Goal: Task Accomplishment & Management: Manage account settings

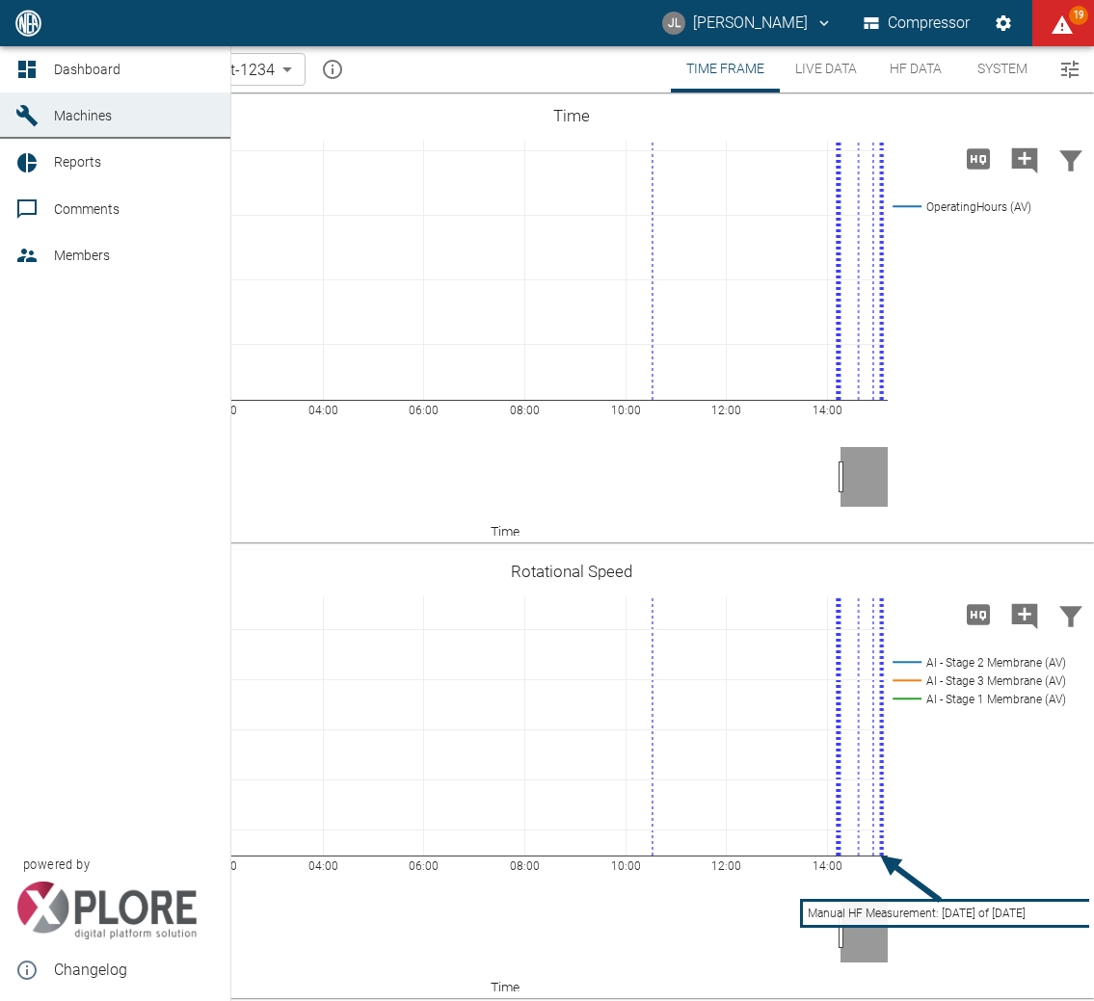
click at [44, 60] on link "Dashboard" at bounding box center [115, 69] width 230 height 46
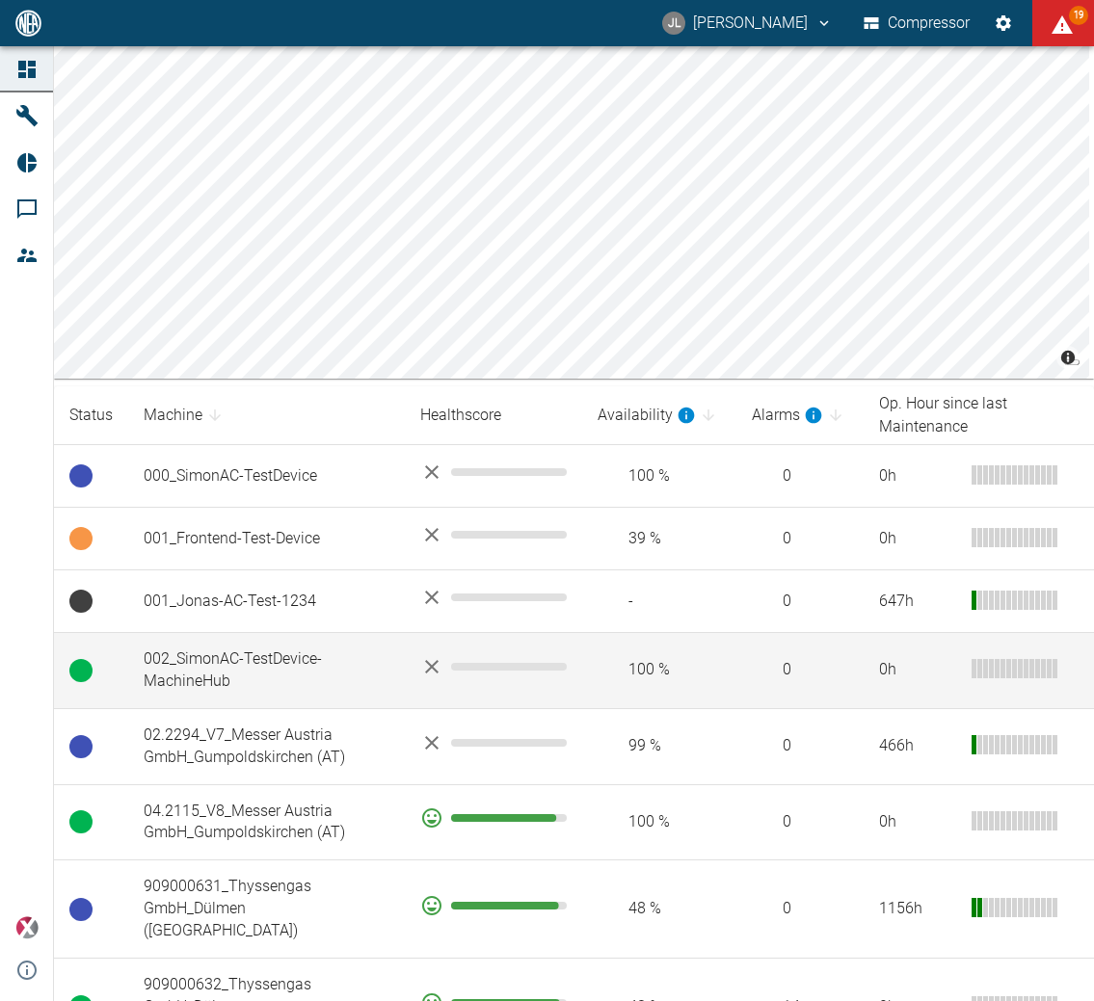
scroll to position [193, 0]
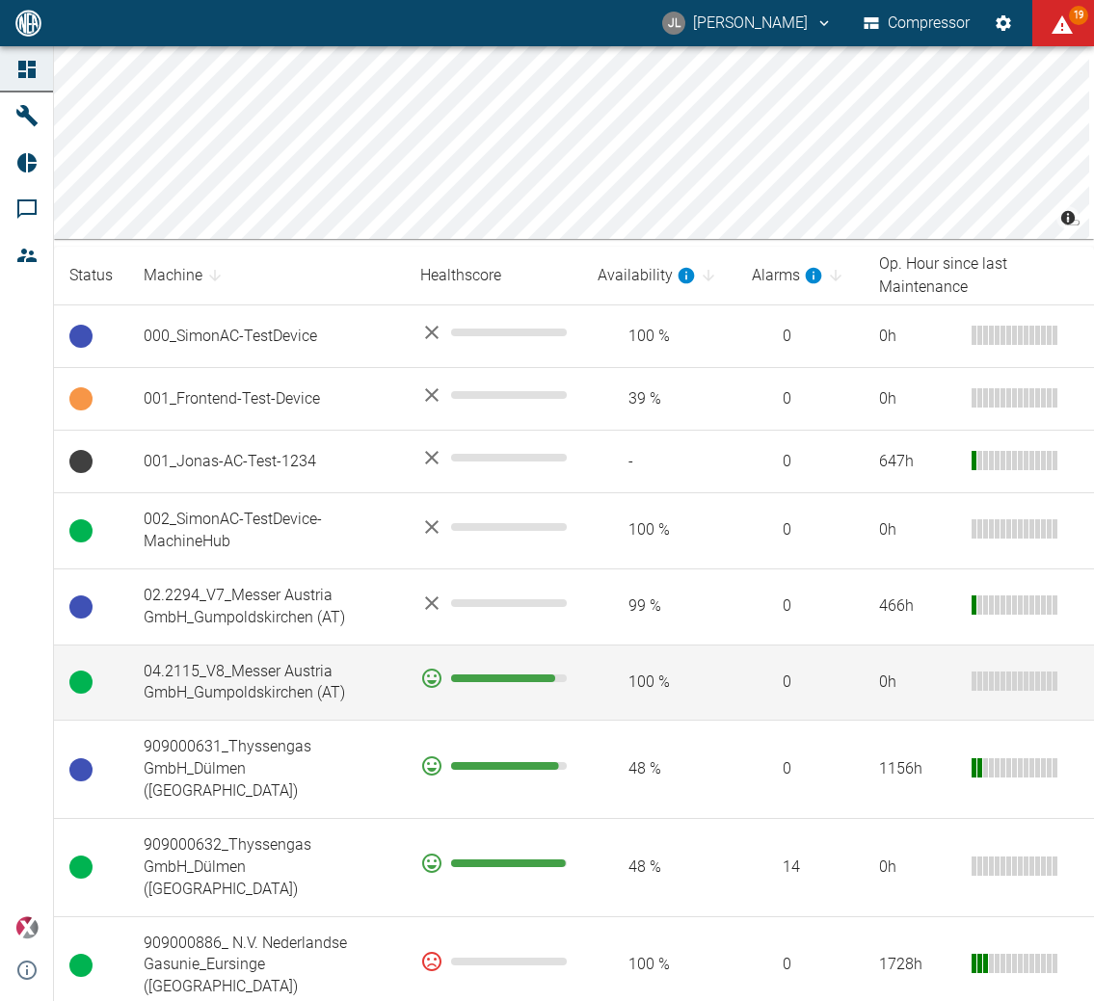
click at [274, 664] on td "04.2115_V8_Messer Austria GmbH_Gumpoldskirchen (AT)" at bounding box center [266, 683] width 277 height 76
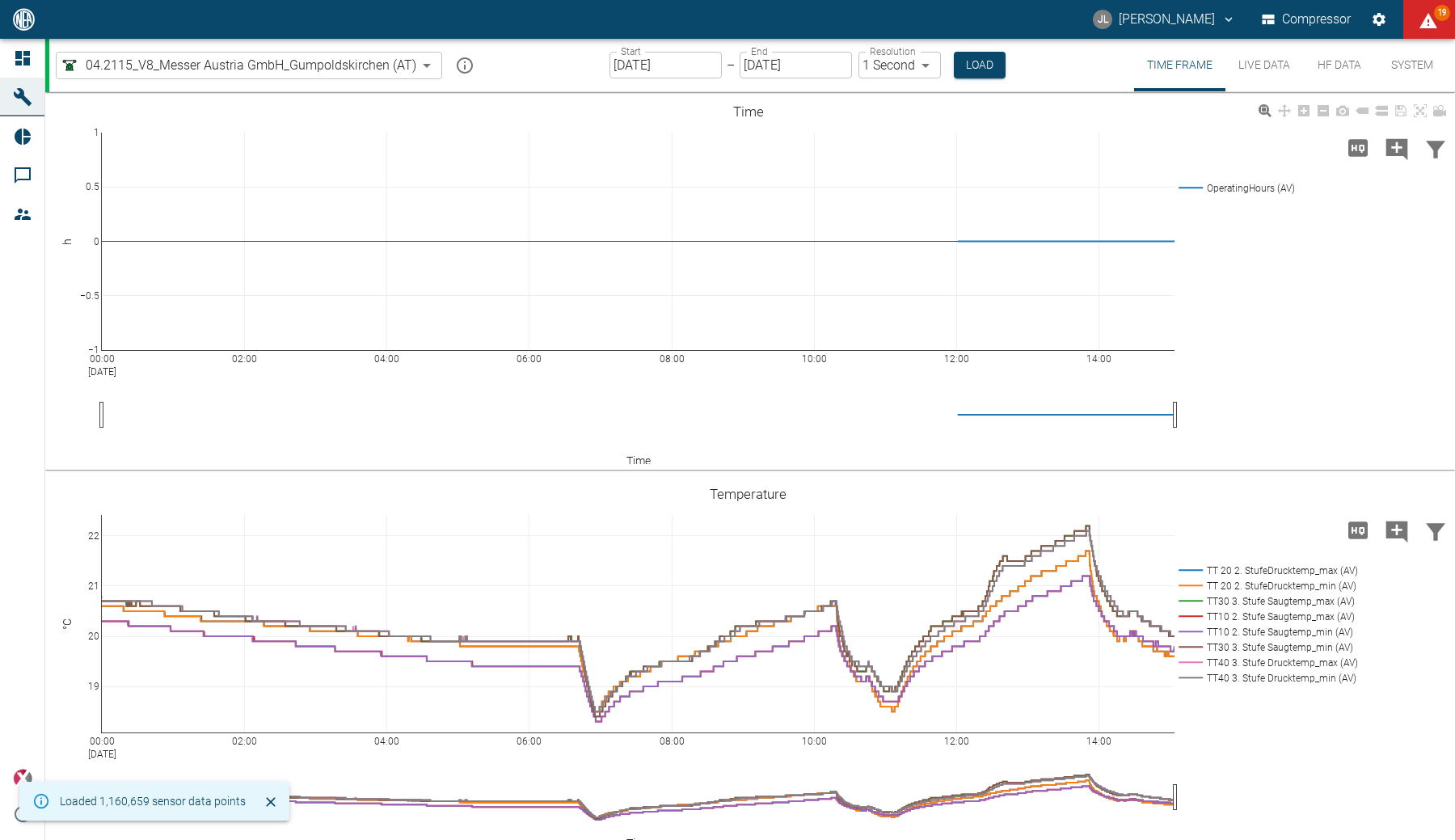
scroll to position [401, 0]
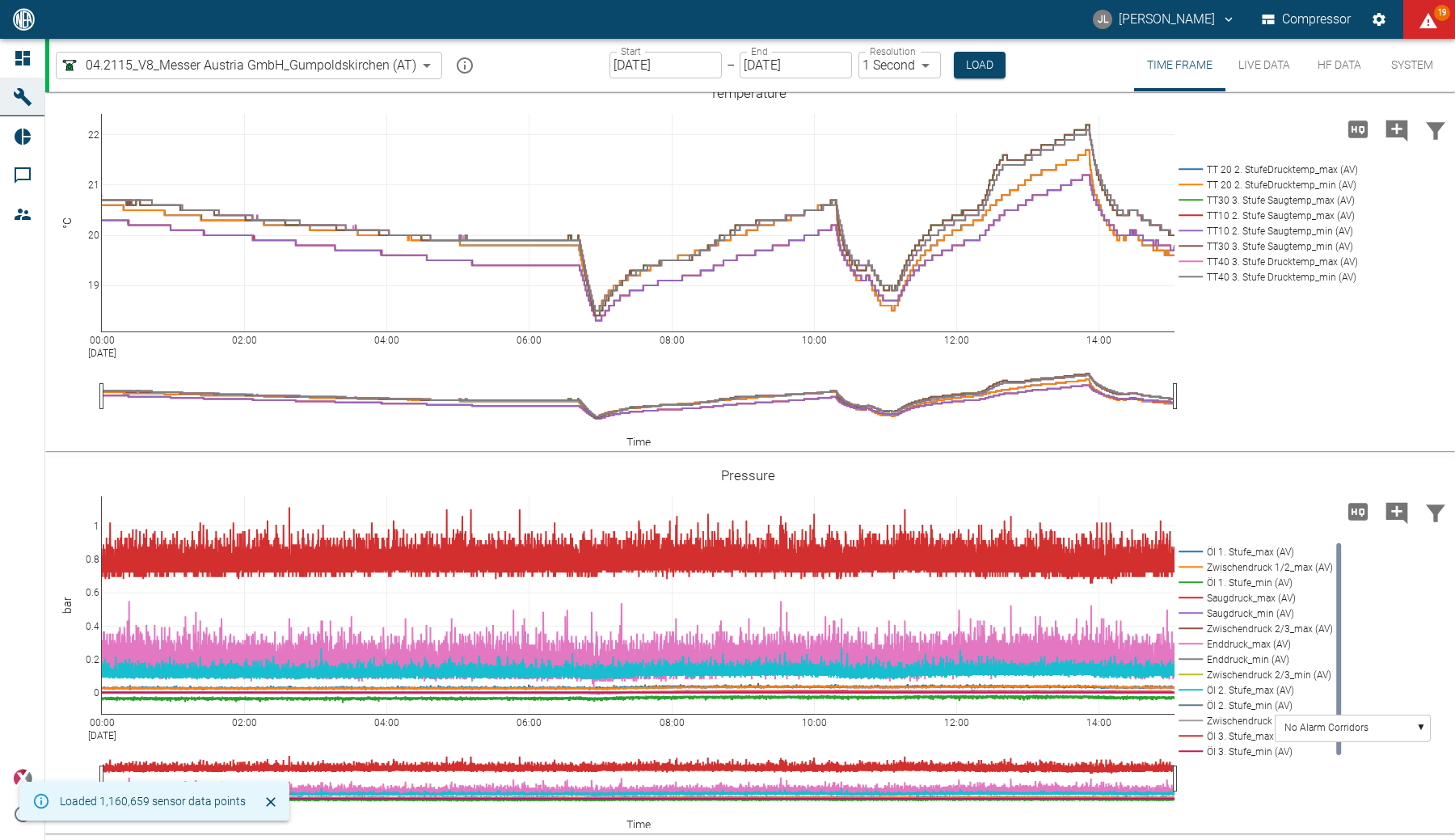
click at [636, 60] on input "10/08/2025" at bounding box center [665, 65] width 112 height 27
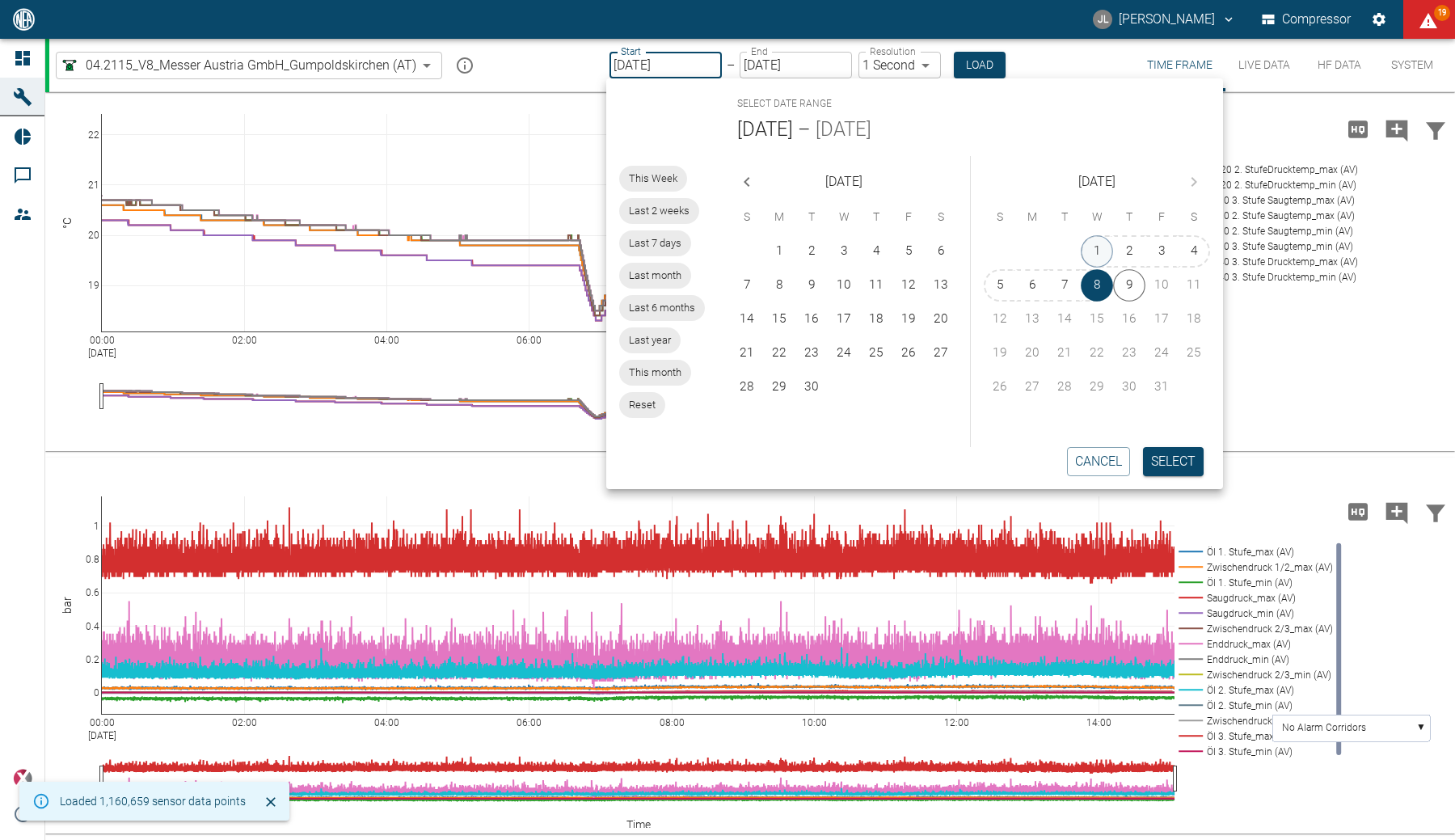
click at [917, 254] on button "1" at bounding box center [1097, 251] width 33 height 33
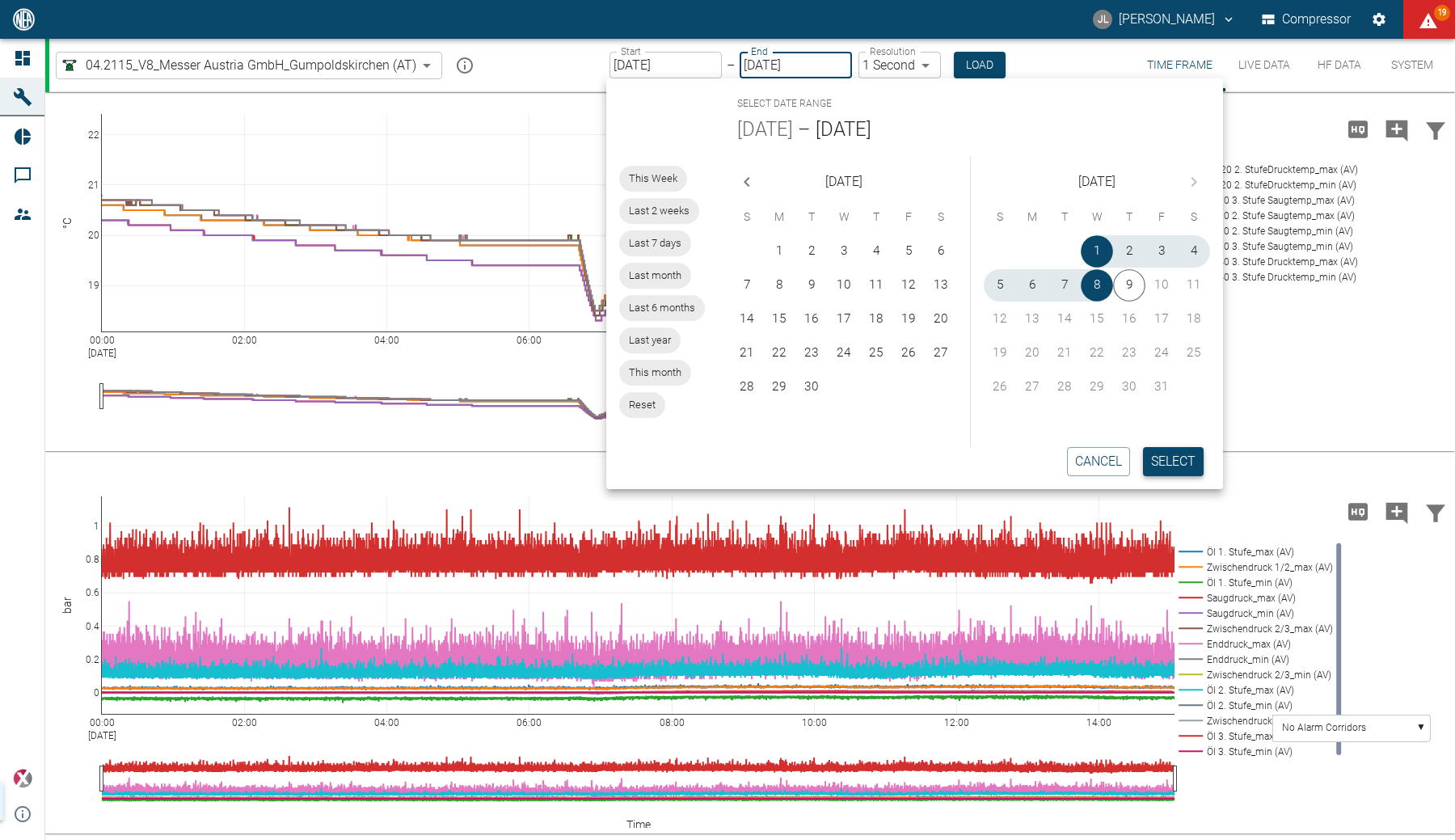
type input "10/01/2025"
type input "2min"
click at [917, 451] on button "Select" at bounding box center [1171, 462] width 60 height 29
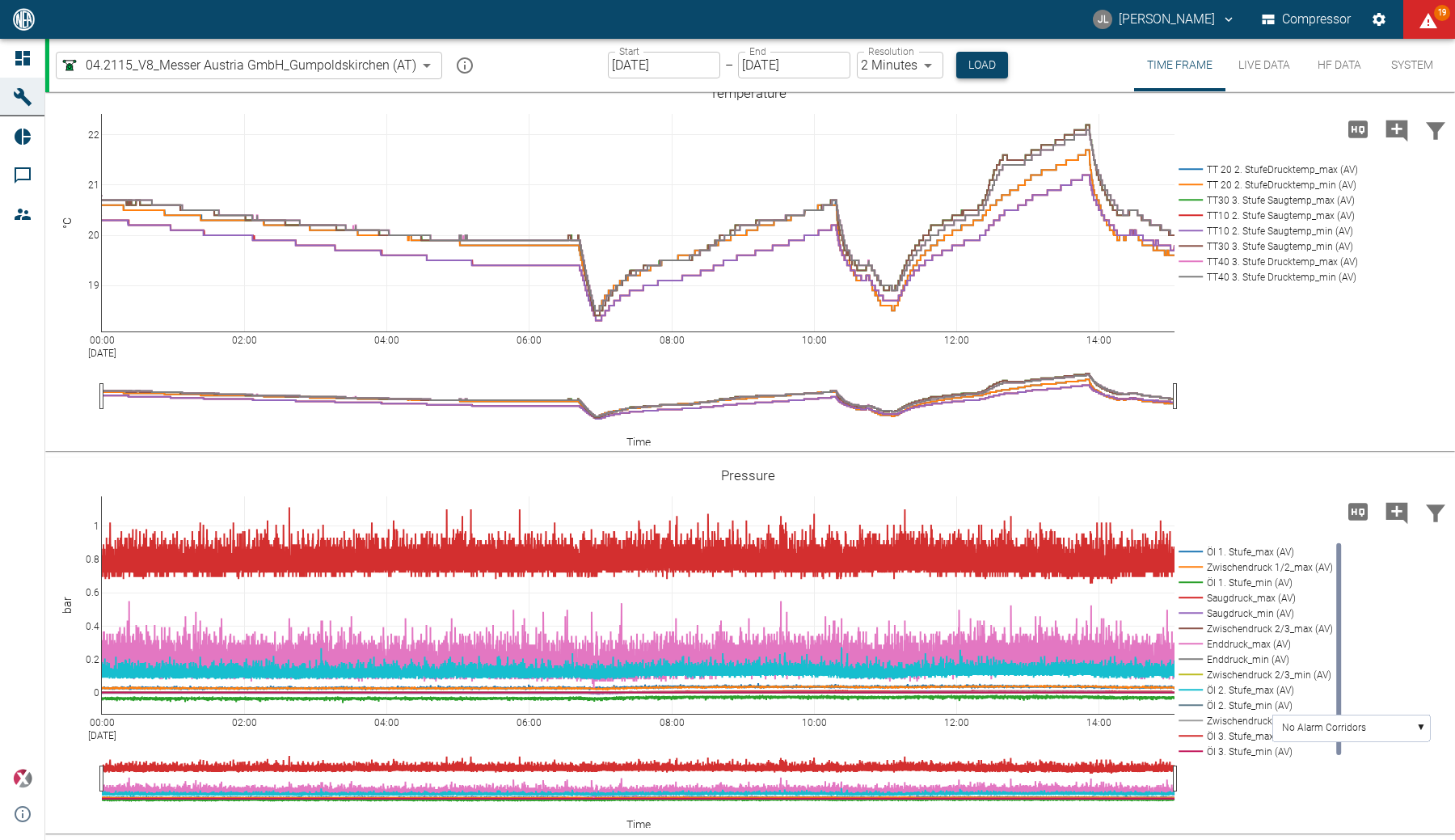
click at [917, 66] on button "Load" at bounding box center [983, 65] width 52 height 27
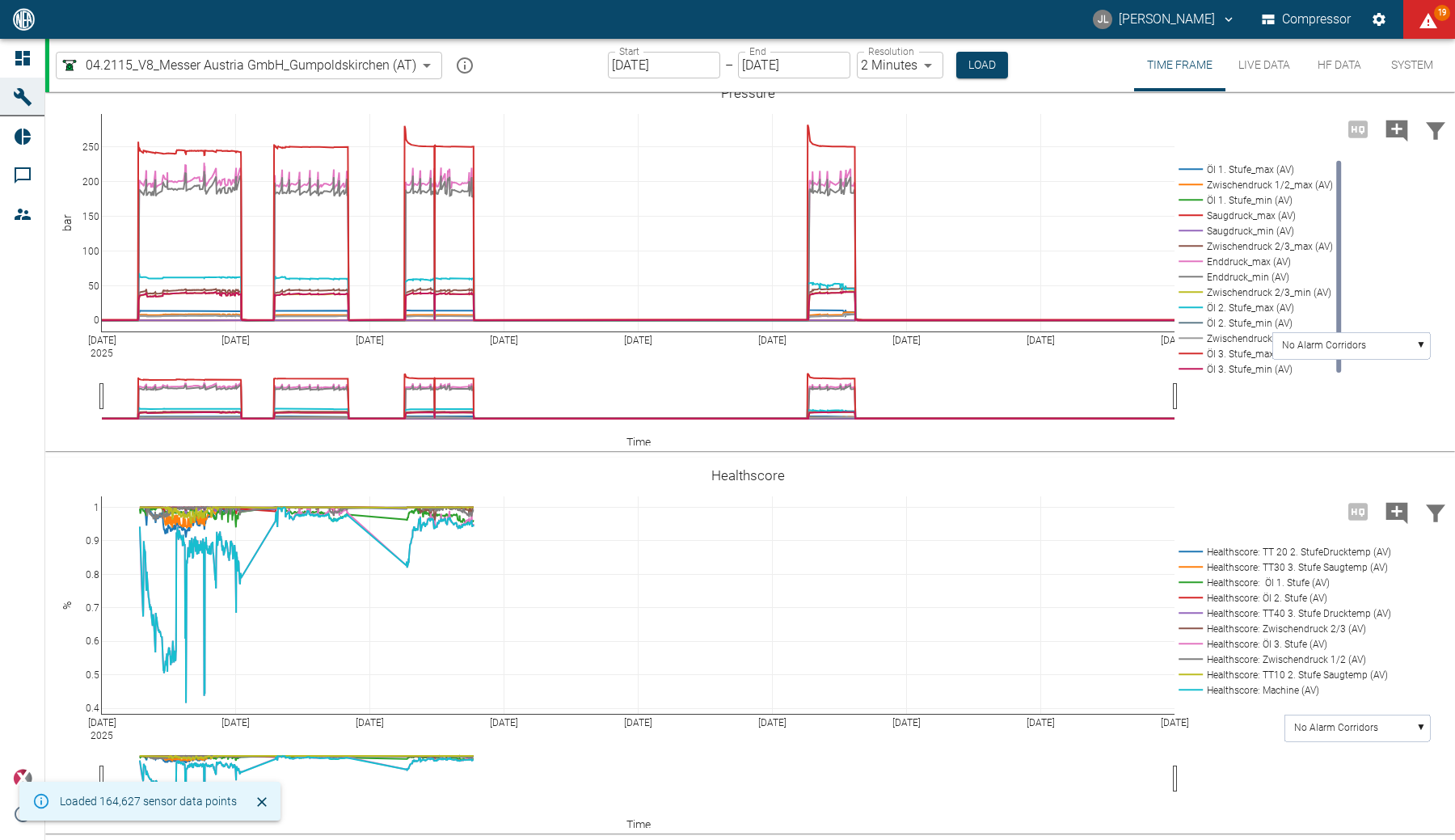
scroll to position [784, 0]
click at [771, 71] on input "10/08/2025" at bounding box center [795, 65] width 112 height 27
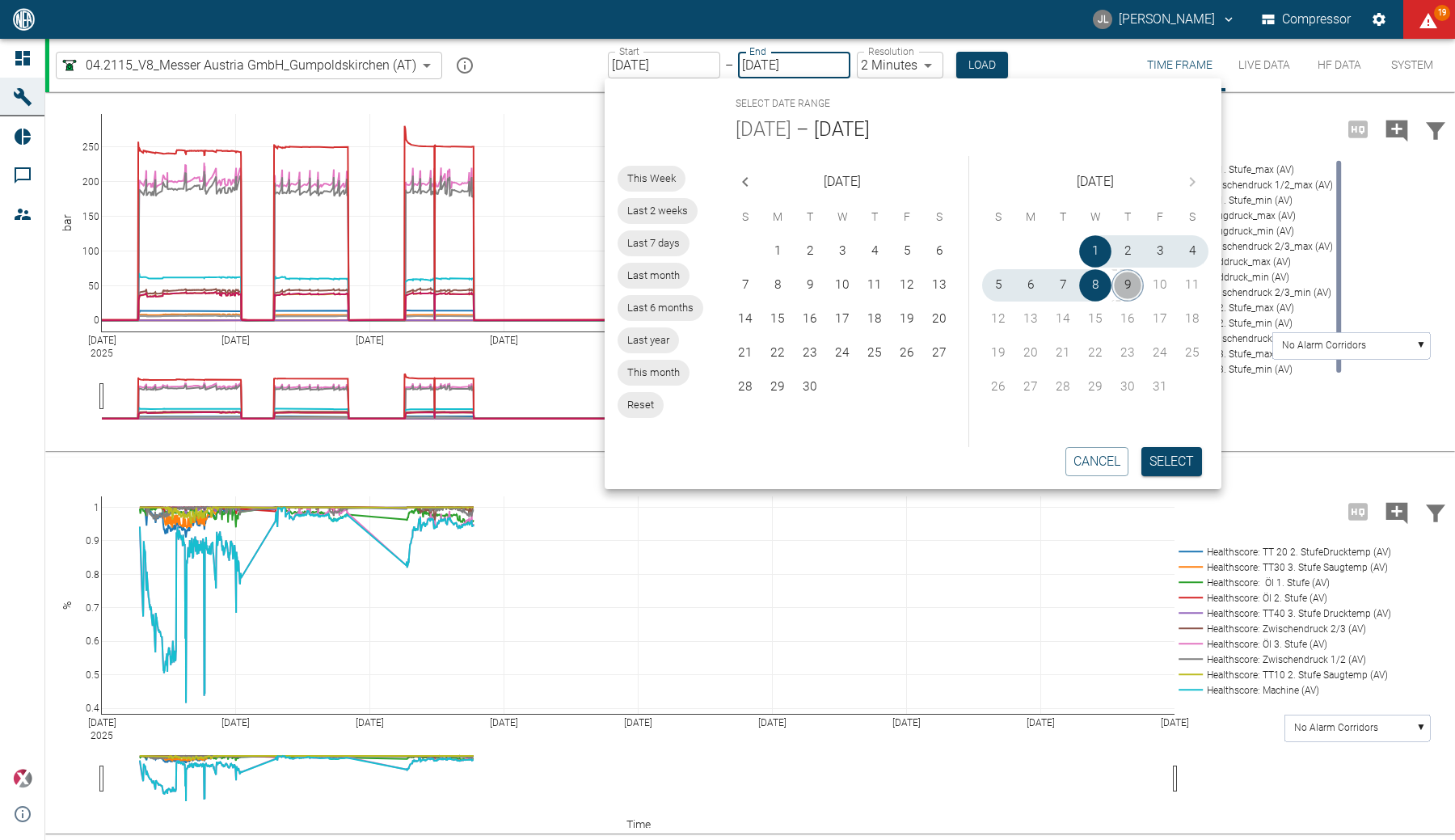
click at [917, 277] on button "9" at bounding box center [1128, 285] width 33 height 33
type input "[DATE]"
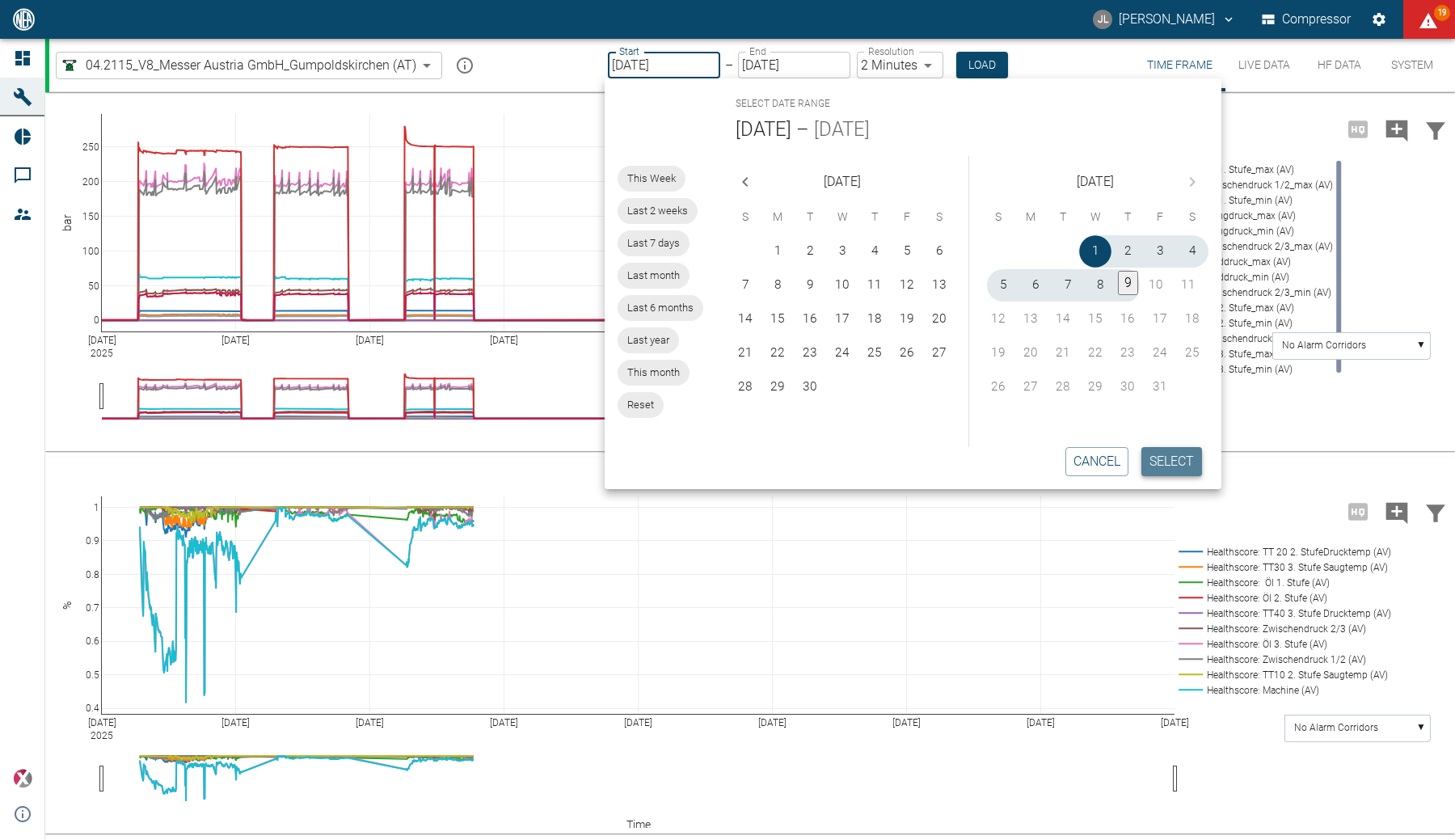
click at [917, 457] on button "Select" at bounding box center [1171, 462] width 60 height 29
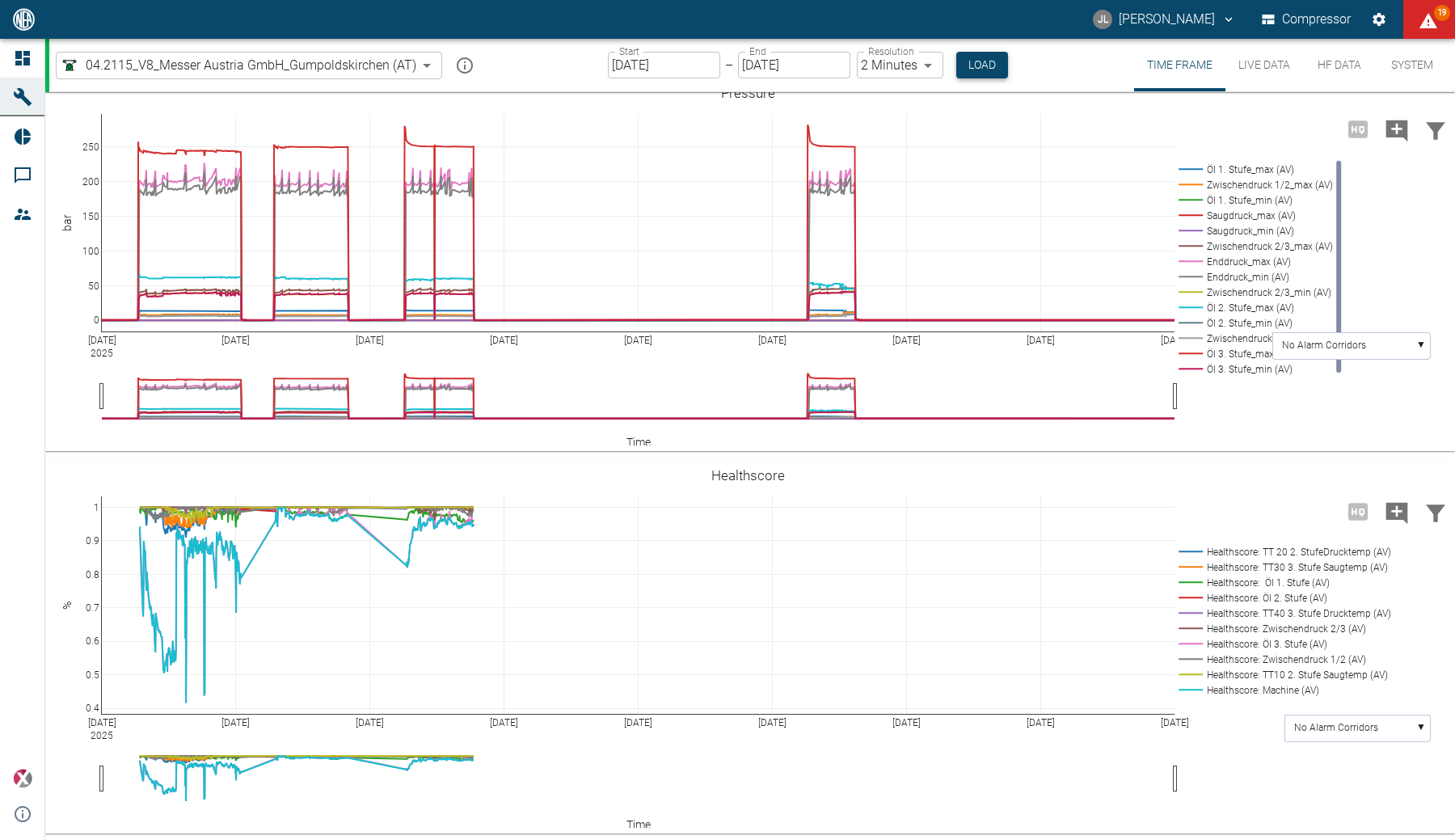
click at [917, 77] on button "Load" at bounding box center [983, 65] width 52 height 27
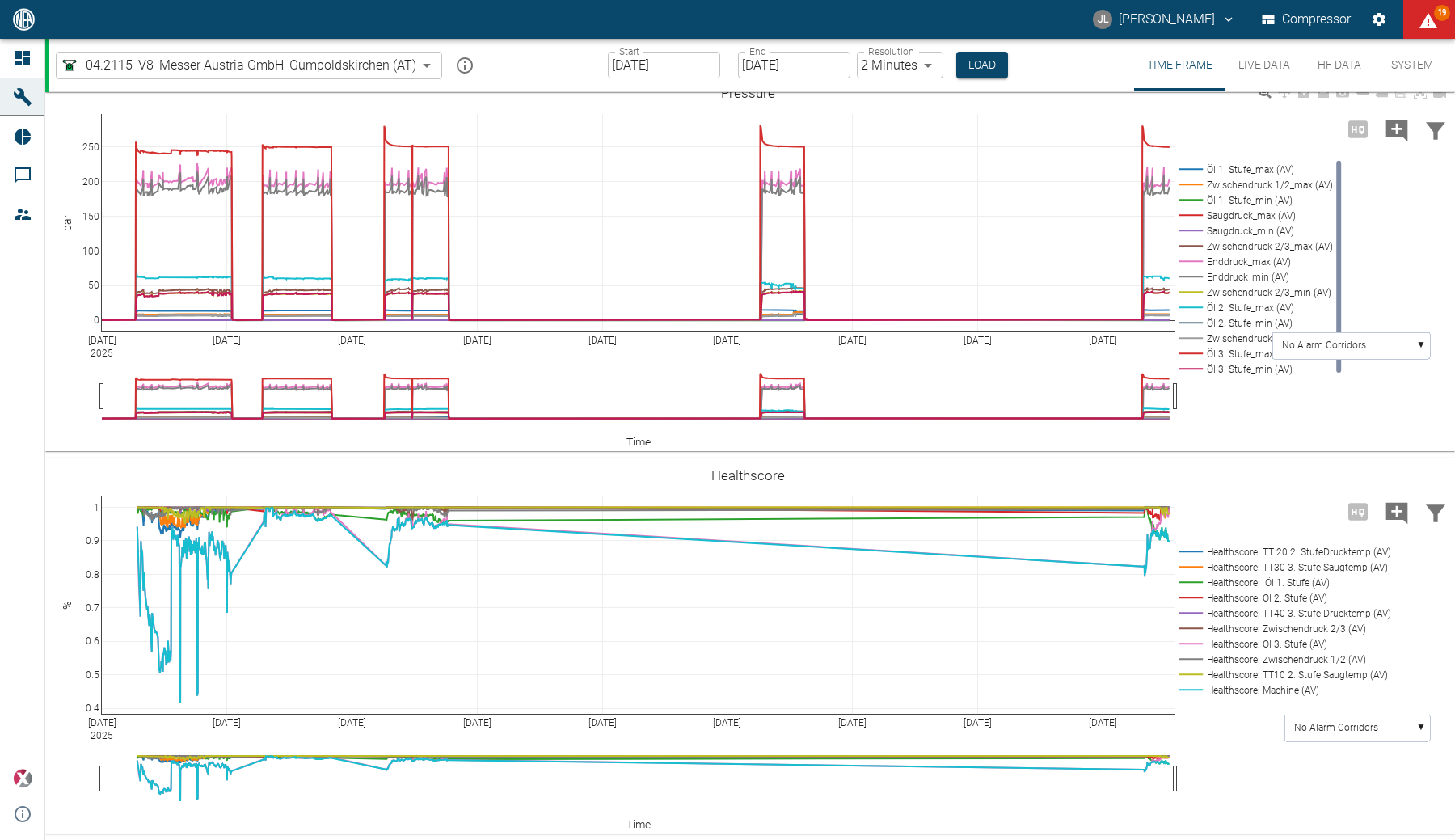
scroll to position [784, 0]
click at [644, 70] on input "10/01/2025" at bounding box center [665, 65] width 112 height 27
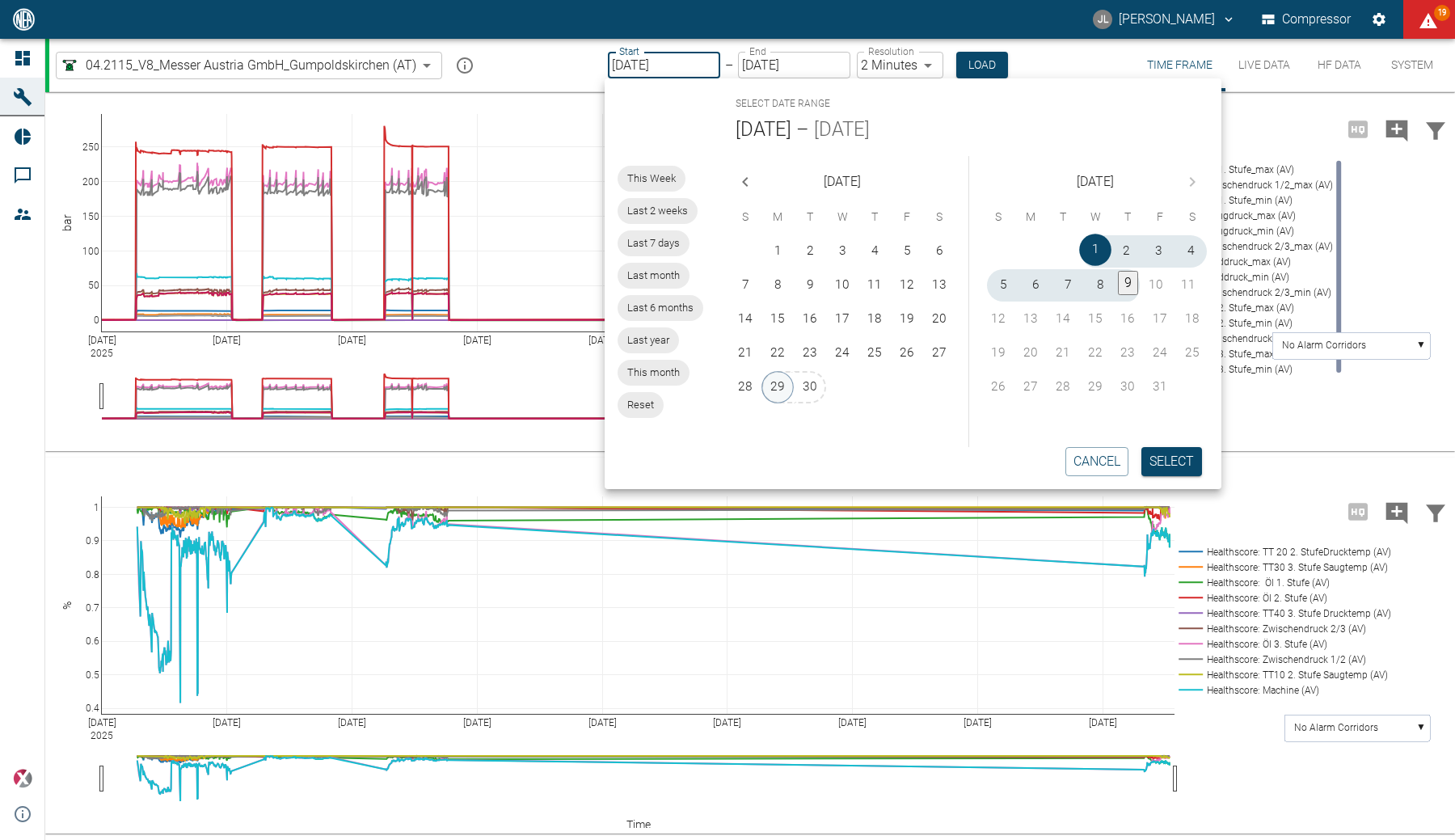
click at [780, 385] on button "29" at bounding box center [778, 387] width 33 height 33
type input "09/29/2025"
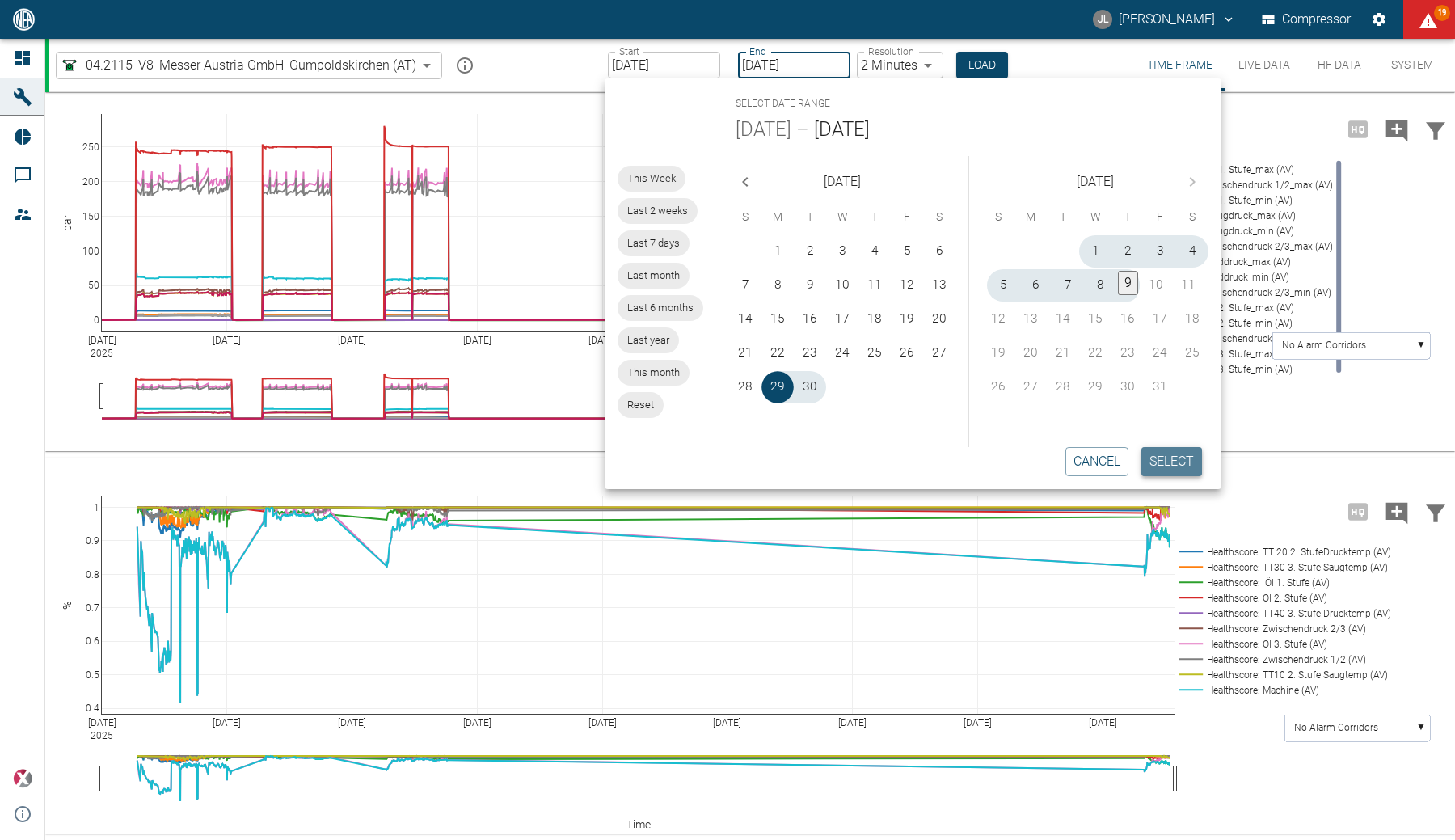
click at [917, 456] on button "Select" at bounding box center [1171, 462] width 60 height 29
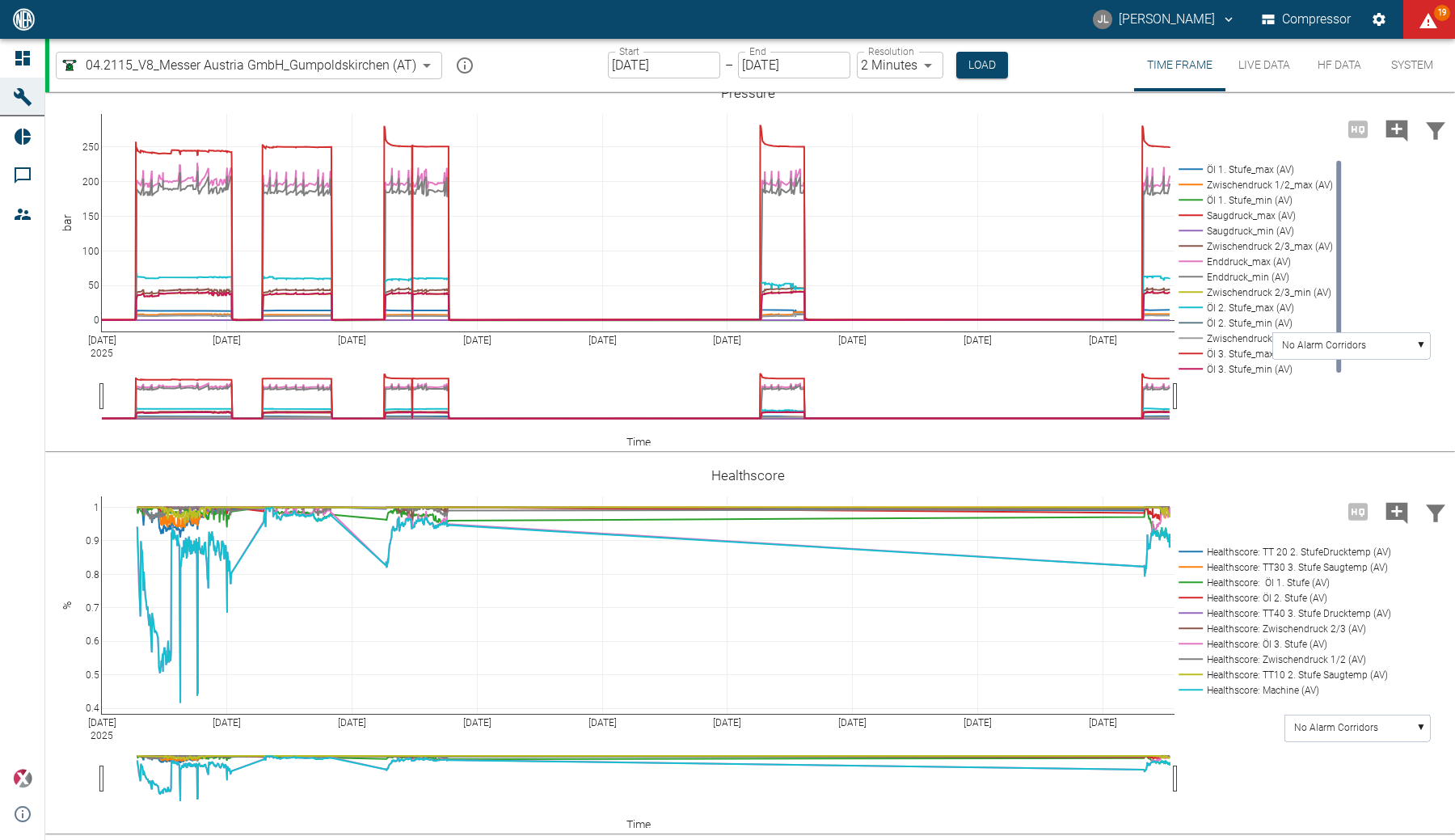
click at [778, 73] on input "10/09/2025" at bounding box center [795, 65] width 112 height 27
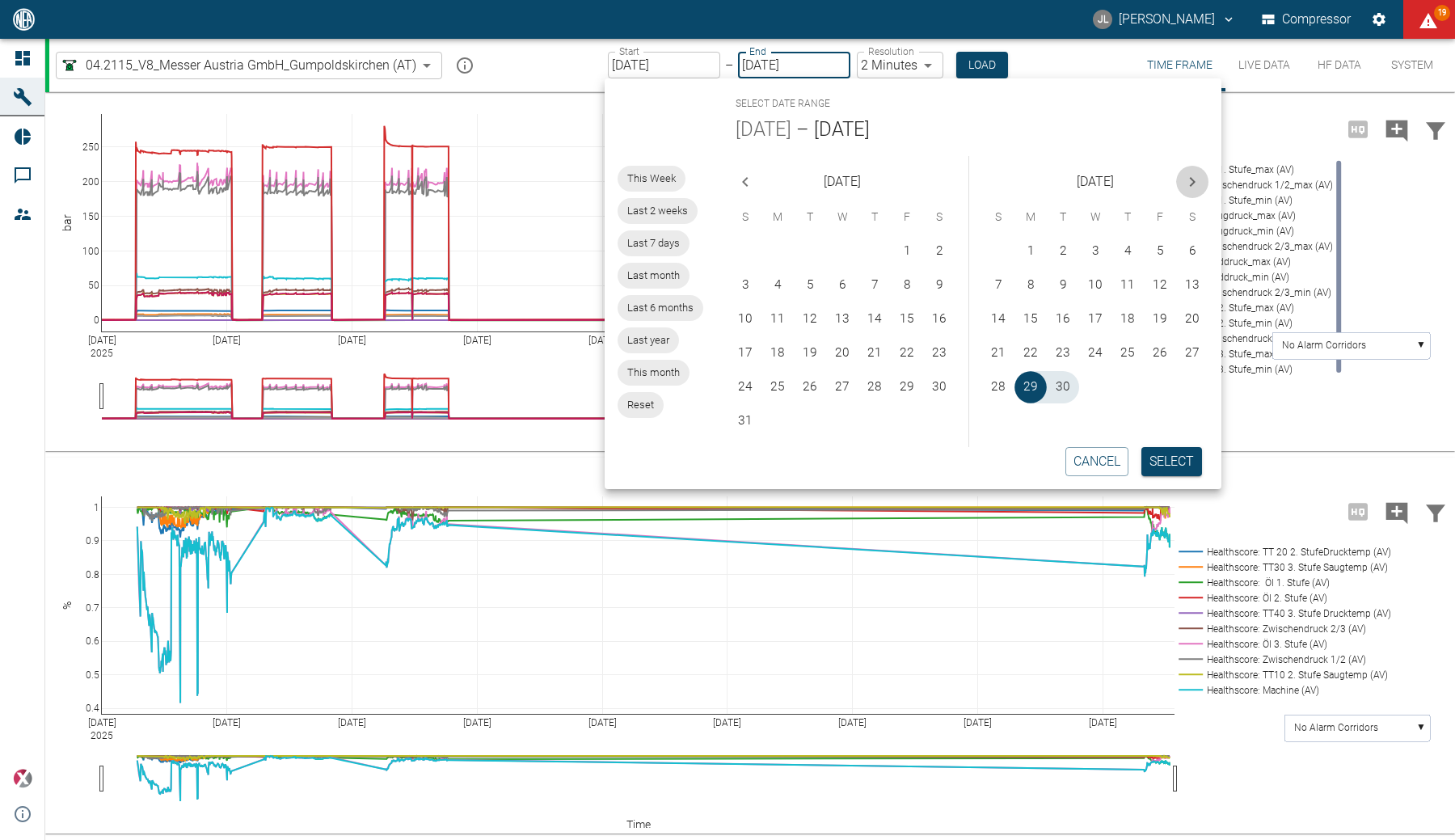
click at [917, 176] on icon "Next month" at bounding box center [1192, 181] width 19 height 19
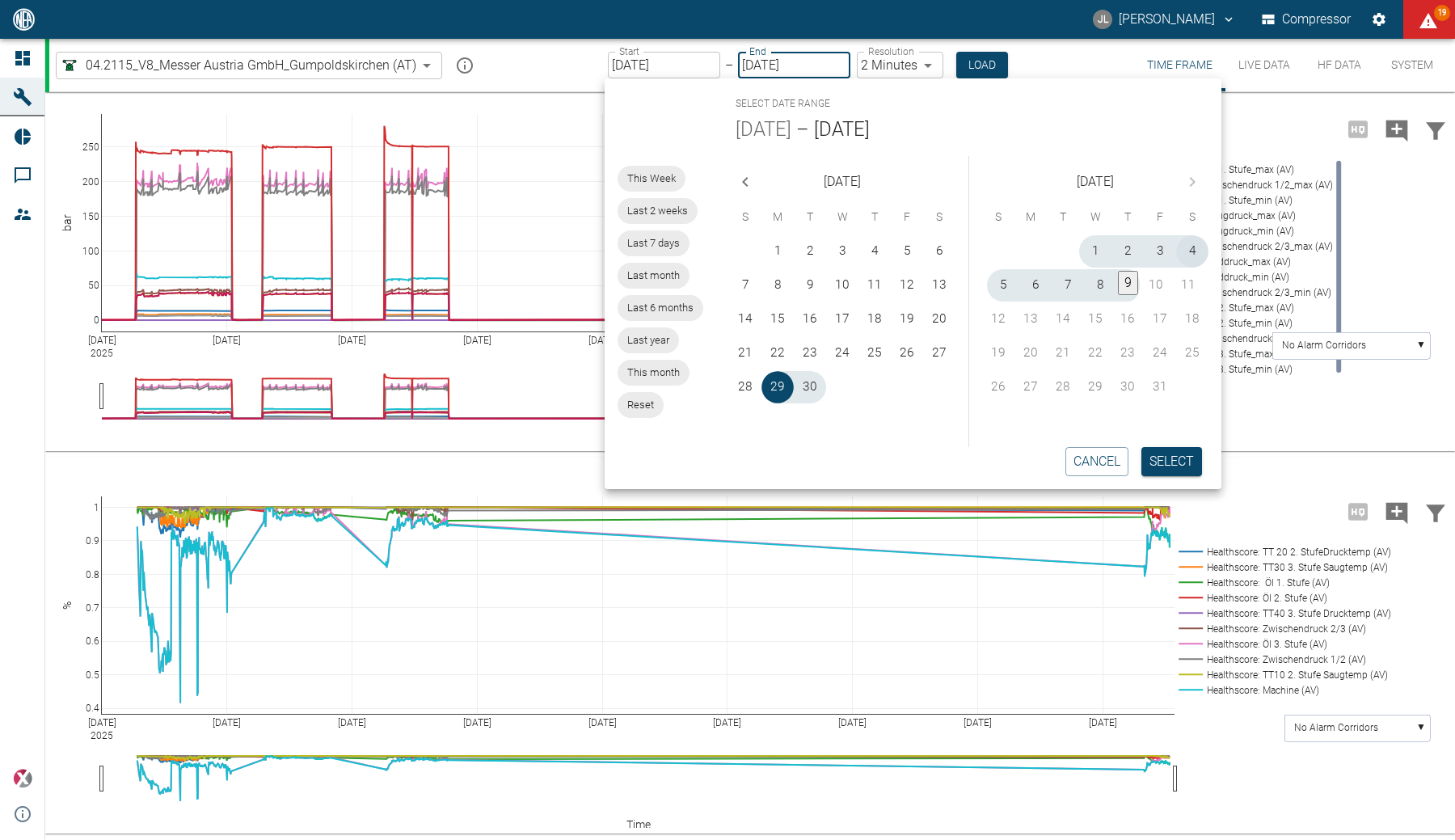
click at [917, 258] on button "4" at bounding box center [1192, 251] width 33 height 33
type input "10/04/2025"
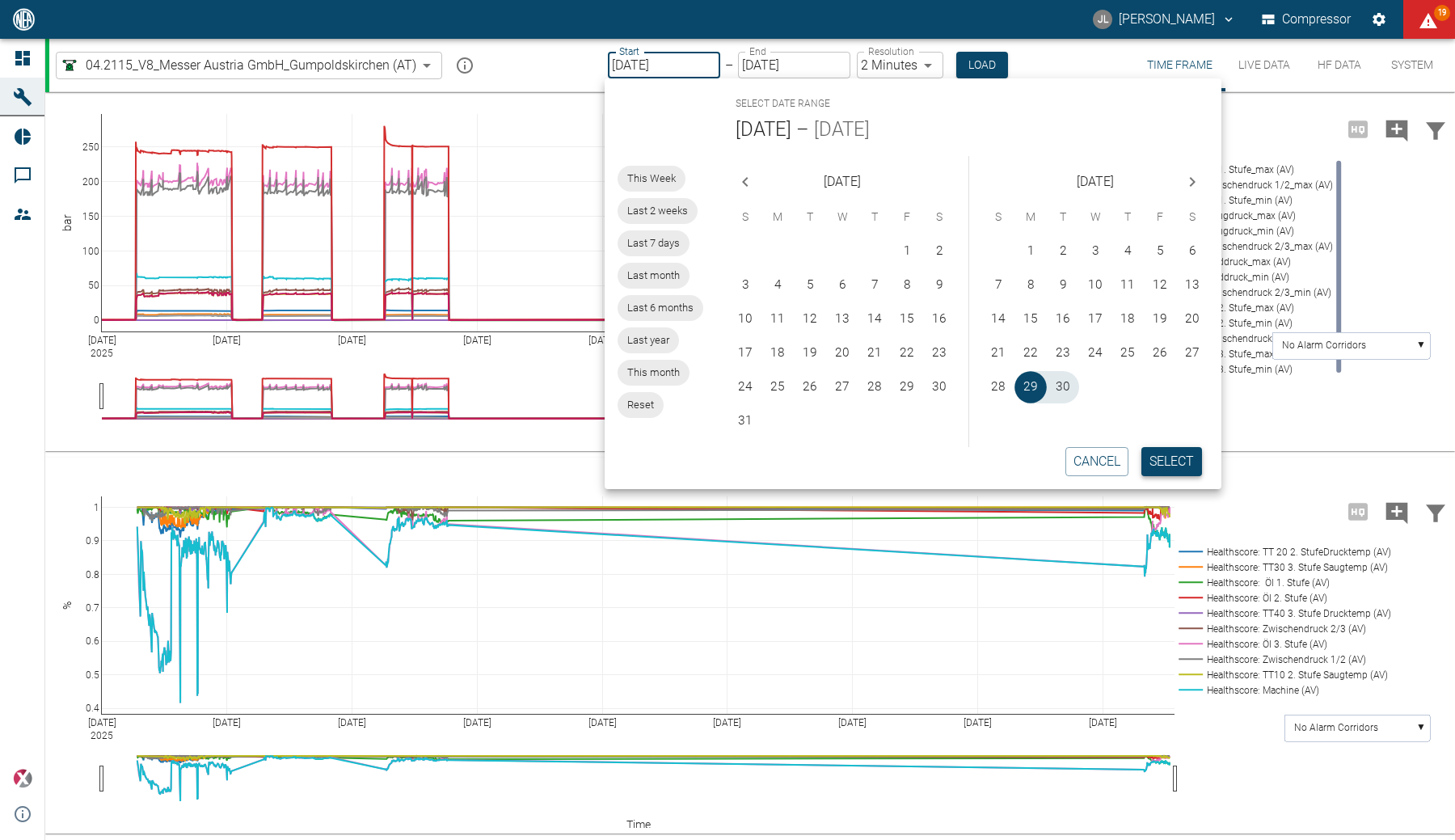
click at [917, 454] on button "Select" at bounding box center [1171, 462] width 60 height 29
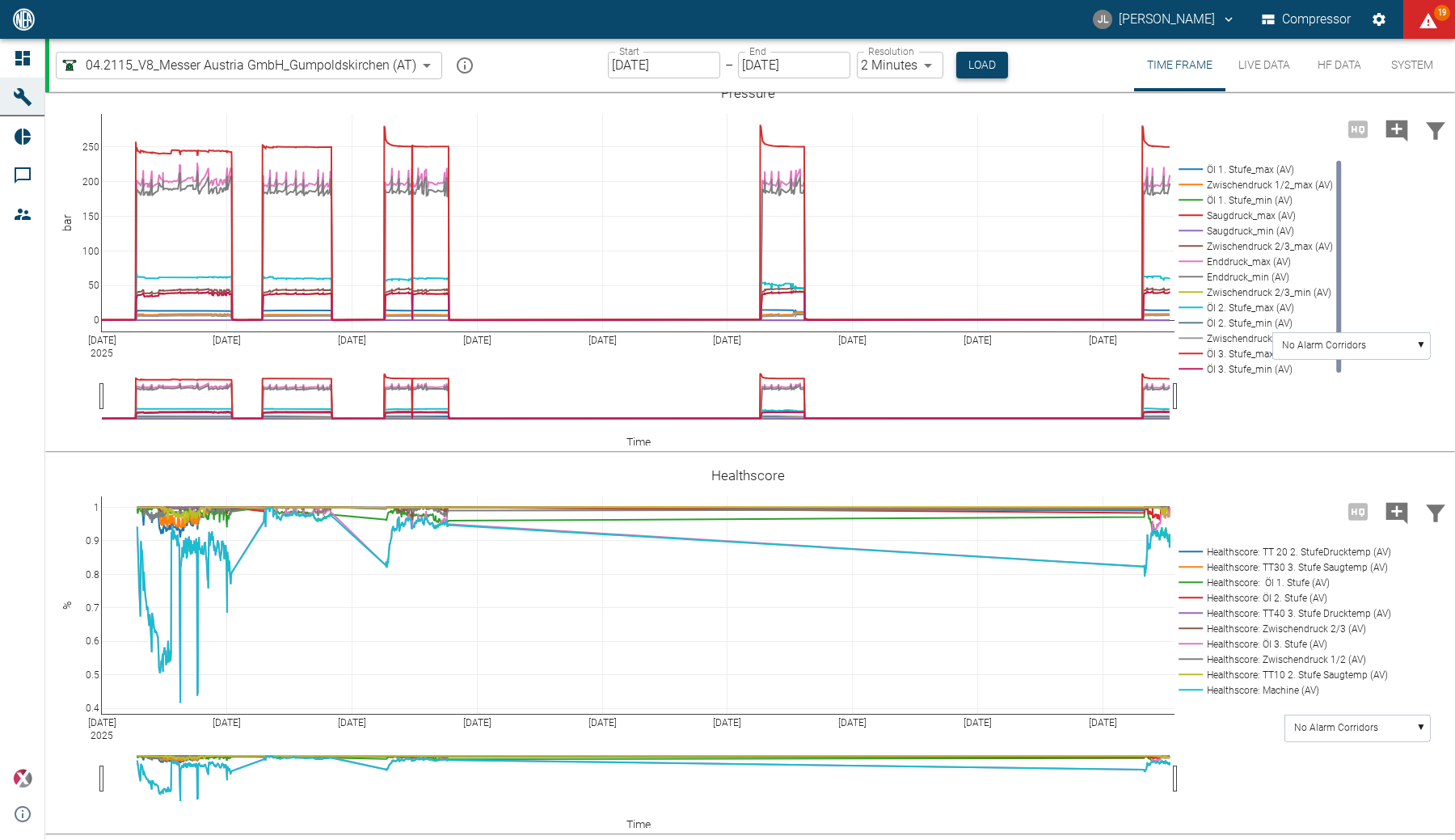
click at [917, 70] on button "Load" at bounding box center [983, 65] width 52 height 27
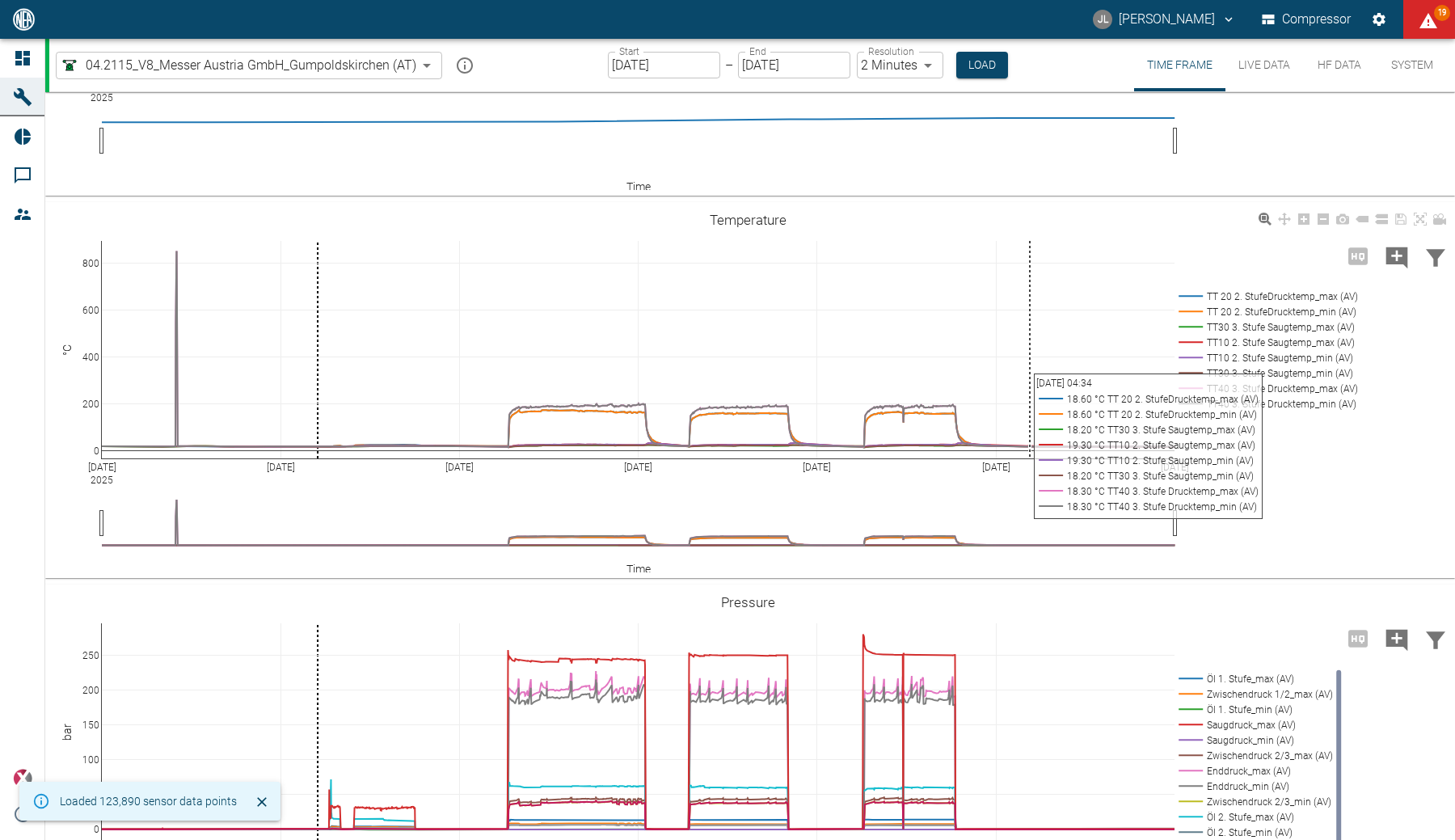
scroll to position [784, 0]
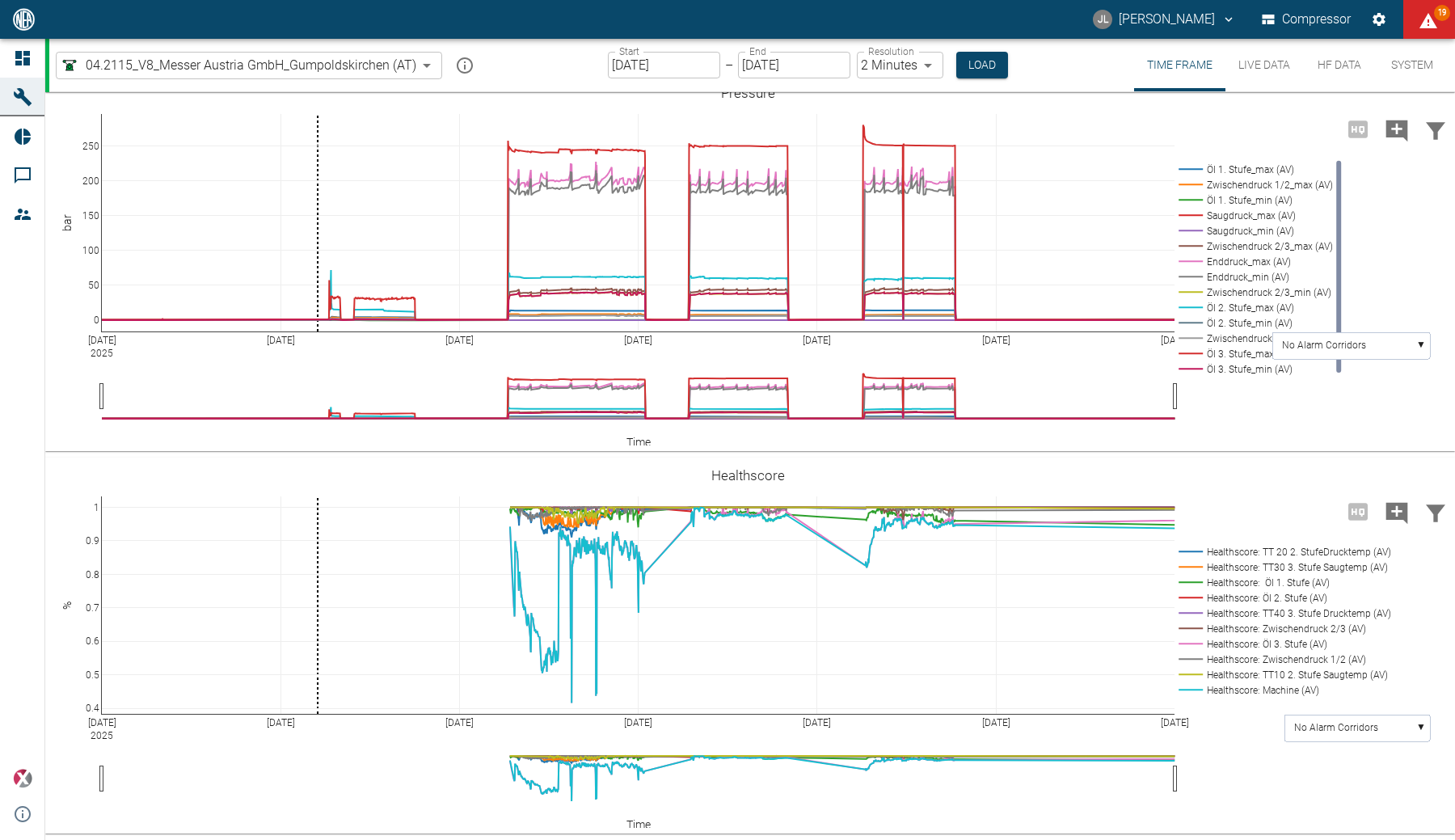
click at [362, 449] on div "Sep 29 2025 Sep 30 Oct 1 Oct 2 Oct 3 Oct 4 Oct 5 0 50 100 150 200 250 Öl 1. Stu…" at bounding box center [750, 266] width 1410 height 369
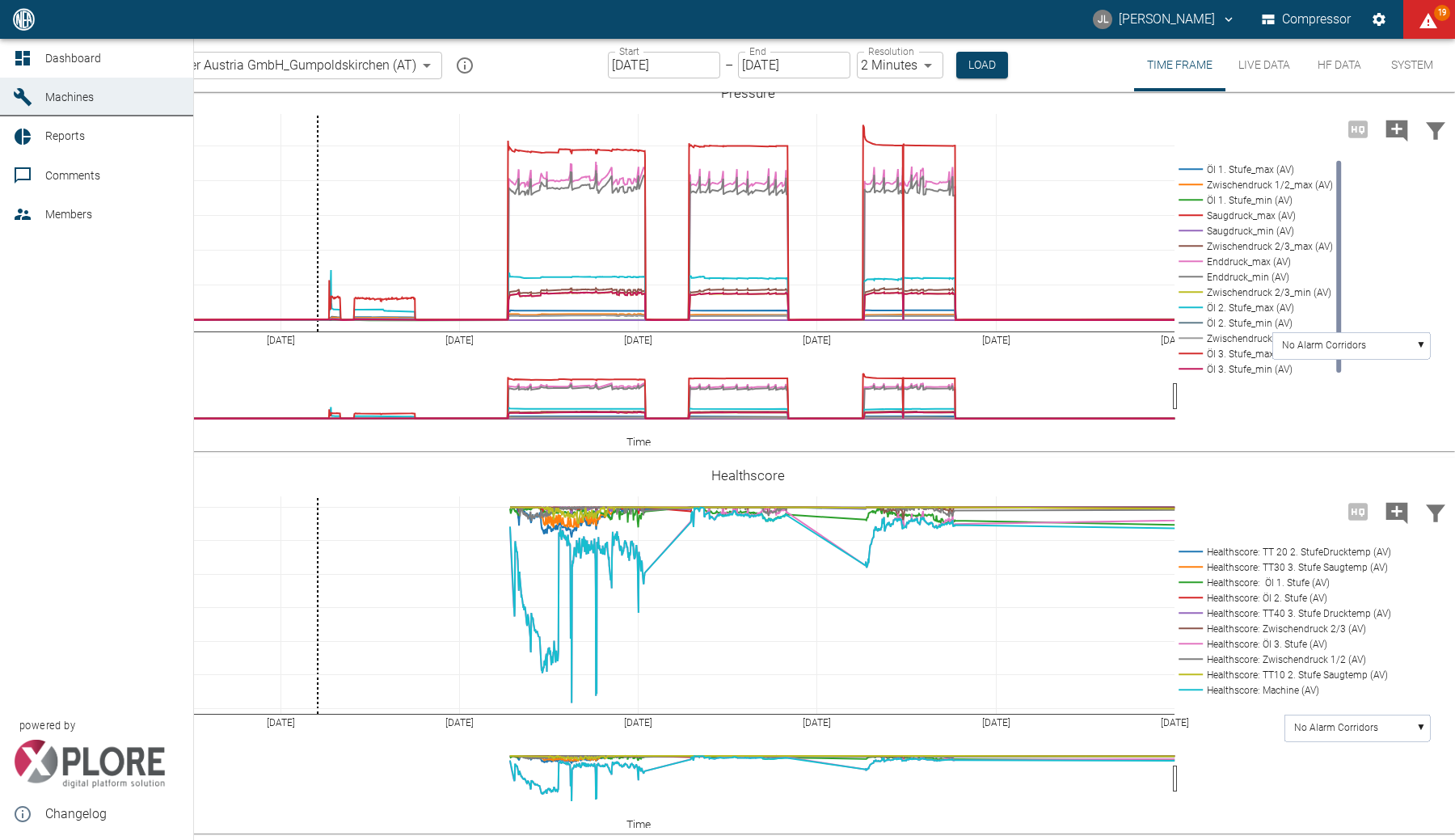
click at [31, 55] on icon at bounding box center [22, 58] width 19 height 19
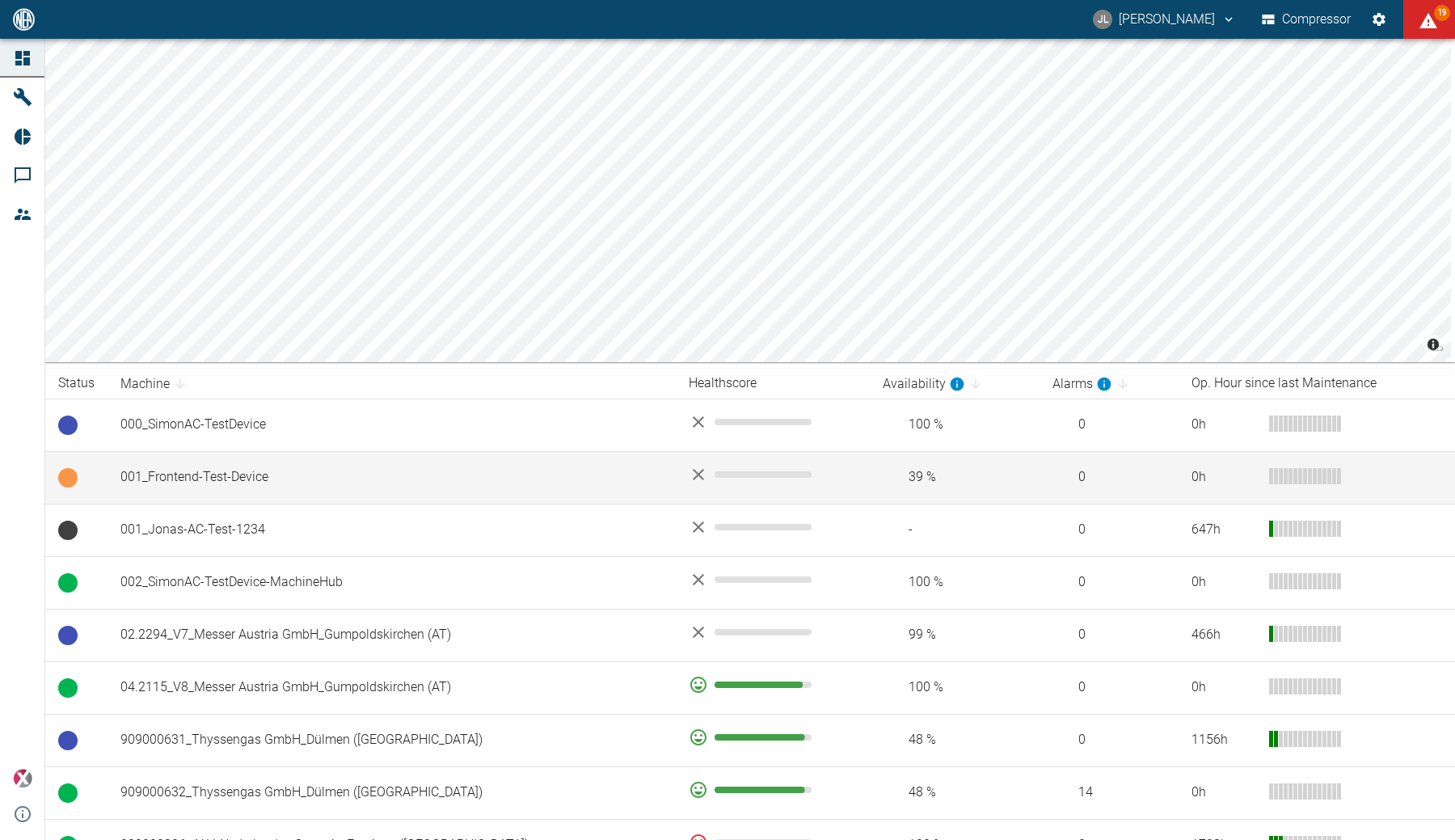
scroll to position [85, 0]
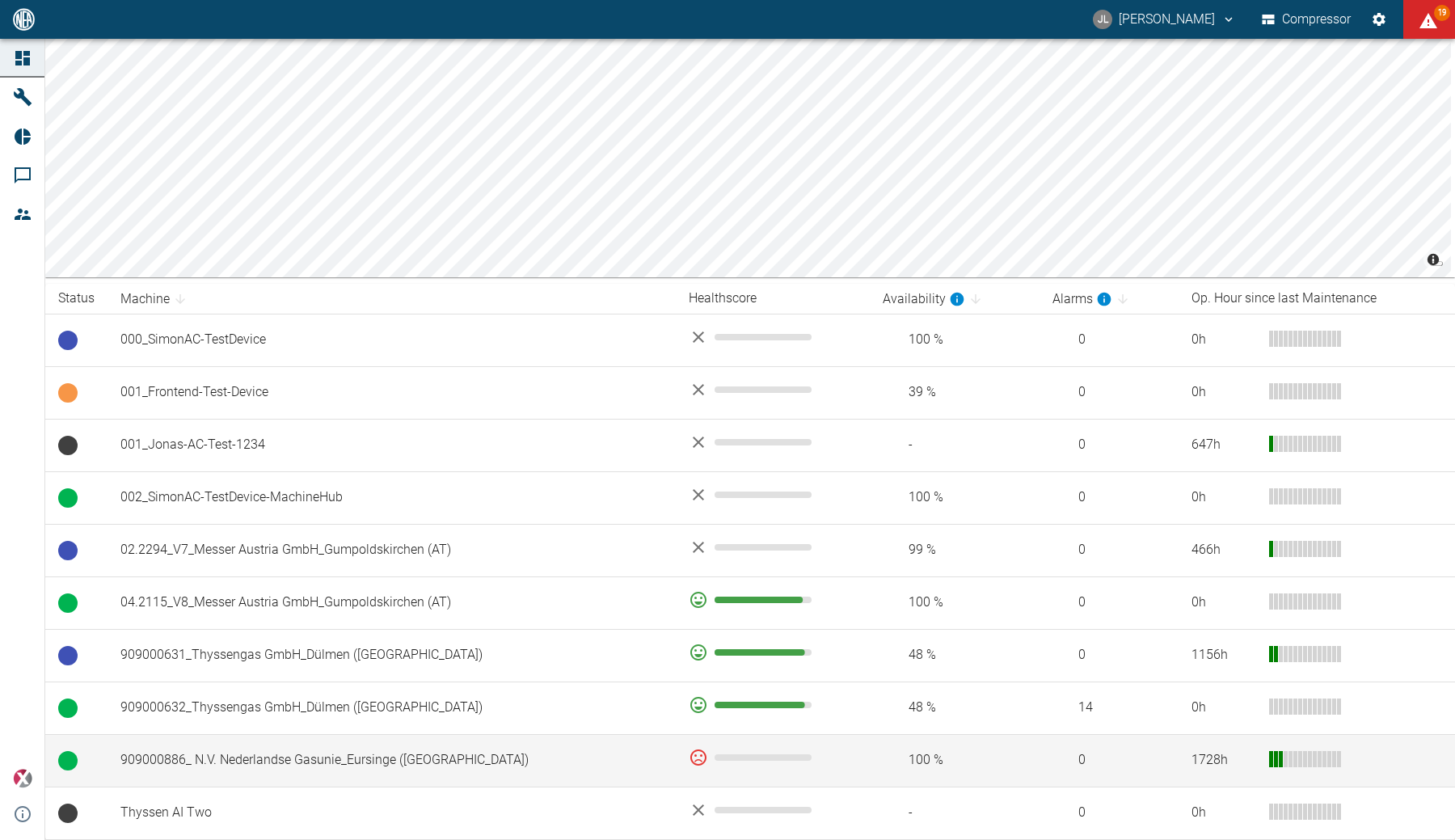
click at [336, 760] on td "909000886_ N.V. Nederlandse Gasunie_Eursinge (NL)" at bounding box center [391, 760] width 568 height 53
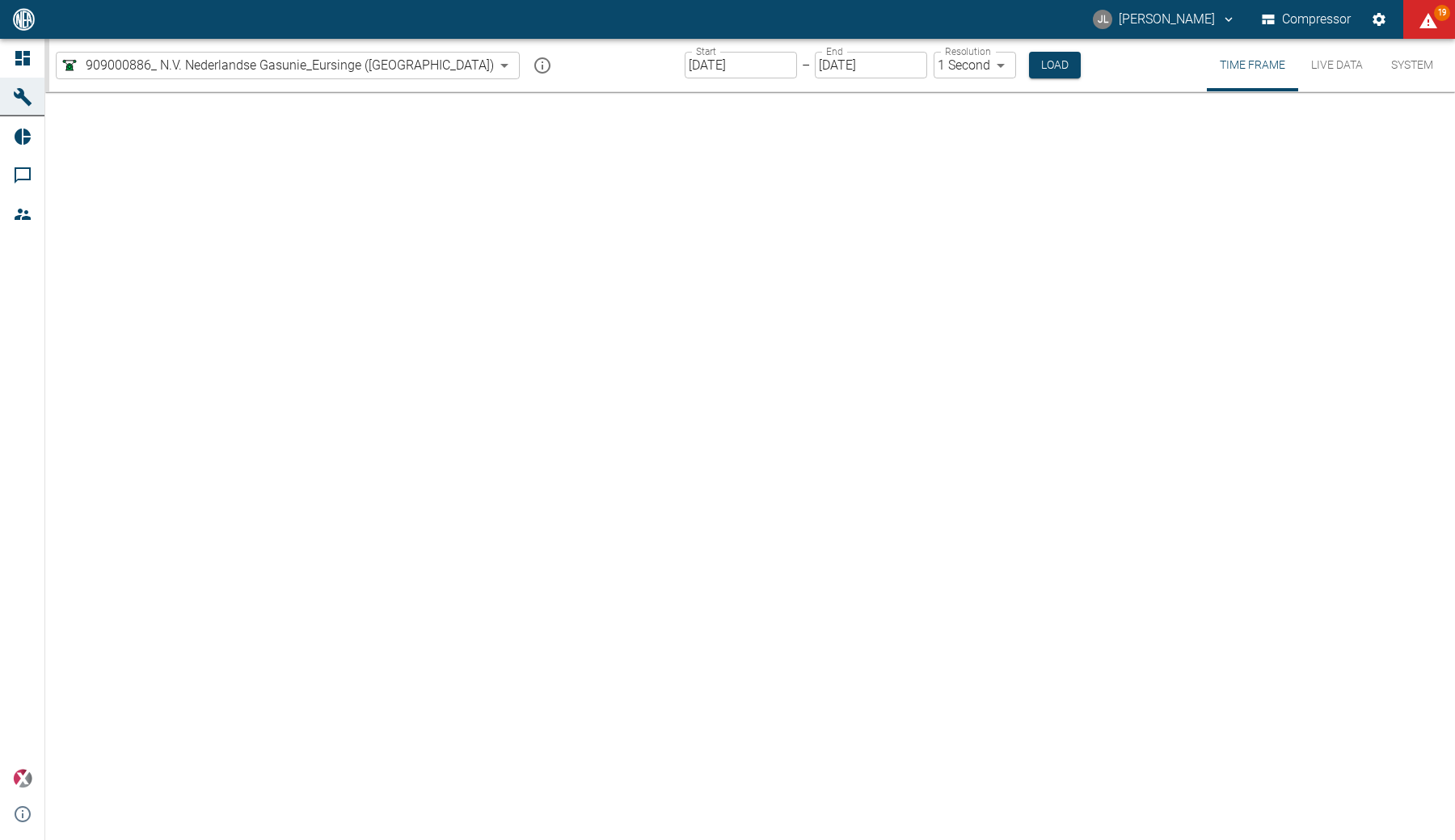
type input "2min"
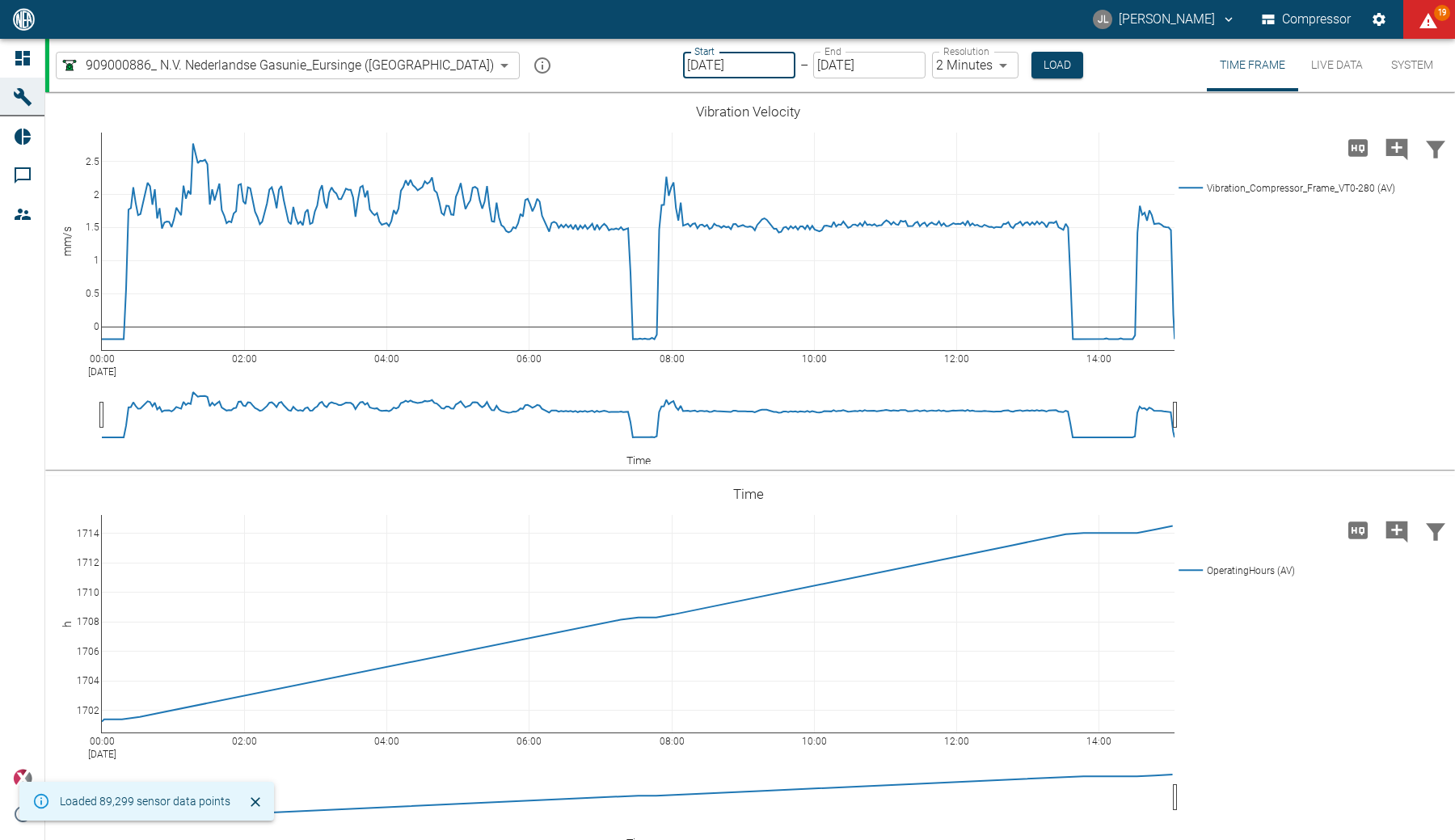
click at [683, 63] on input "10/08/2025" at bounding box center [739, 65] width 112 height 27
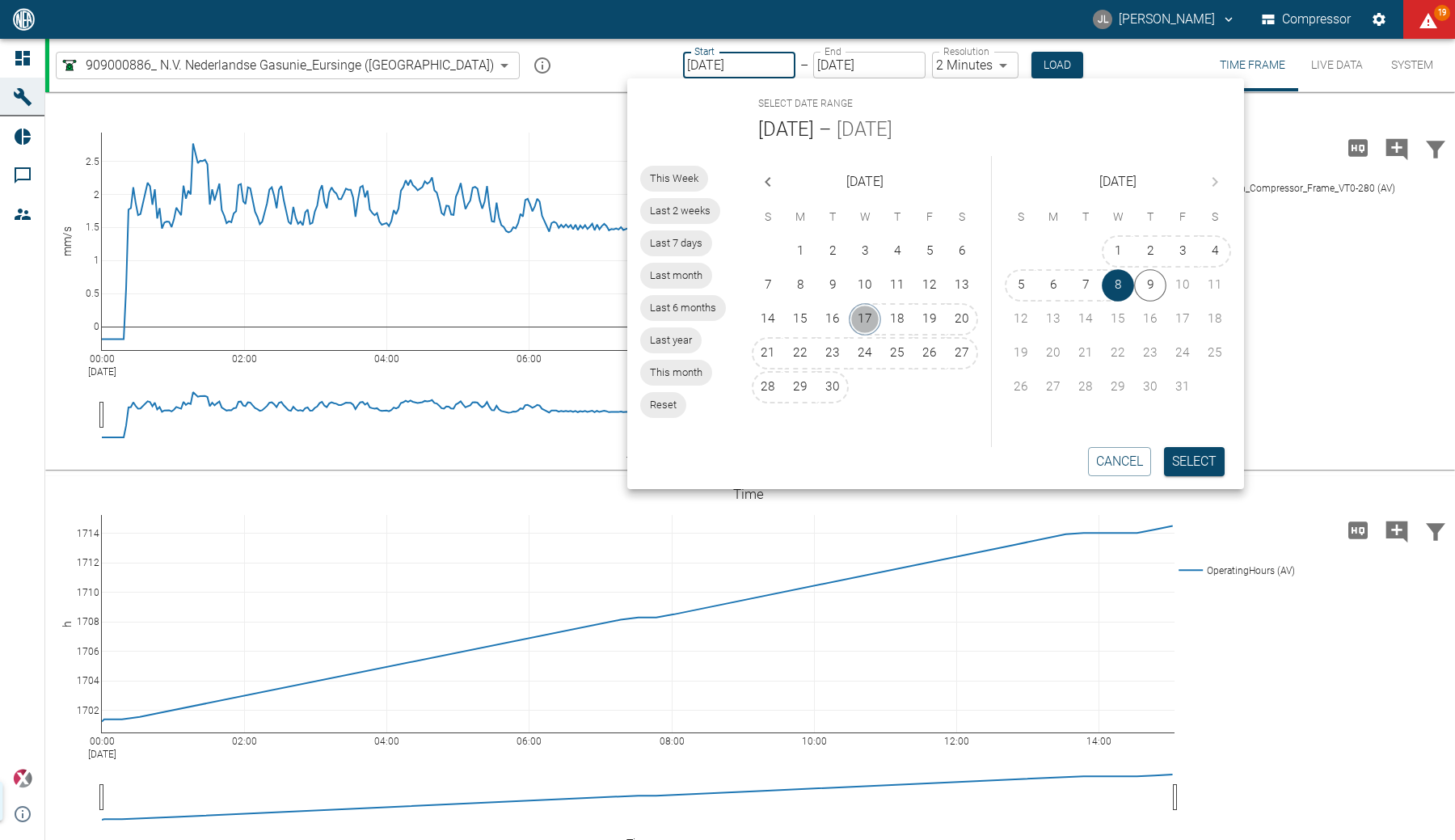
click at [866, 316] on button "17" at bounding box center [865, 319] width 33 height 33
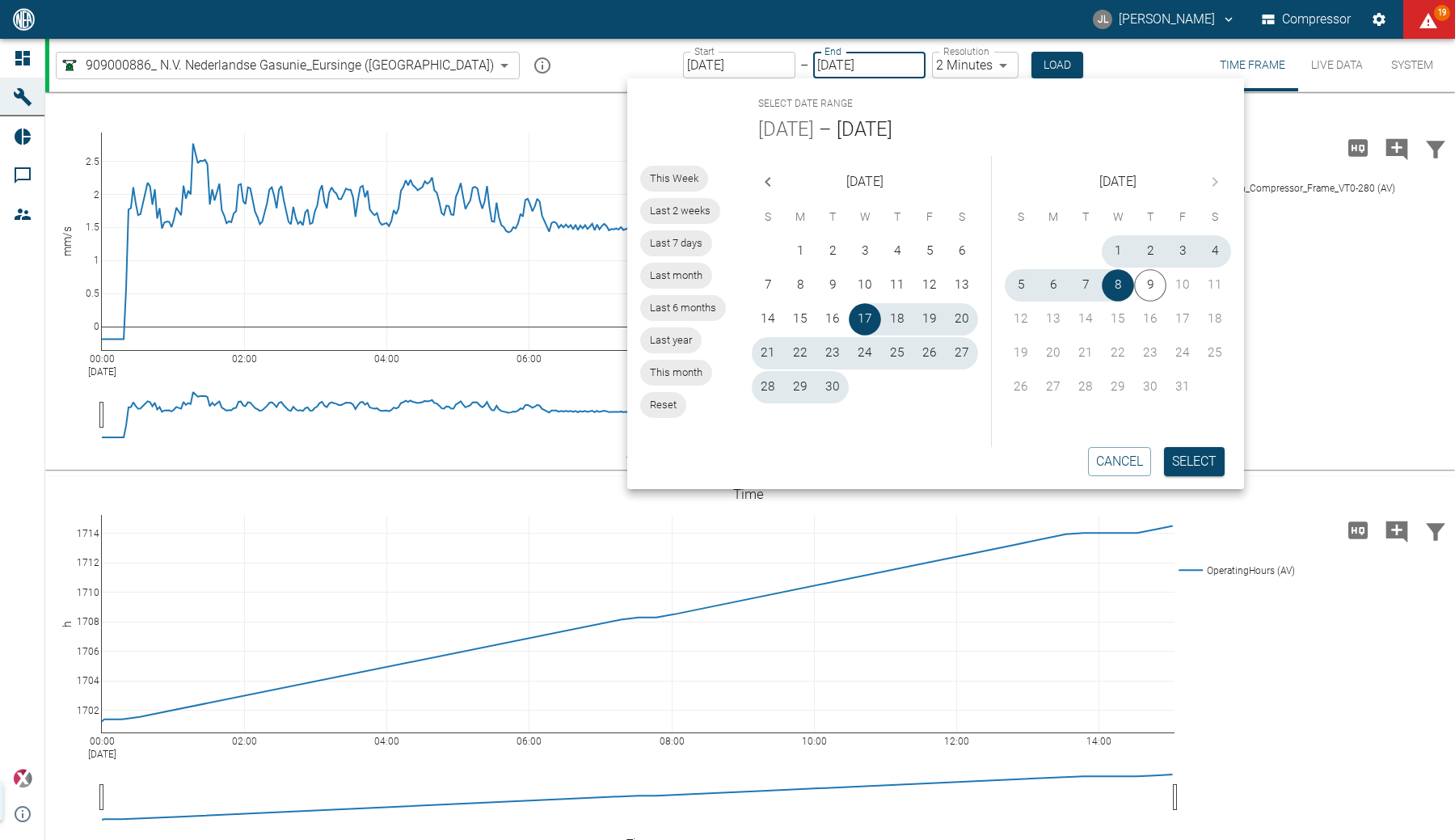
type input "09/17/2025"
type input "10min"
click at [895, 316] on button "18" at bounding box center [894, 319] width 33 height 33
type input "09/18/2025"
type input "2min"
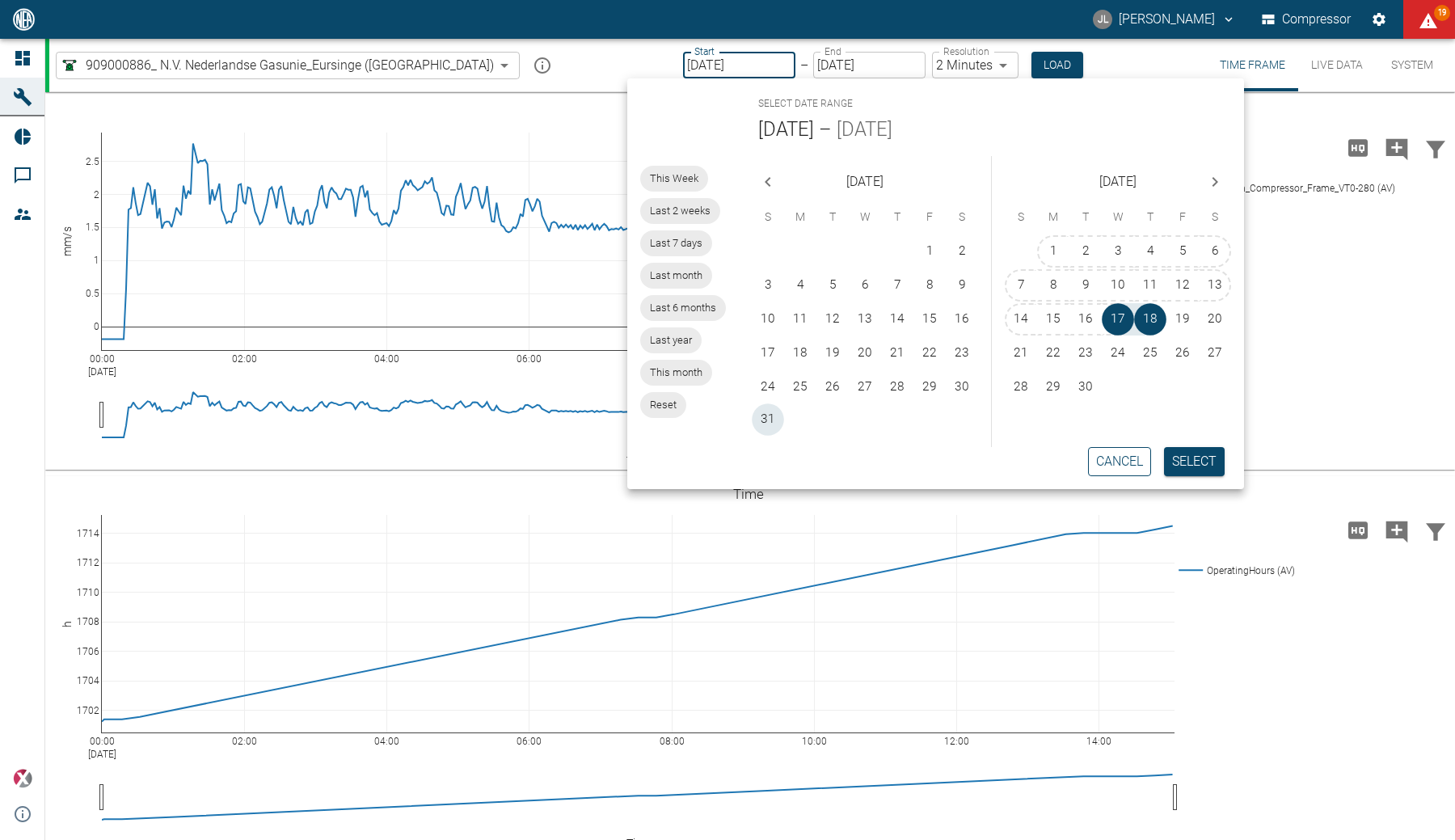
click at [766, 423] on button "31" at bounding box center [768, 420] width 33 height 33
type input "08/31/2025"
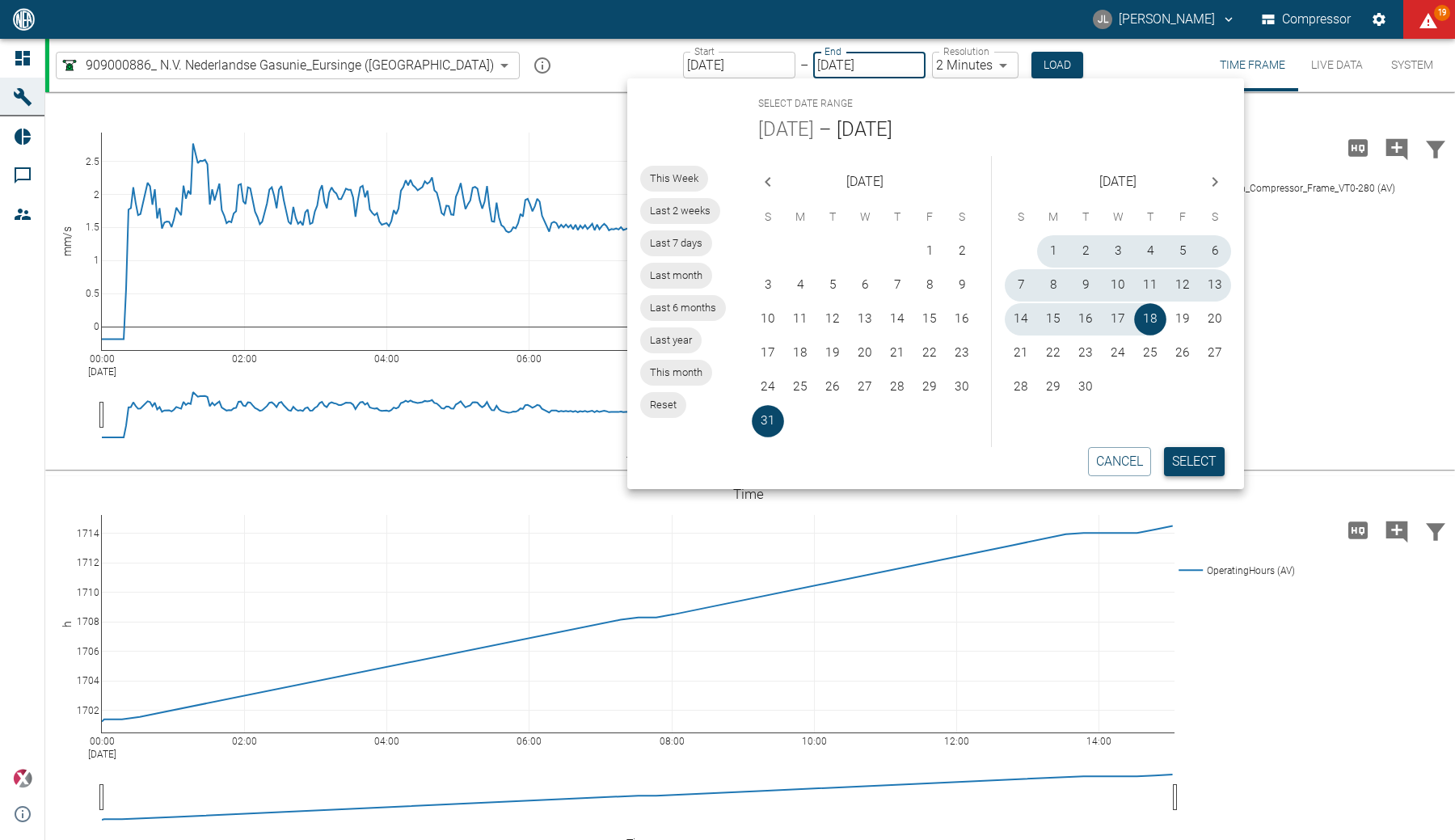
click at [917, 458] on button "Select" at bounding box center [1194, 462] width 60 height 29
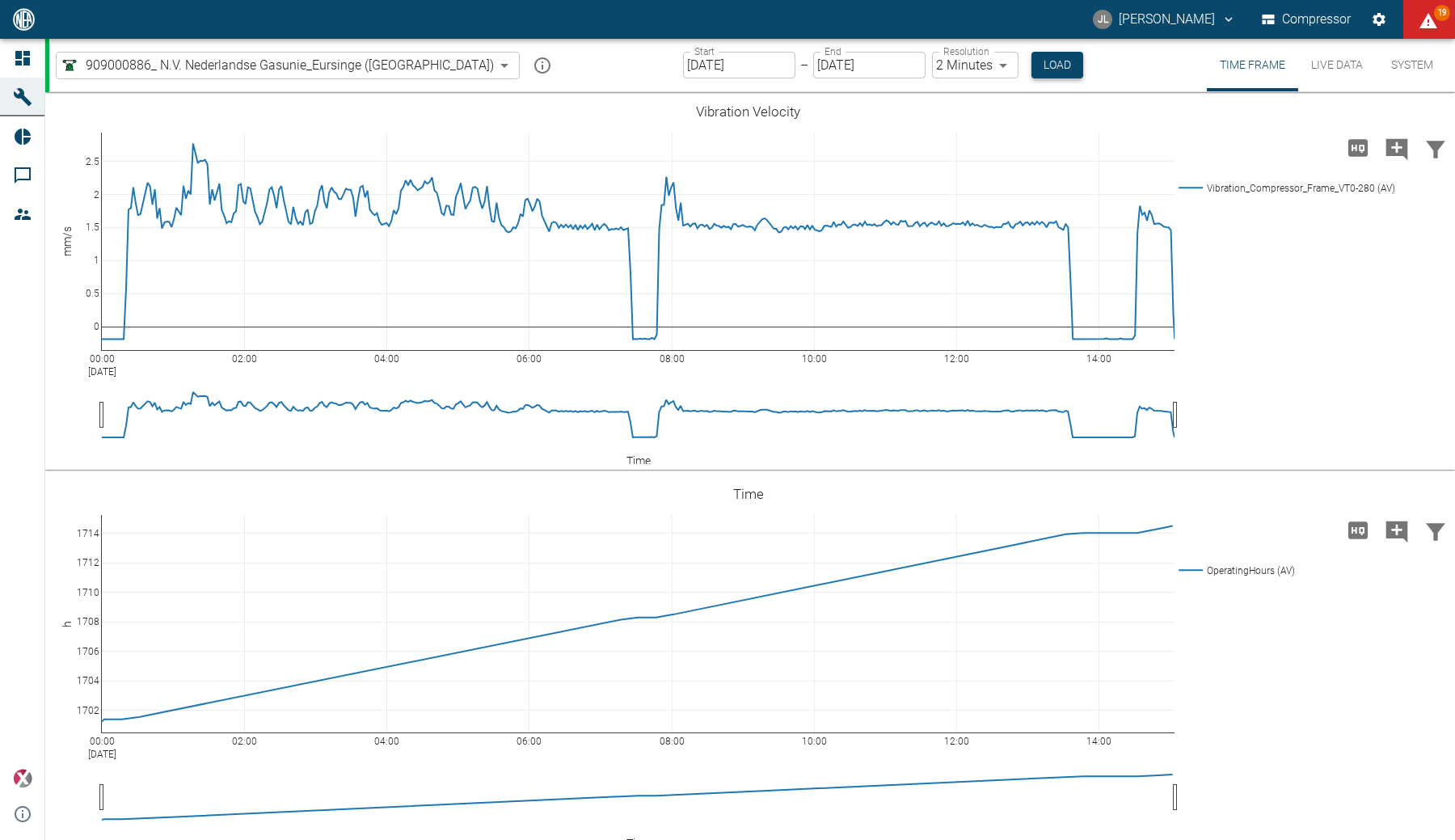
click at [917, 67] on button "Load" at bounding box center [1057, 65] width 52 height 27
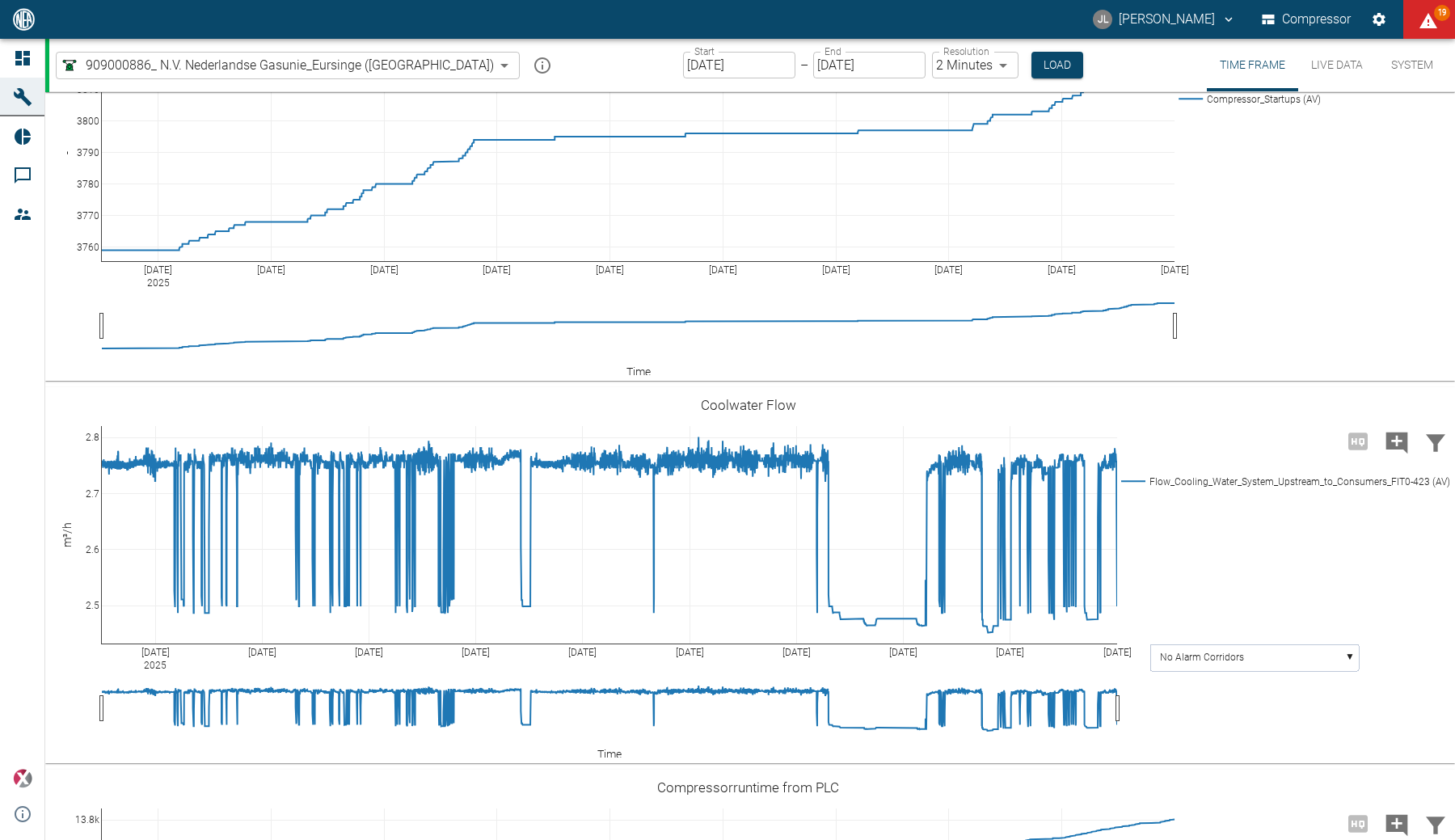
scroll to position [3444, 0]
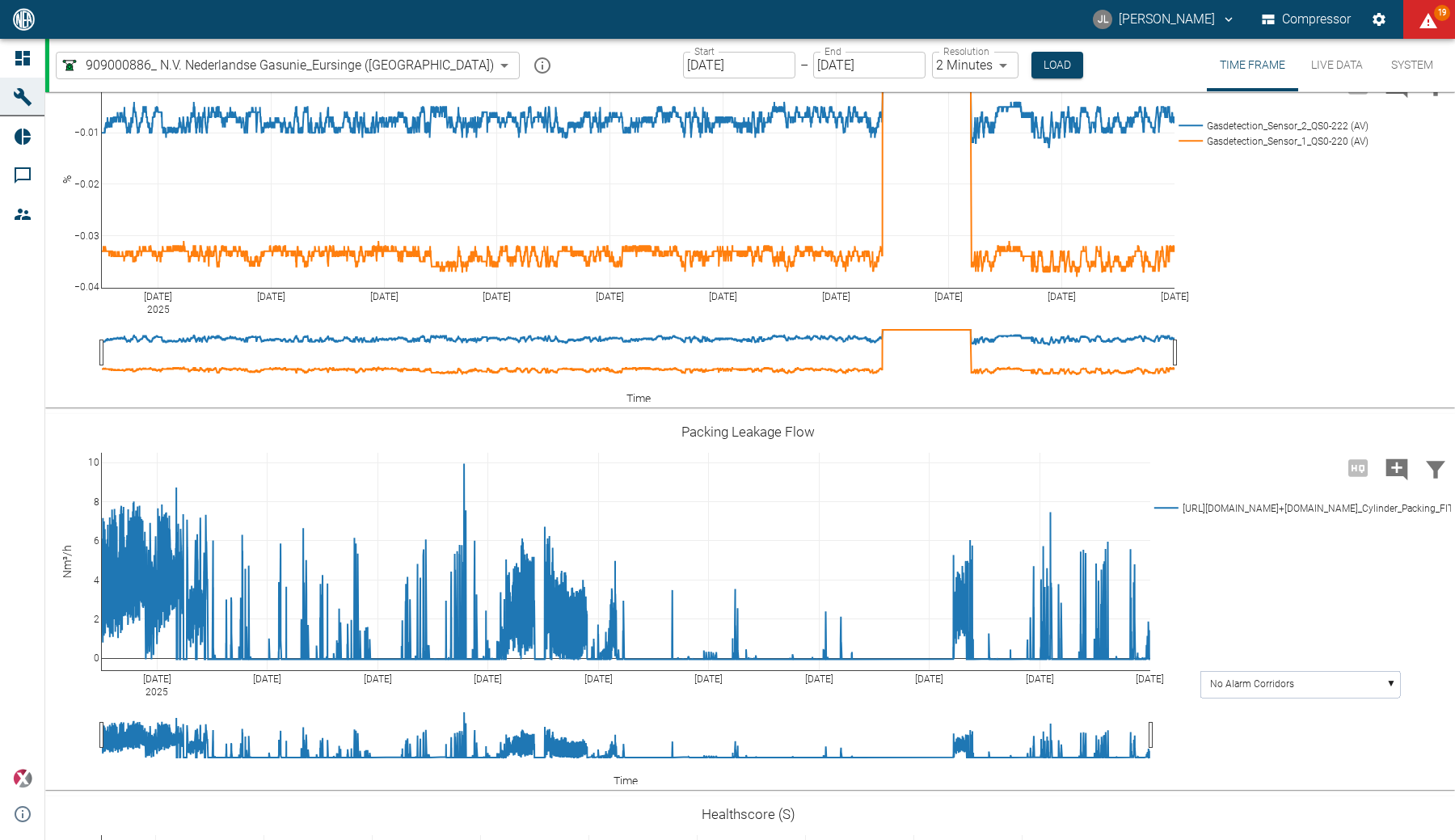
scroll to position [1834, 0]
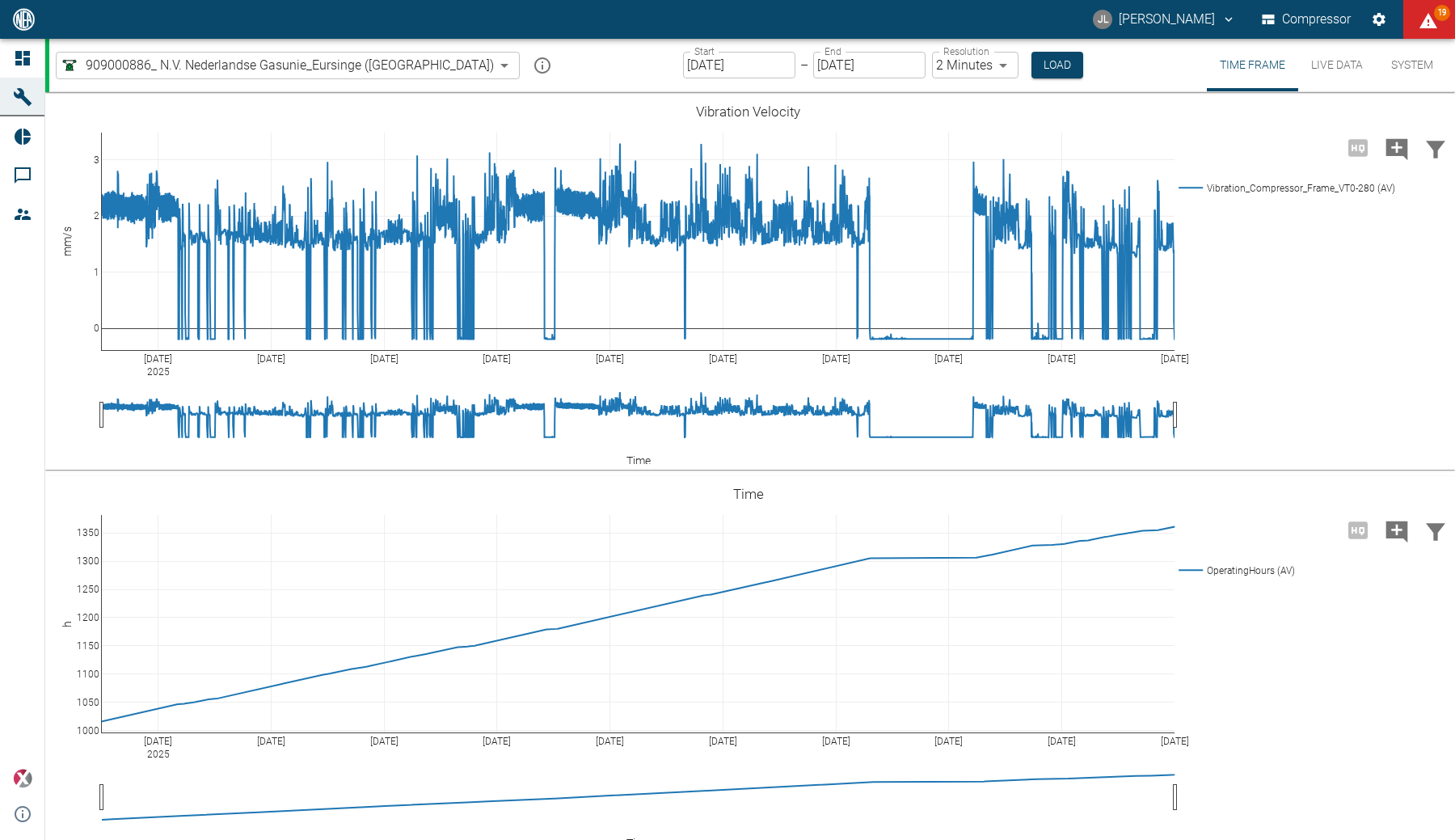
scroll to position [1834, 0]
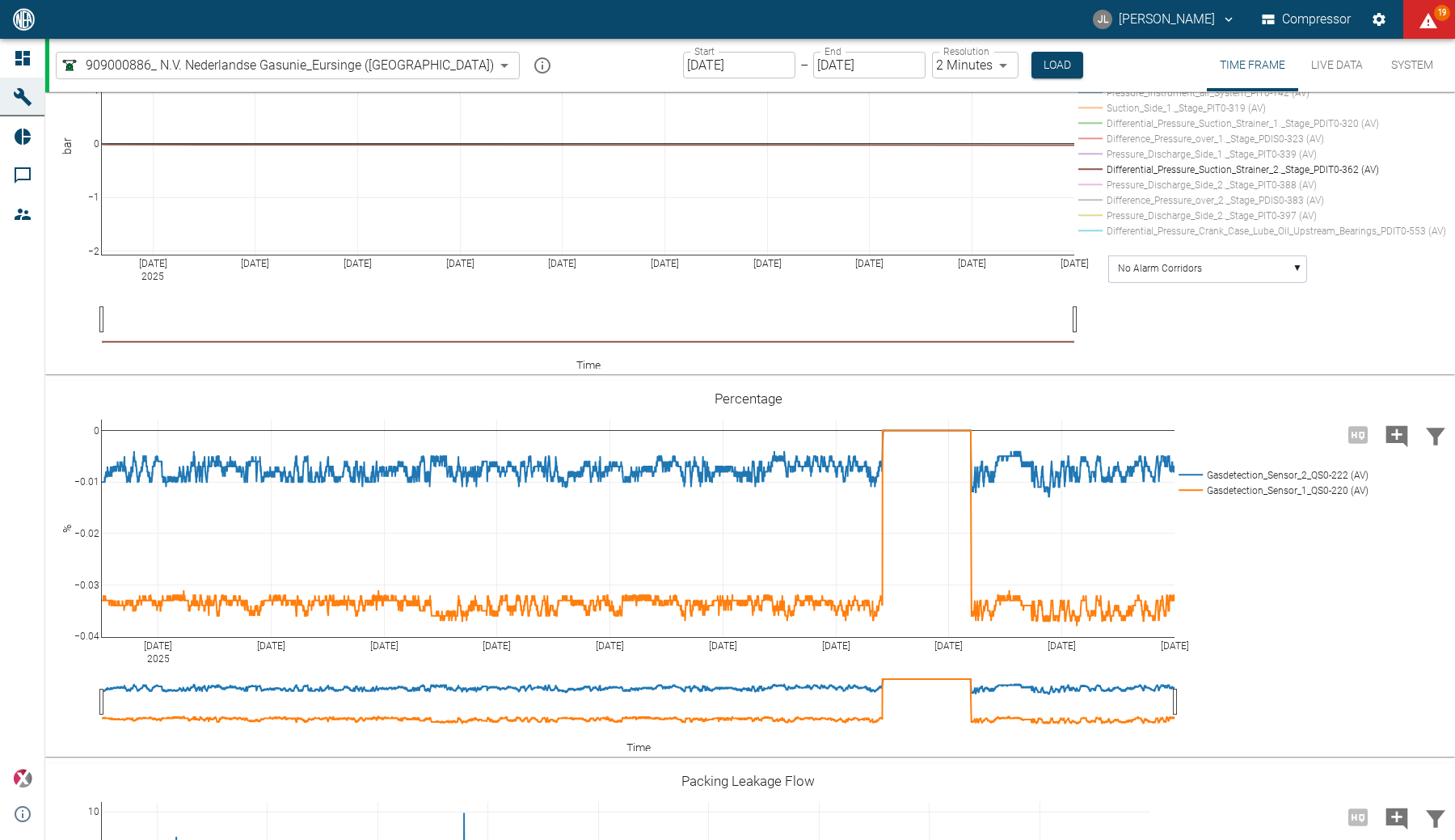
drag, startPoint x: 90, startPoint y: 226, endPoint x: 91, endPoint y: 40, distance: 186.0
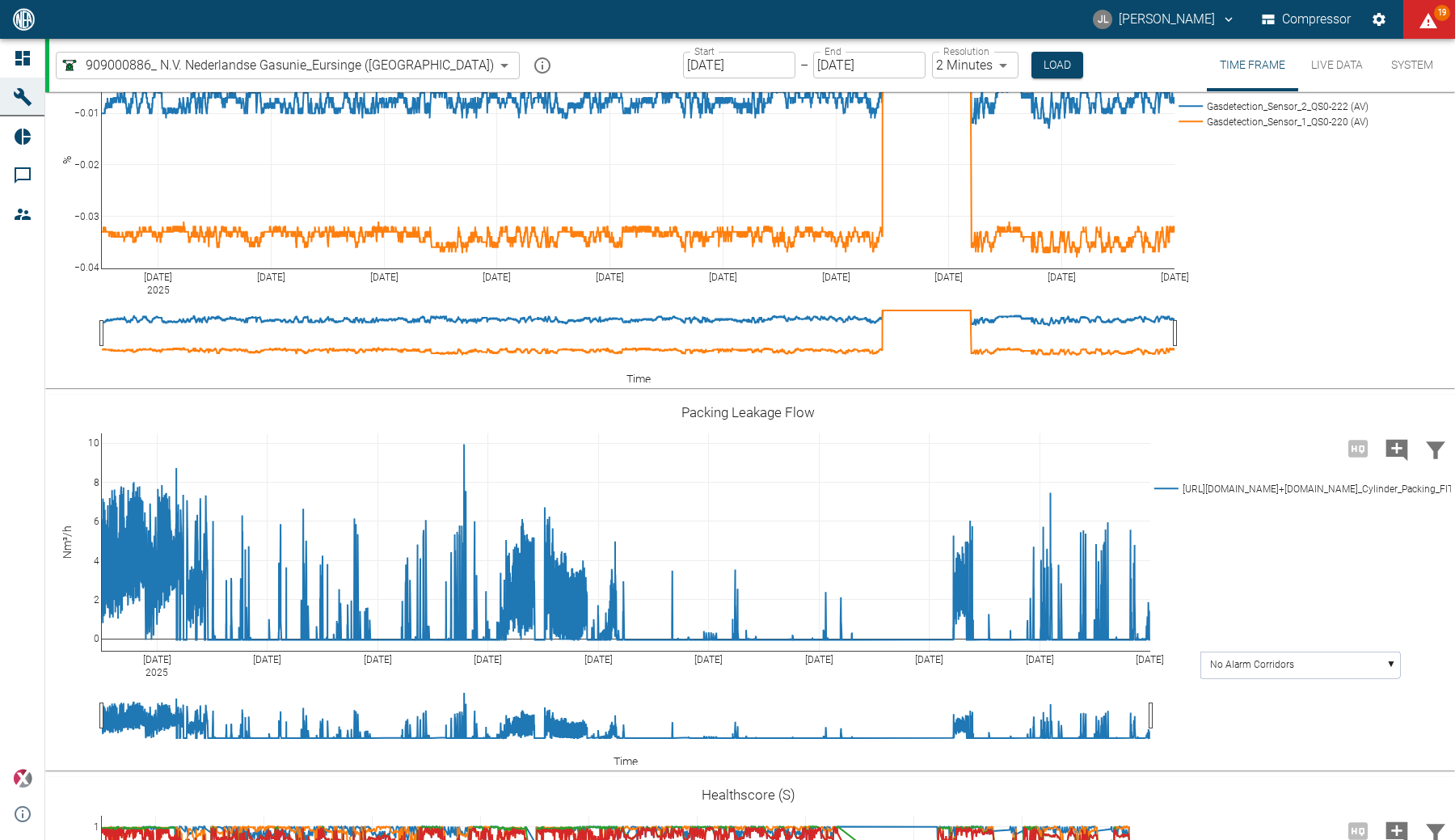
scroll to position [1858, 0]
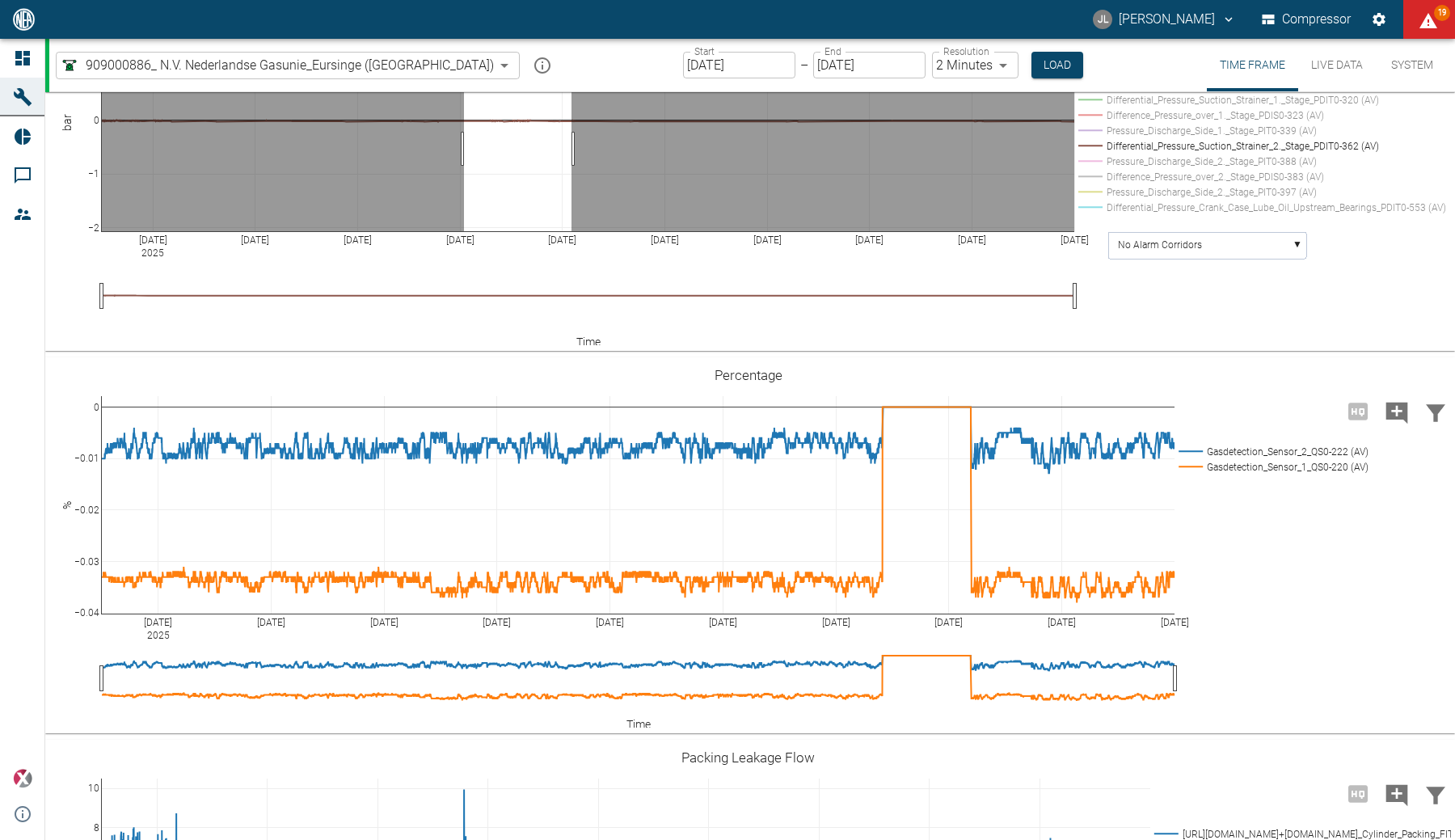
drag, startPoint x: 464, startPoint y: 321, endPoint x: 570, endPoint y: 327, distance: 106.2
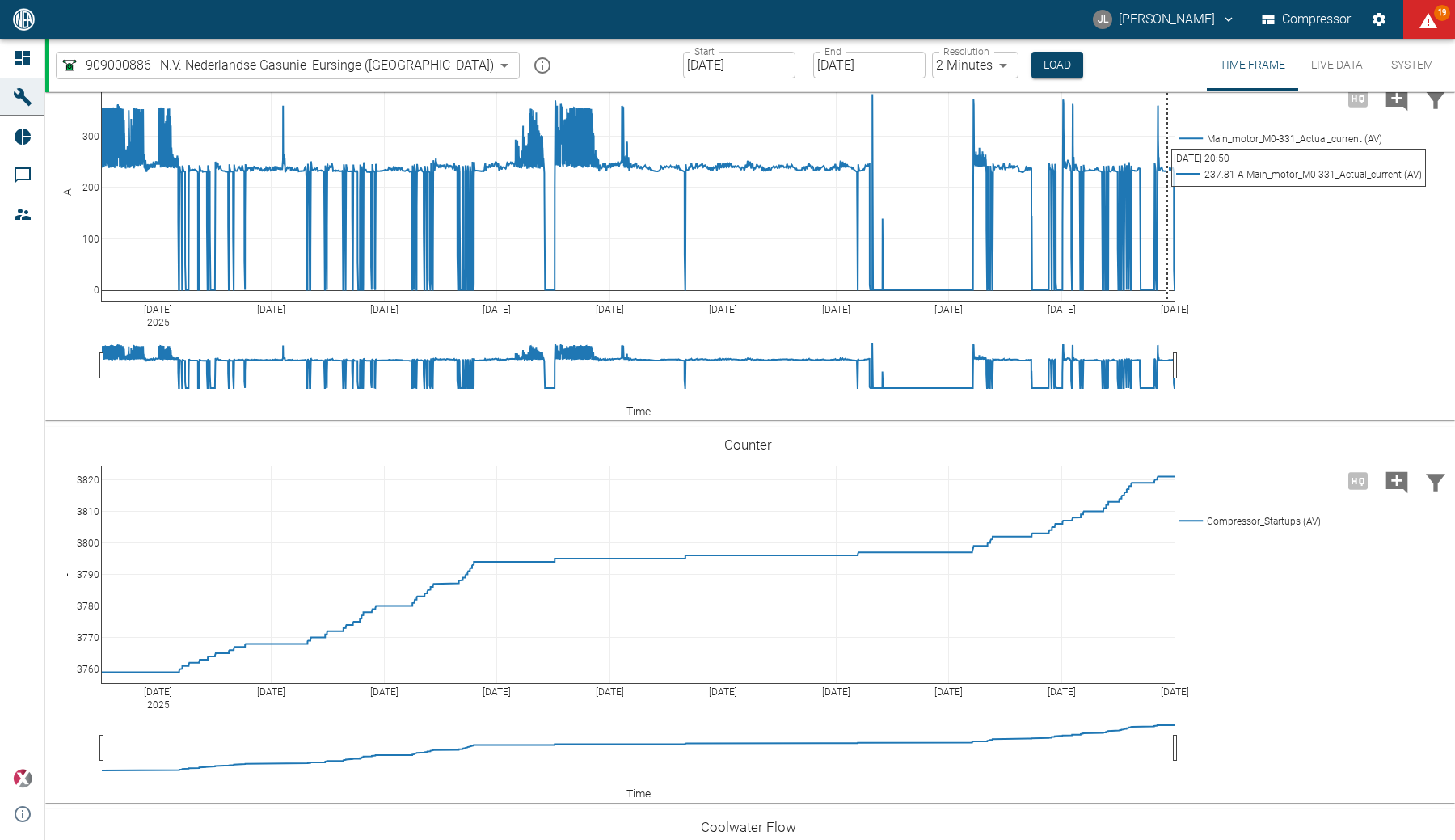
scroll to position [3196, 0]
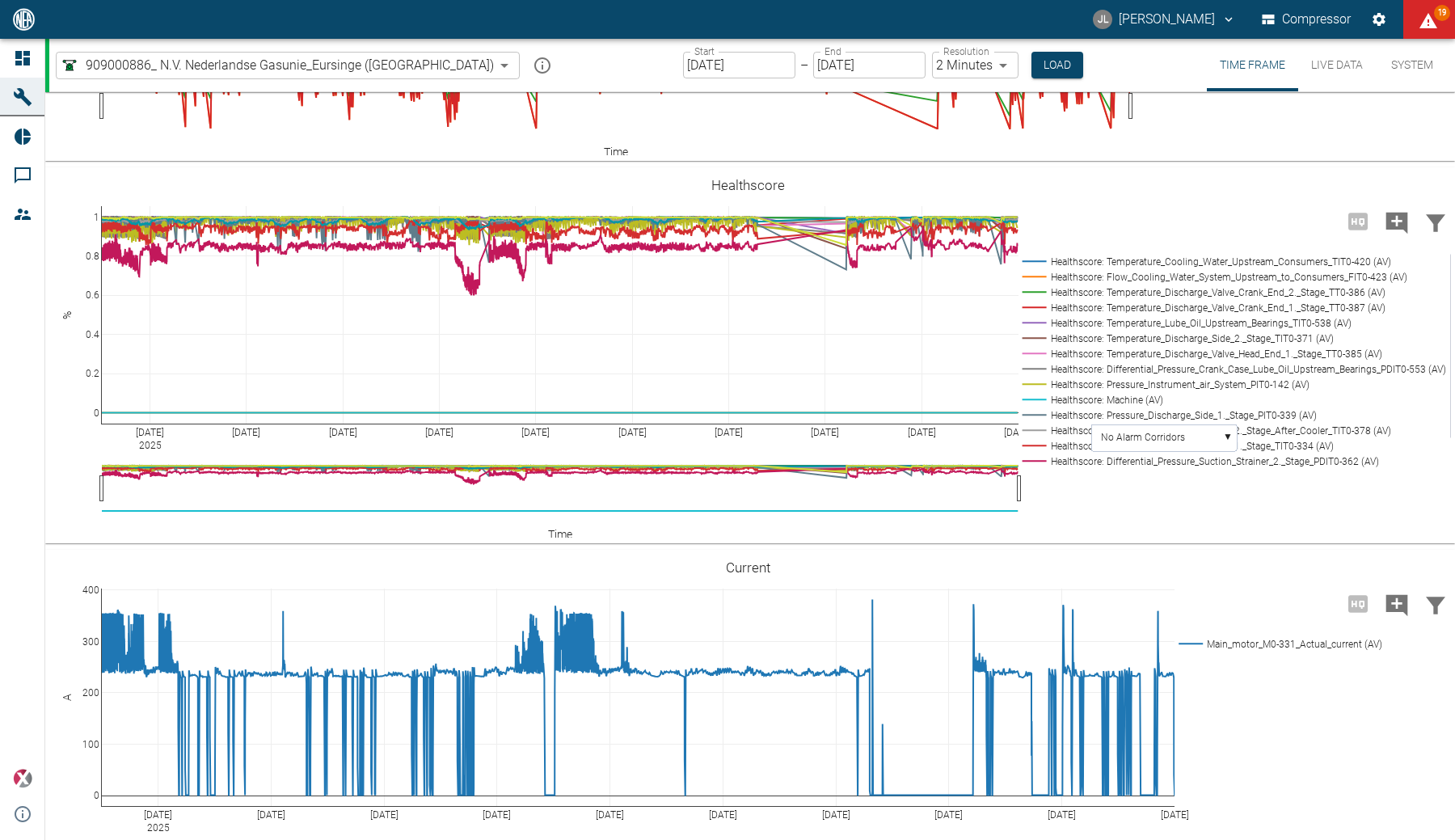
click at [622, 65] on div "909000886_ N.V. Nederlandse Gasunie_Eursinge (NL) 9dc86e29-8c64-47c4-93ee-7b83c…" at bounding box center [752, 65] width 1405 height 53
click at [683, 65] on input "08/31/2025" at bounding box center [739, 65] width 112 height 27
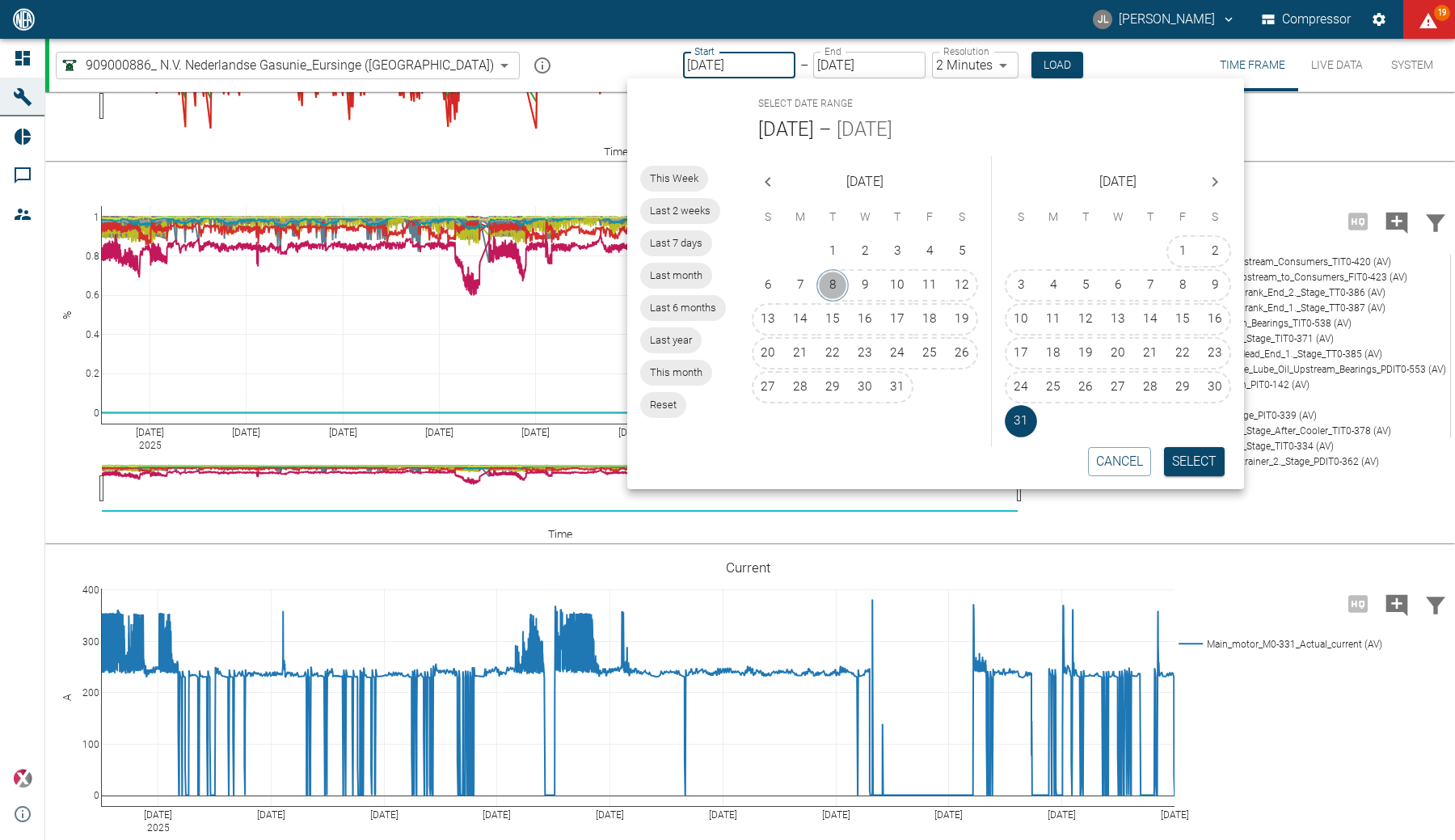
click at [844, 274] on button "8" at bounding box center [832, 285] width 33 height 33
type input "07/08/2025"
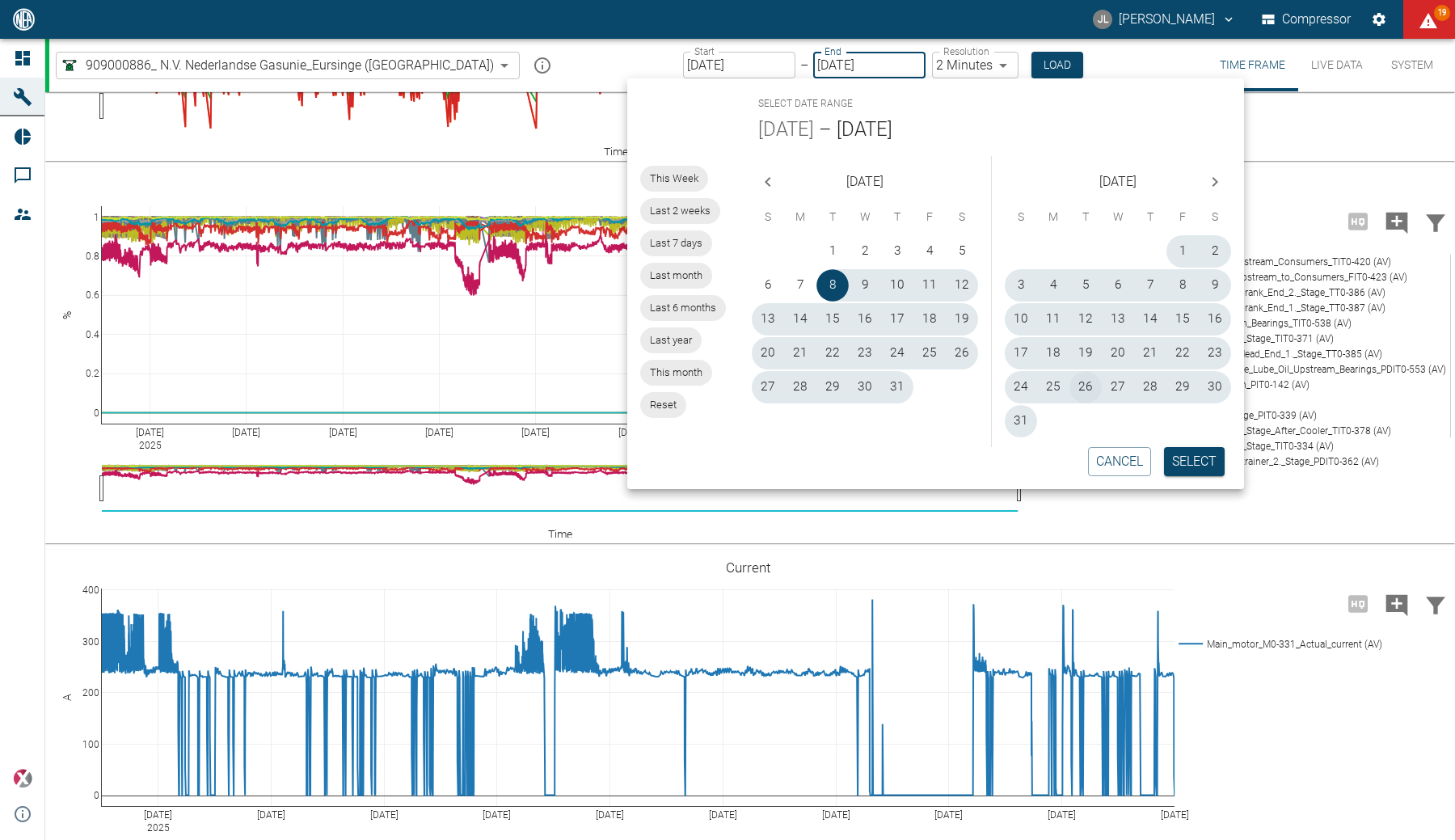
click at [1087, 385] on button "26" at bounding box center [1086, 387] width 33 height 33
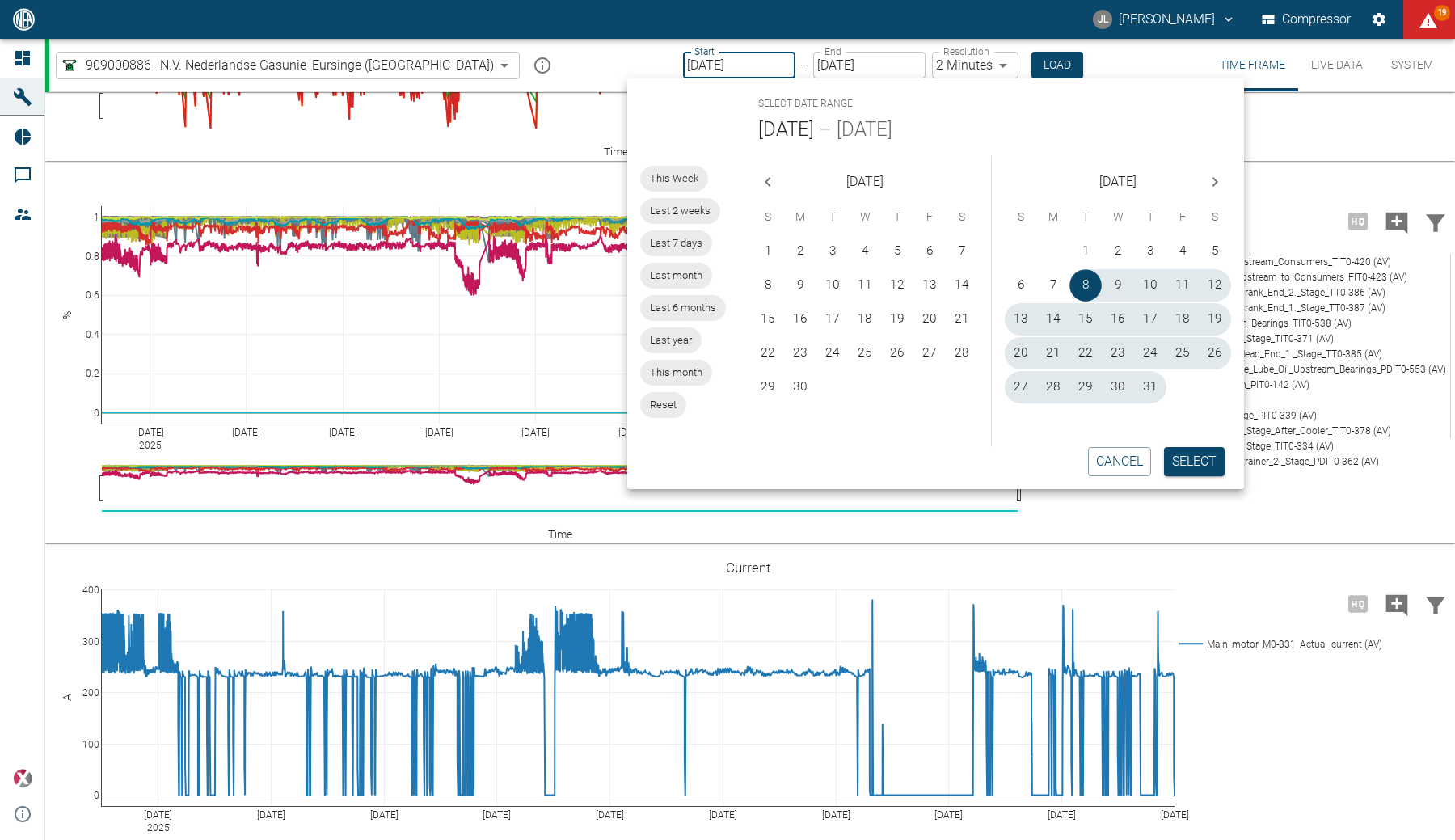
type input "08/26/2025"
click at [1223, 460] on button "Select" at bounding box center [1194, 462] width 60 height 29
type input "10min"
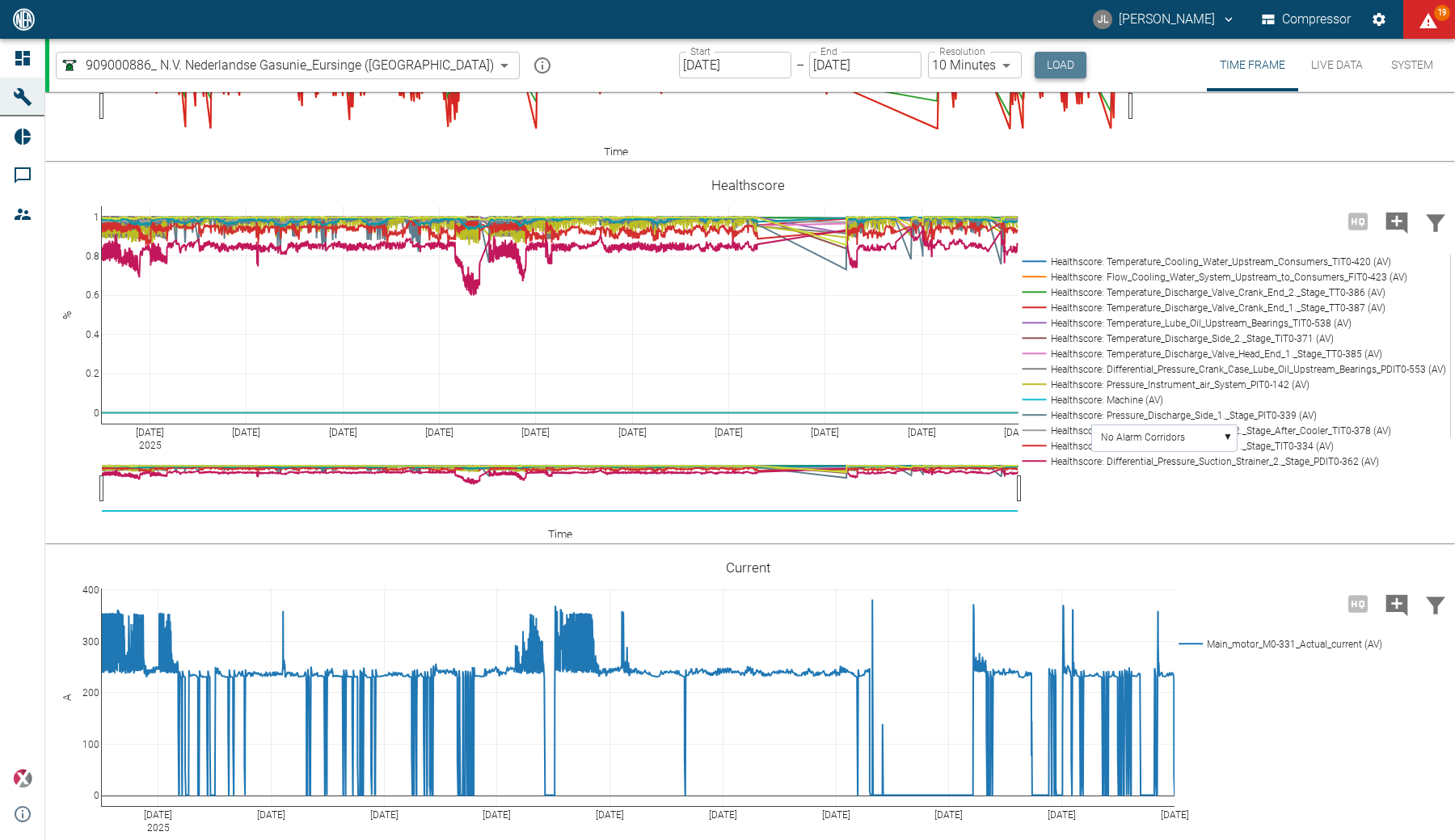
click at [1035, 68] on button "Load" at bounding box center [1061, 65] width 52 height 27
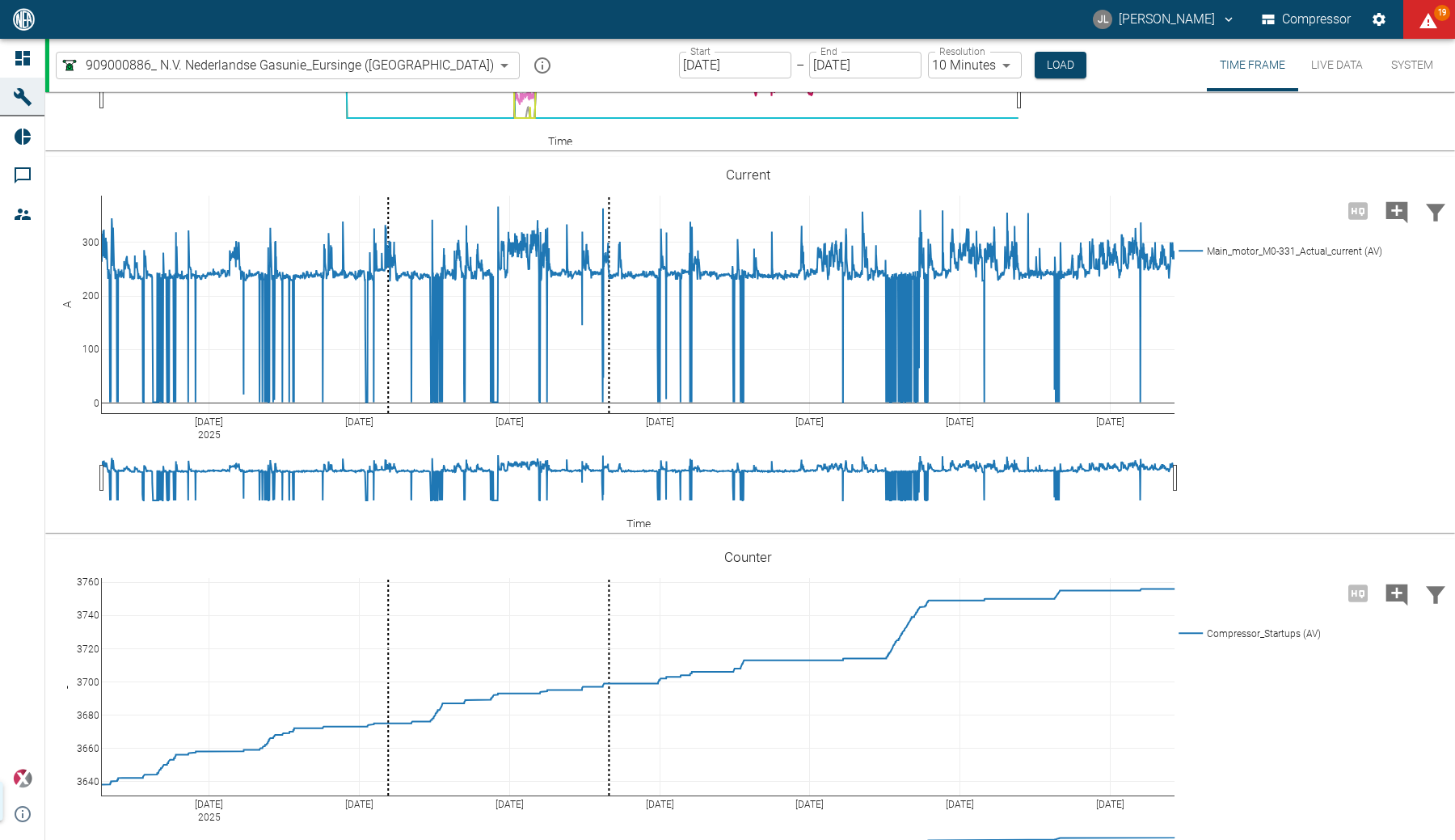
scroll to position [3220, 0]
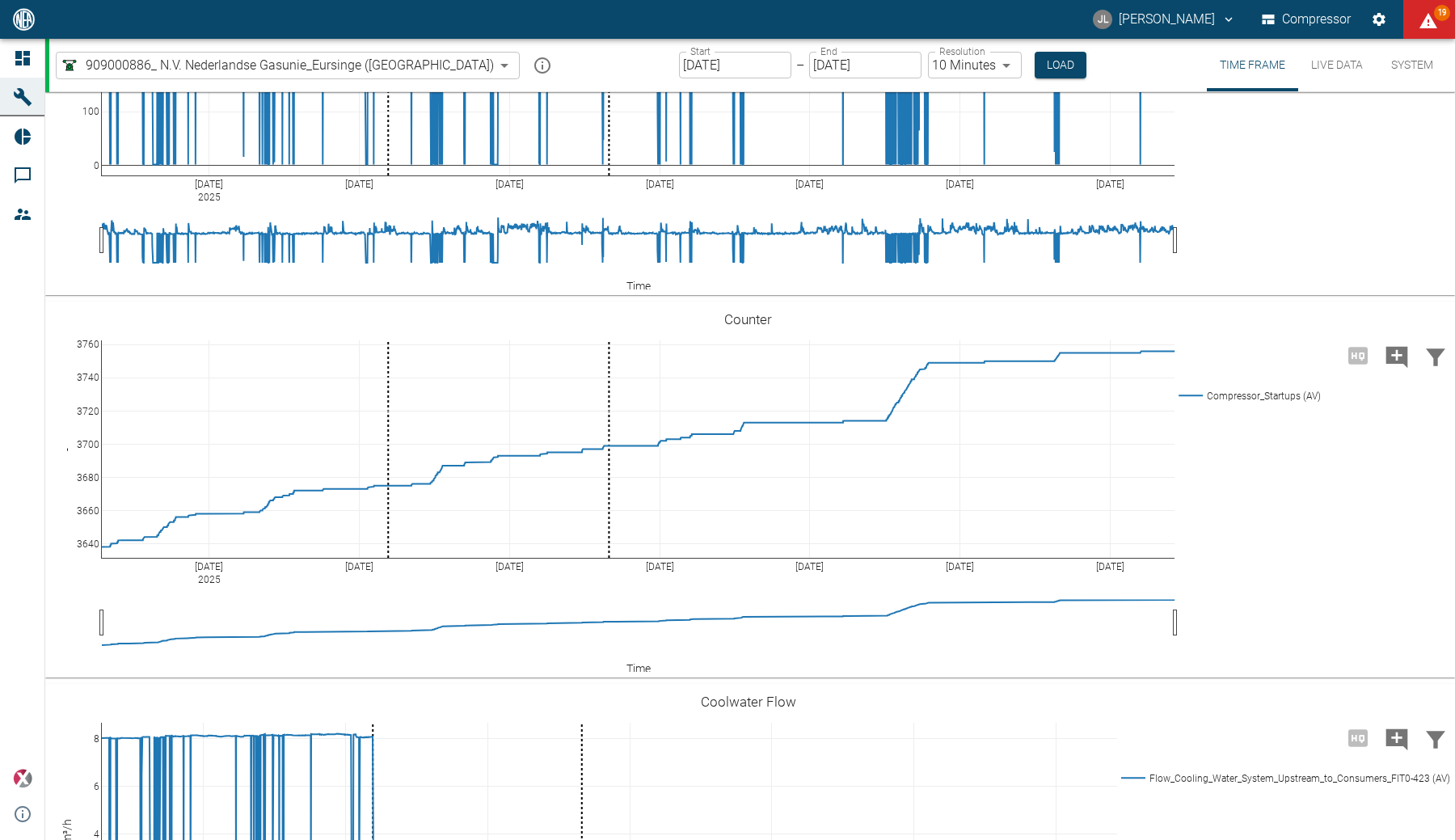
click at [679, 69] on input "07/08/2025" at bounding box center [735, 65] width 112 height 27
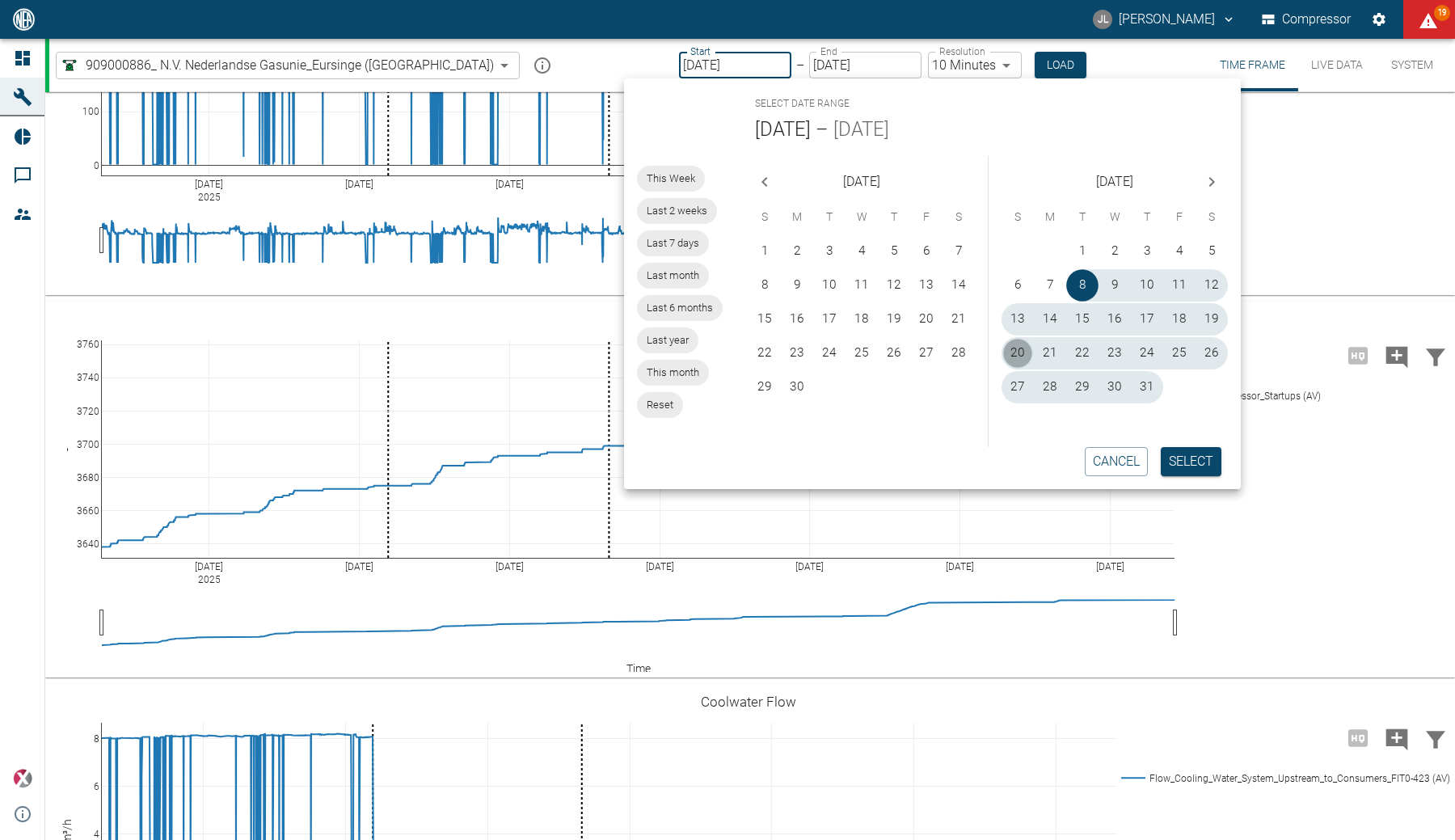
click at [1013, 352] on button "20" at bounding box center [1018, 353] width 33 height 33
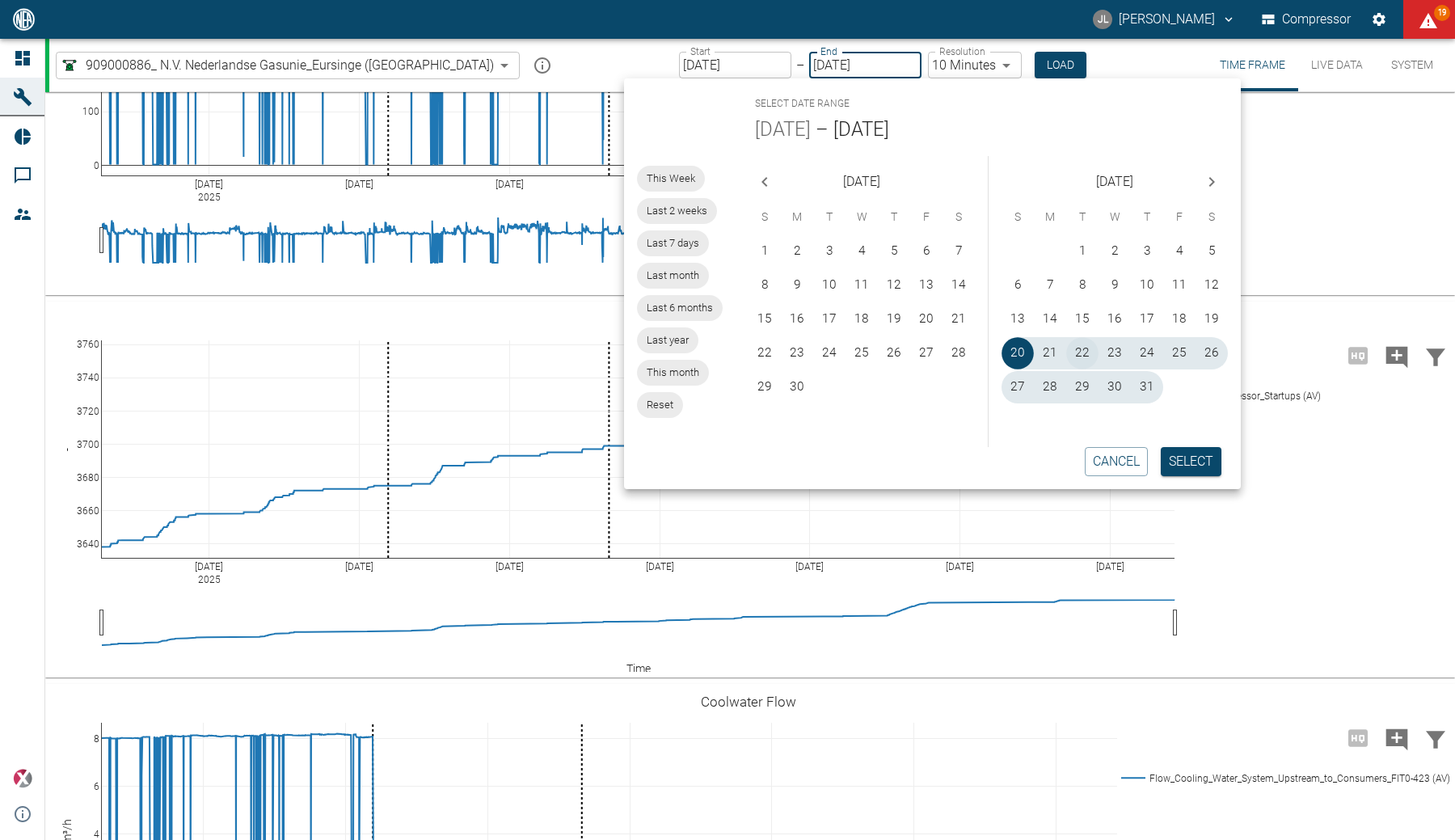
type input "07/20/2025"
click at [1102, 357] on button "23" at bounding box center [1114, 353] width 33 height 33
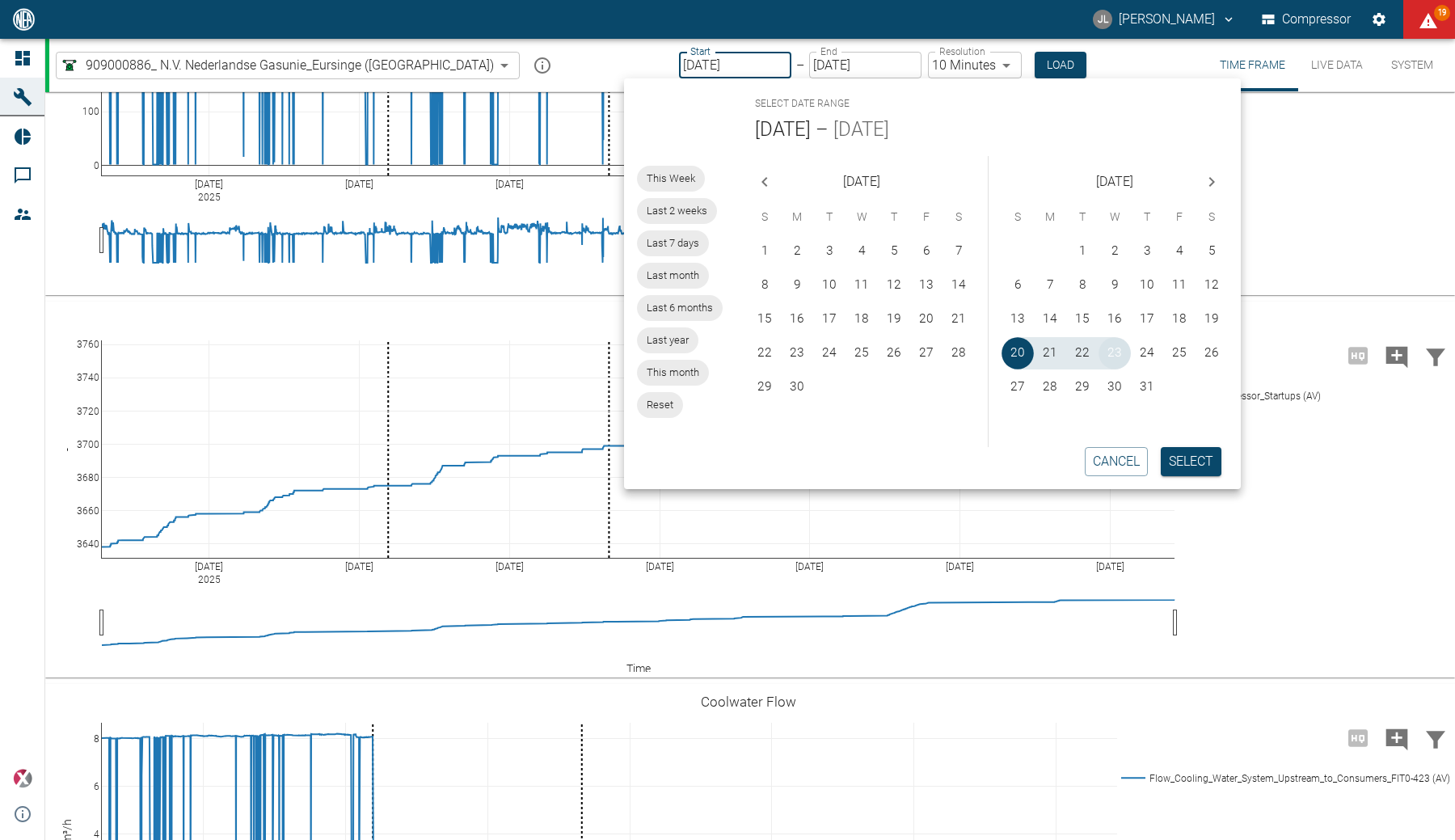
type input "07/23/2025"
click at [1205, 454] on button "Select" at bounding box center [1192, 462] width 60 height 29
type input "2min"
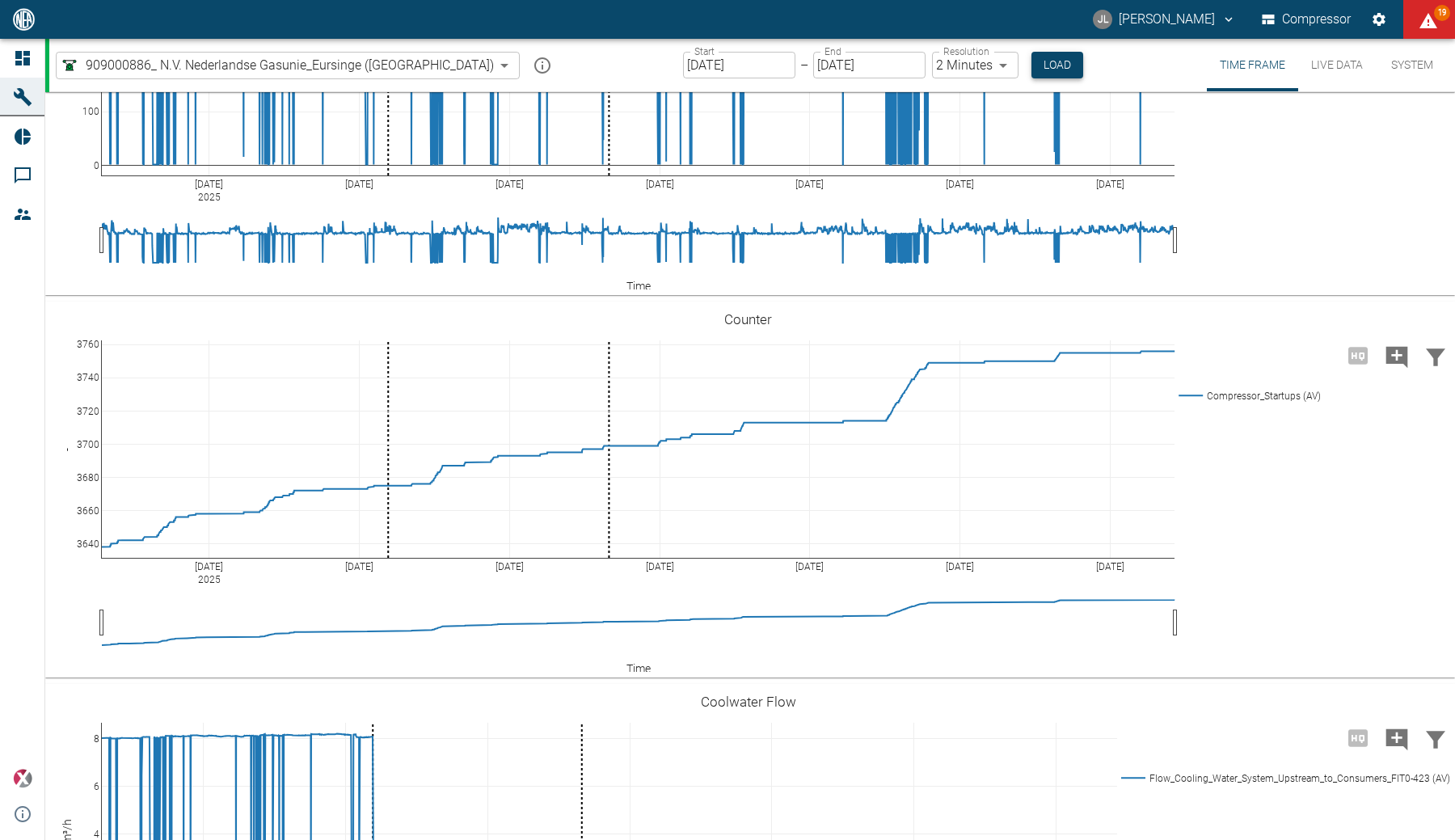
click at [1031, 67] on button "Load" at bounding box center [1057, 65] width 52 height 27
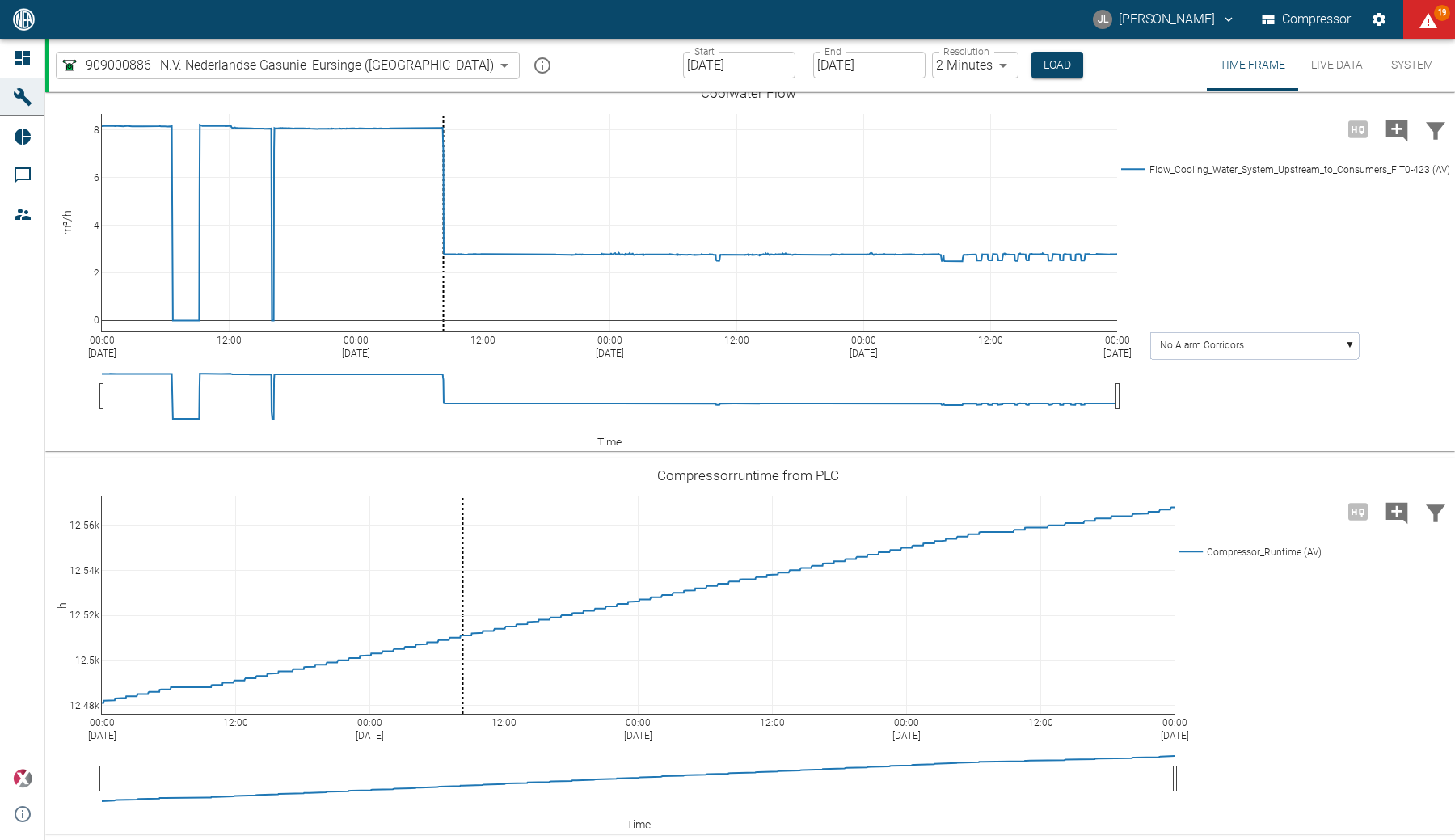
scroll to position [4423, 0]
click at [813, 70] on input "07/23/2025" at bounding box center [869, 65] width 112 height 27
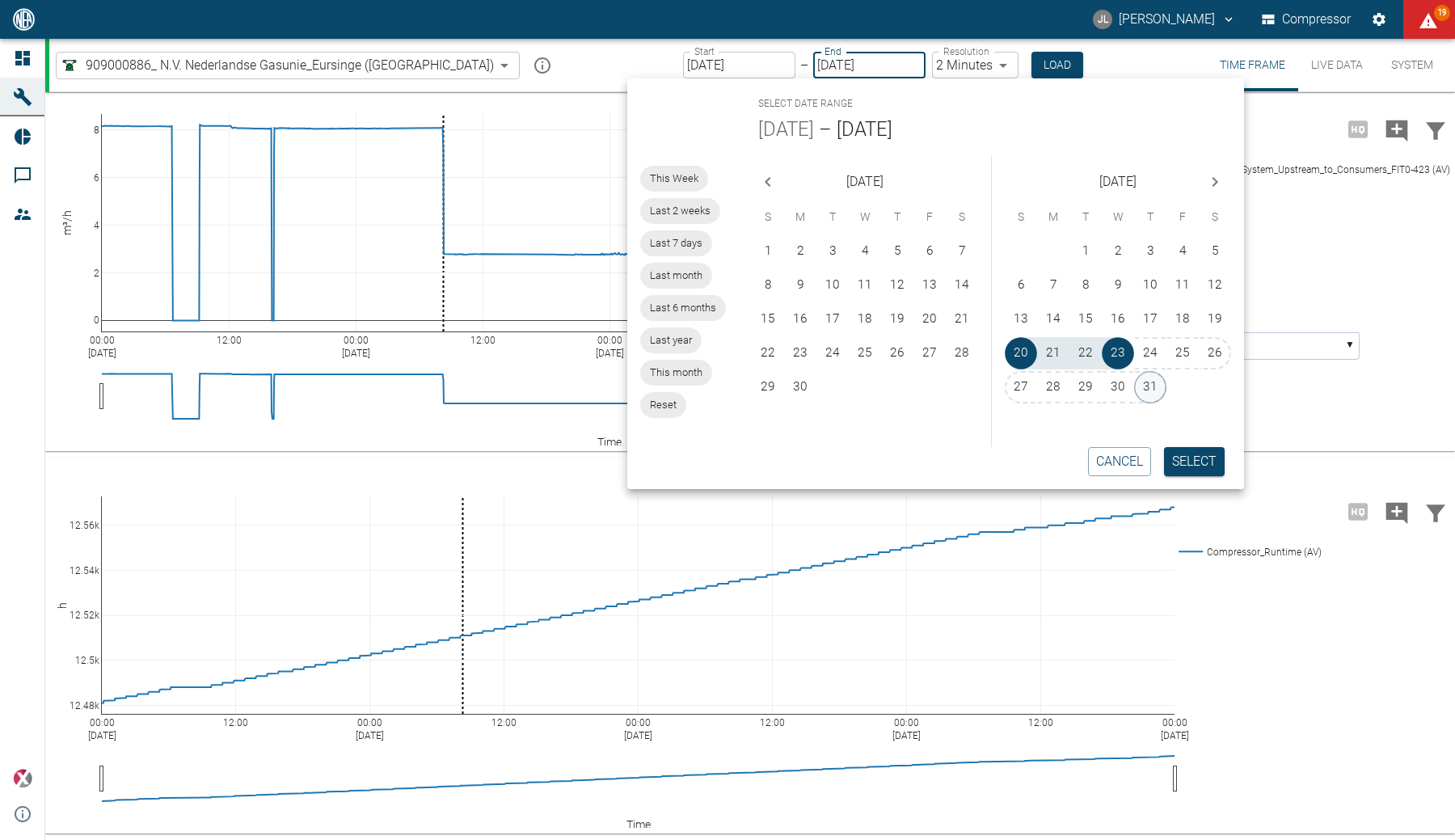
click at [1148, 377] on button "31" at bounding box center [1150, 387] width 33 height 33
type input "07/31/2025"
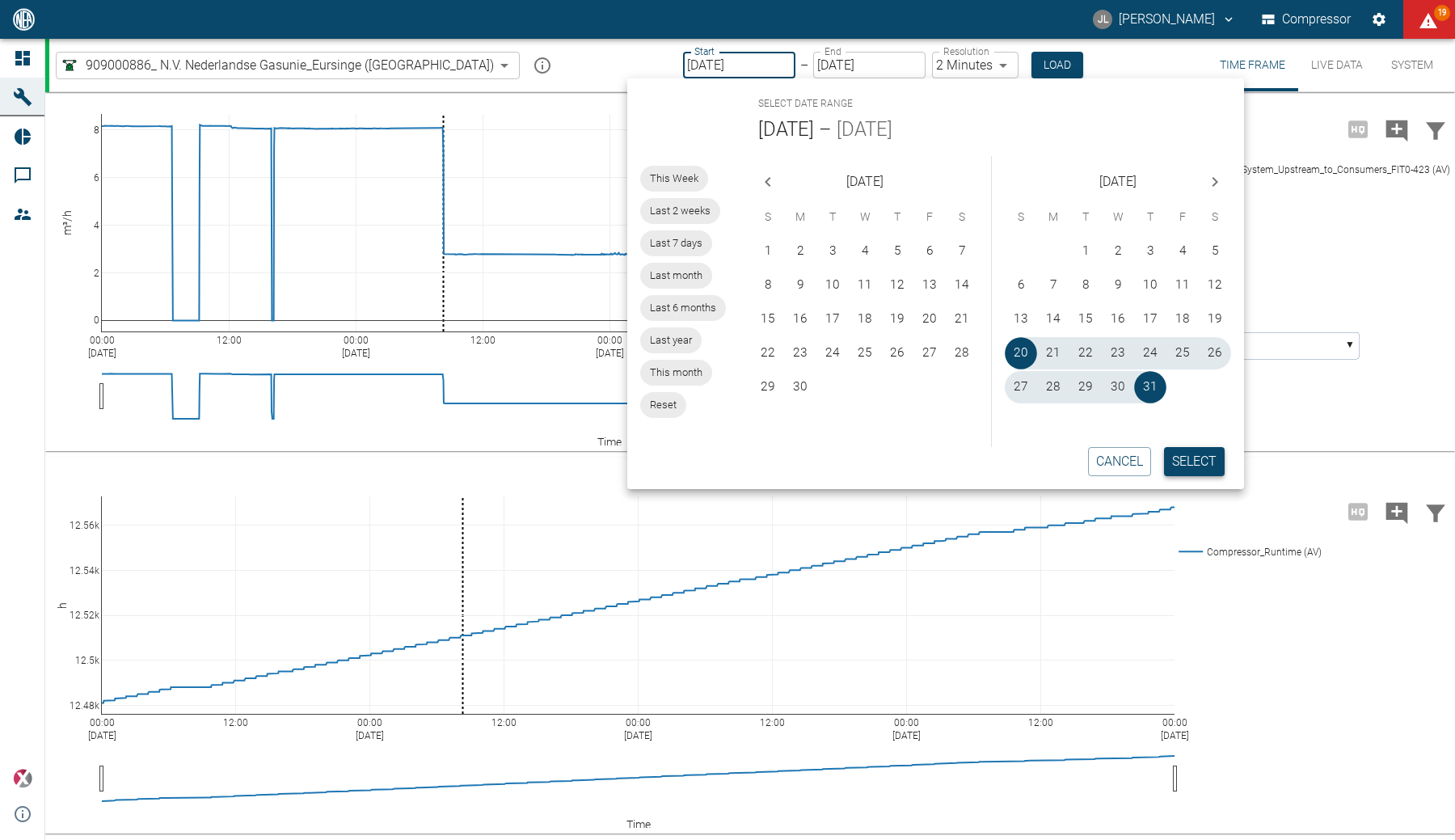
click at [1197, 468] on button "Select" at bounding box center [1194, 462] width 60 height 29
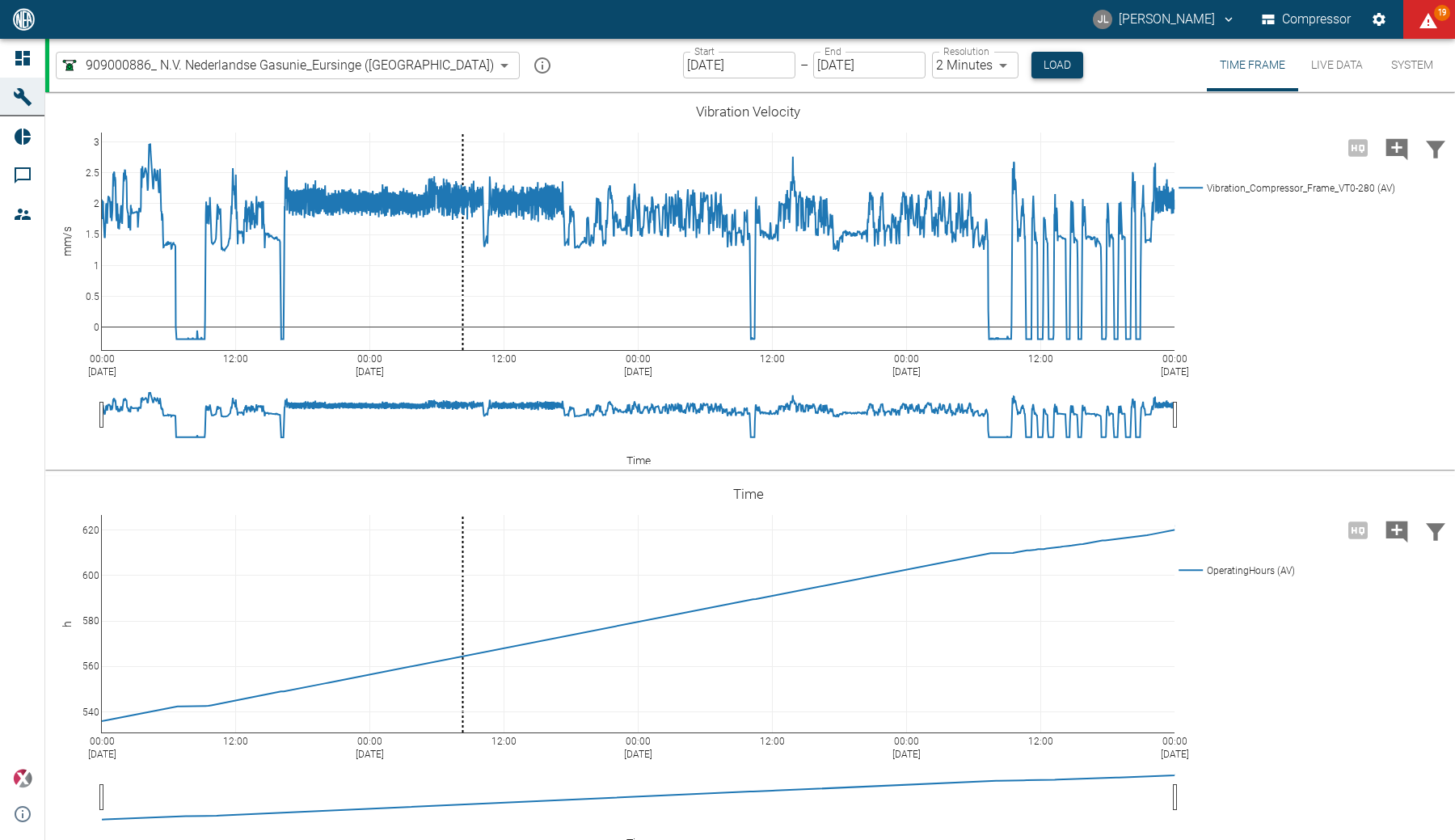
scroll to position [4423, 0]
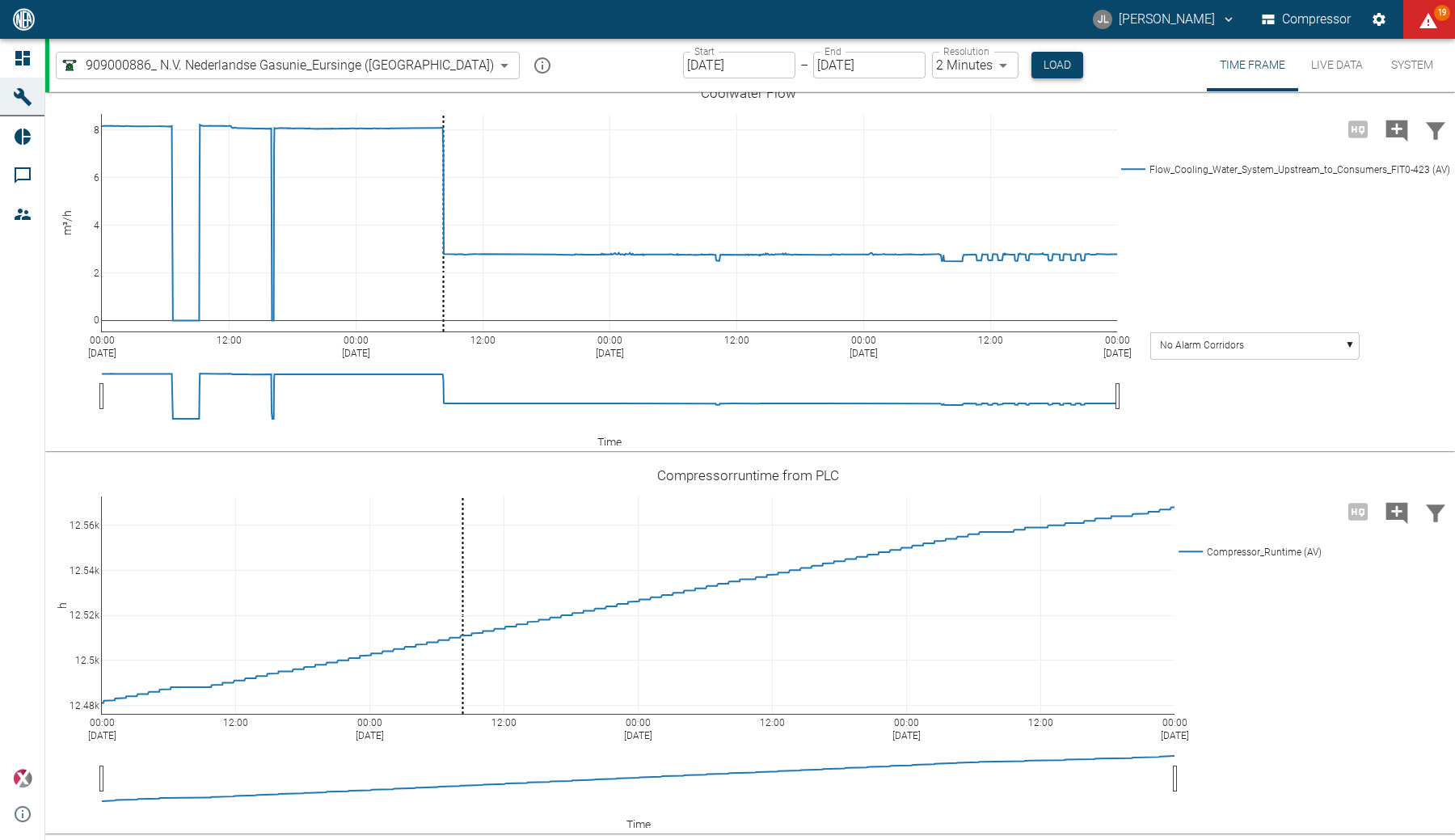
click at [1031, 68] on button "Load" at bounding box center [1057, 65] width 52 height 27
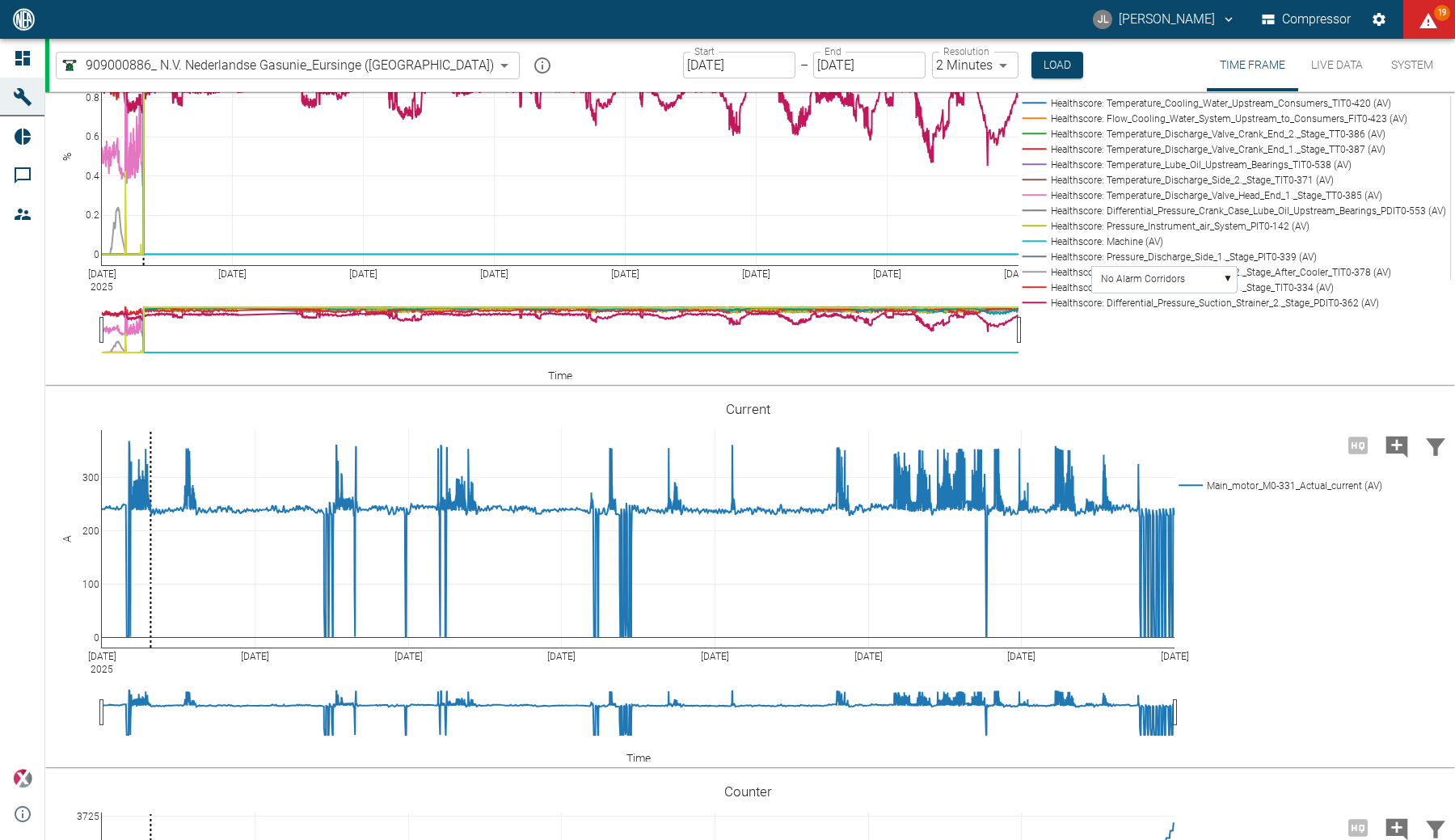
scroll to position [3114, 0]
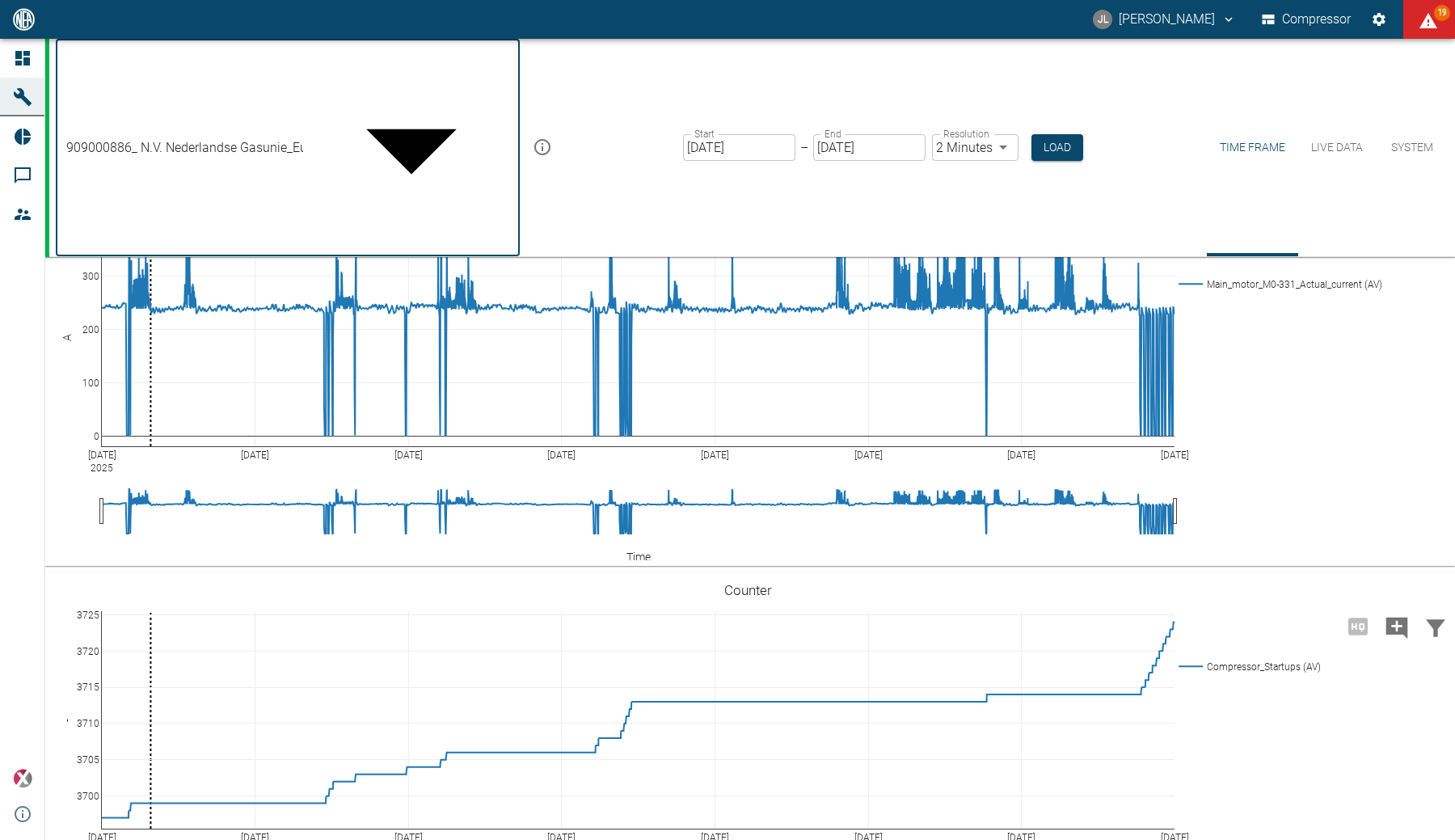
click at [305, 55] on body "JL Jonas Leuchtenberger Compressor 19 Dashboard Machines Reports Comments Membe…" at bounding box center [728, 420] width 1455 height 840
click at [1353, 839] on div at bounding box center [728, 853] width 1455 height 0
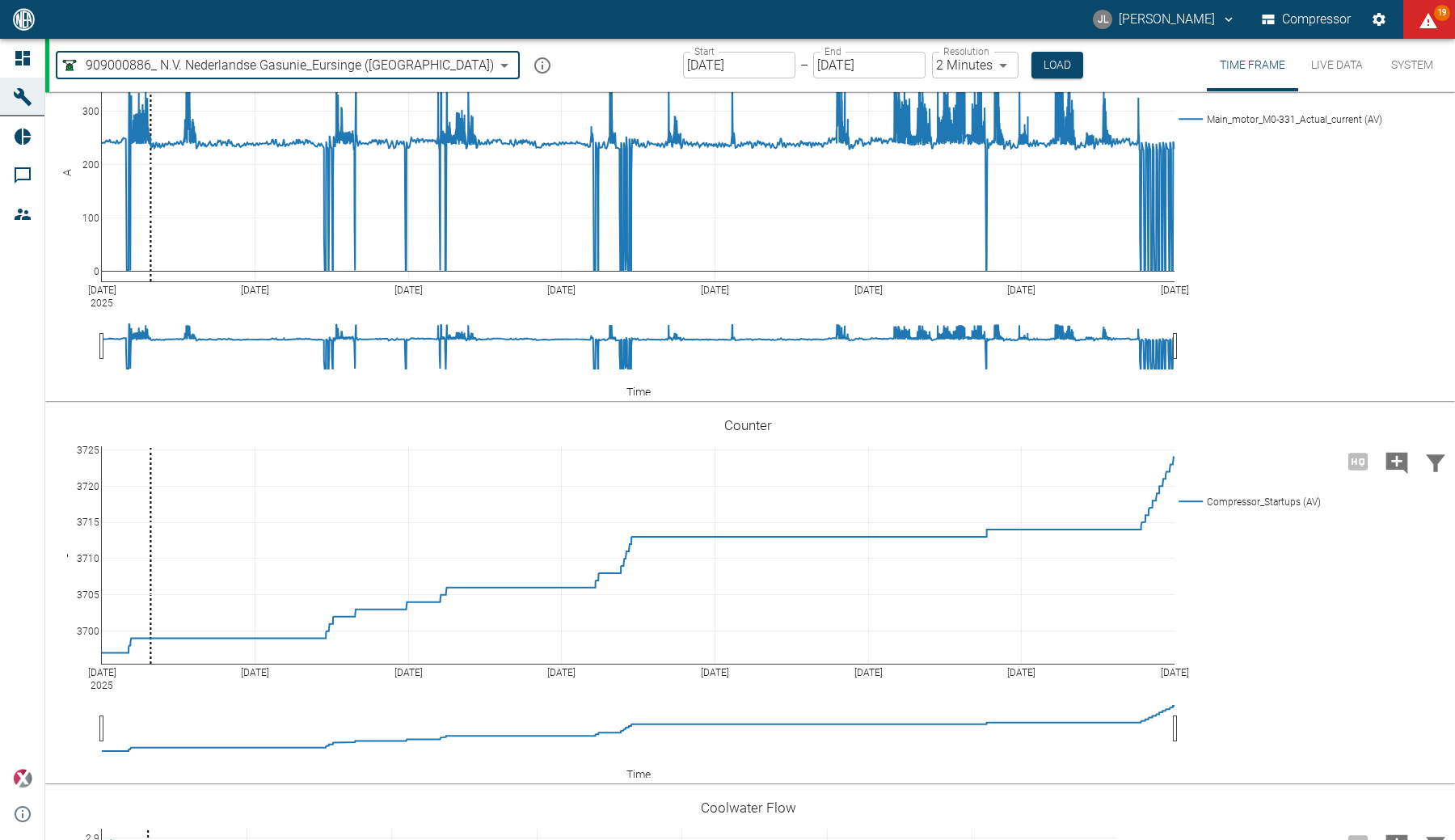
click at [813, 63] on input "08/13/2025" at bounding box center [869, 65] width 112 height 27
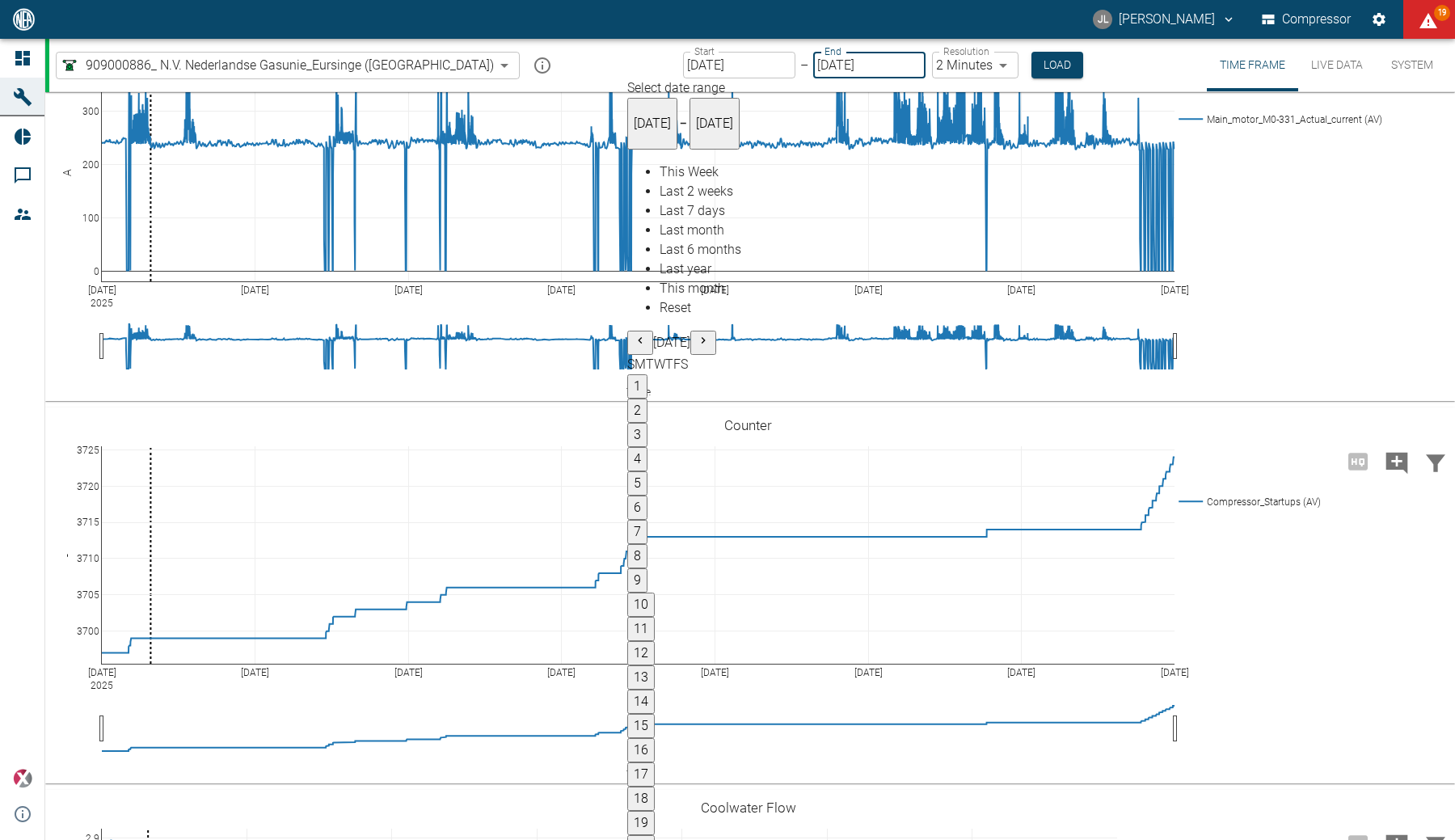
type input "08/02/2025"
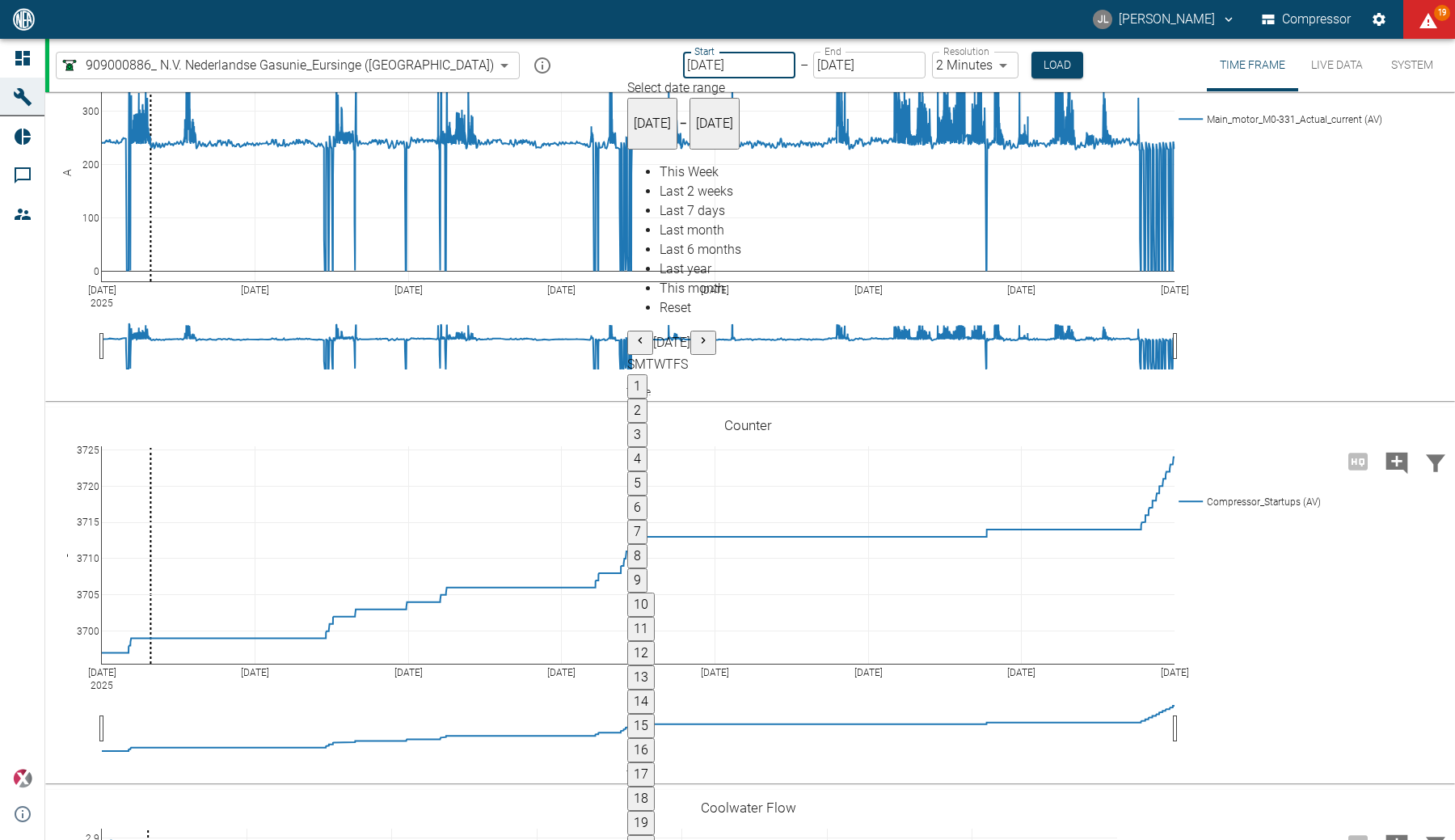
type input "08/31/2025"
type input "MM/DD/YYYY"
type input "08/02/2025"
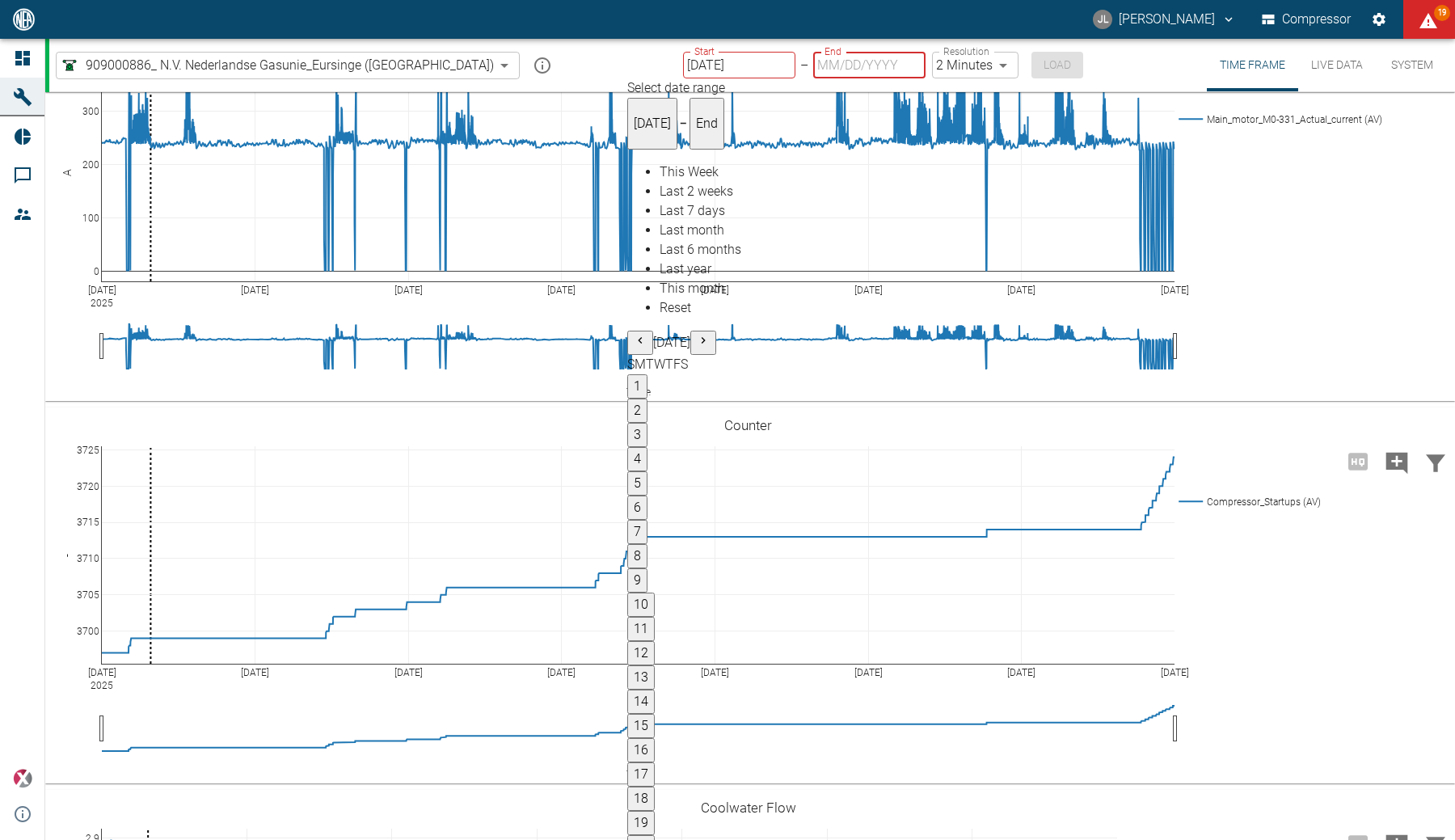
type input "08/30/2025"
type input "10min"
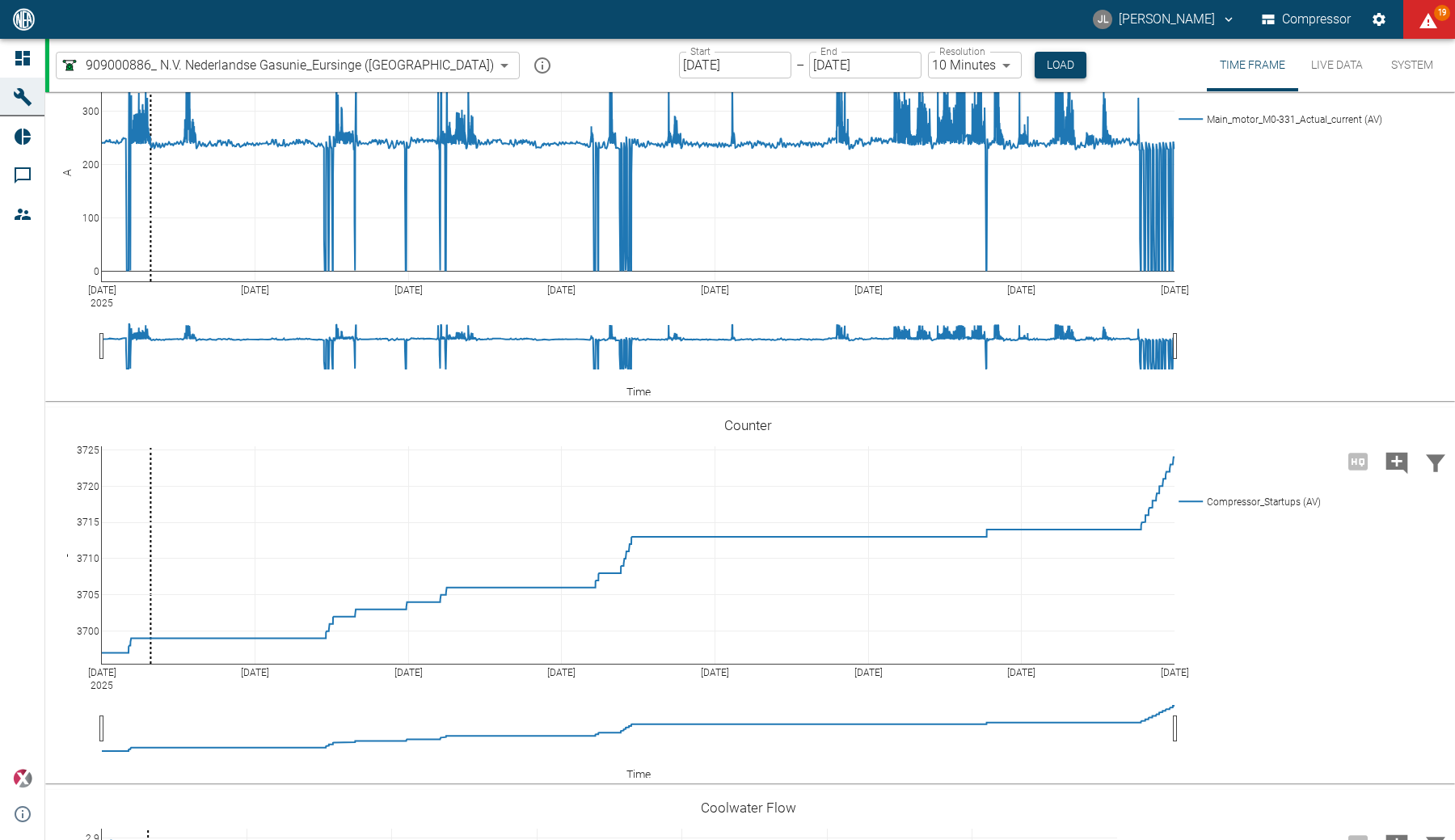
click at [1035, 62] on button "Load" at bounding box center [1061, 65] width 52 height 27
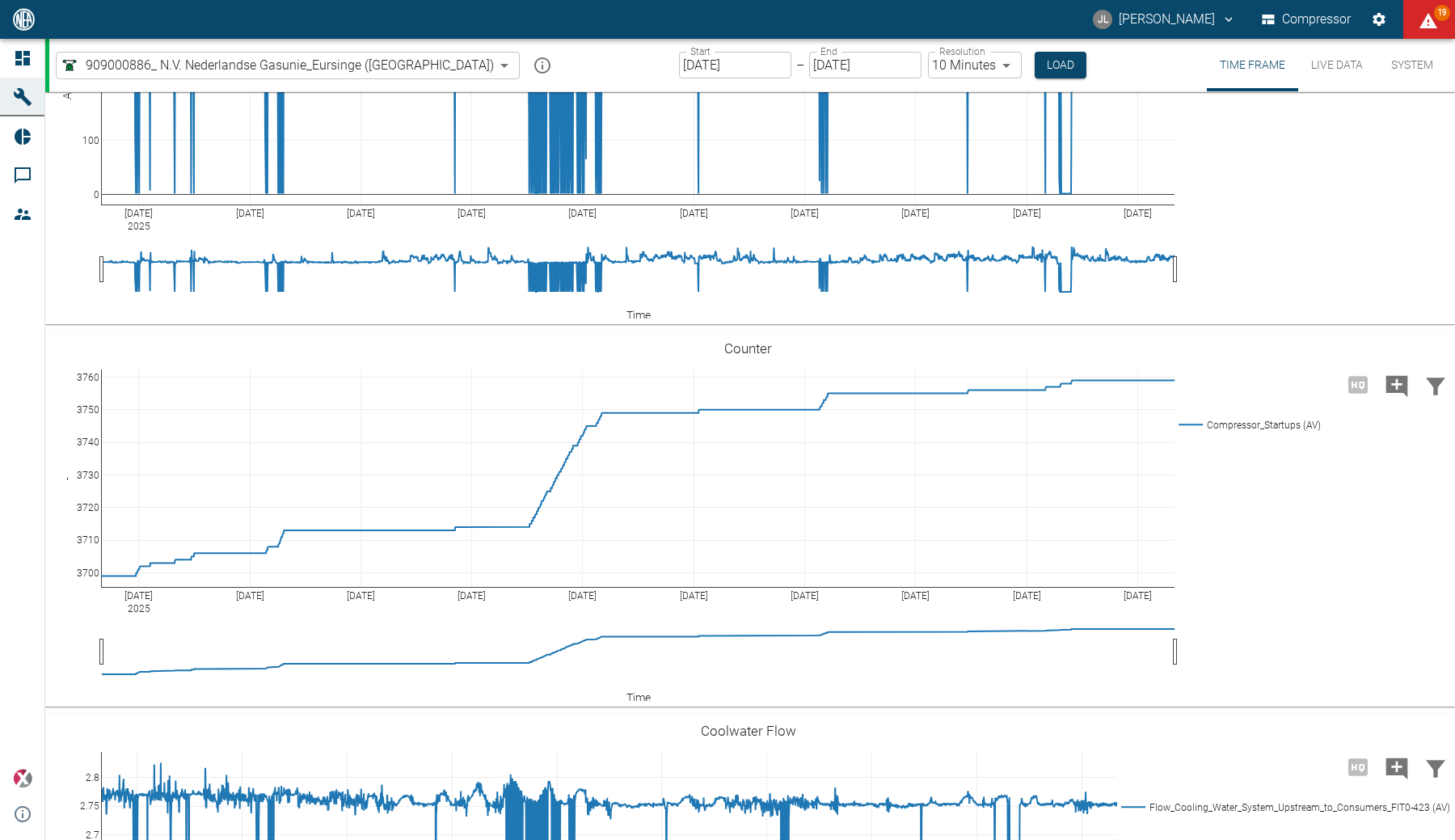
scroll to position [2939, 0]
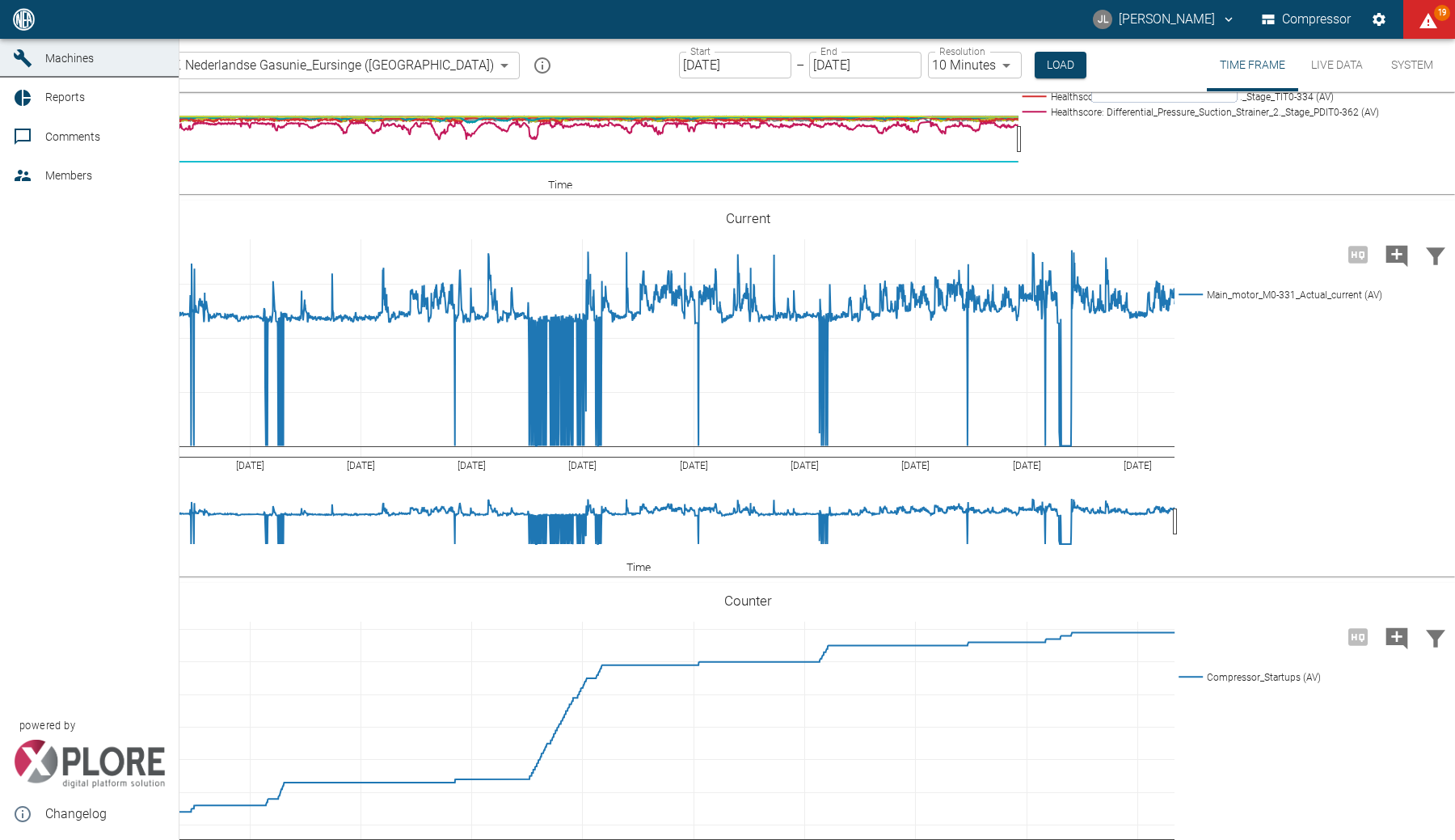
click at [19, 29] on icon at bounding box center [22, 19] width 19 height 19
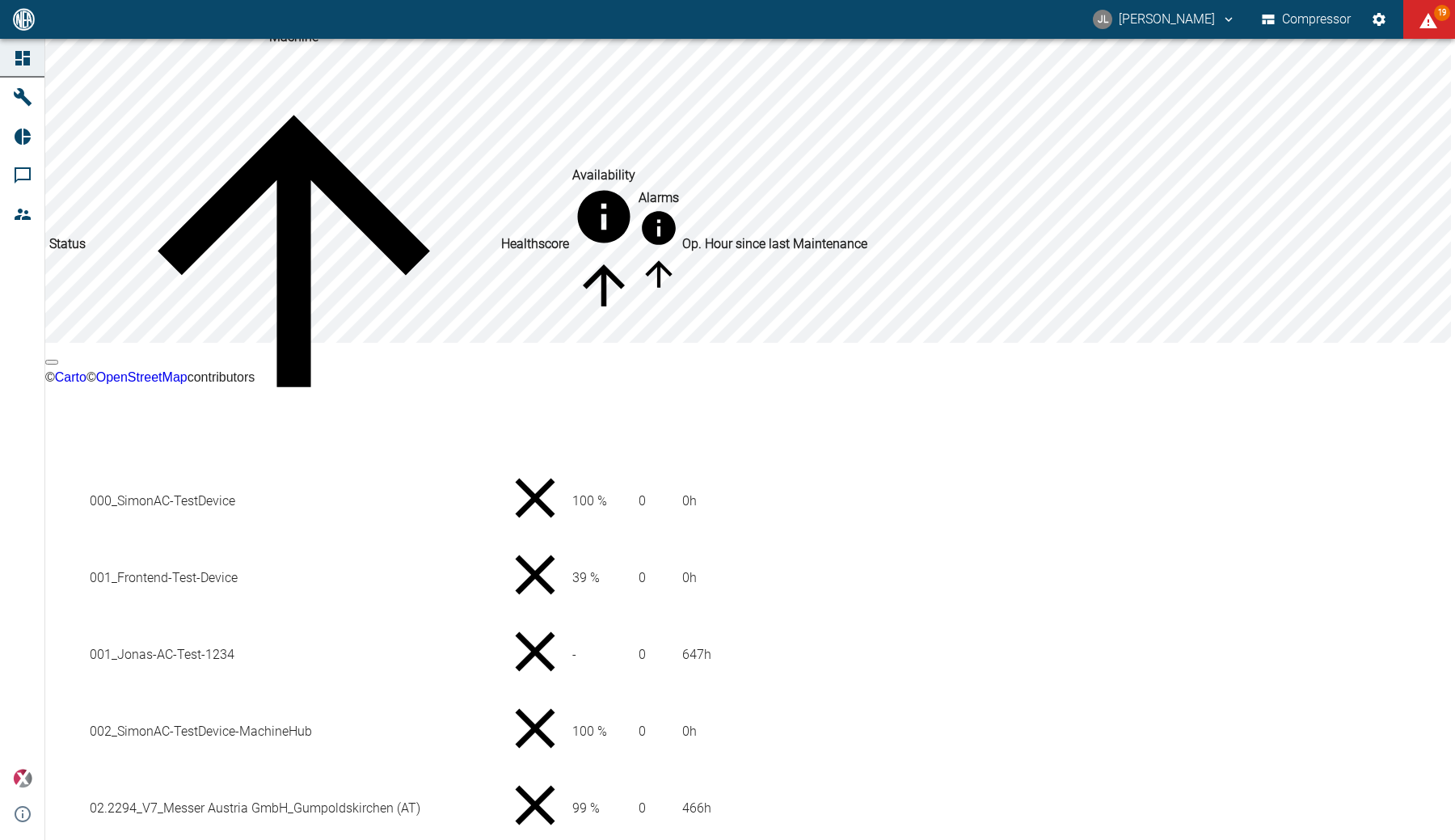
scroll to position [85, 0]
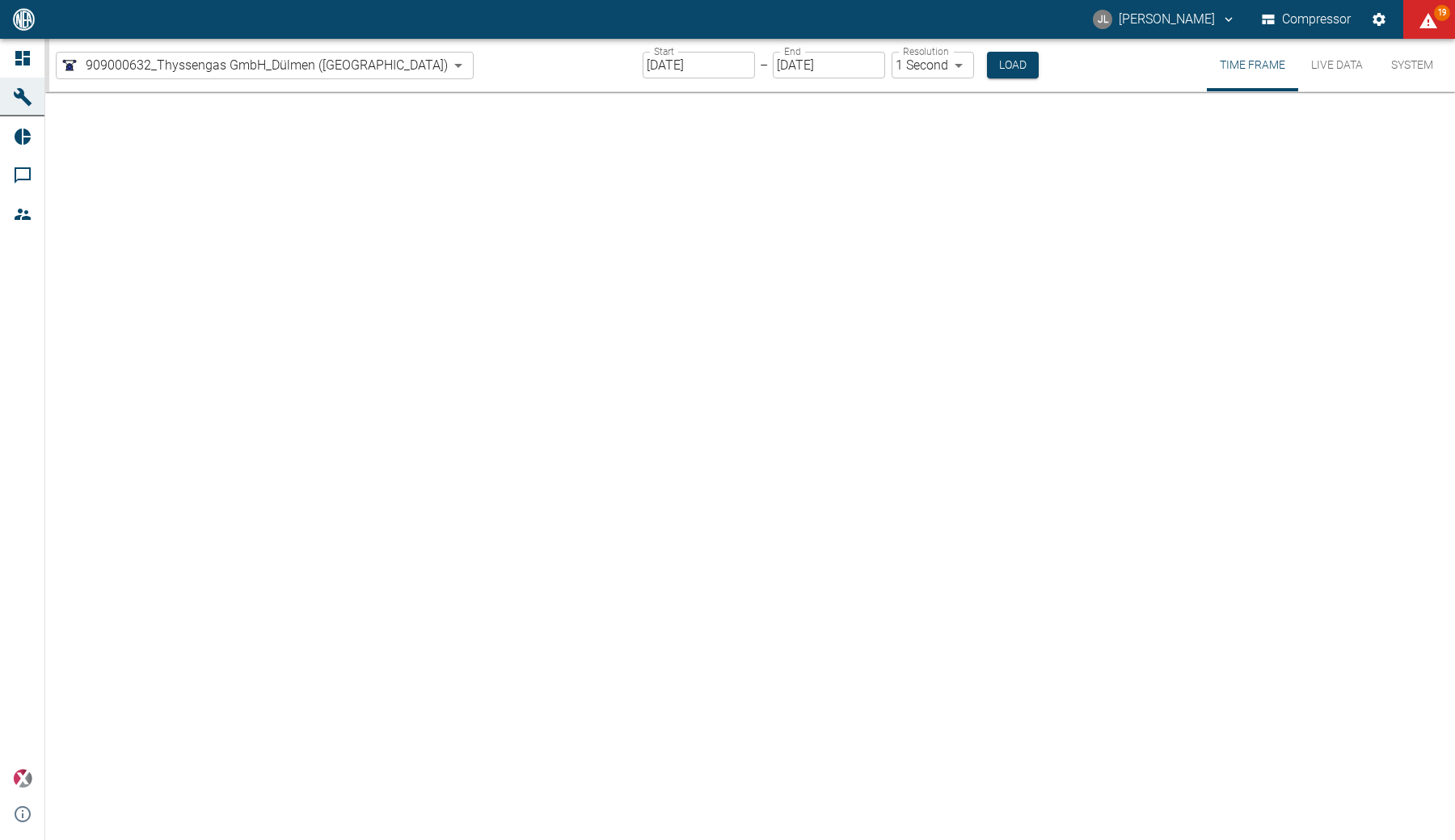
type input "2min"
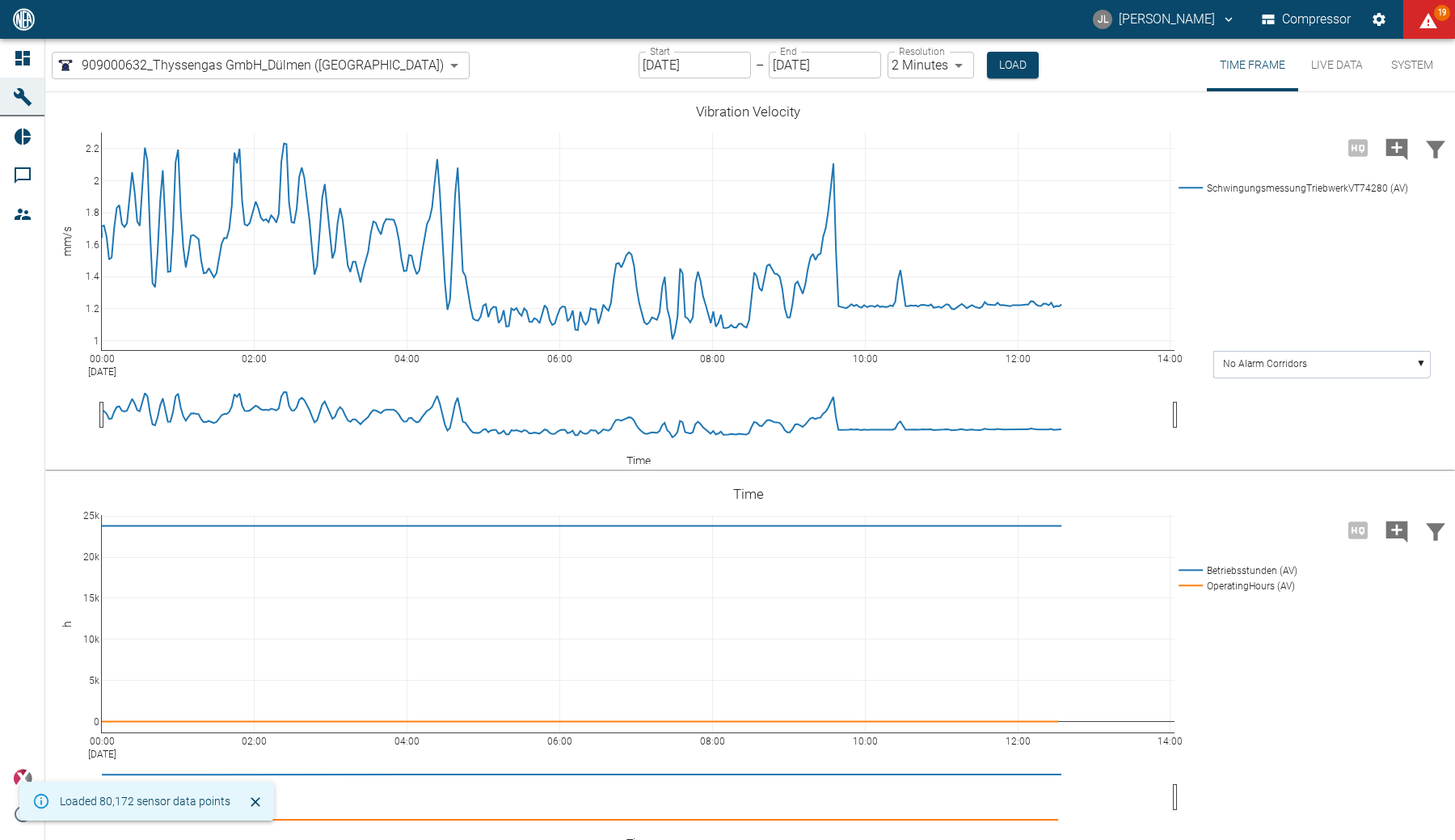
click at [639, 66] on input "10/09/2025" at bounding box center [695, 65] width 112 height 27
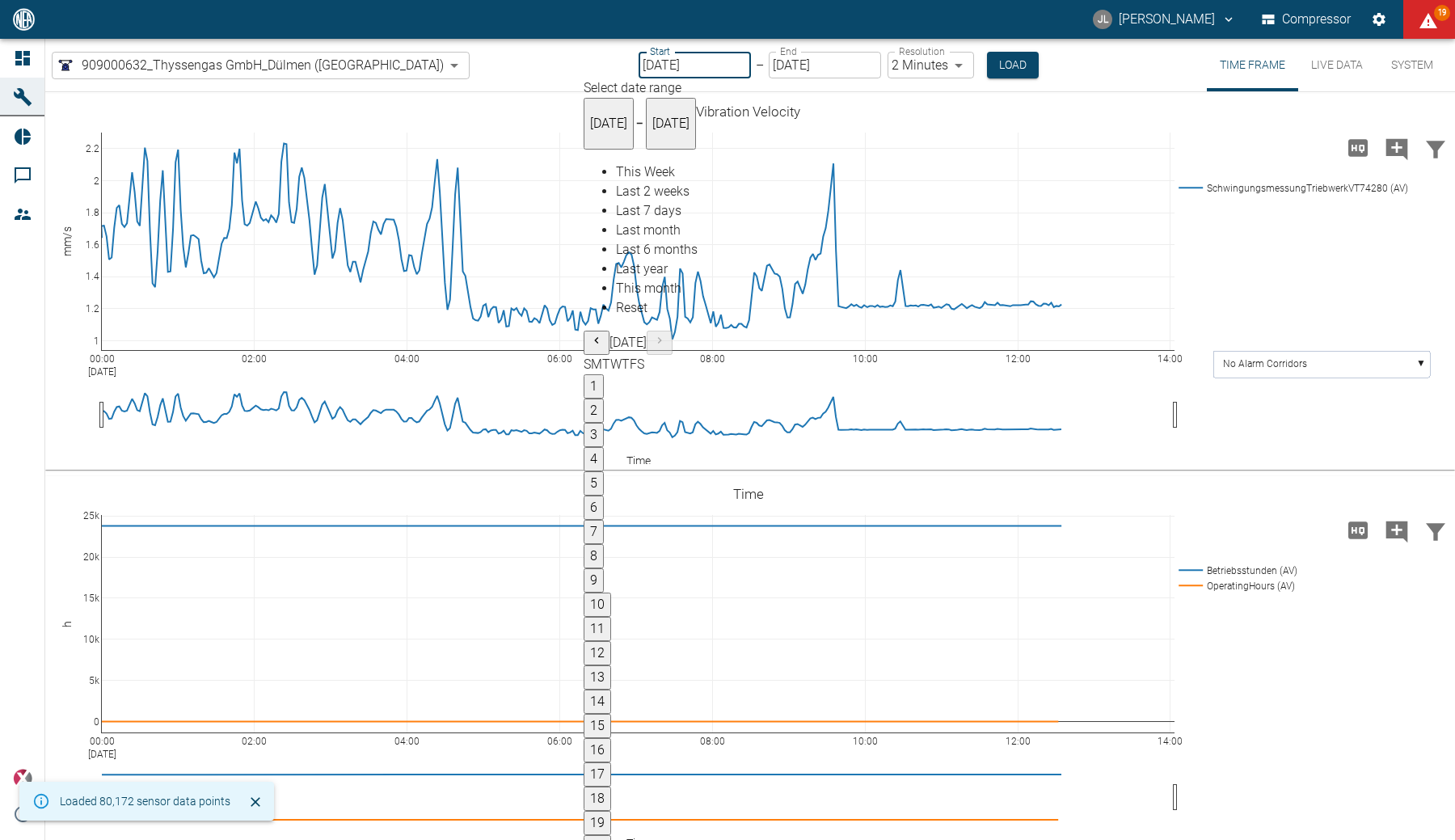
click at [603, 334] on icon "Previous month" at bounding box center [596, 340] width 13 height 13
click at [604, 374] on button "1" at bounding box center [594, 386] width 20 height 24
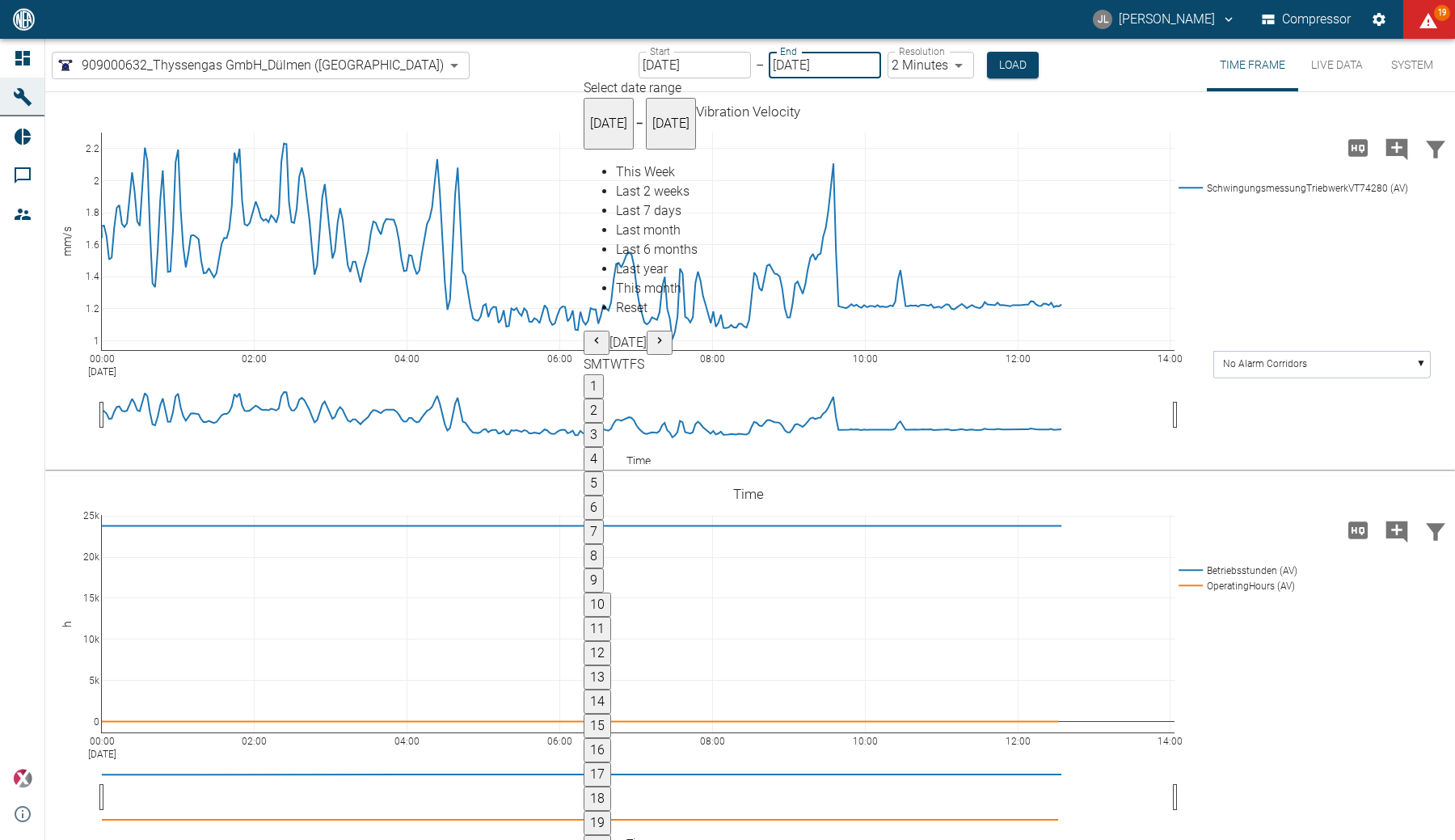
type input "08/01/2025"
type input "10min"
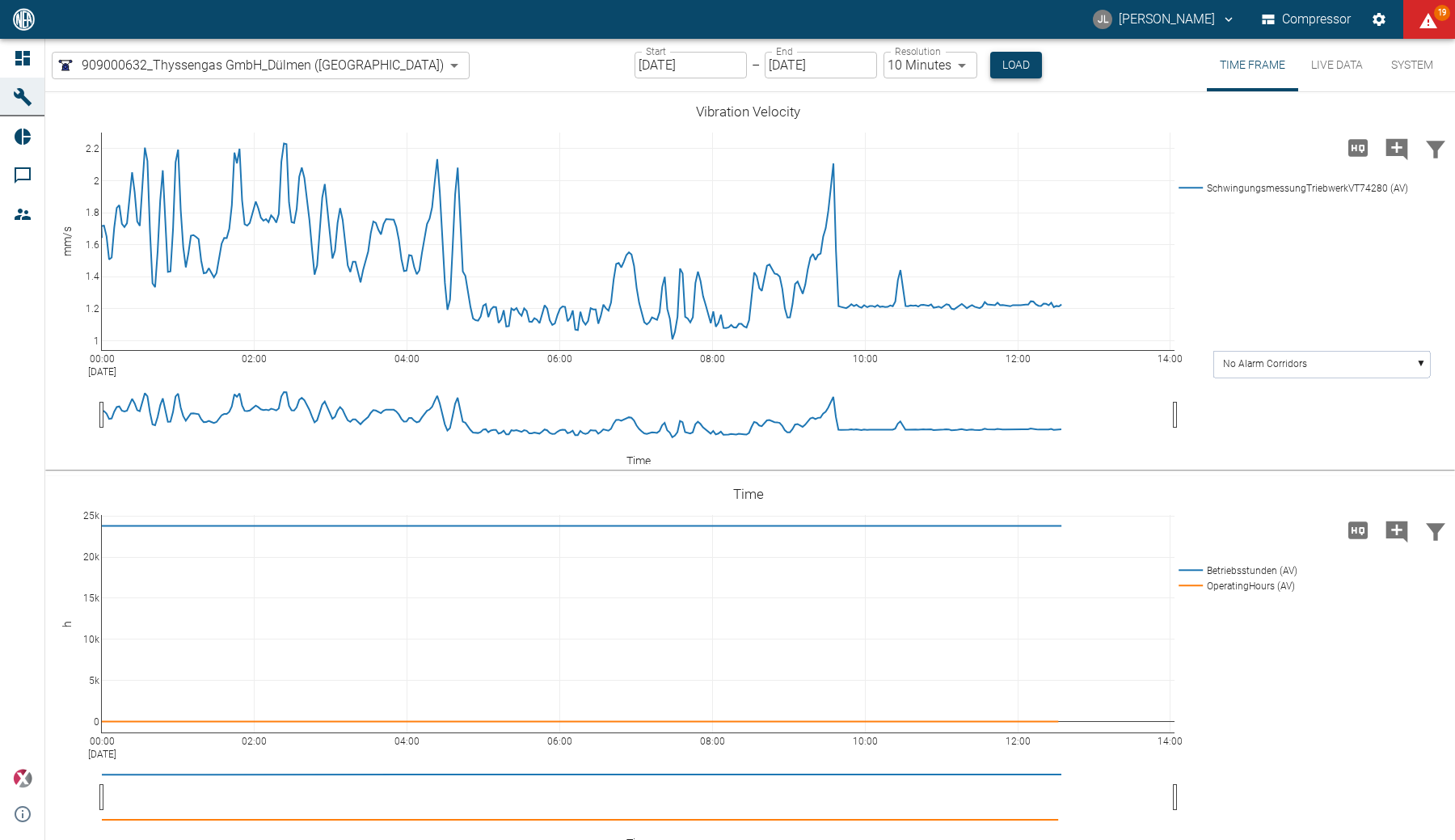
click at [990, 69] on button "Load" at bounding box center [1016, 65] width 52 height 27
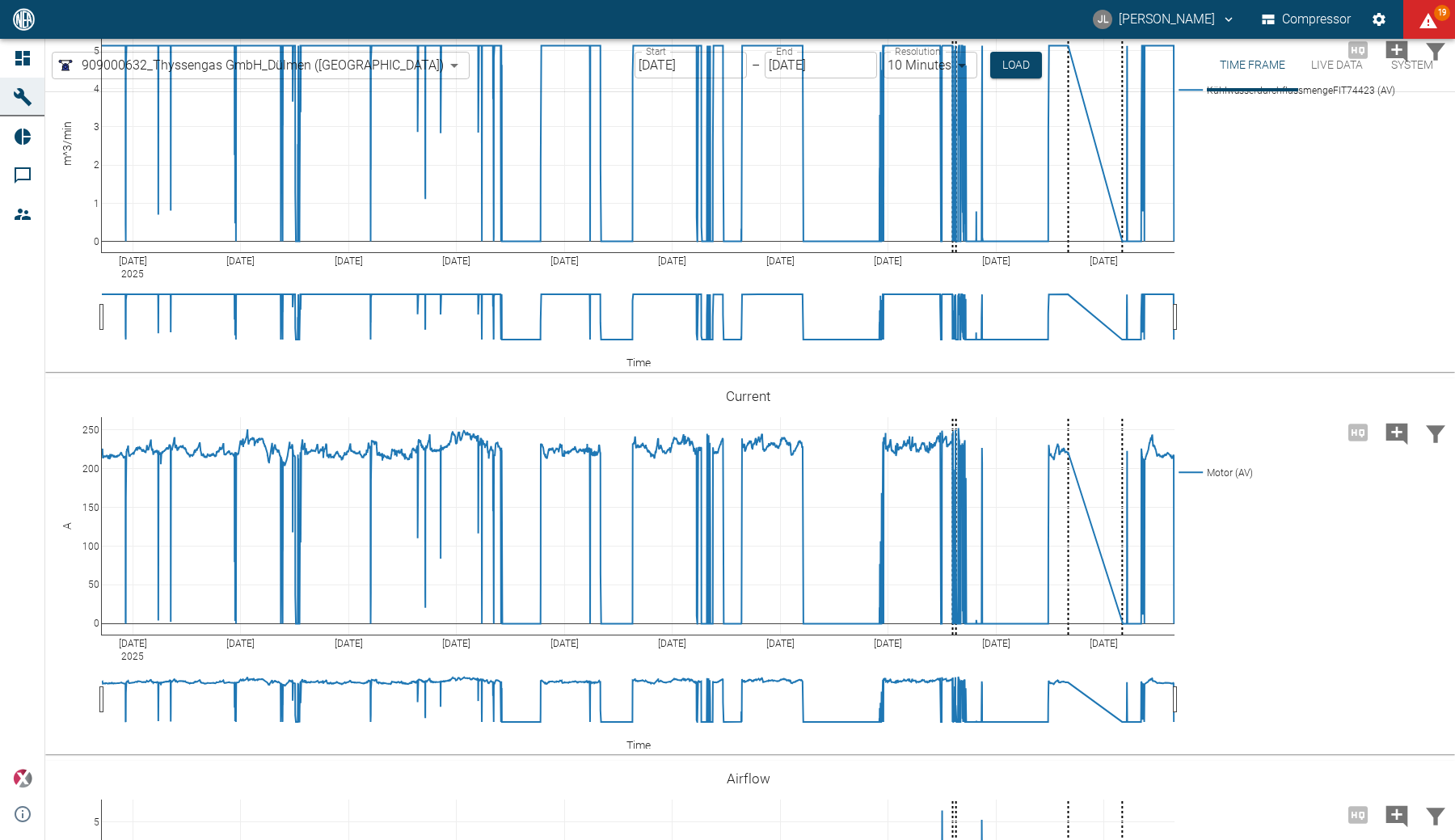
scroll to position [3825, 0]
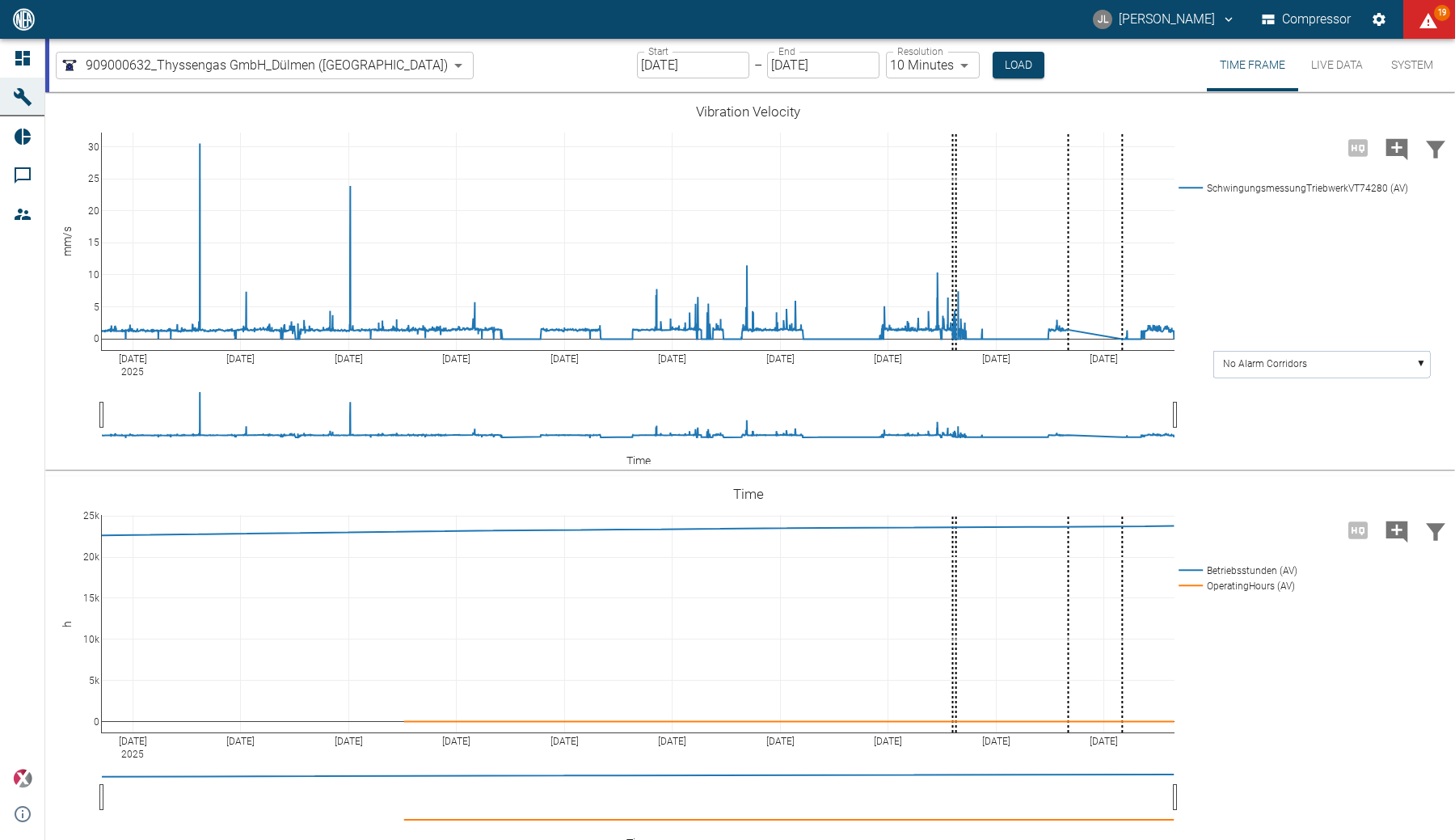
scroll to position [3947, 0]
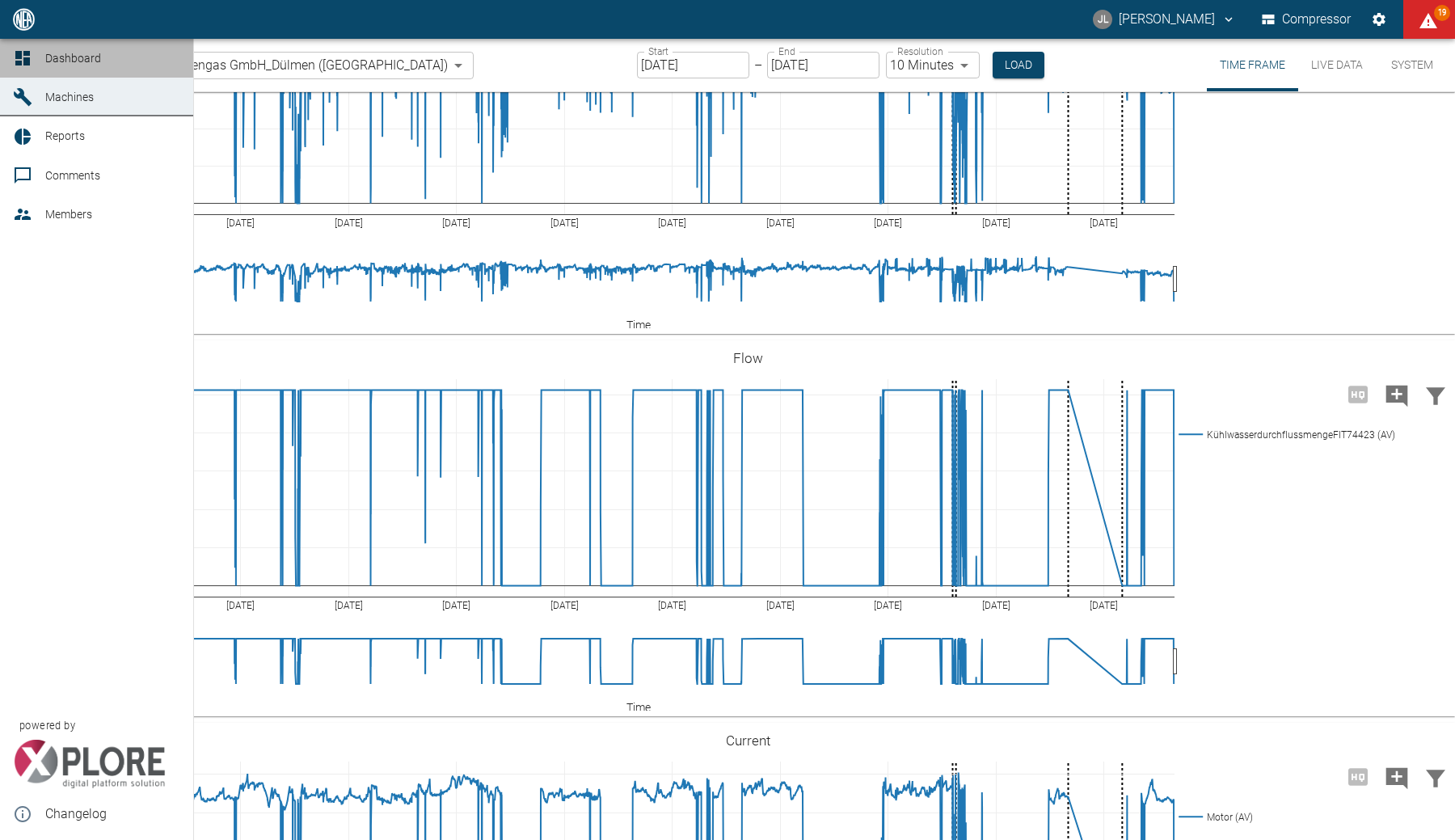
click at [33, 64] on div at bounding box center [24, 58] width 24 height 19
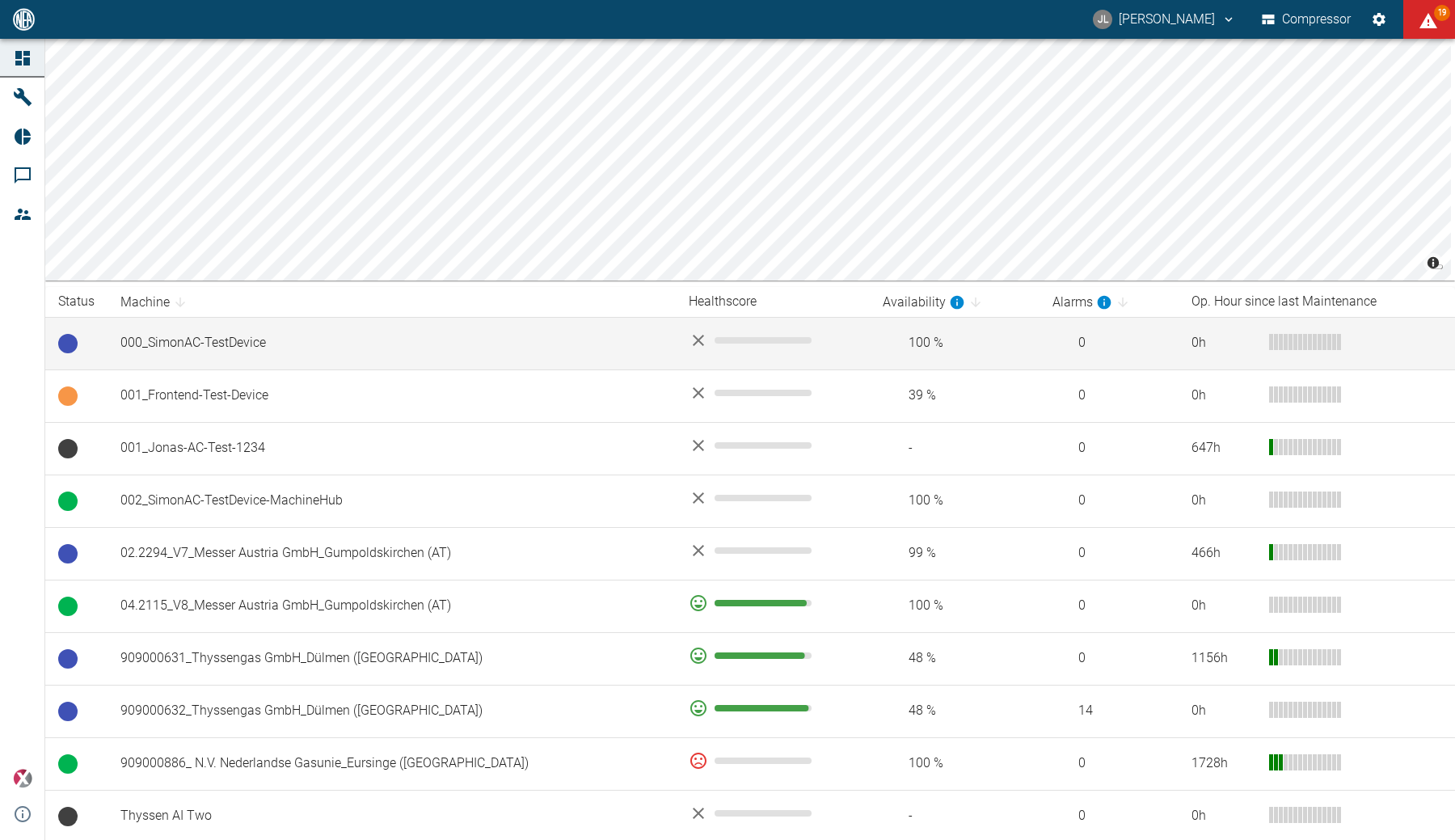
scroll to position [85, 0]
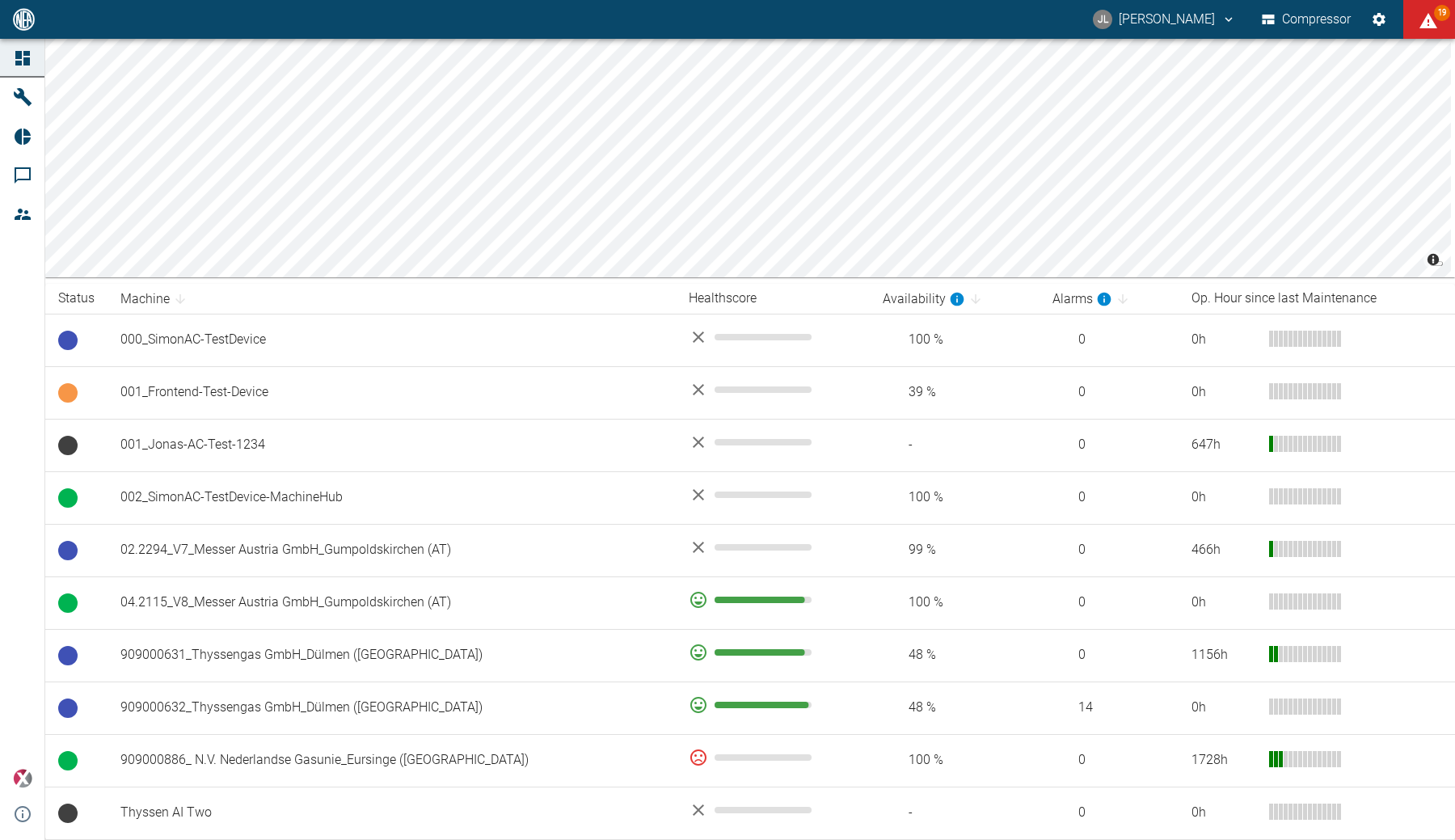
click at [1168, 19] on button "[PERSON_NAME]" at bounding box center [1165, 19] width 148 height 29
click at [1190, 31] on span "Logout" at bounding box center [746, 20] width 1392 height 19
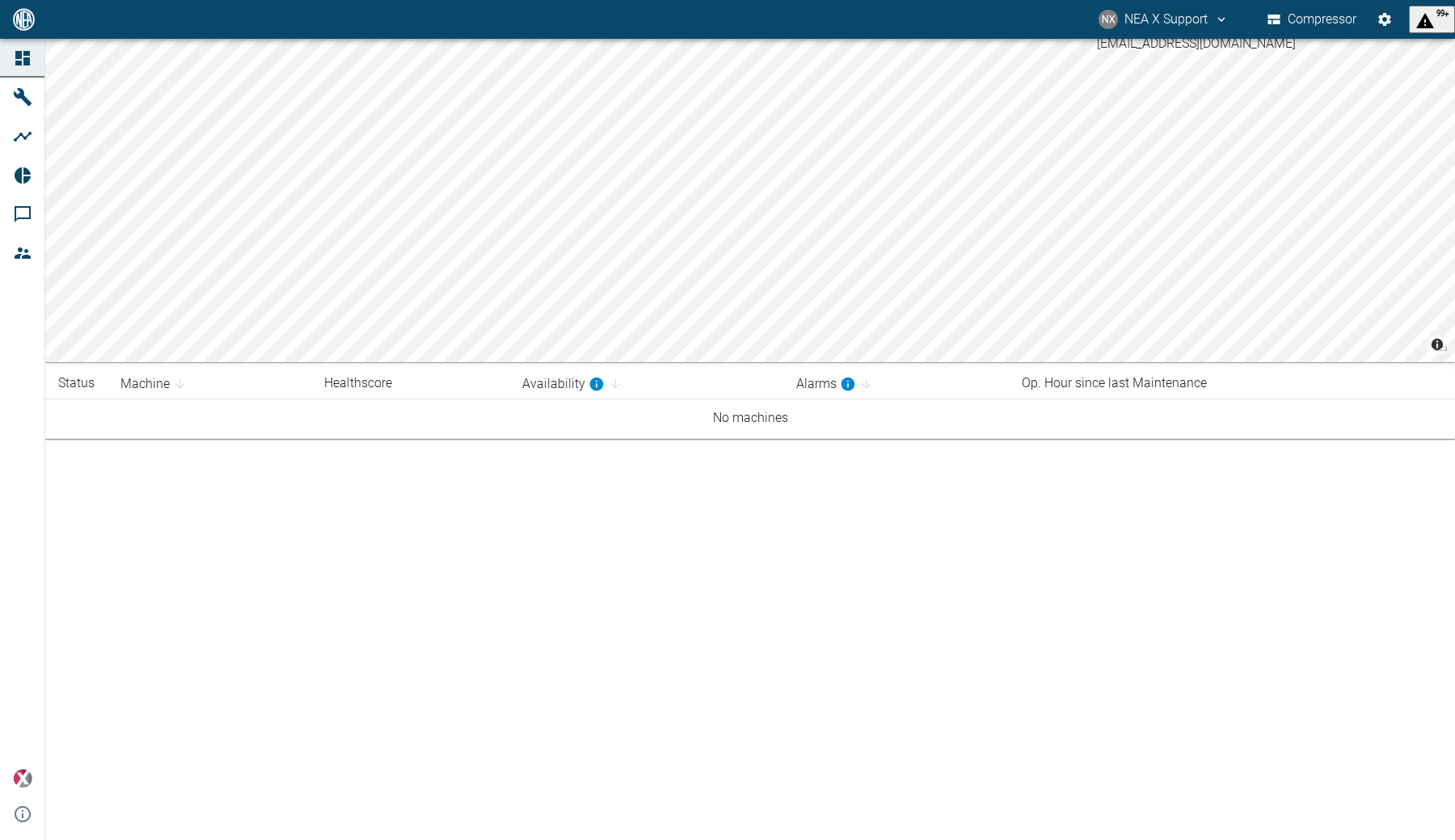
click at [1181, 12] on button "NX NEA X Support" at bounding box center [1163, 19] width 135 height 29
click at [1181, 839] on div at bounding box center [728, 853] width 1455 height 0
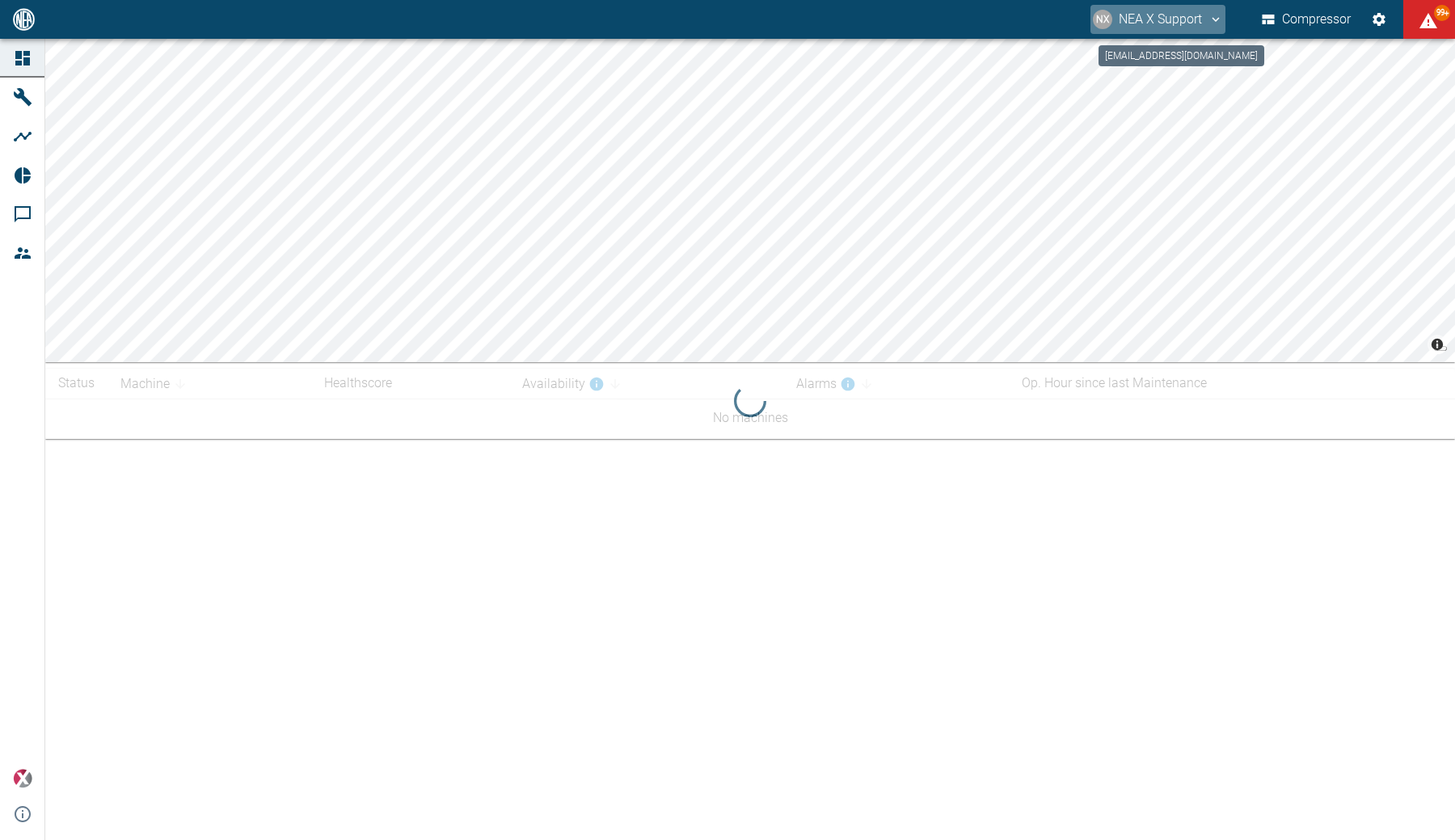
click at [1193, 18] on button "NX NEA X Support" at bounding box center [1158, 19] width 135 height 29
click at [1194, 65] on span "Logout" at bounding box center [1188, 65] width 47 height 19
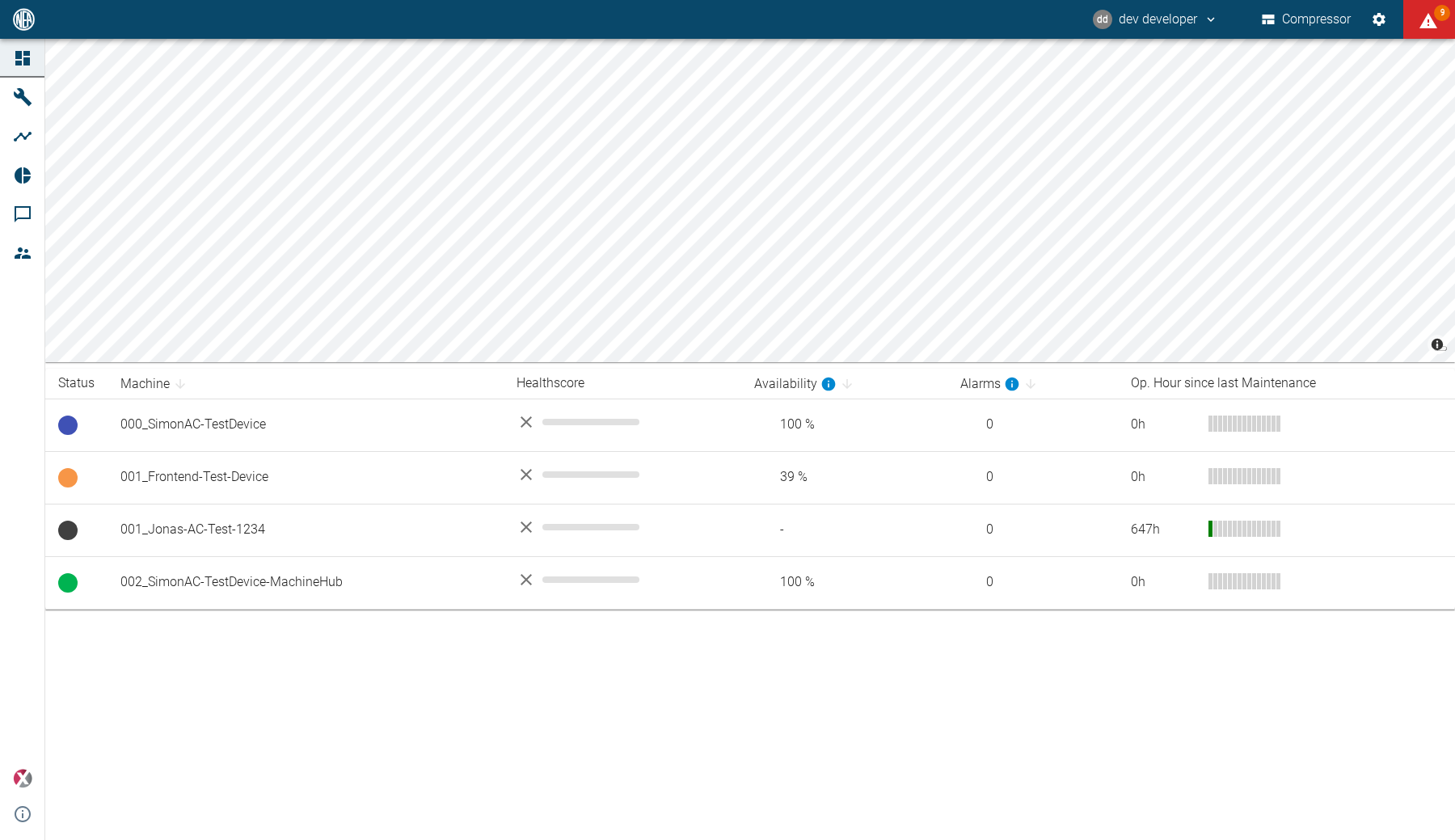
click at [1174, 28] on button "dd dev developer" at bounding box center [1155, 19] width 130 height 29
click at [1203, 63] on span "Logout" at bounding box center [1183, 65] width 47 height 19
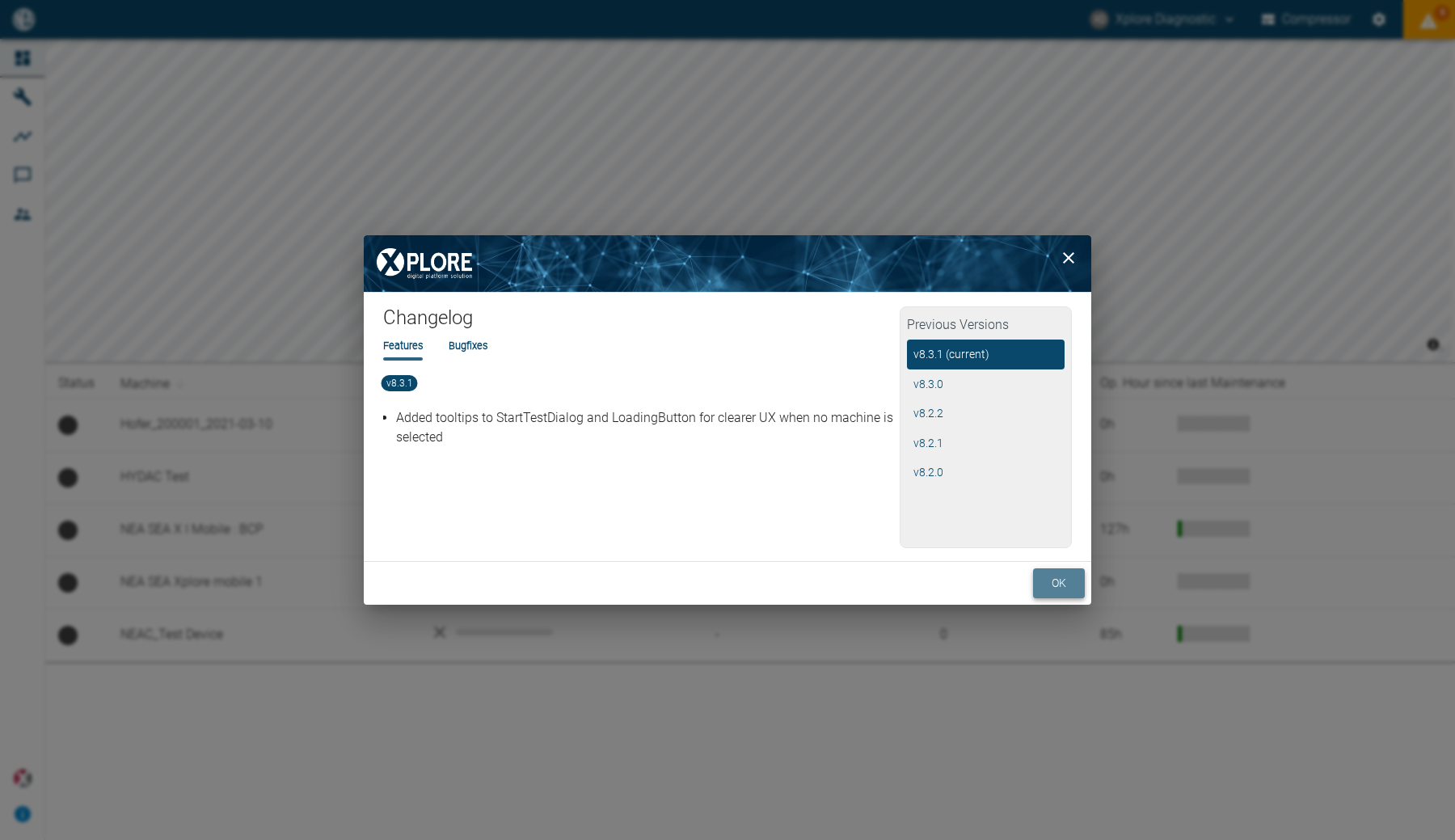
click at [1050, 577] on button "ok" at bounding box center [1059, 583] width 52 height 30
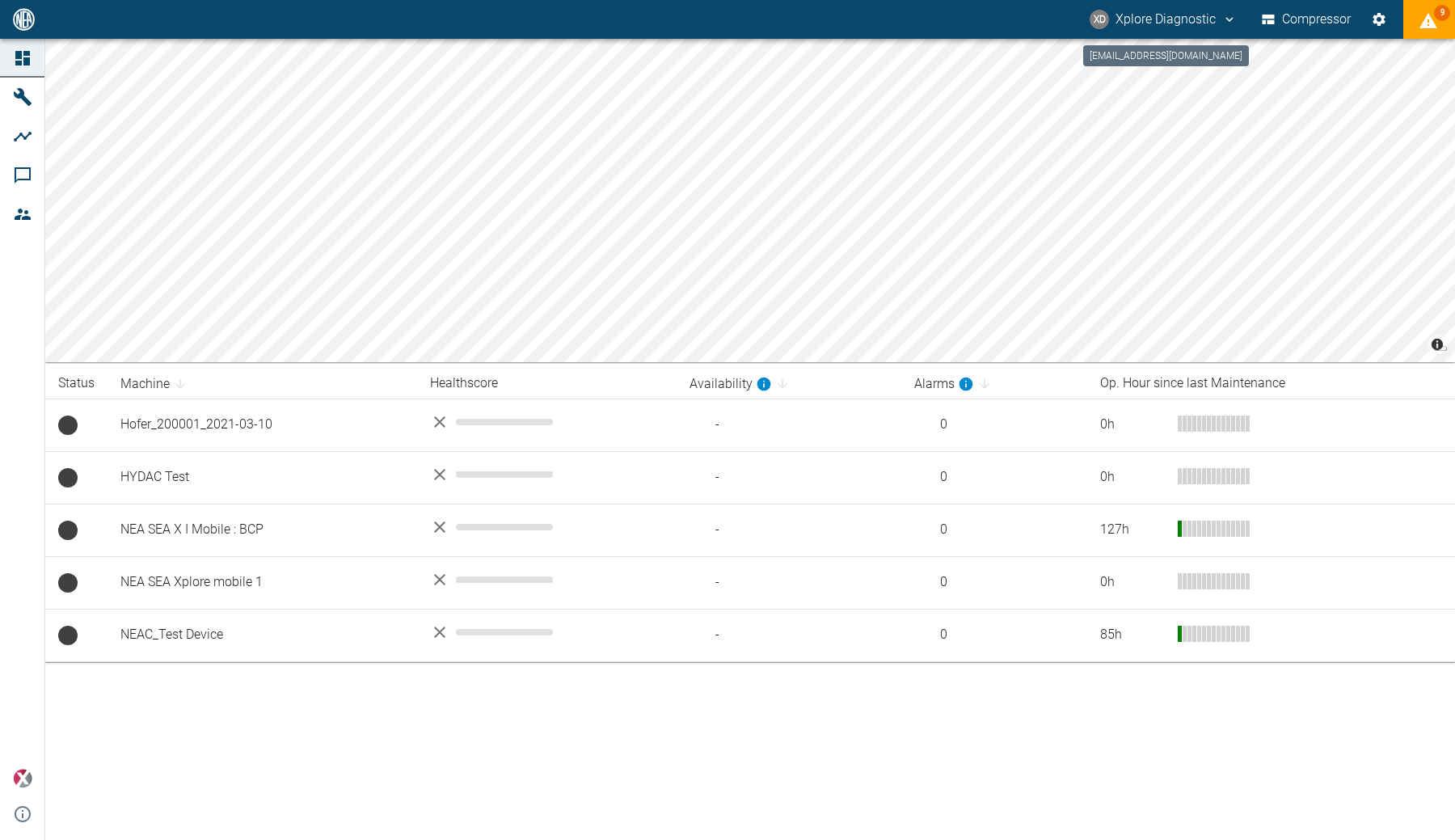
click at [1212, 23] on button "XD Xplore Diagnostic" at bounding box center [1163, 19] width 152 height 29
click at [1209, 60] on span "Logout" at bounding box center [1202, 65] width 47 height 19
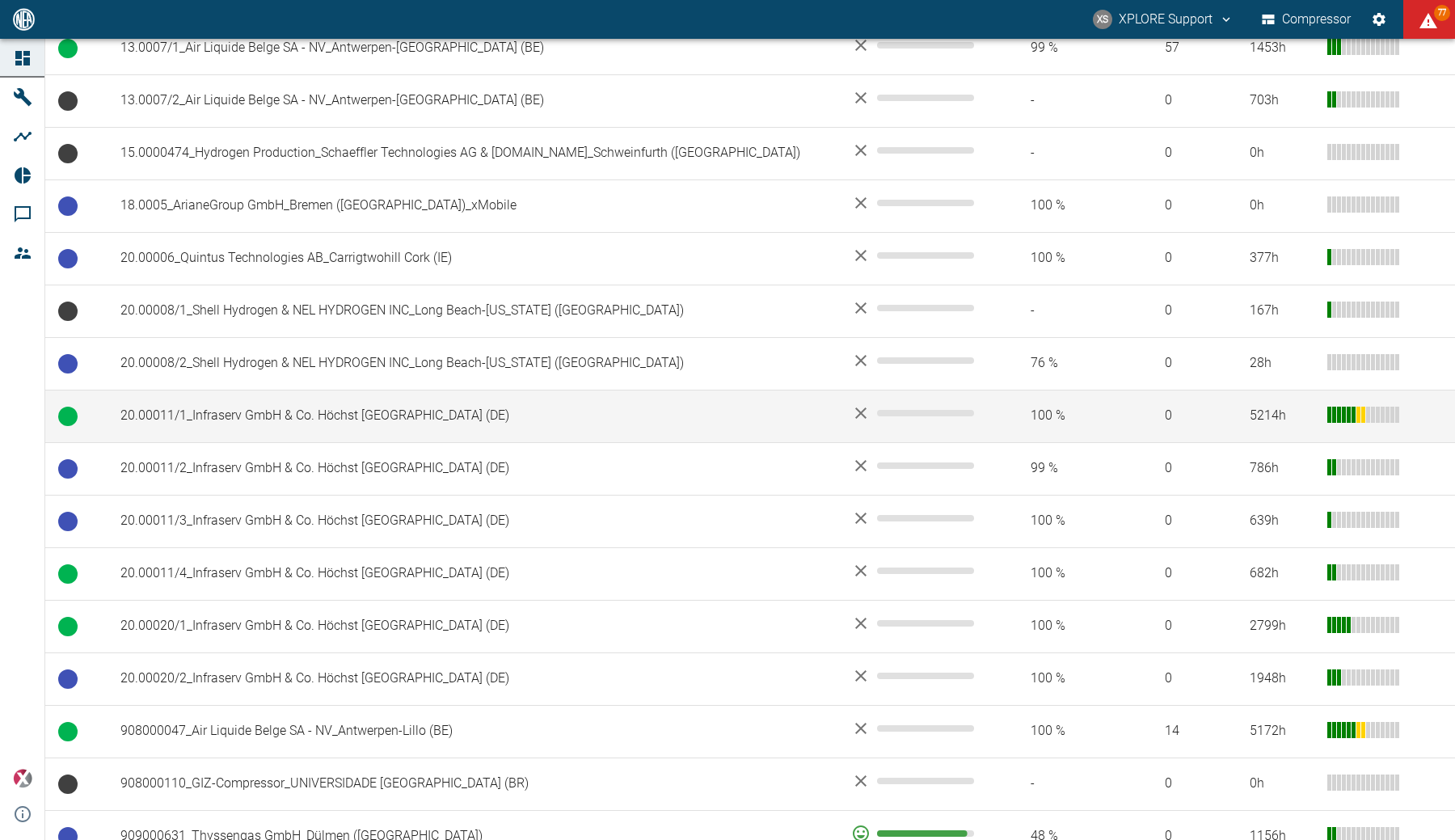
scroll to position [960, 0]
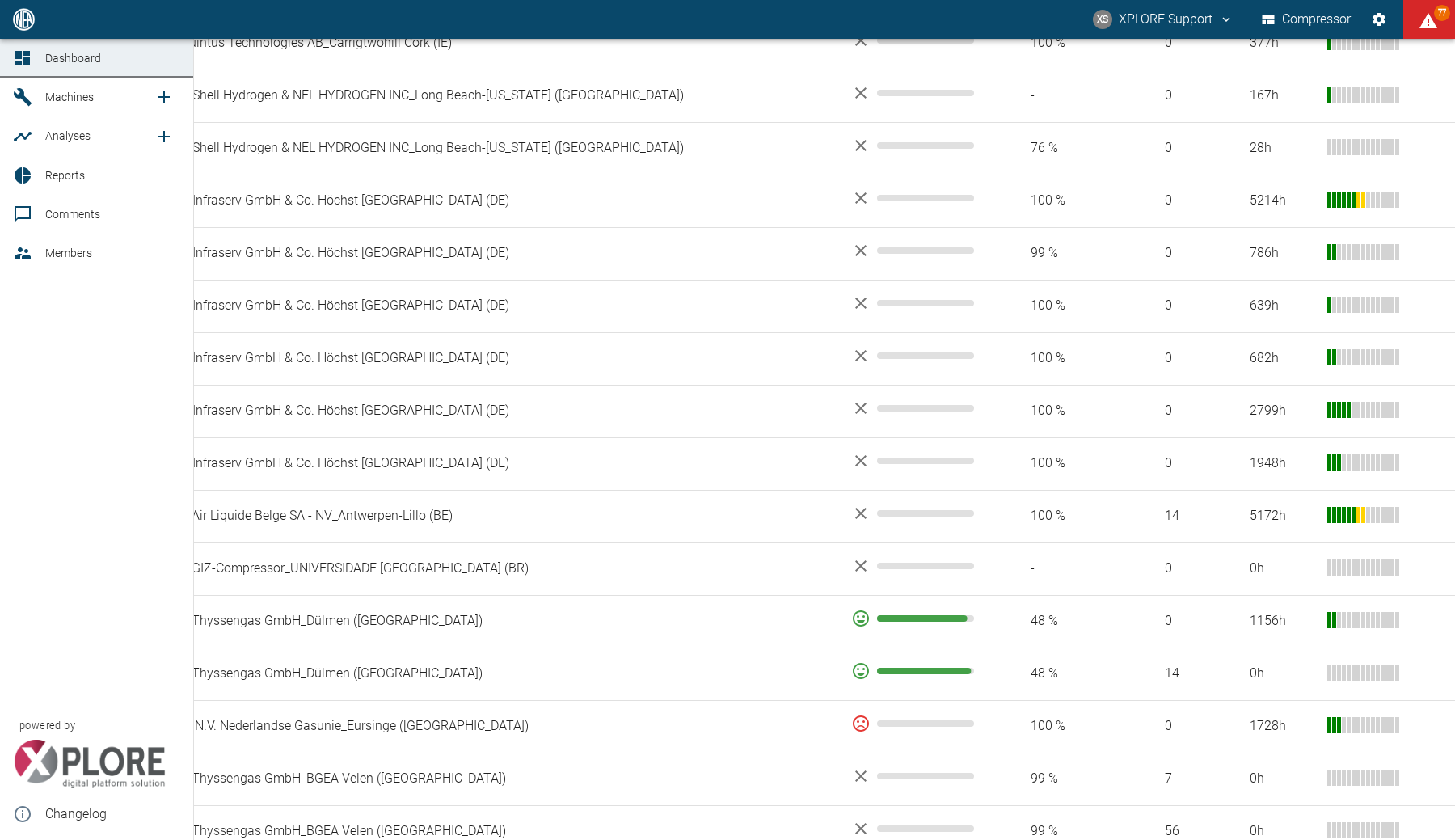
click at [39, 251] on link "Members" at bounding box center [96, 253] width 193 height 39
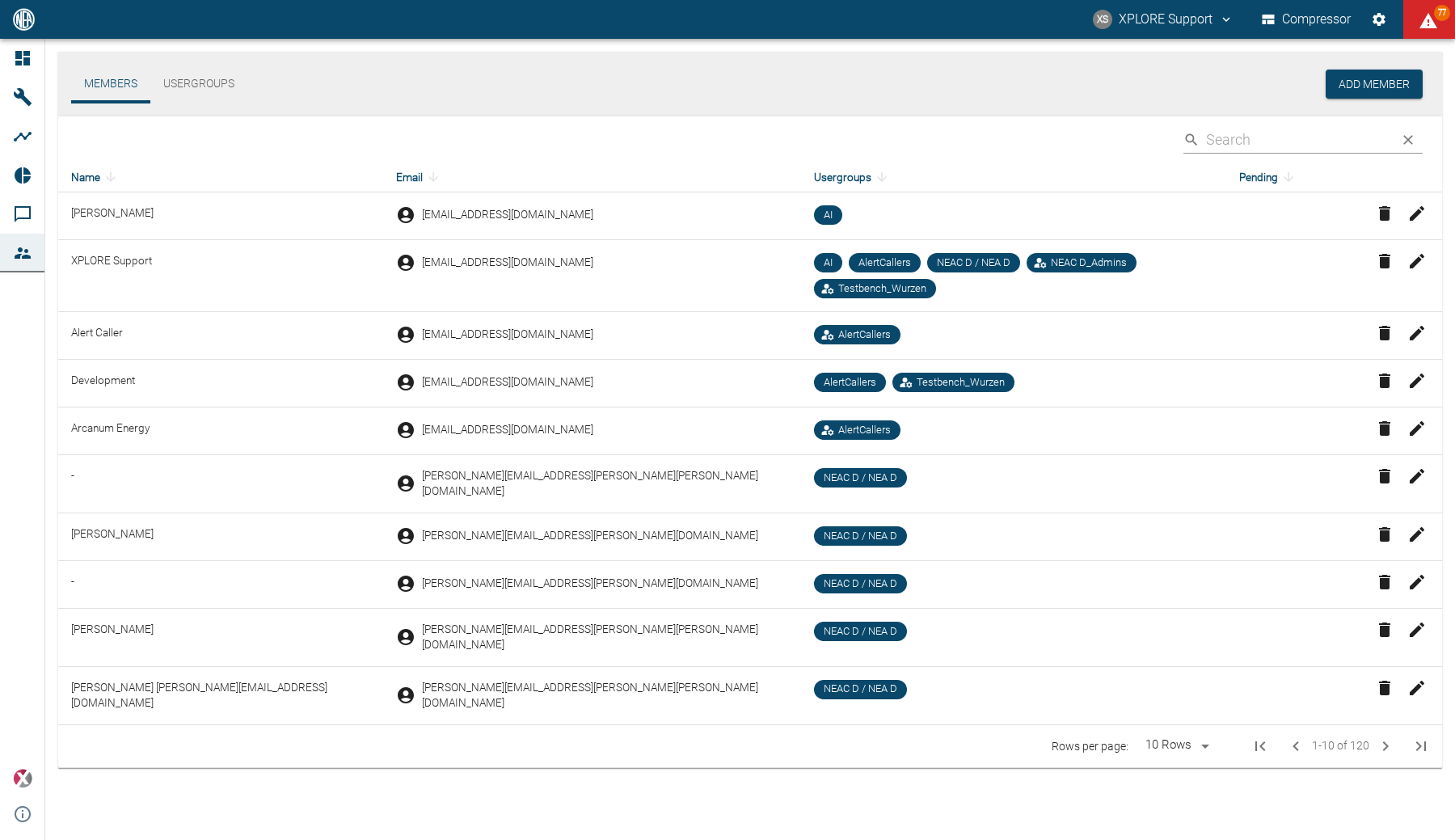
click at [191, 98] on button "Usergroups" at bounding box center [199, 84] width 97 height 39
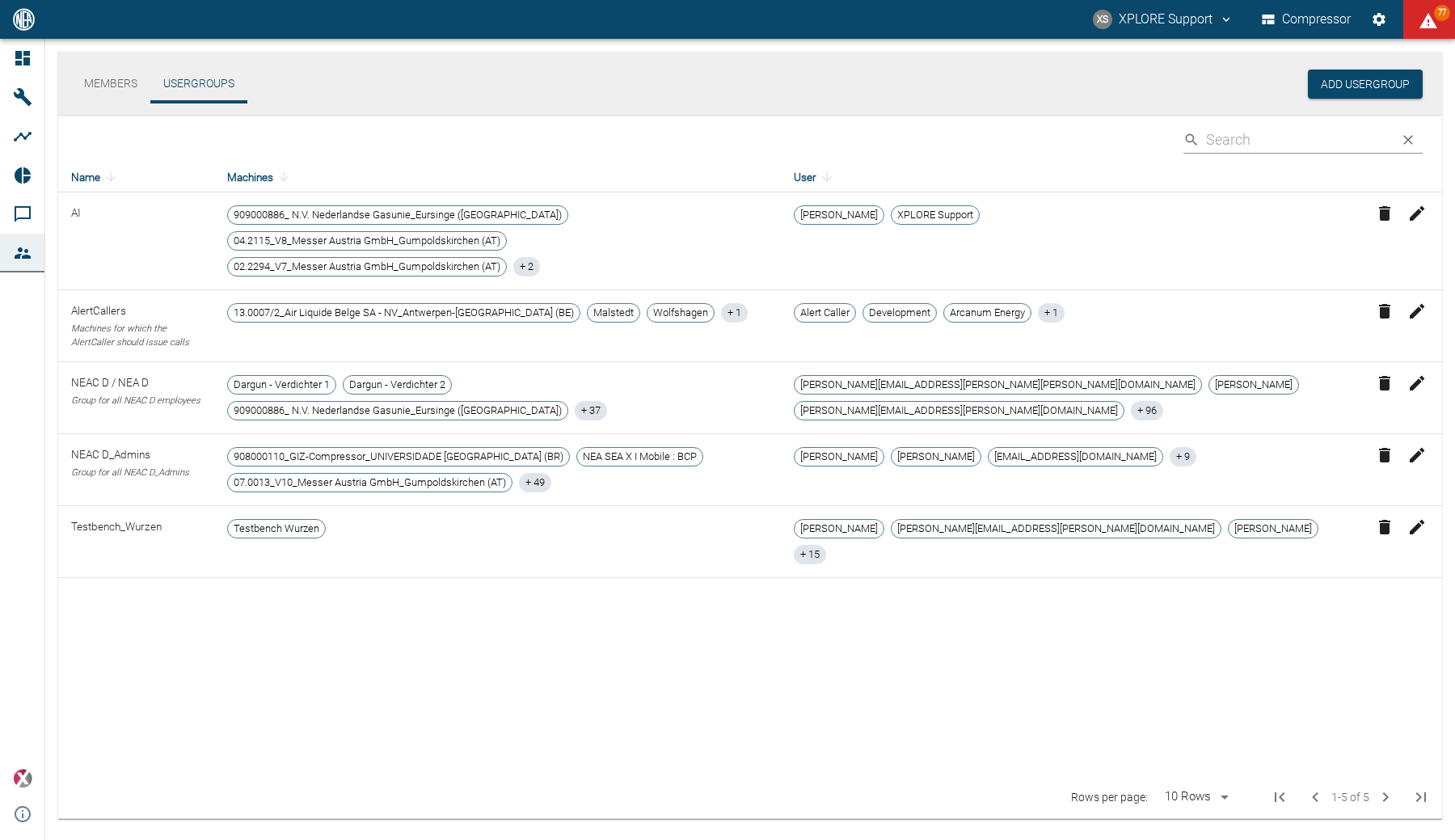
drag, startPoint x: 656, startPoint y: 231, endPoint x: 701, endPoint y: 232, distance: 45.0
click at [656, 231] on div "909000886_ N.V. Nederlandse Gasunie_Eursinge ([GEOGRAPHIC_DATA]) 04.2115_V8_Mes…" at bounding box center [498, 241] width 541 height 71
click at [540, 259] on span "+ 2" at bounding box center [527, 267] width 27 height 15
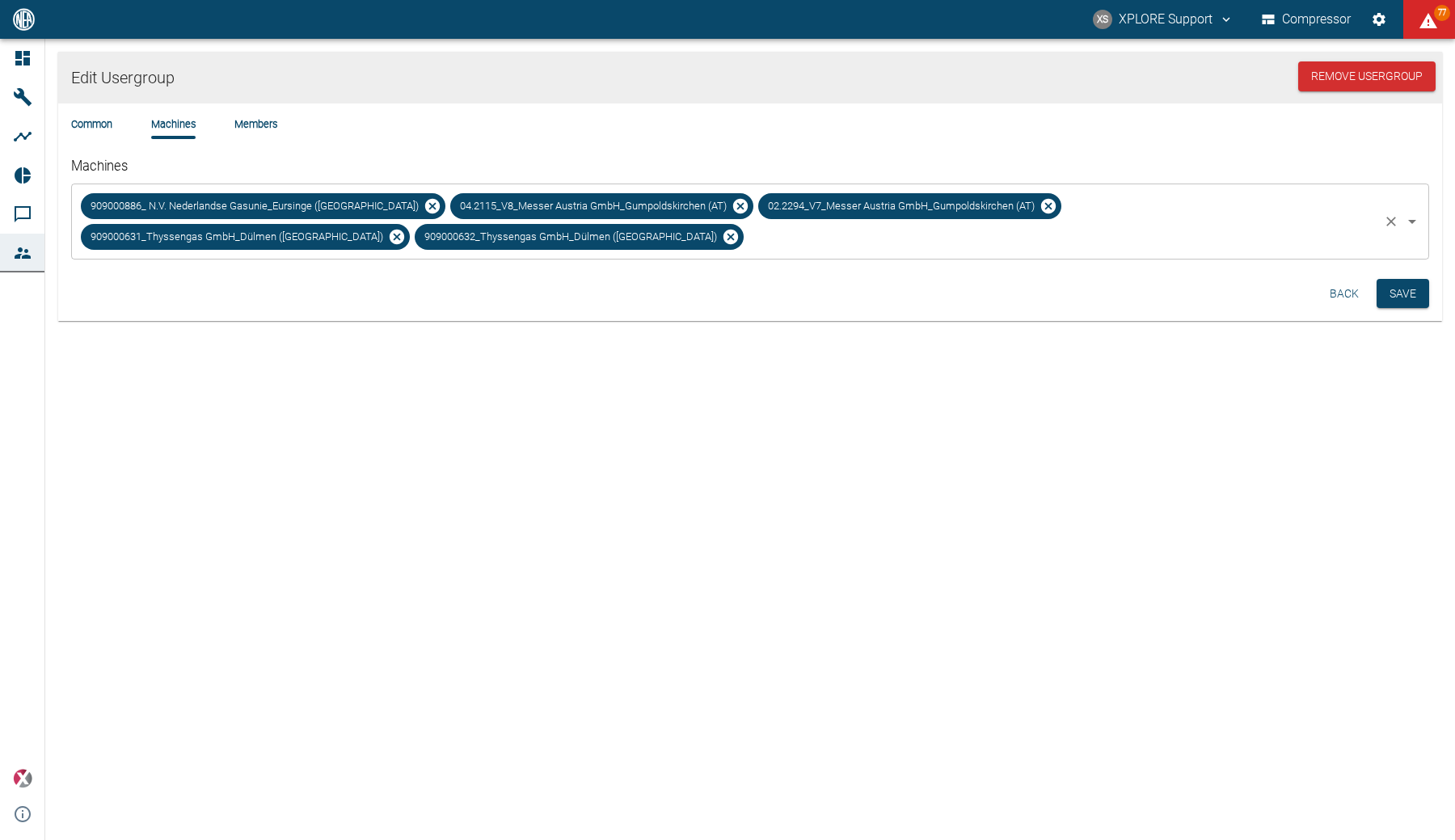
click at [1416, 230] on icon "Open" at bounding box center [1412, 221] width 19 height 19
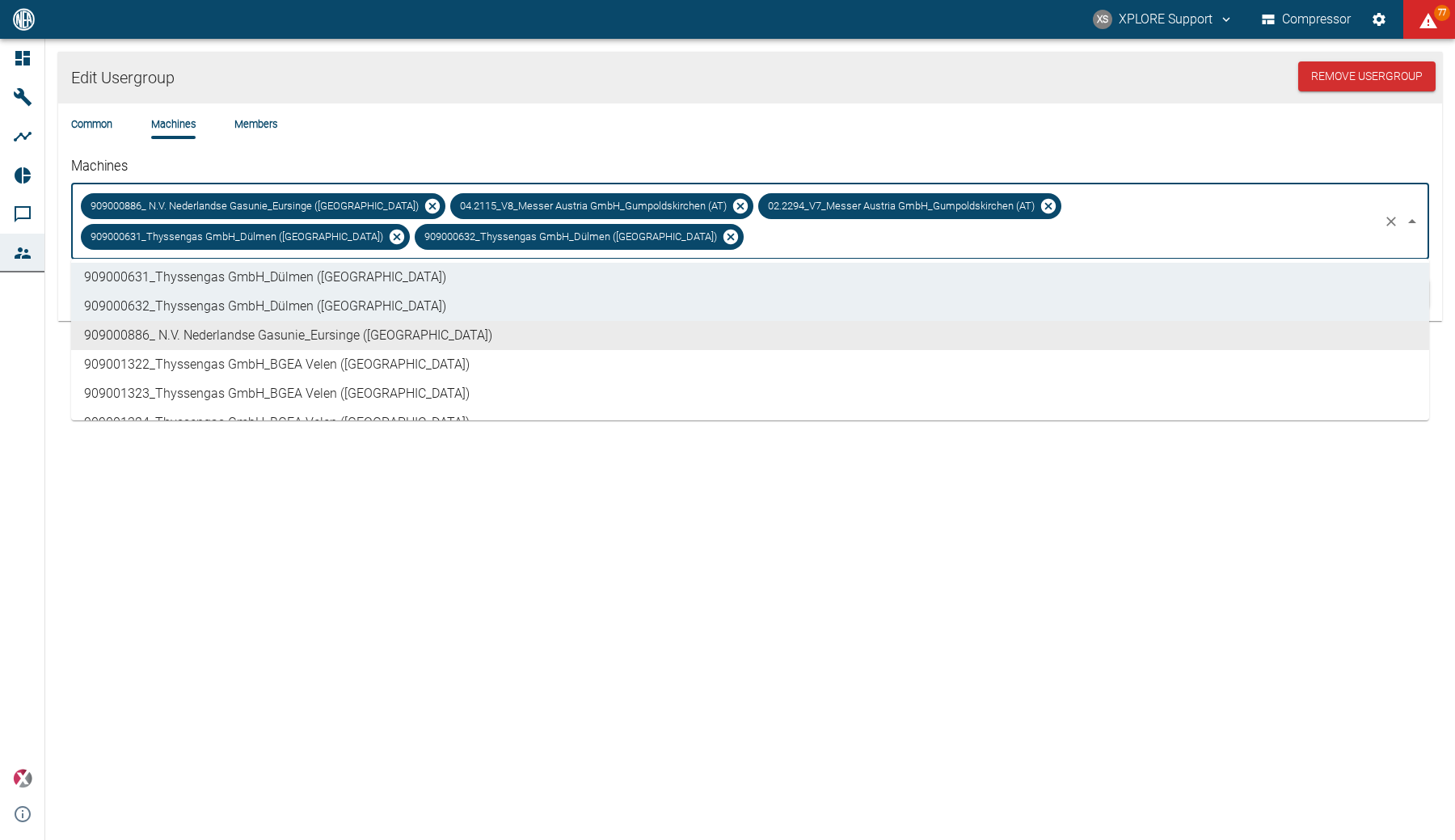
scroll to position [902, 0]
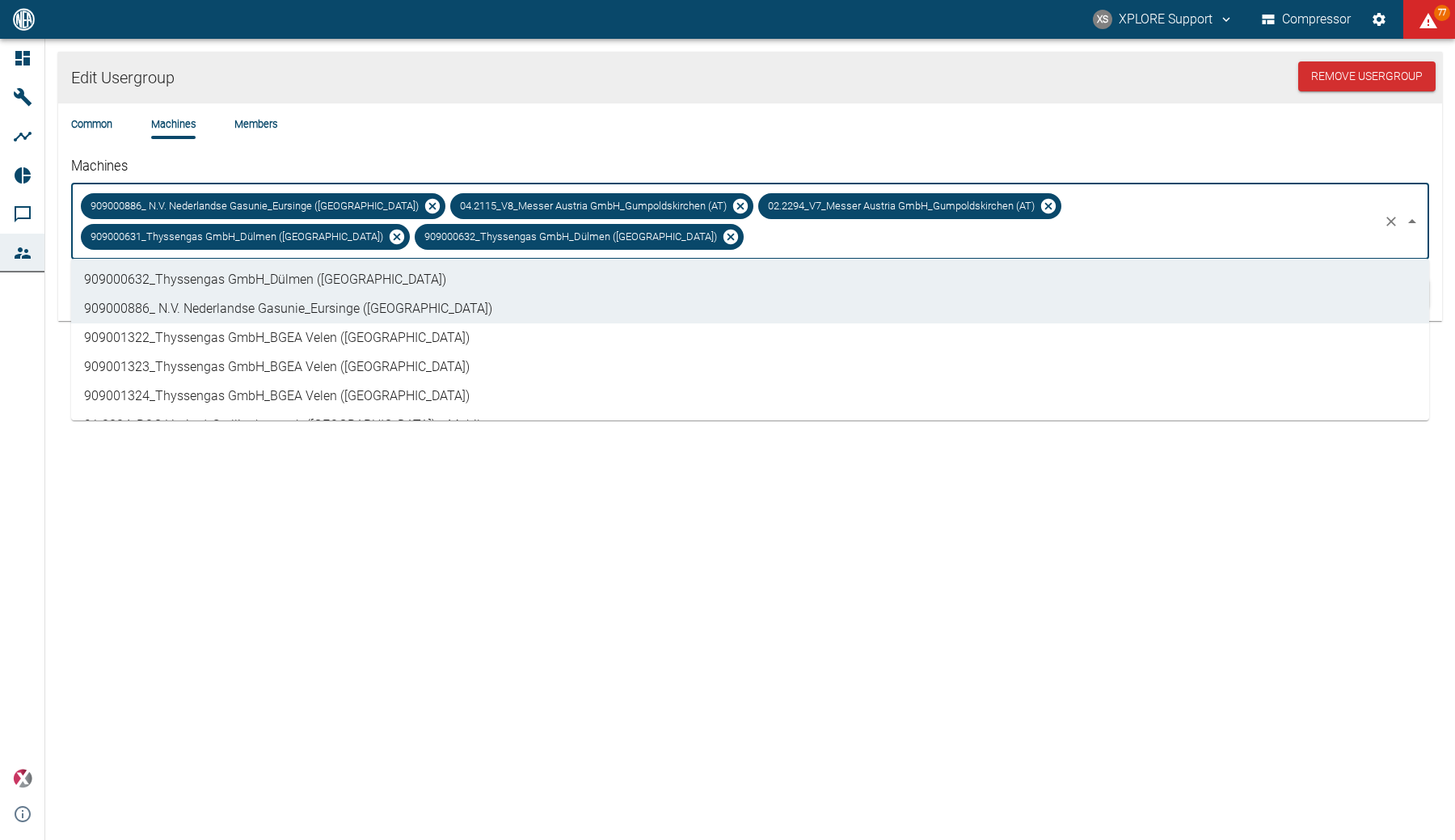
click at [415, 328] on li "909001322_Thyssengas GmbH_BGEA Velen ([GEOGRAPHIC_DATA])" at bounding box center [750, 337] width 1359 height 29
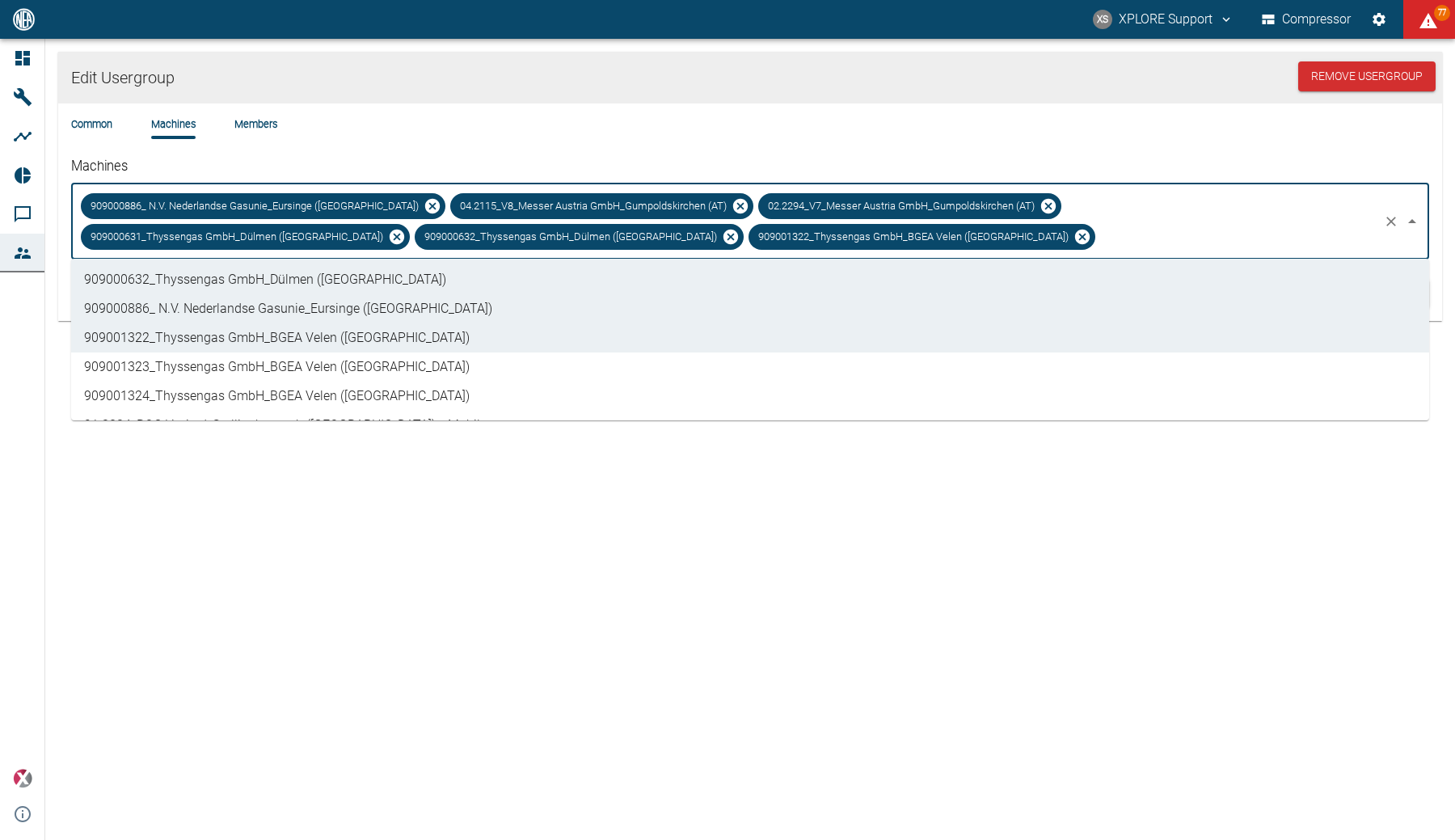
drag, startPoint x: 392, startPoint y: 357, endPoint x: 391, endPoint y: 367, distance: 10.0
click at [392, 358] on li "909001323_Thyssengas GmbH_BGEA Velen ([GEOGRAPHIC_DATA])" at bounding box center [750, 367] width 1359 height 29
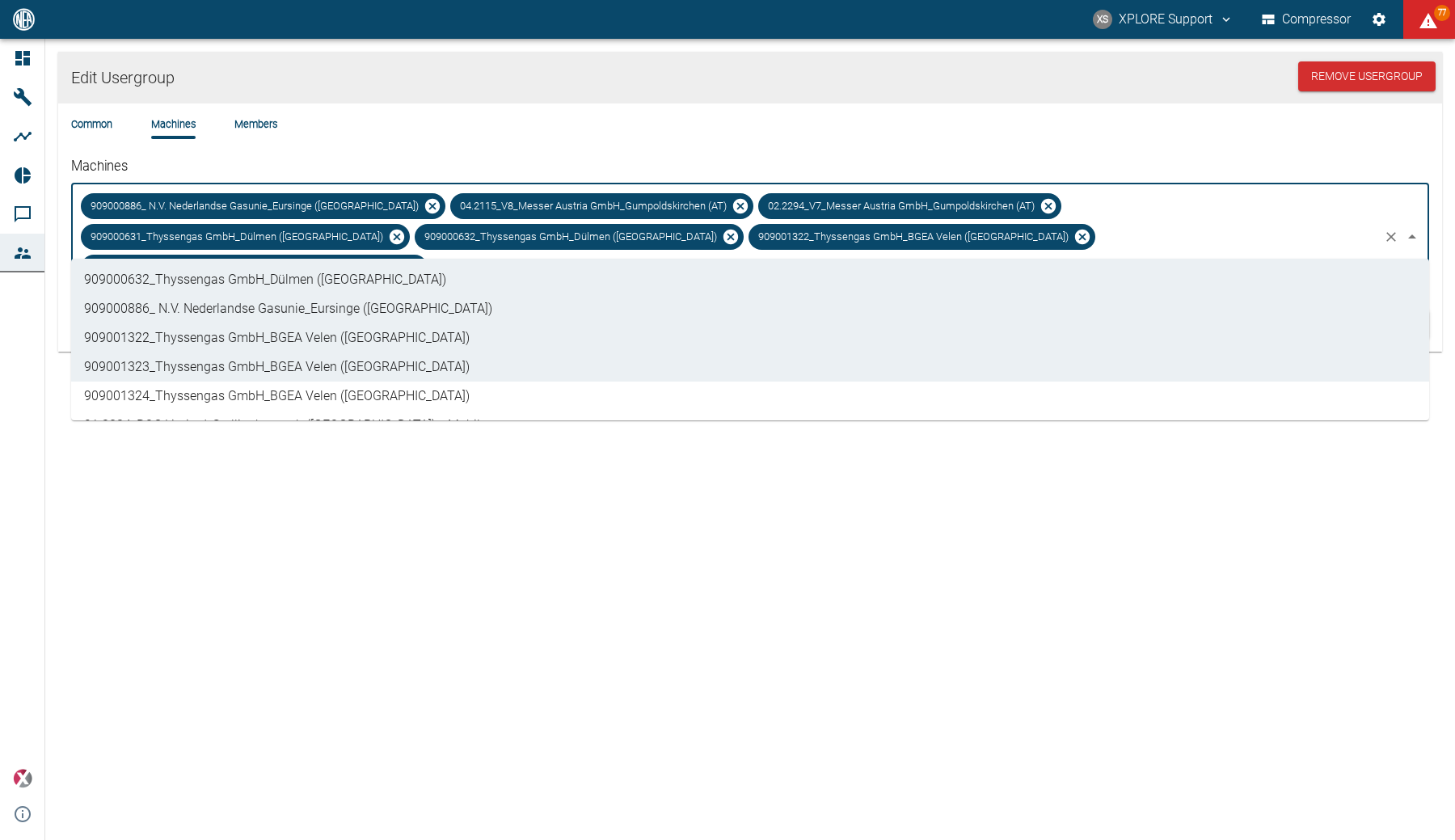
click at [383, 387] on li "909001324_Thyssengas GmbH_BGEA Velen ([GEOGRAPHIC_DATA])" at bounding box center [750, 396] width 1359 height 29
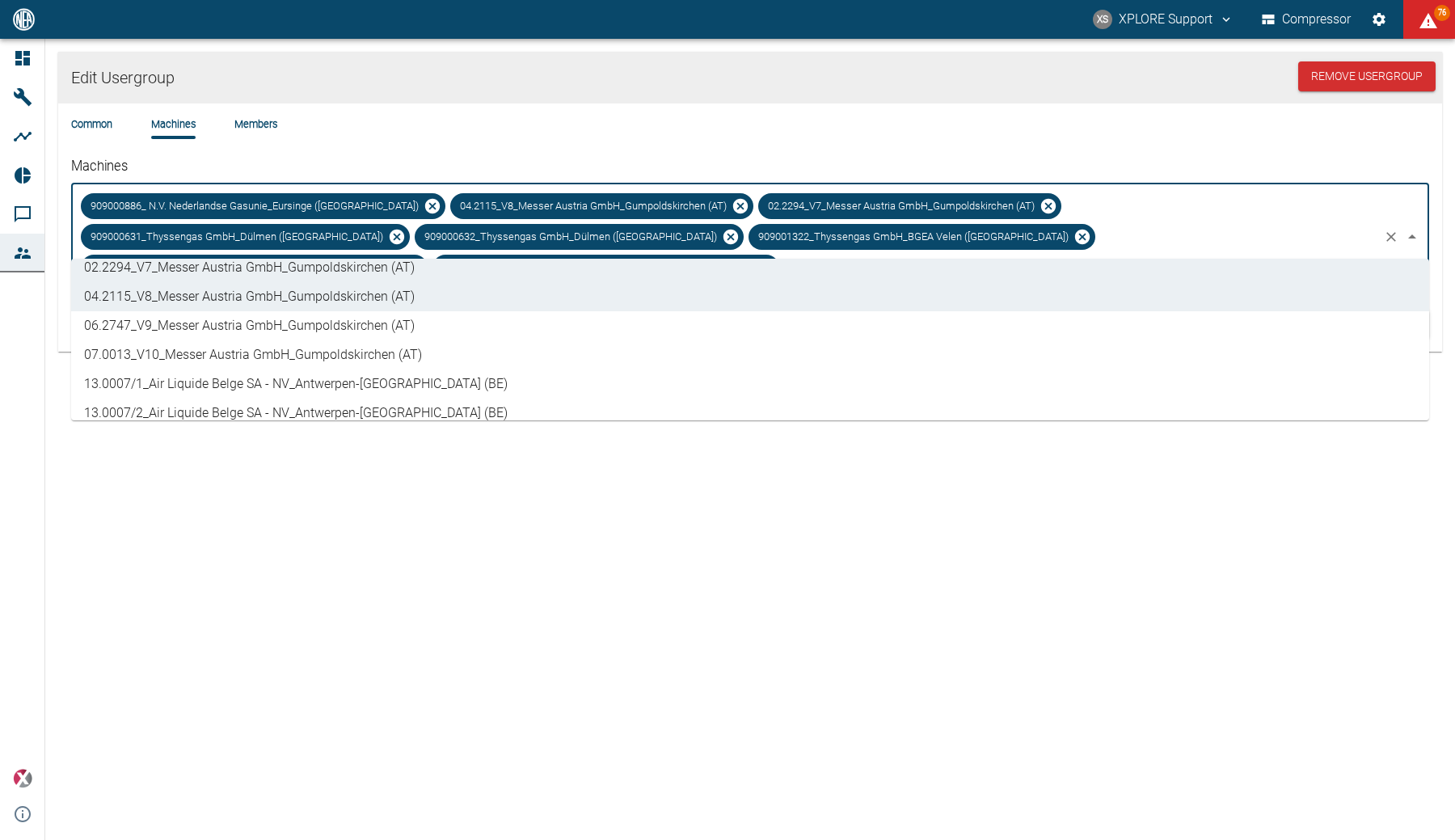
scroll to position [292, 0]
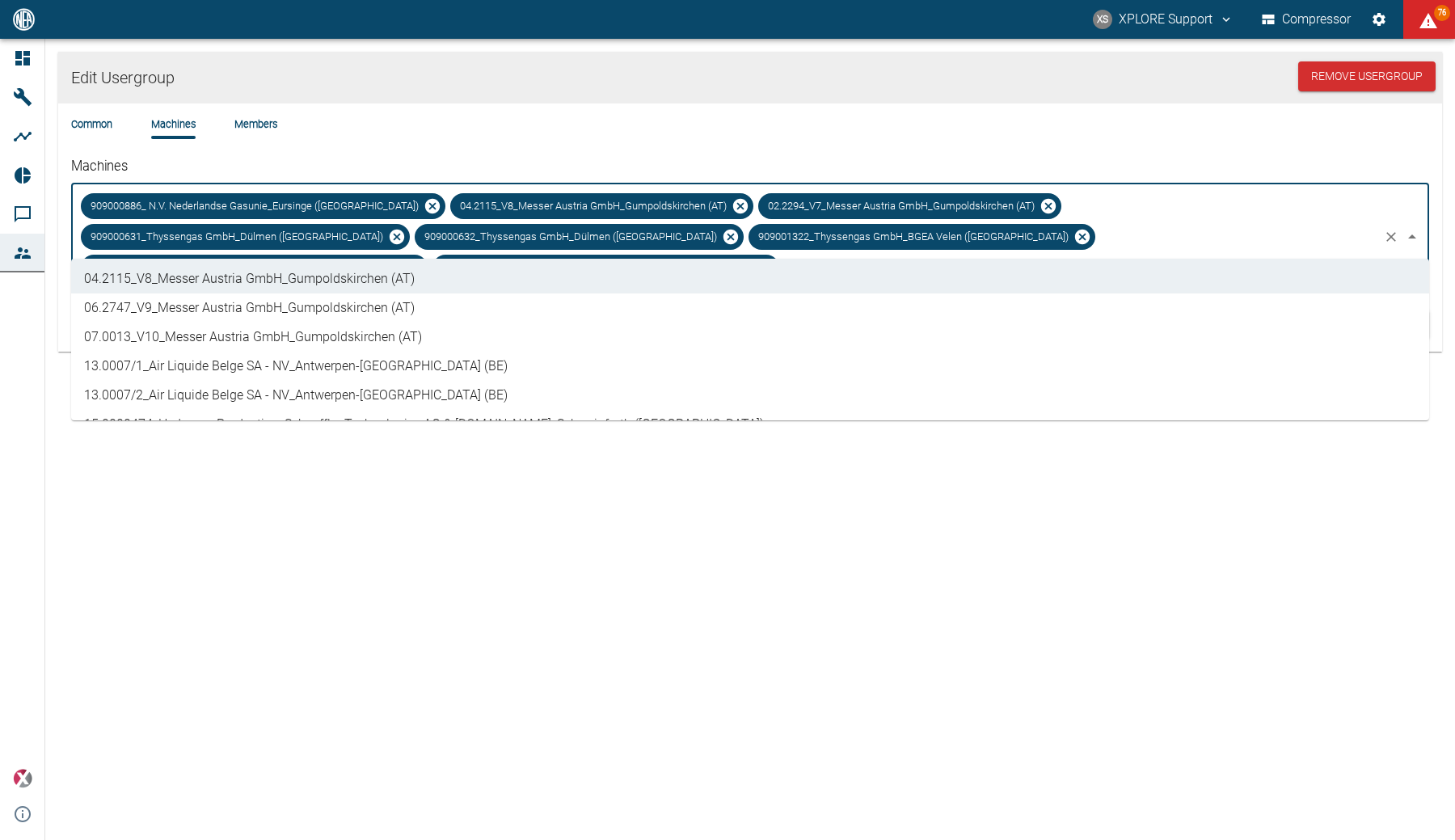
click at [374, 362] on li "13.0007/1_Air Liquide Belge SA - NV_Antwerpen-[GEOGRAPHIC_DATA] (BE)" at bounding box center [750, 366] width 1359 height 29
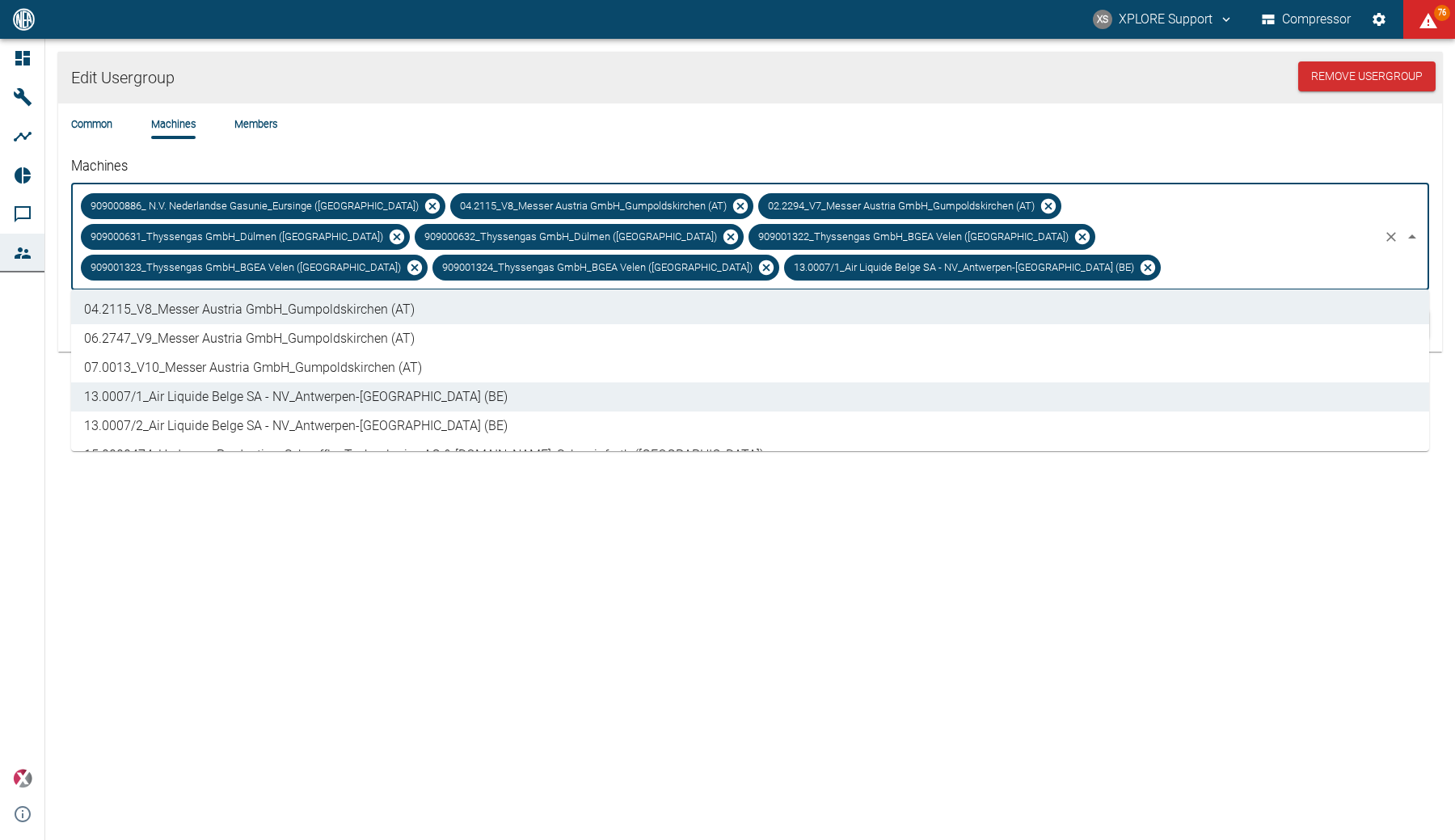
click at [339, 416] on li "13.0007/2_Air Liquide Belge SA - NV_Antwerpen-[GEOGRAPHIC_DATA] (BE)" at bounding box center [750, 425] width 1359 height 29
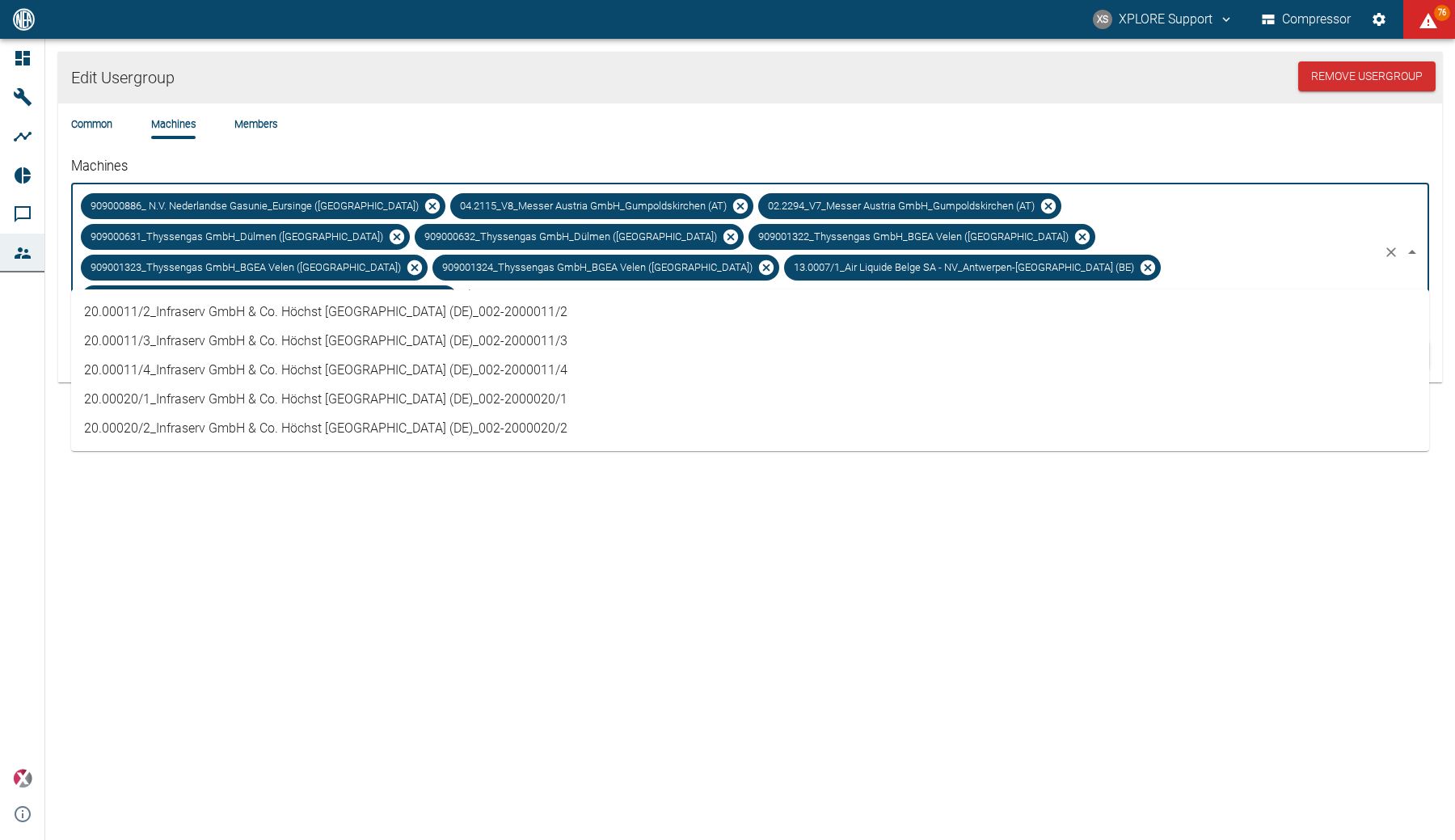
scroll to position [711, 0]
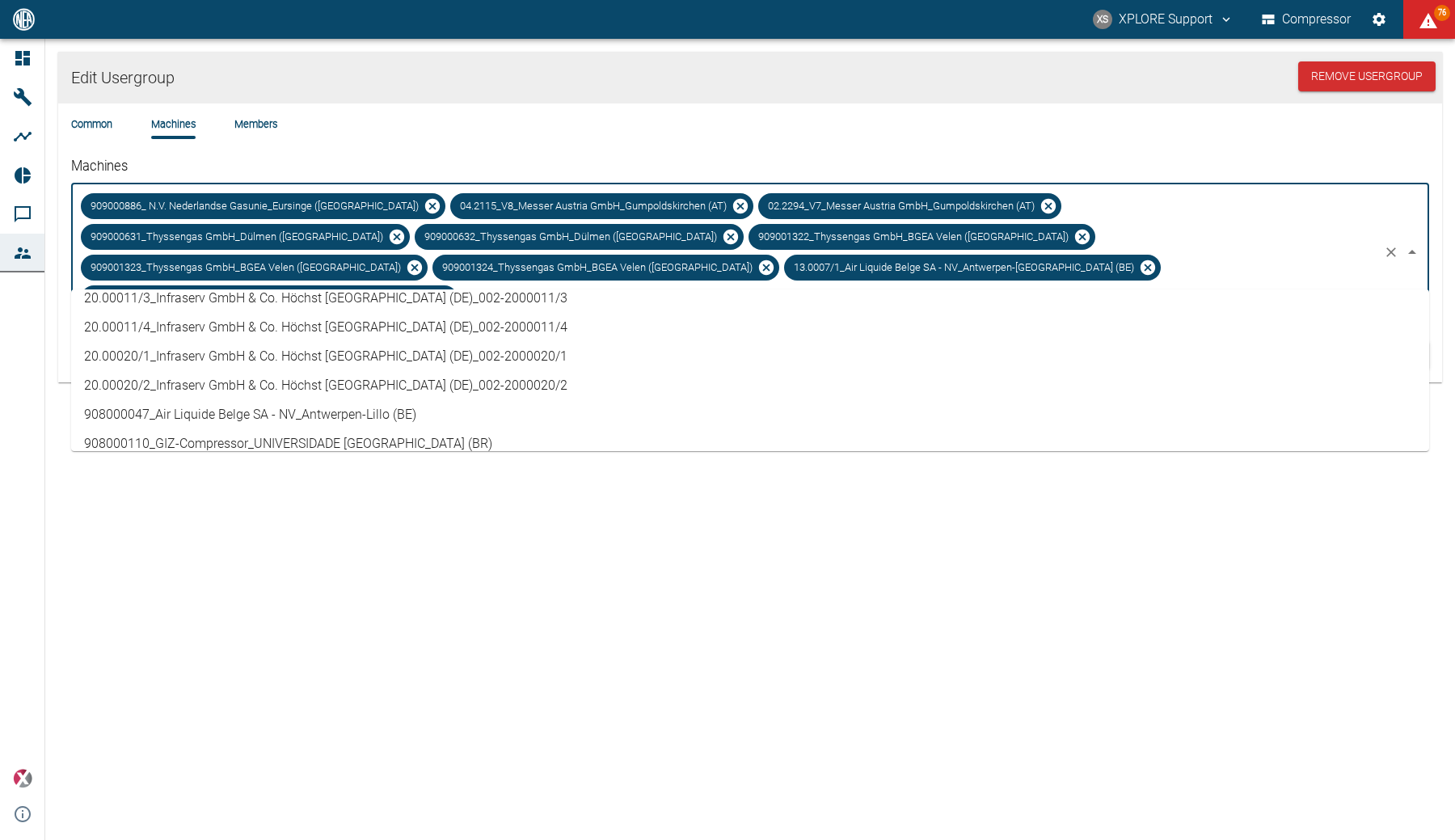
click at [415, 418] on li "908000047_Air Liquide Belge SA - NV_Antwerpen-Lillo (BE)" at bounding box center [750, 415] width 1359 height 29
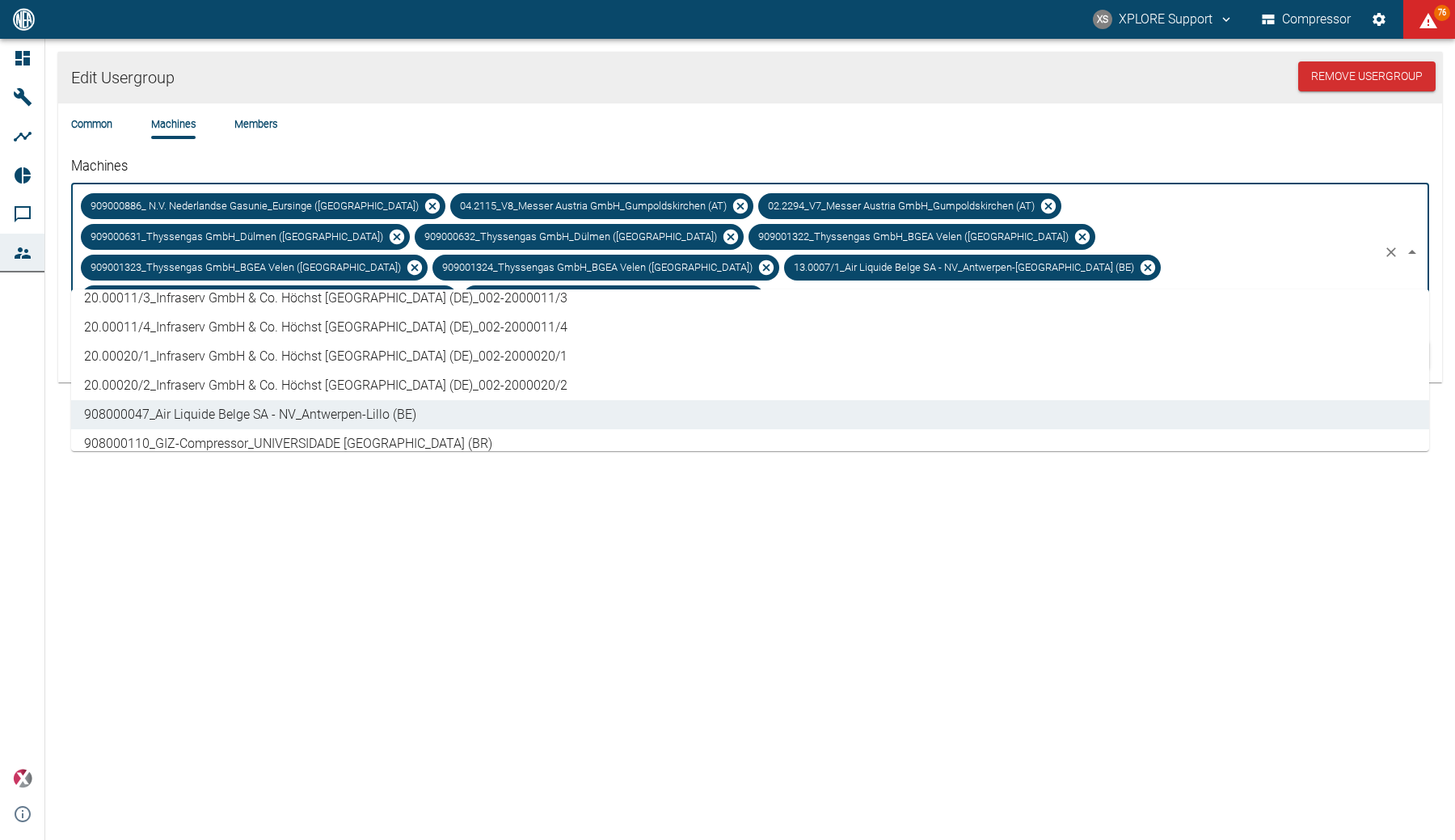
click at [917, 541] on div "Edit Usergroup Remove Usergroup Common Machines Members Machines 909000886_ N.V…" at bounding box center [728, 439] width 1455 height 801
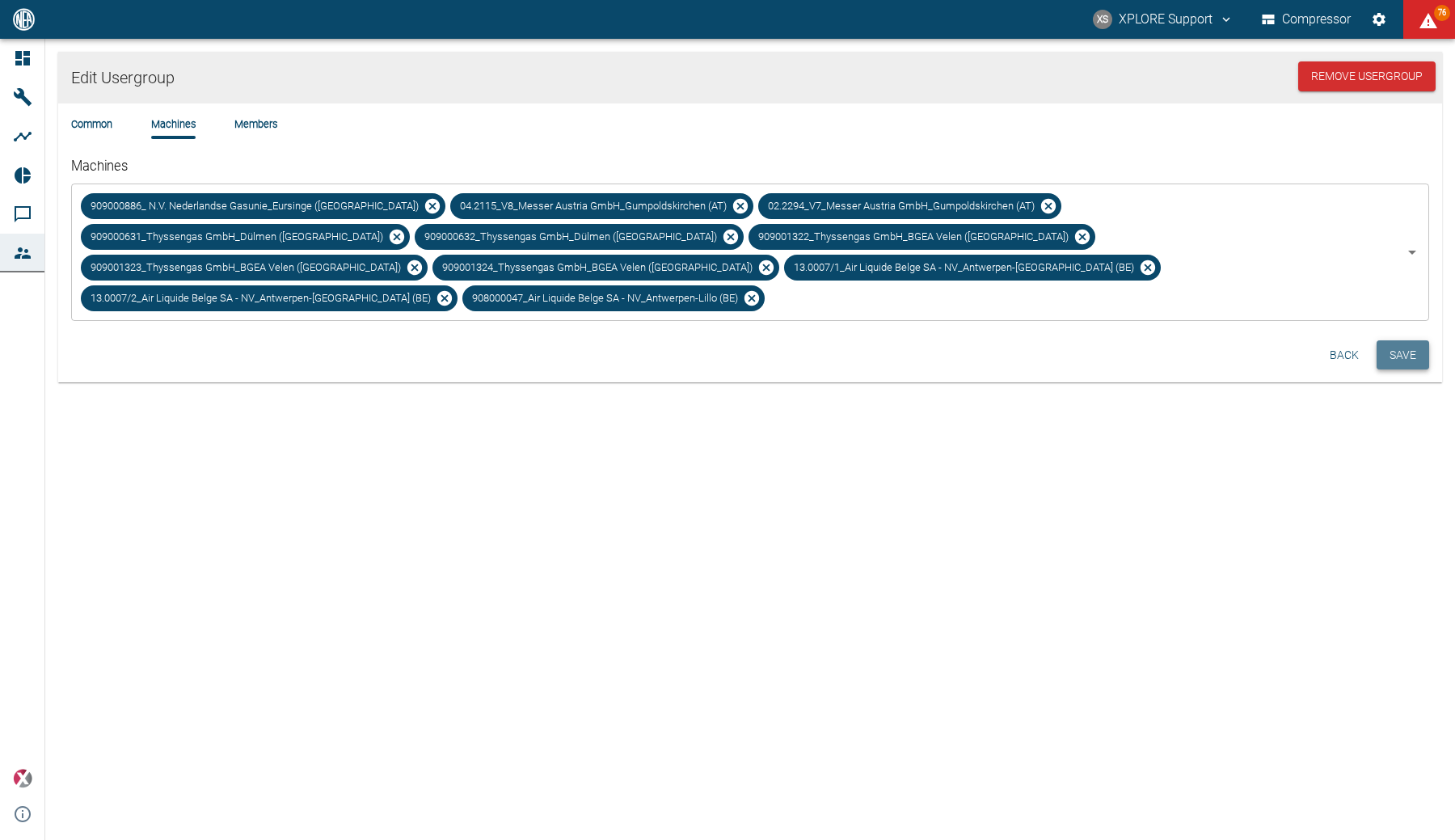
click at [1414, 341] on button "Save" at bounding box center [1403, 356] width 53 height 30
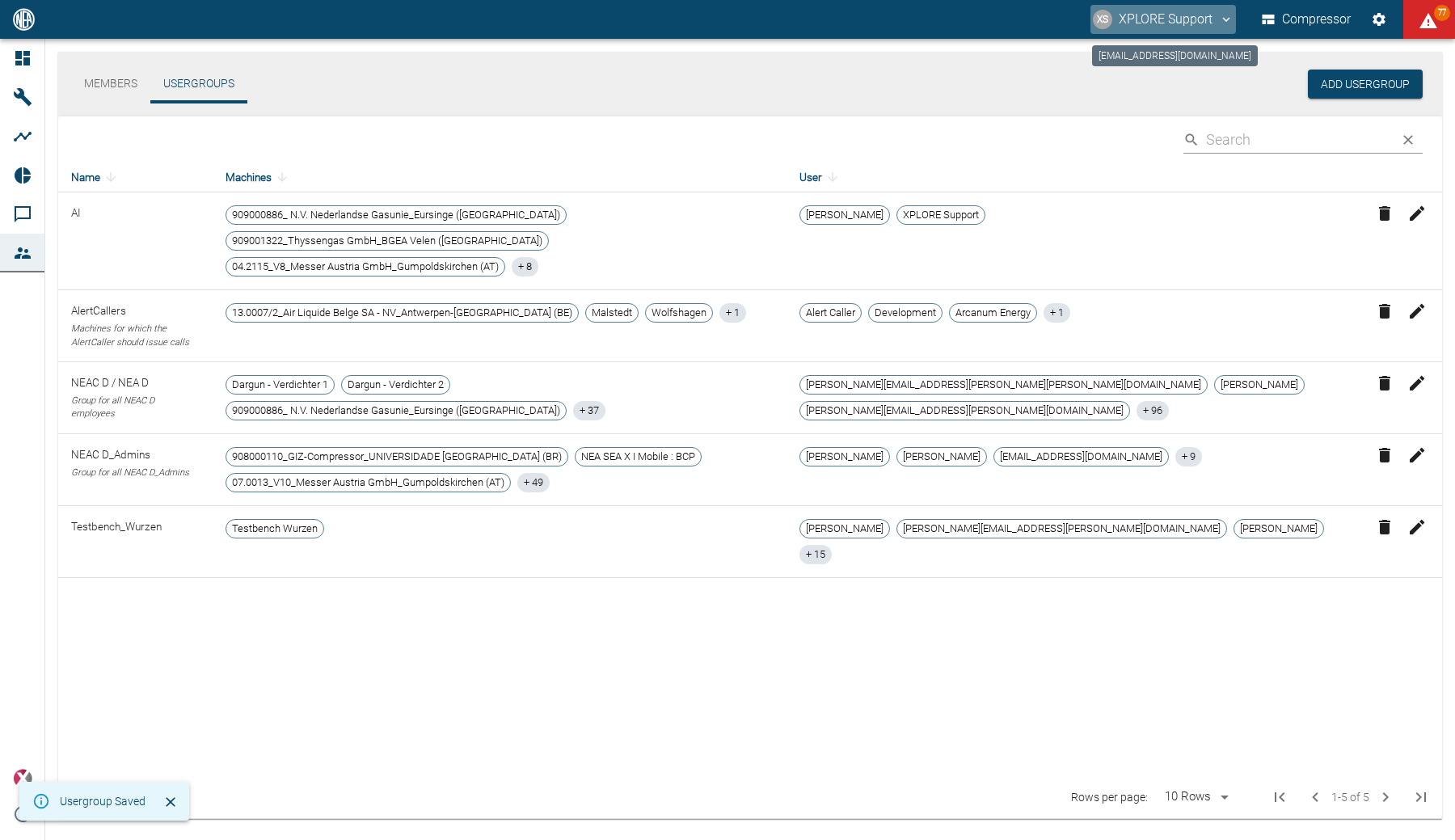
click at [1192, 20] on button "XS XPLORE Support" at bounding box center [1163, 19] width 145 height 29
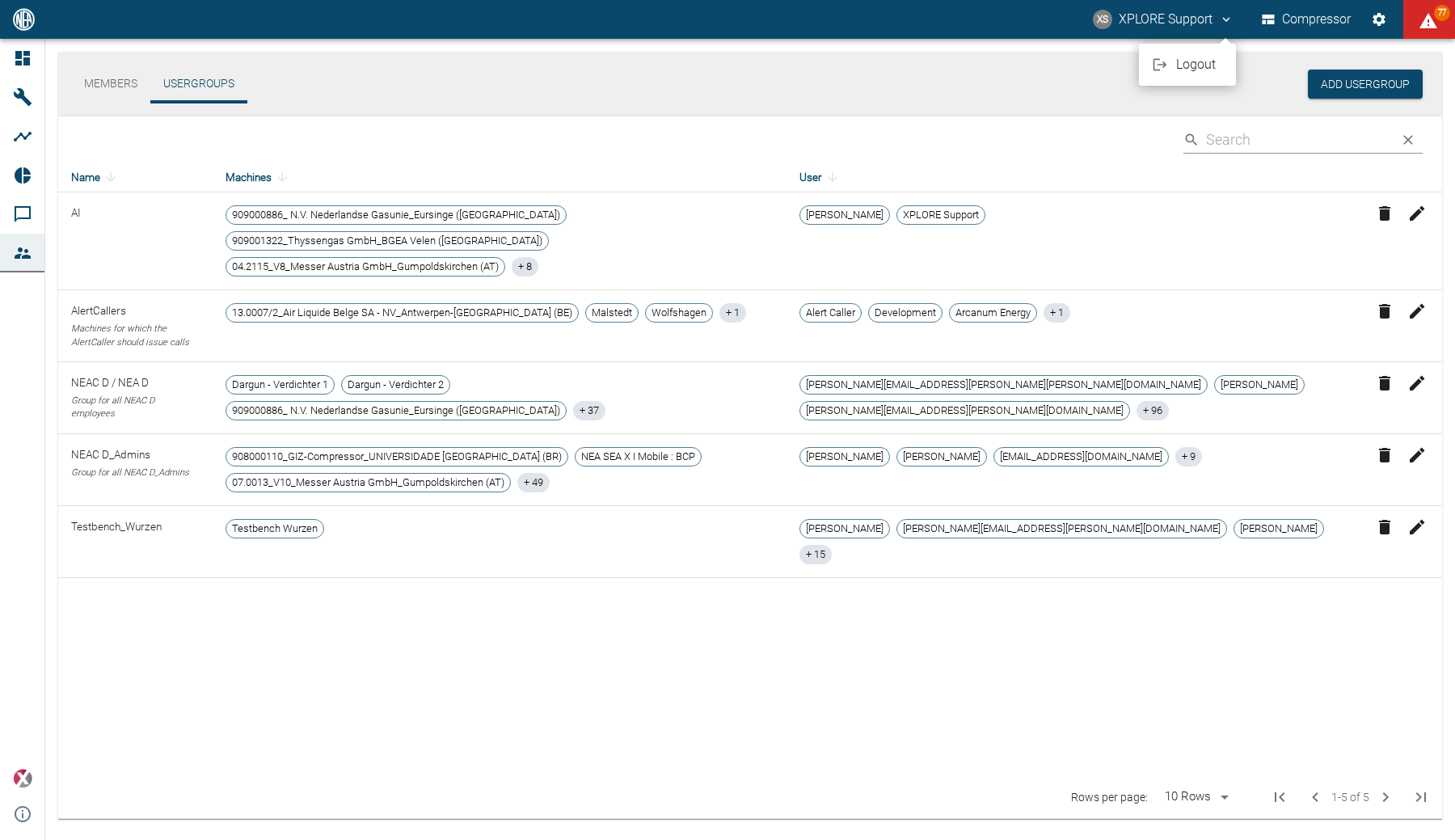
click at [30, 67] on div at bounding box center [728, 420] width 1455 height 840
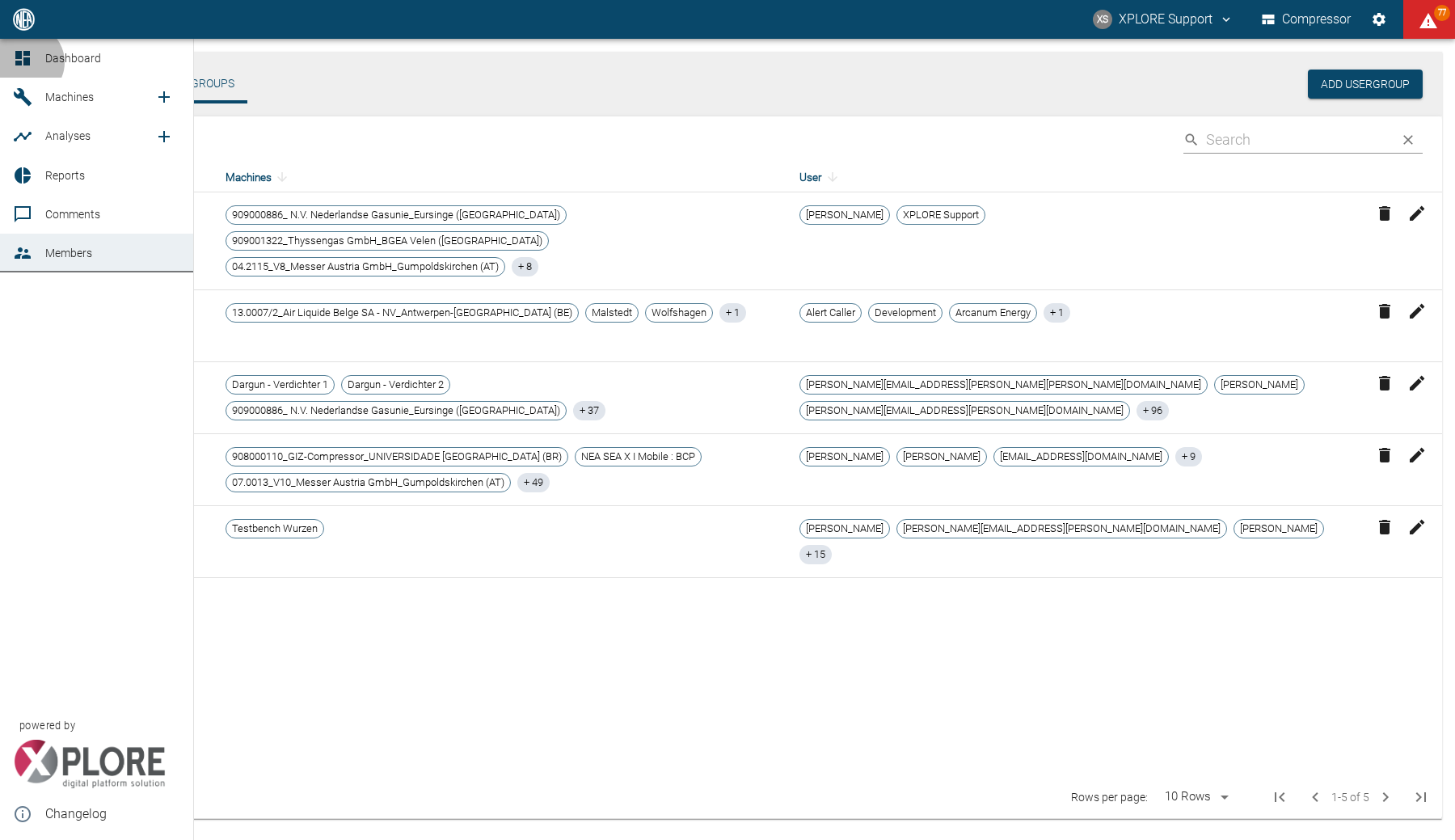
click at [26, 62] on icon at bounding box center [22, 58] width 14 height 14
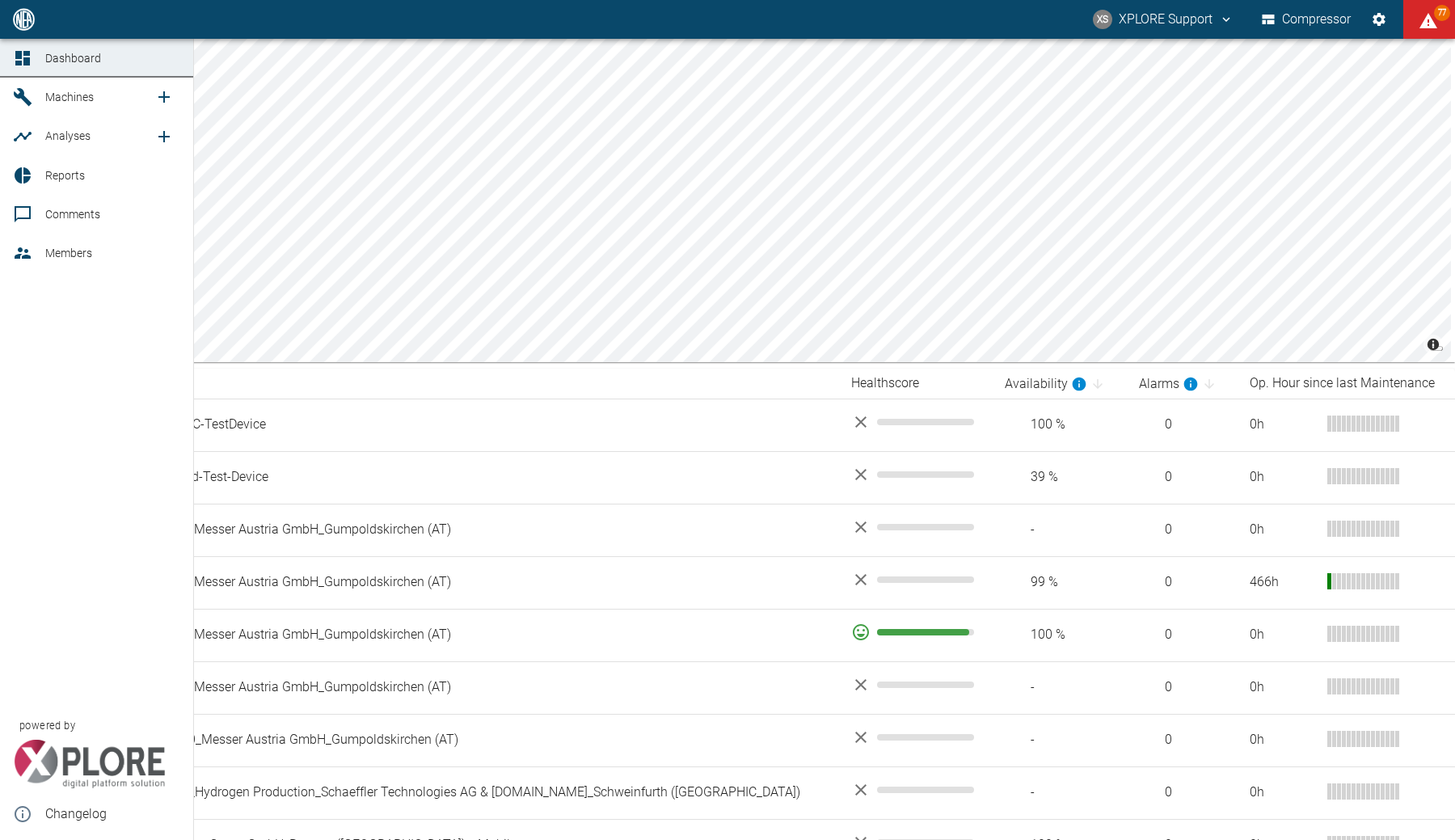
click at [32, 254] on icon at bounding box center [22, 253] width 19 height 19
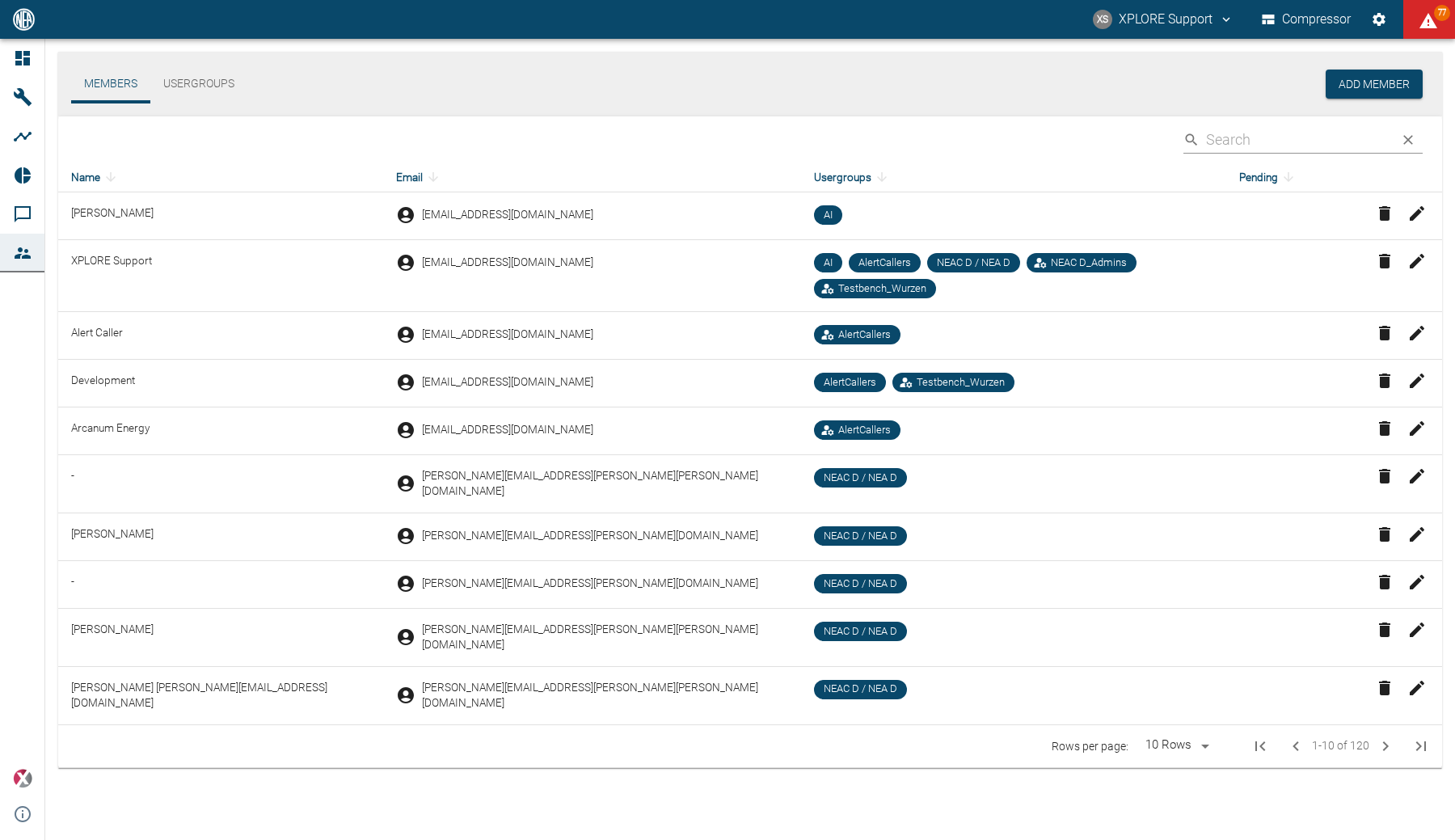
click at [194, 75] on button "Usergroups" at bounding box center [199, 84] width 97 height 39
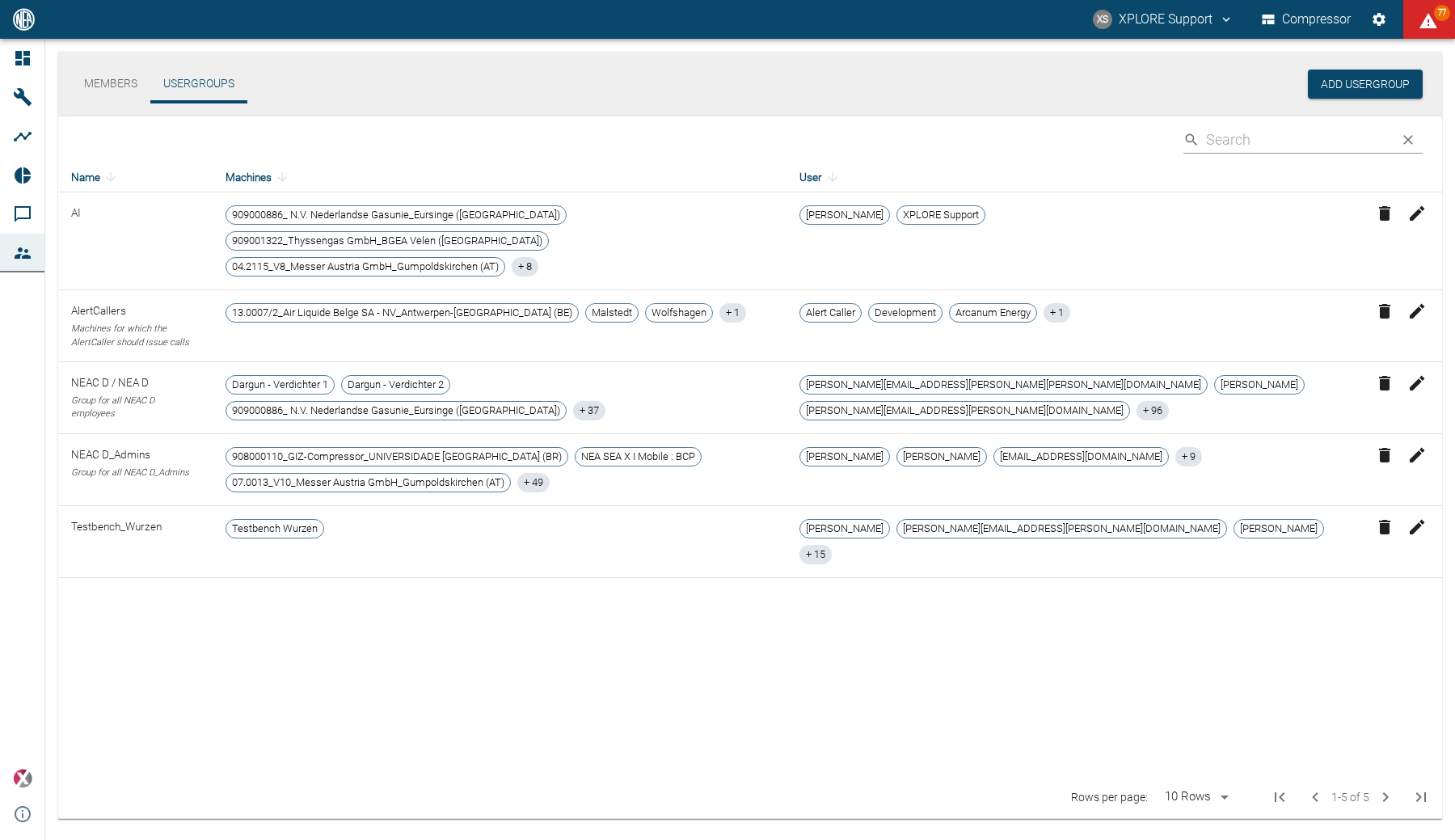
click at [114, 84] on button "Members" at bounding box center [111, 84] width 79 height 39
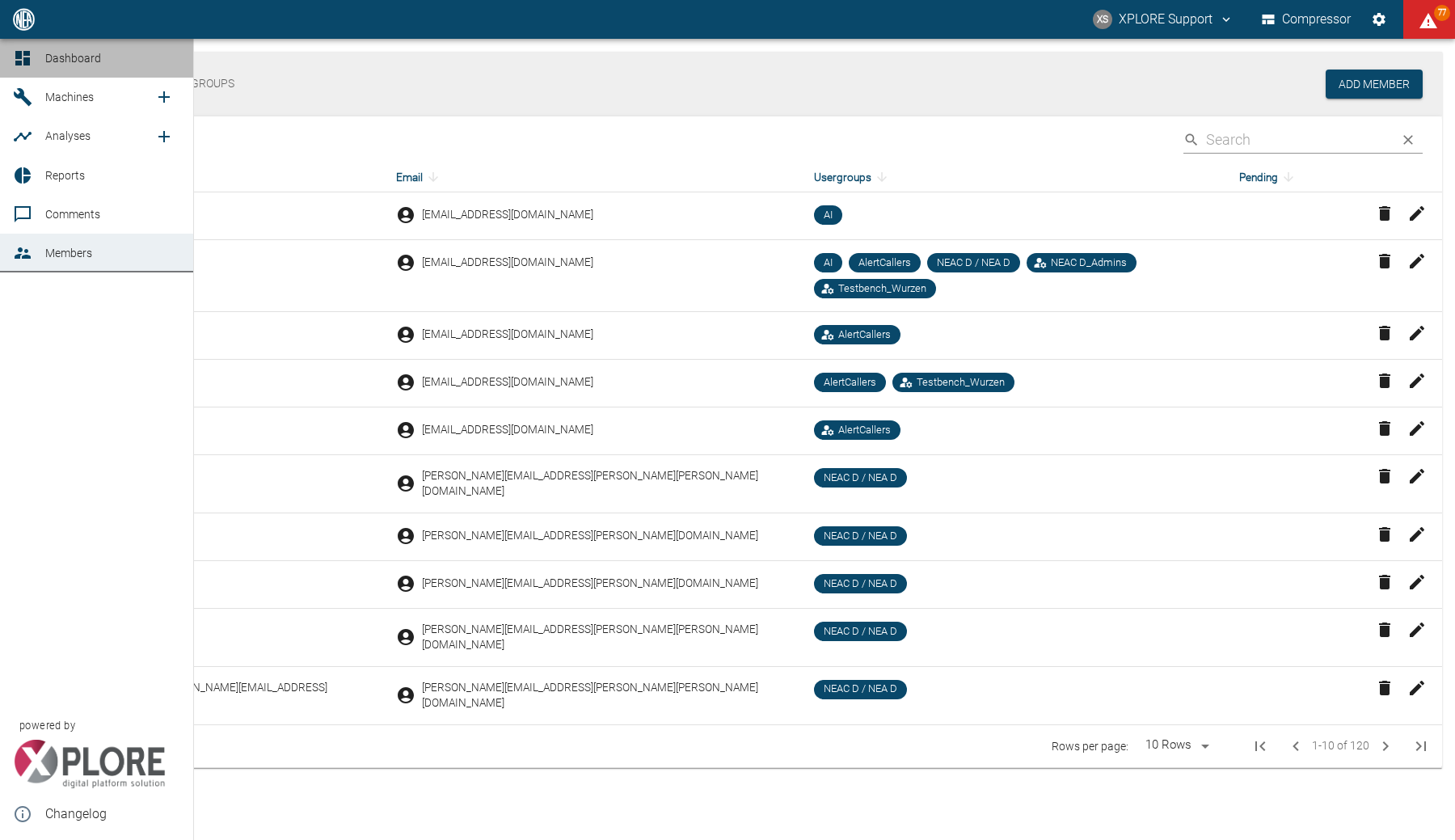
click at [19, 60] on icon at bounding box center [22, 58] width 14 height 14
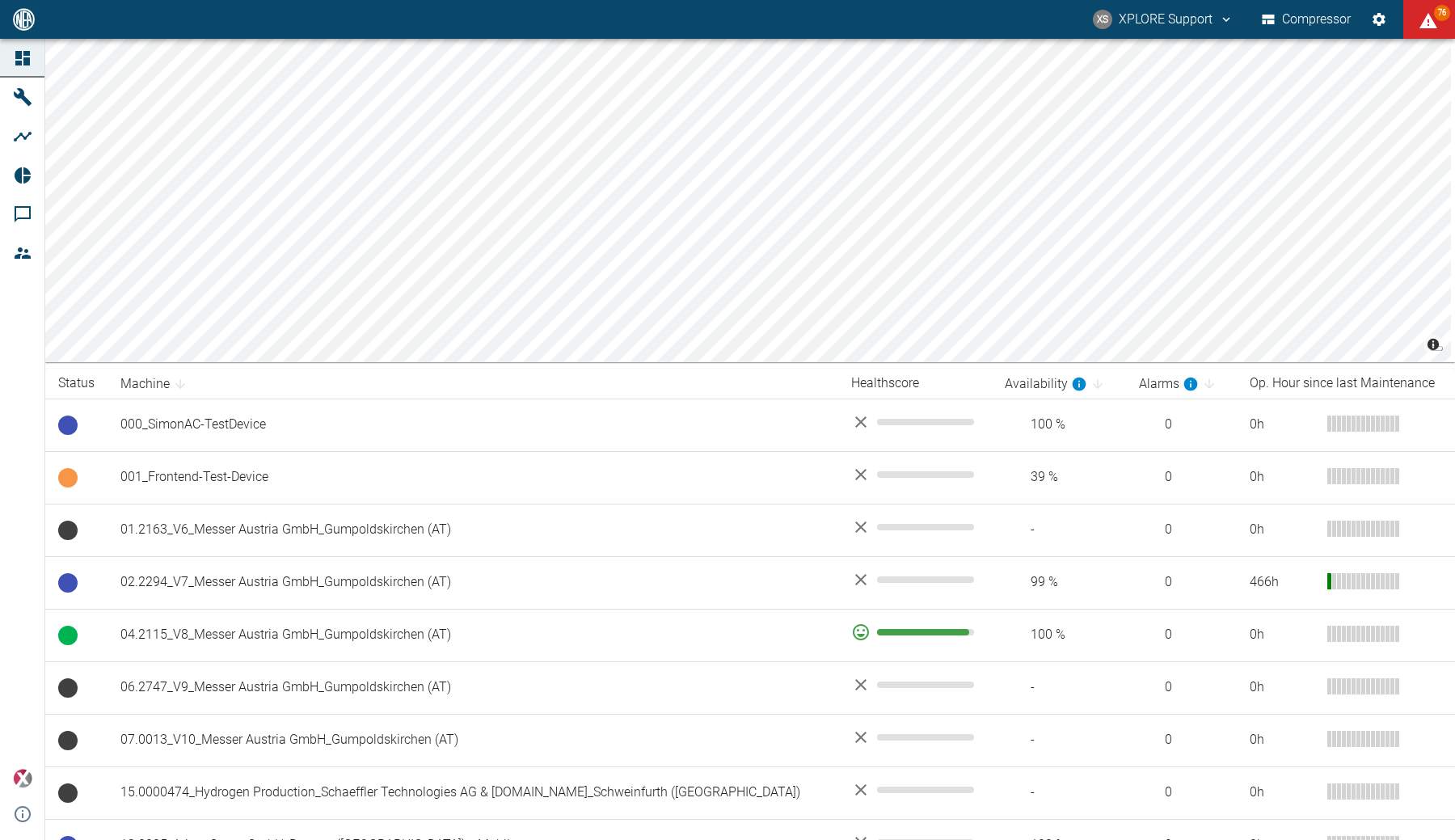
click at [1153, 32] on button "XS XPLORE Support" at bounding box center [1163, 19] width 145 height 29
click at [1160, 70] on icon at bounding box center [1160, 65] width 13 height 12
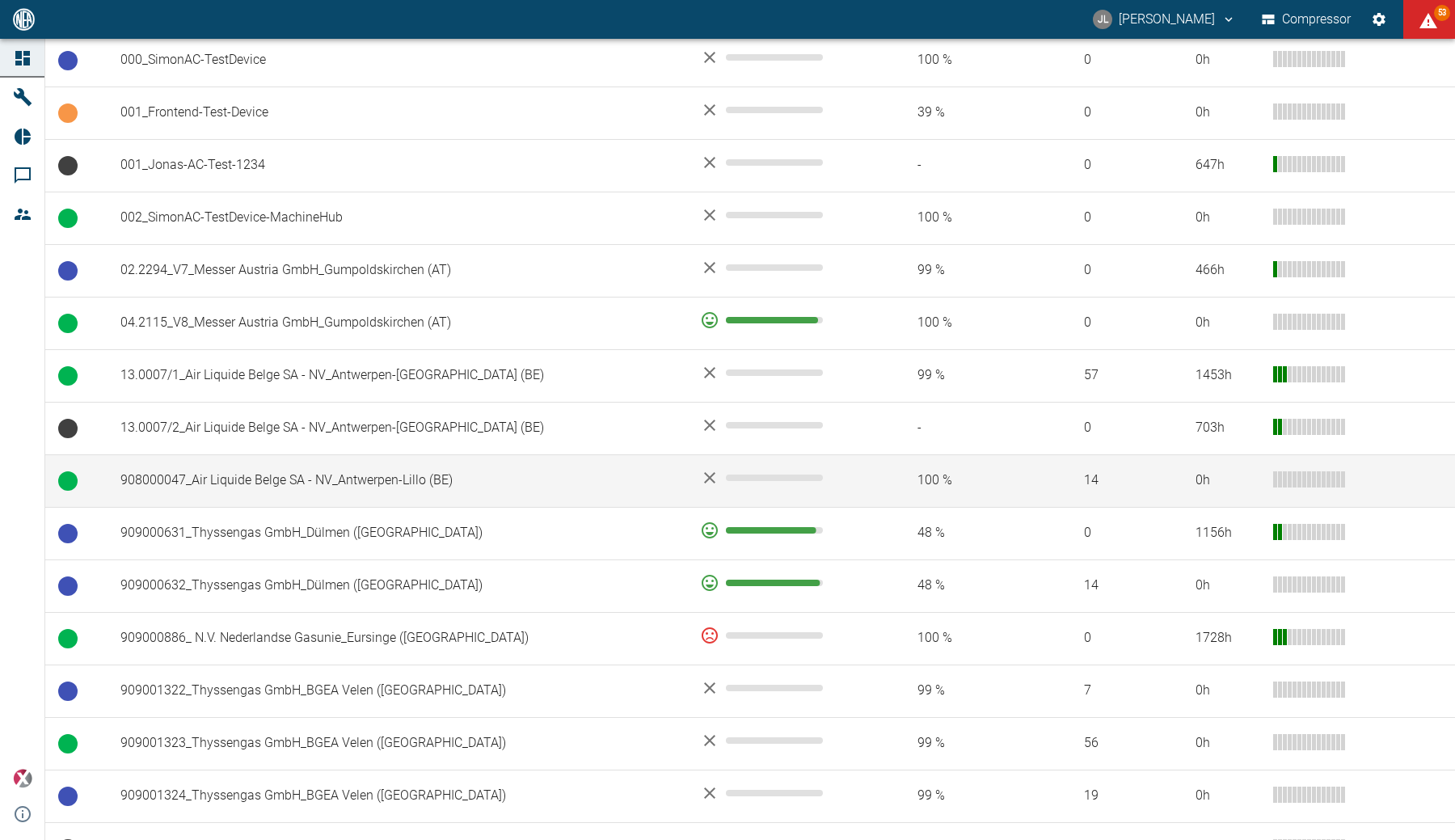
scroll to position [400, 0]
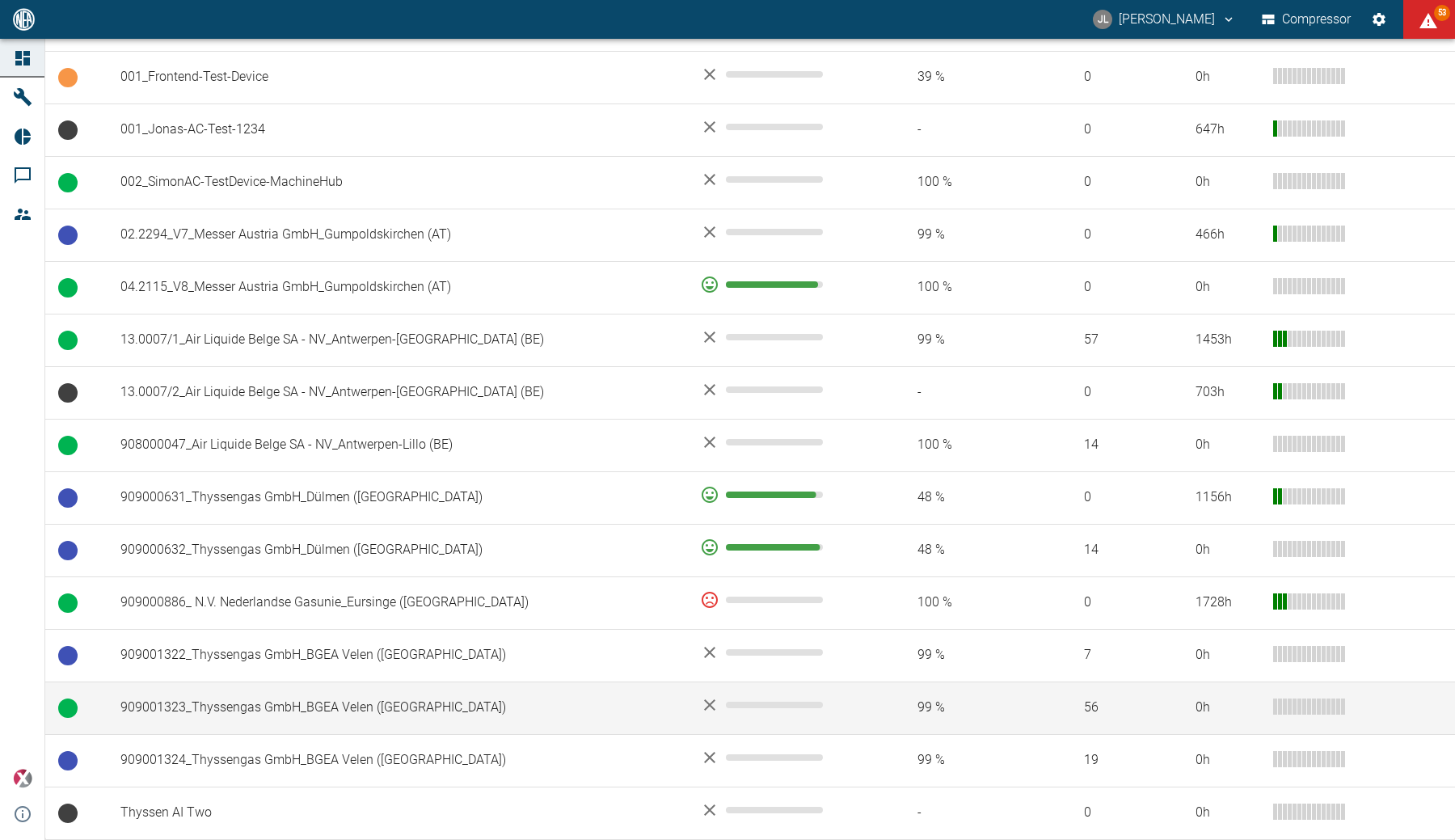
click at [521, 697] on td "909001323_Thyssengas GmbH_BGEA Velen ([GEOGRAPHIC_DATA])" at bounding box center [397, 707] width 580 height 53
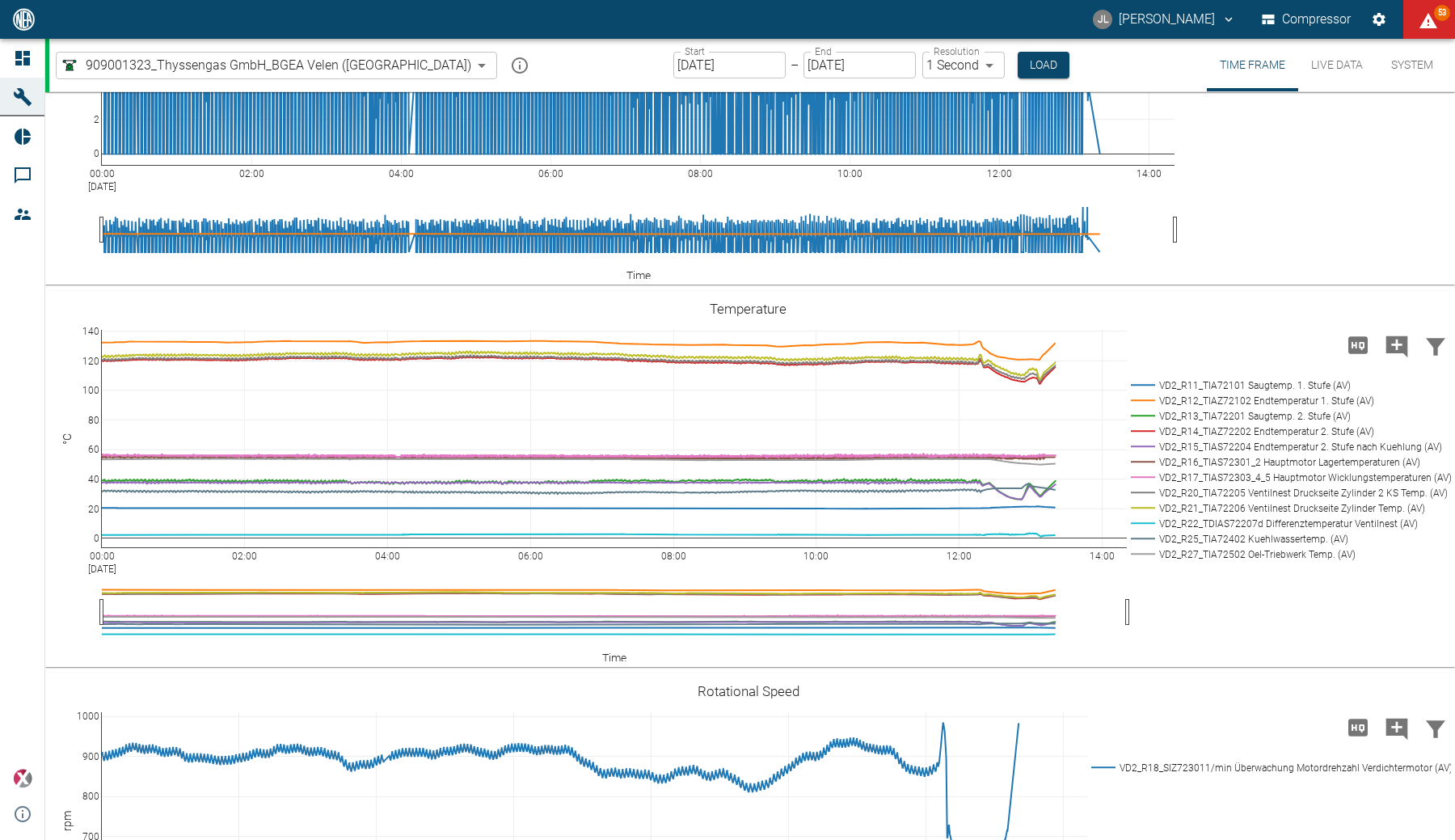
scroll to position [843, 0]
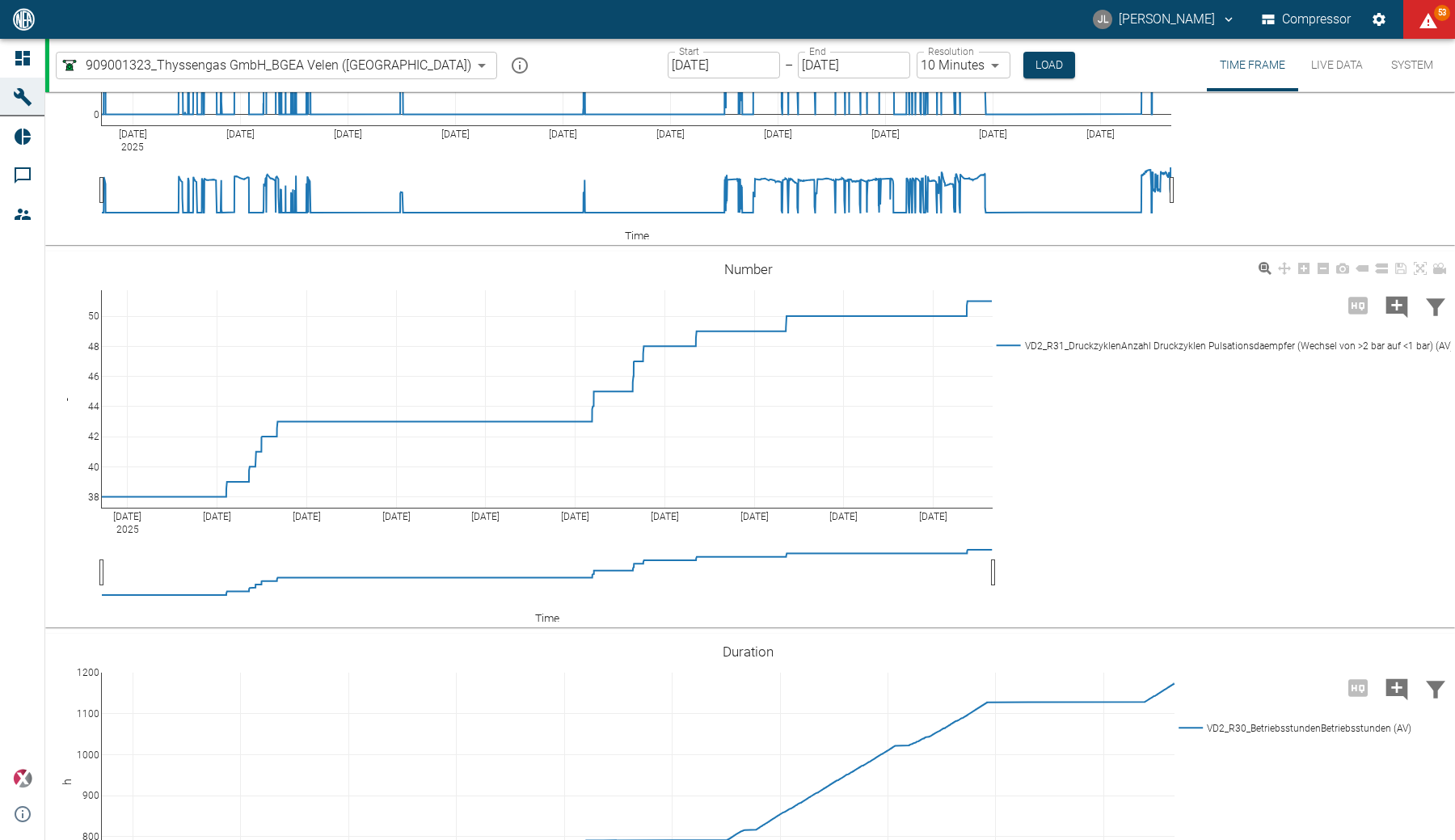
scroll to position [2231, 0]
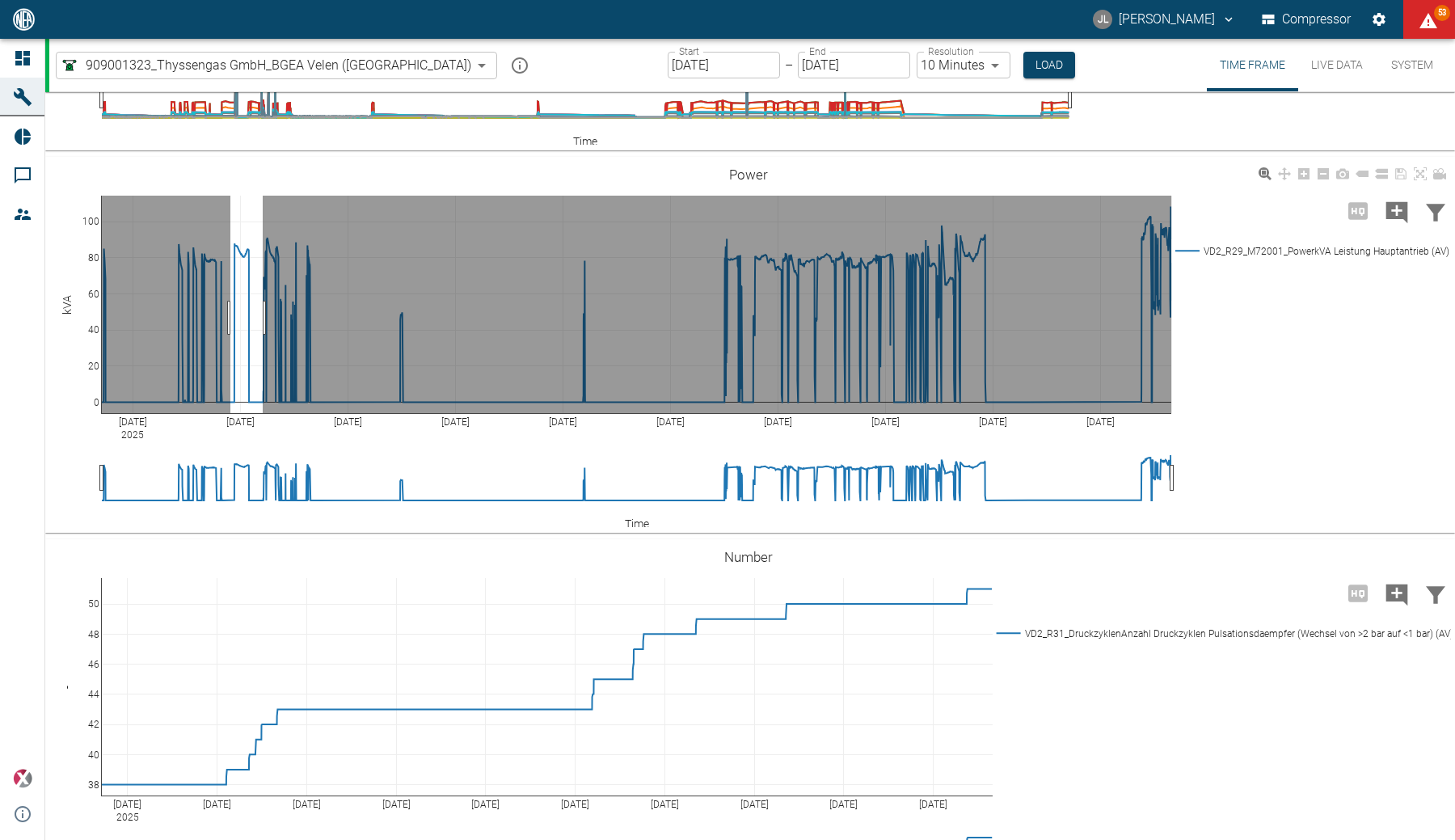
drag, startPoint x: 231, startPoint y: 318, endPoint x: 261, endPoint y: 321, distance: 30.1
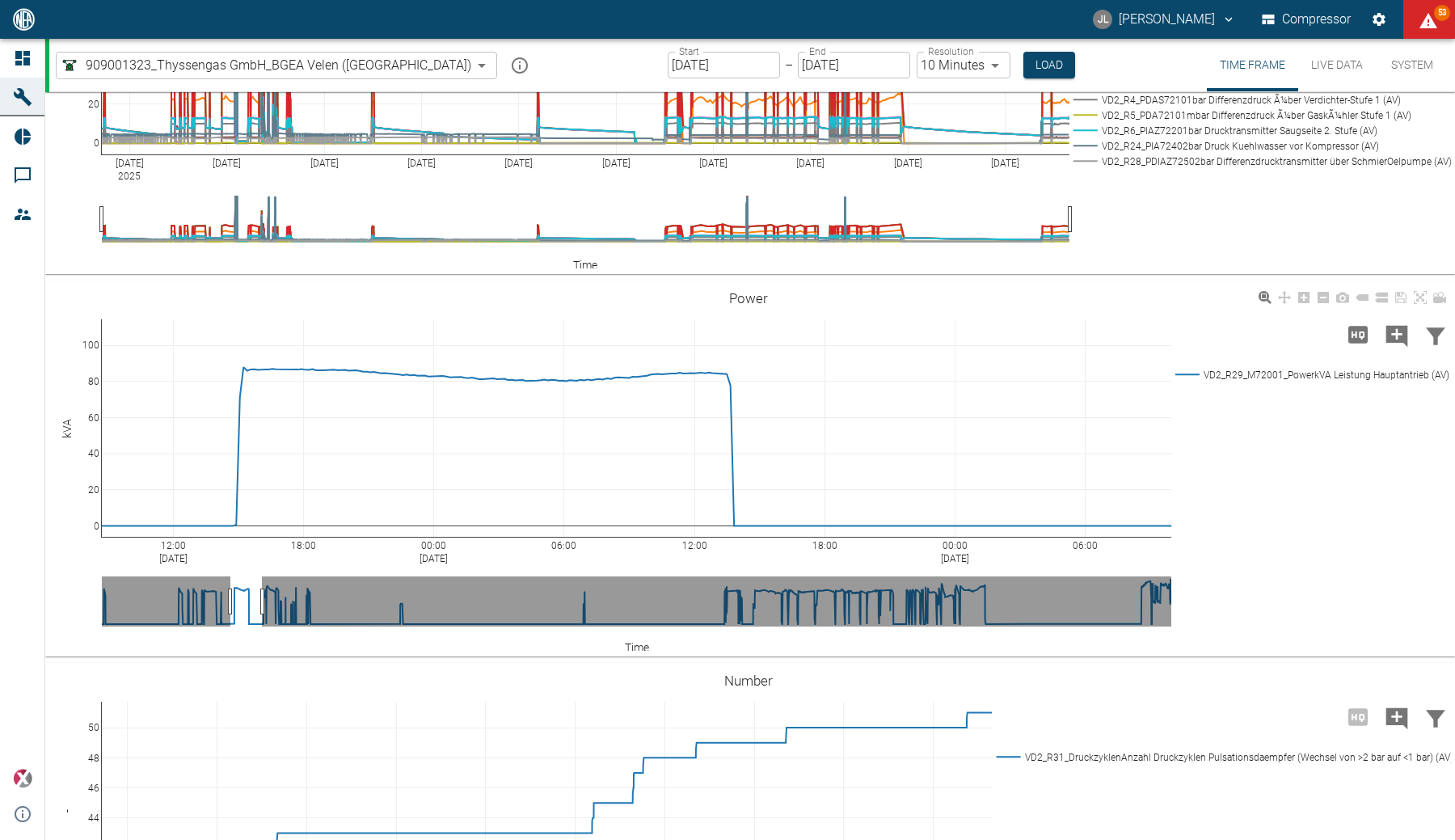
scroll to position [1778, 0]
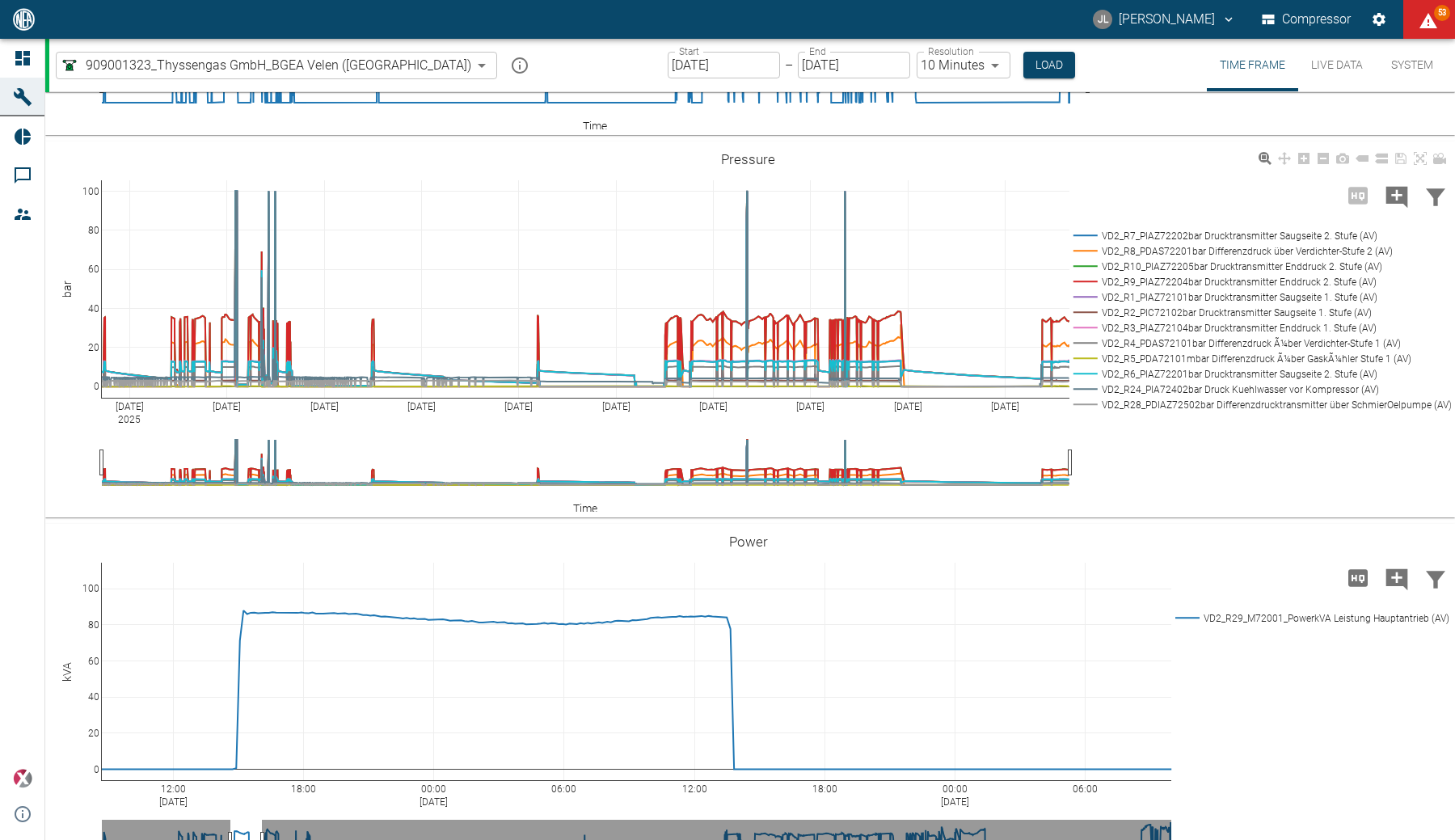
click at [1296, 321] on rect at bounding box center [1259, 312] width 378 height 15
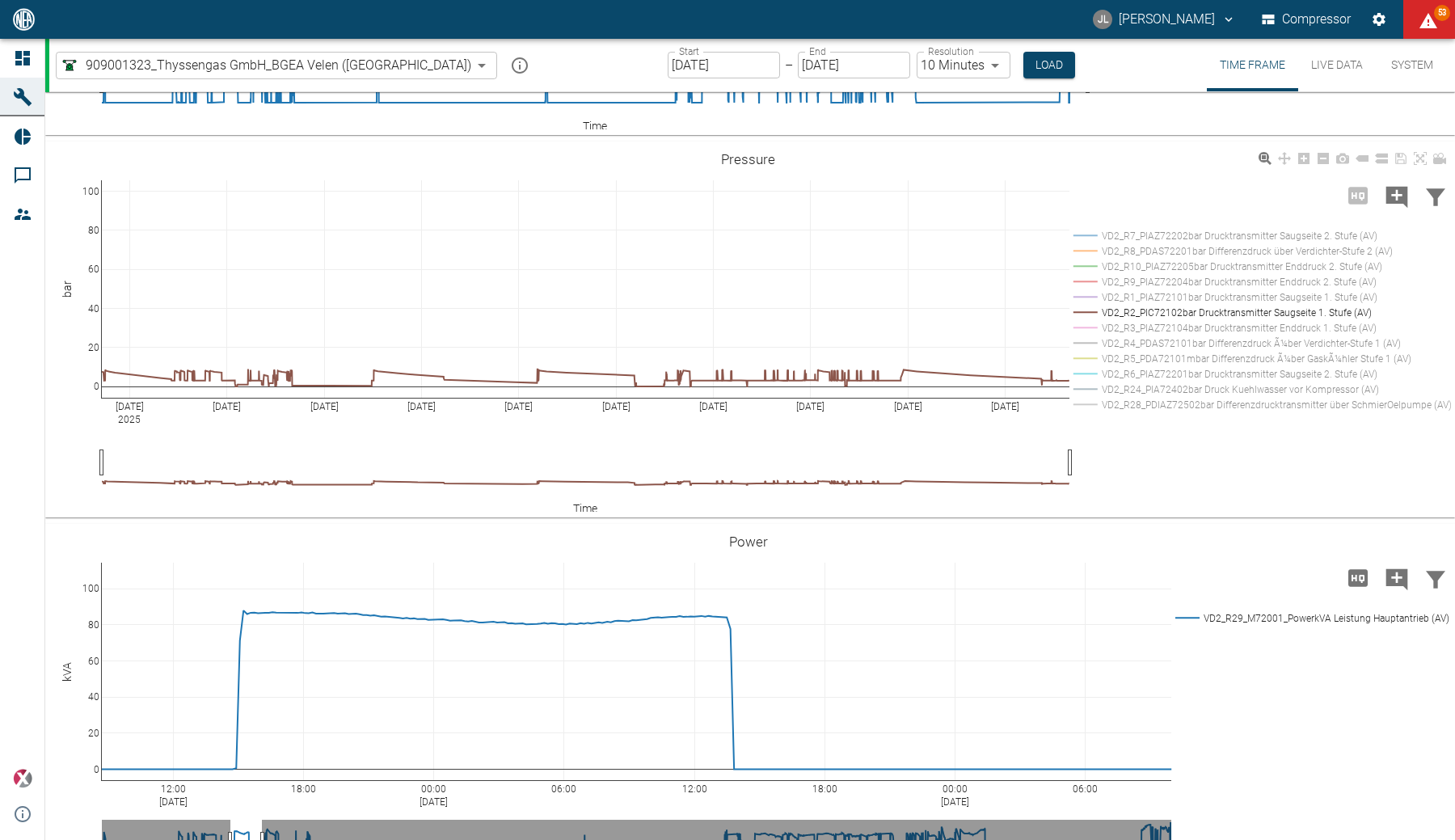
click at [1278, 305] on rect at bounding box center [1259, 297] width 378 height 15
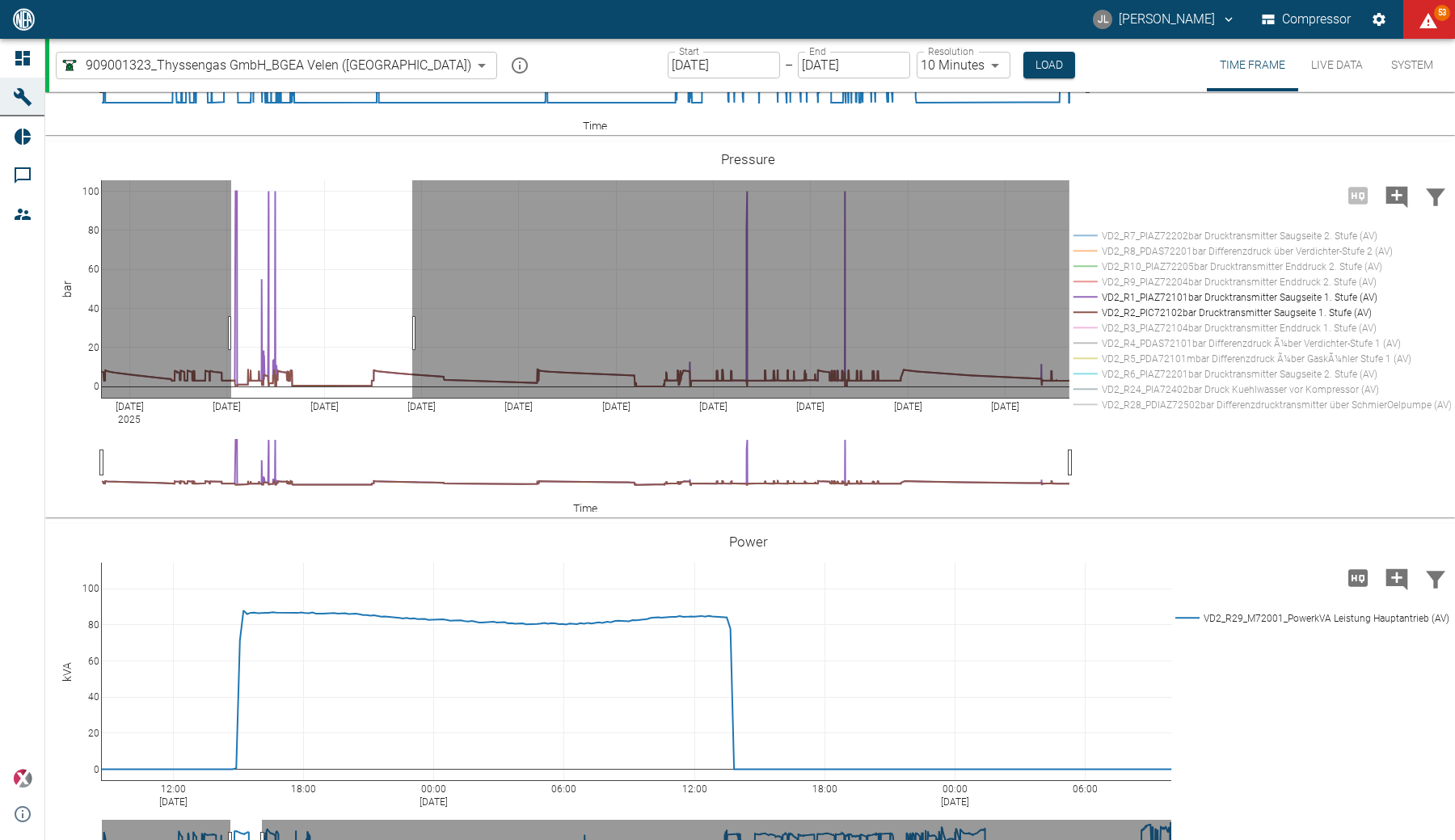
drag, startPoint x: 232, startPoint y: 420, endPoint x: 412, endPoint y: 427, distance: 180.1
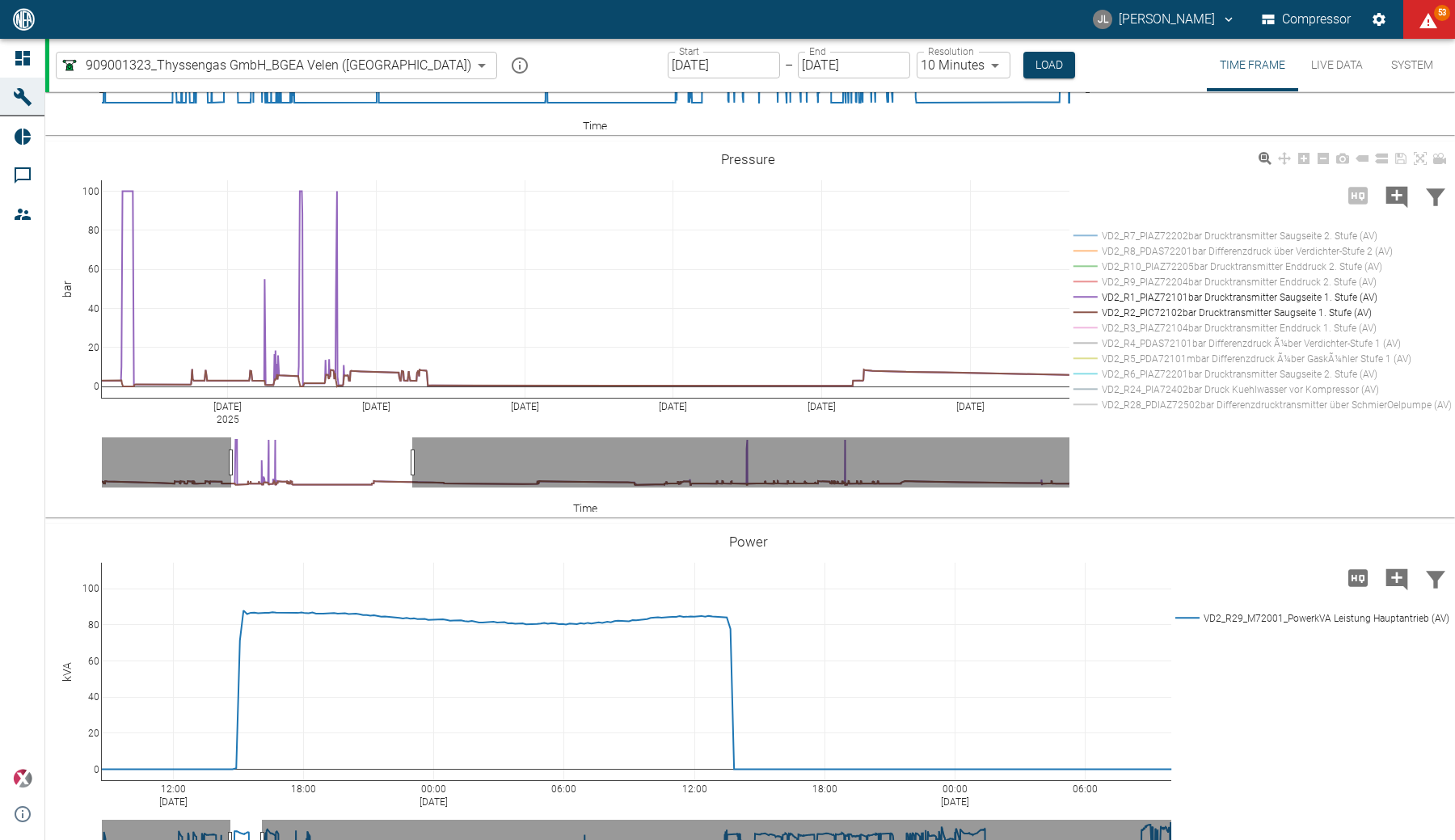
click at [1150, 321] on rect at bounding box center [1259, 312] width 378 height 15
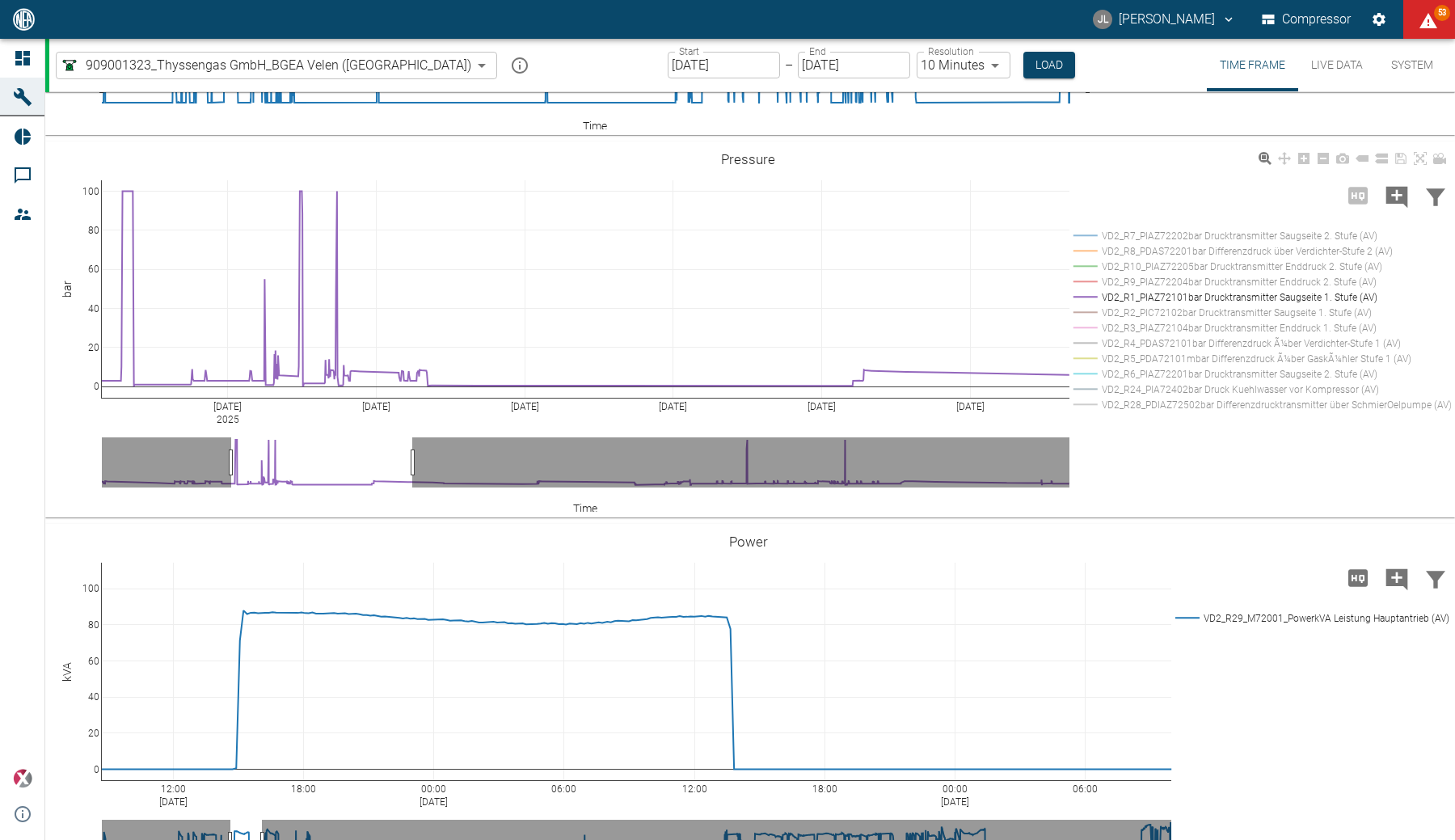
click at [1150, 321] on rect at bounding box center [1259, 312] width 378 height 15
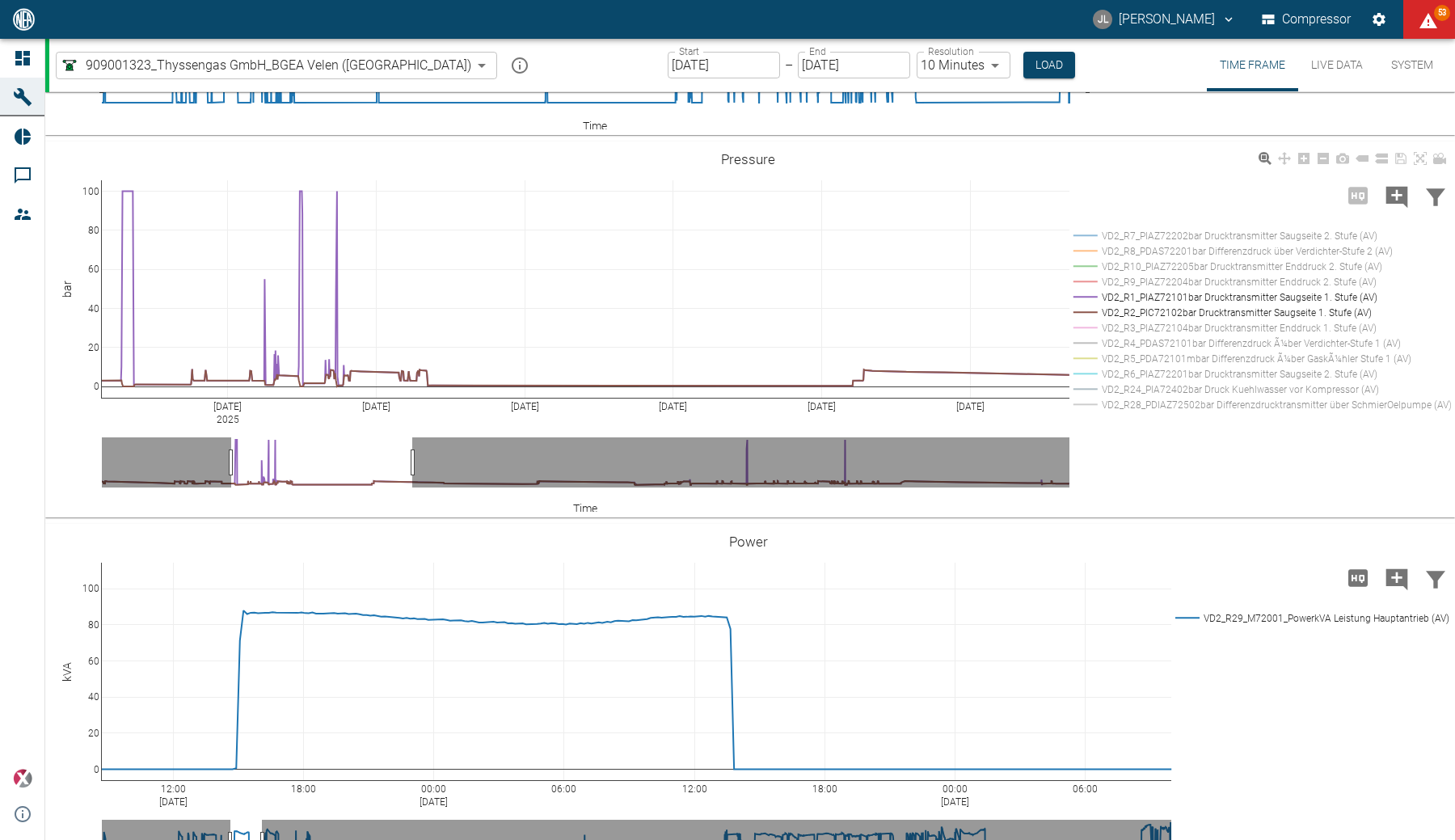
click at [1125, 305] on rect at bounding box center [1259, 297] width 378 height 15
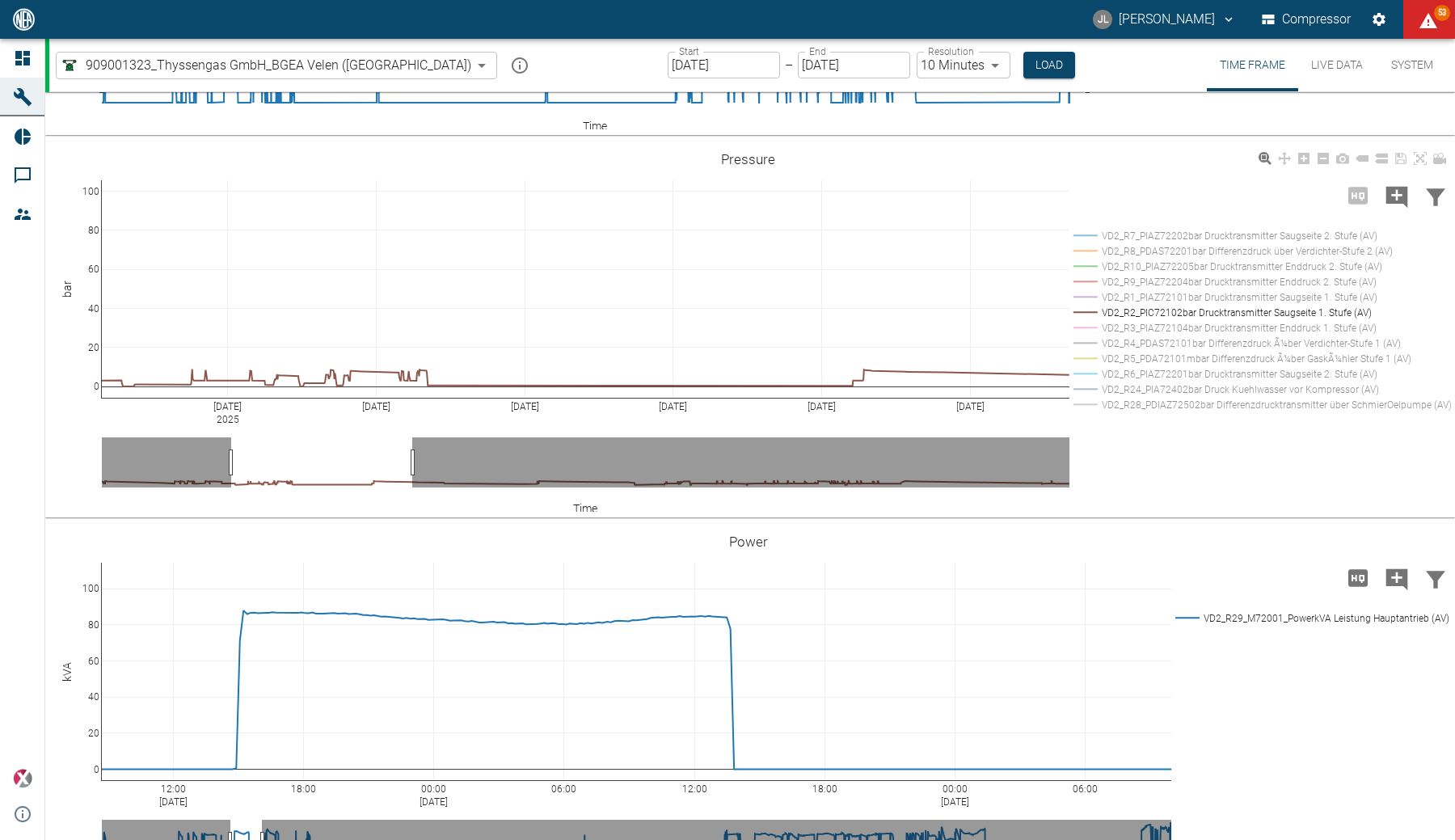
click at [1188, 290] on rect at bounding box center [1259, 282] width 378 height 15
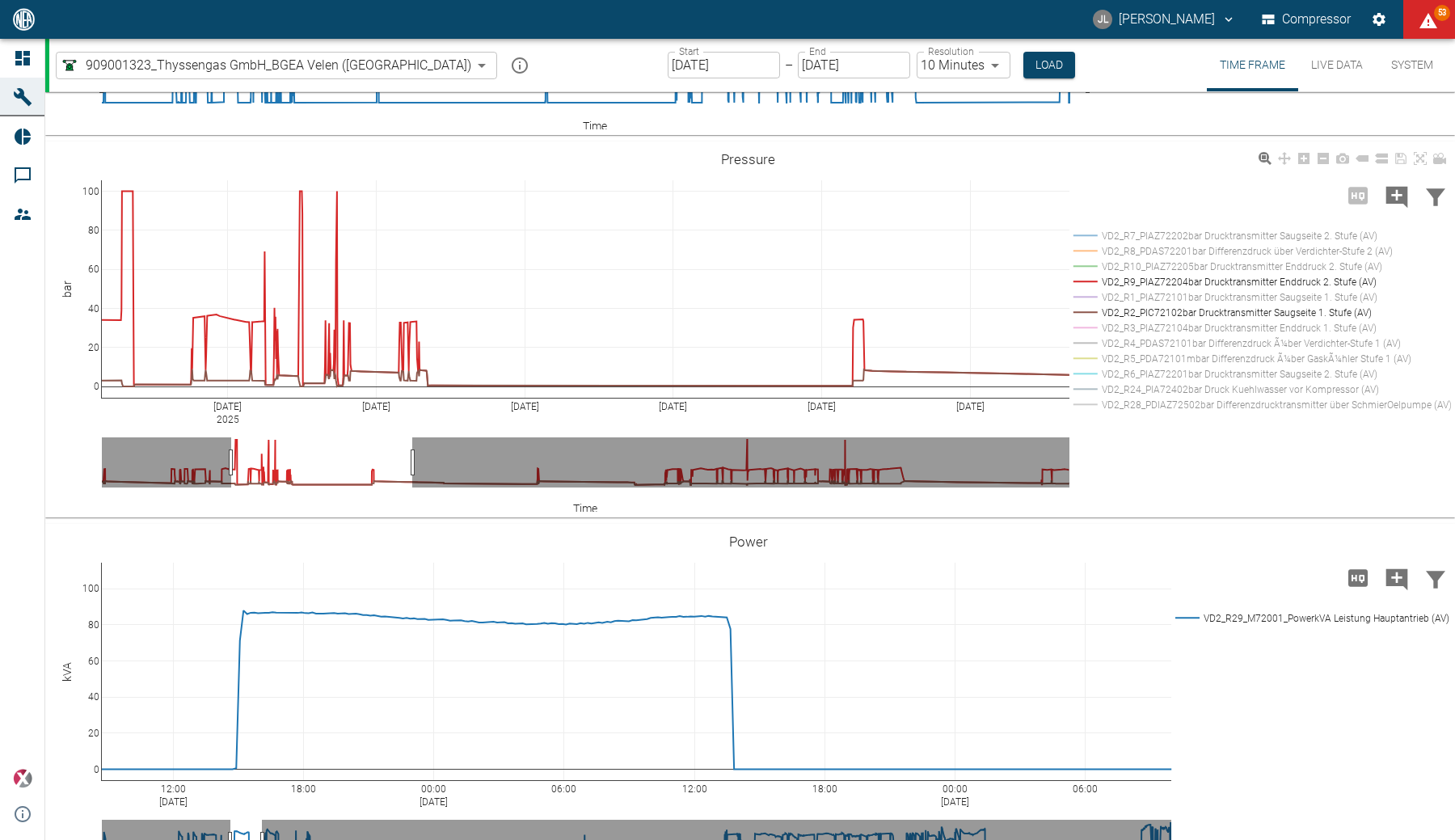
click at [1189, 274] on rect at bounding box center [1259, 266] width 378 height 15
click at [1156, 321] on rect at bounding box center [1259, 312] width 378 height 15
click at [1149, 290] on rect at bounding box center [1259, 282] width 378 height 15
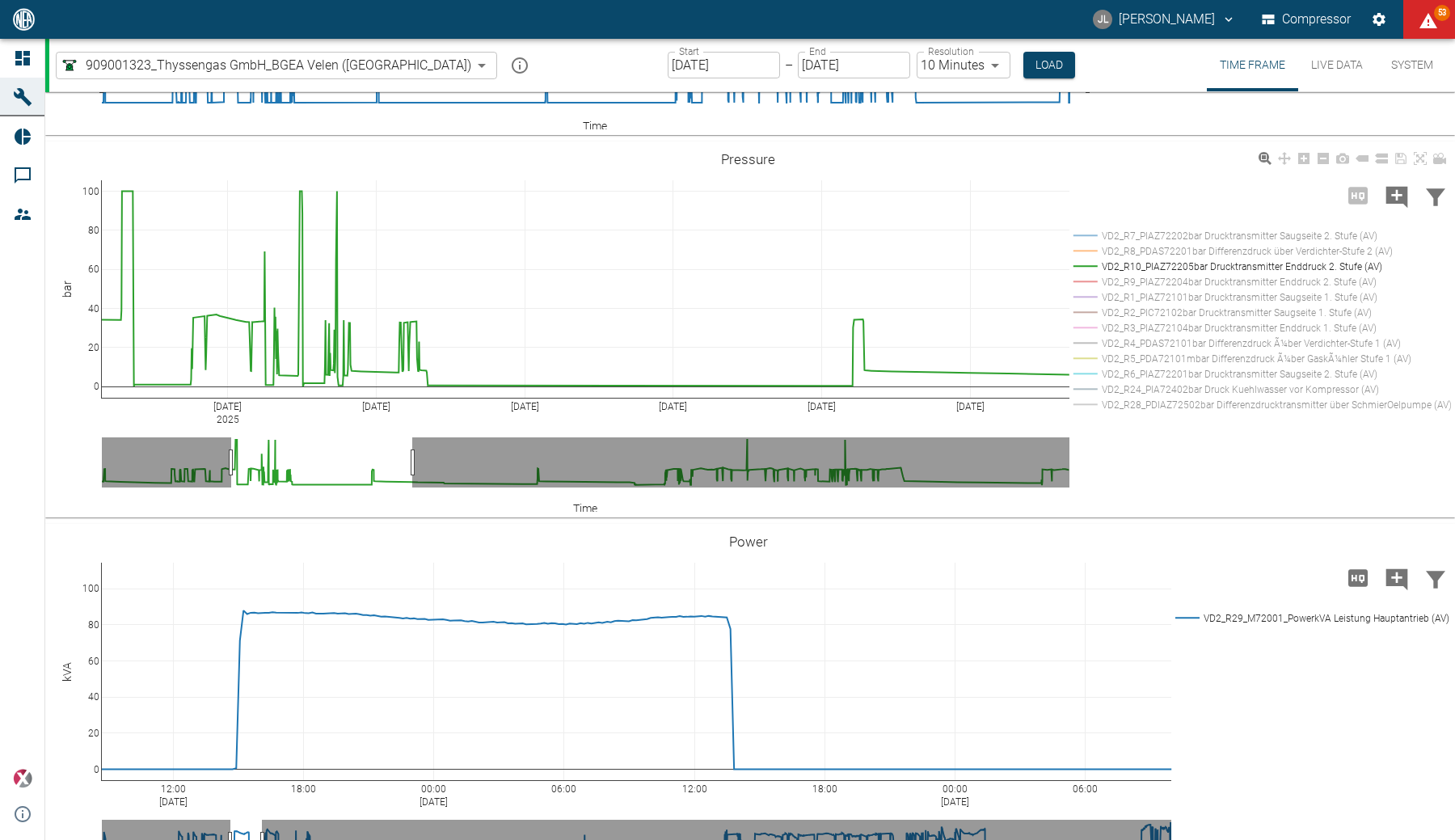
click at [1149, 290] on rect at bounding box center [1259, 282] width 378 height 15
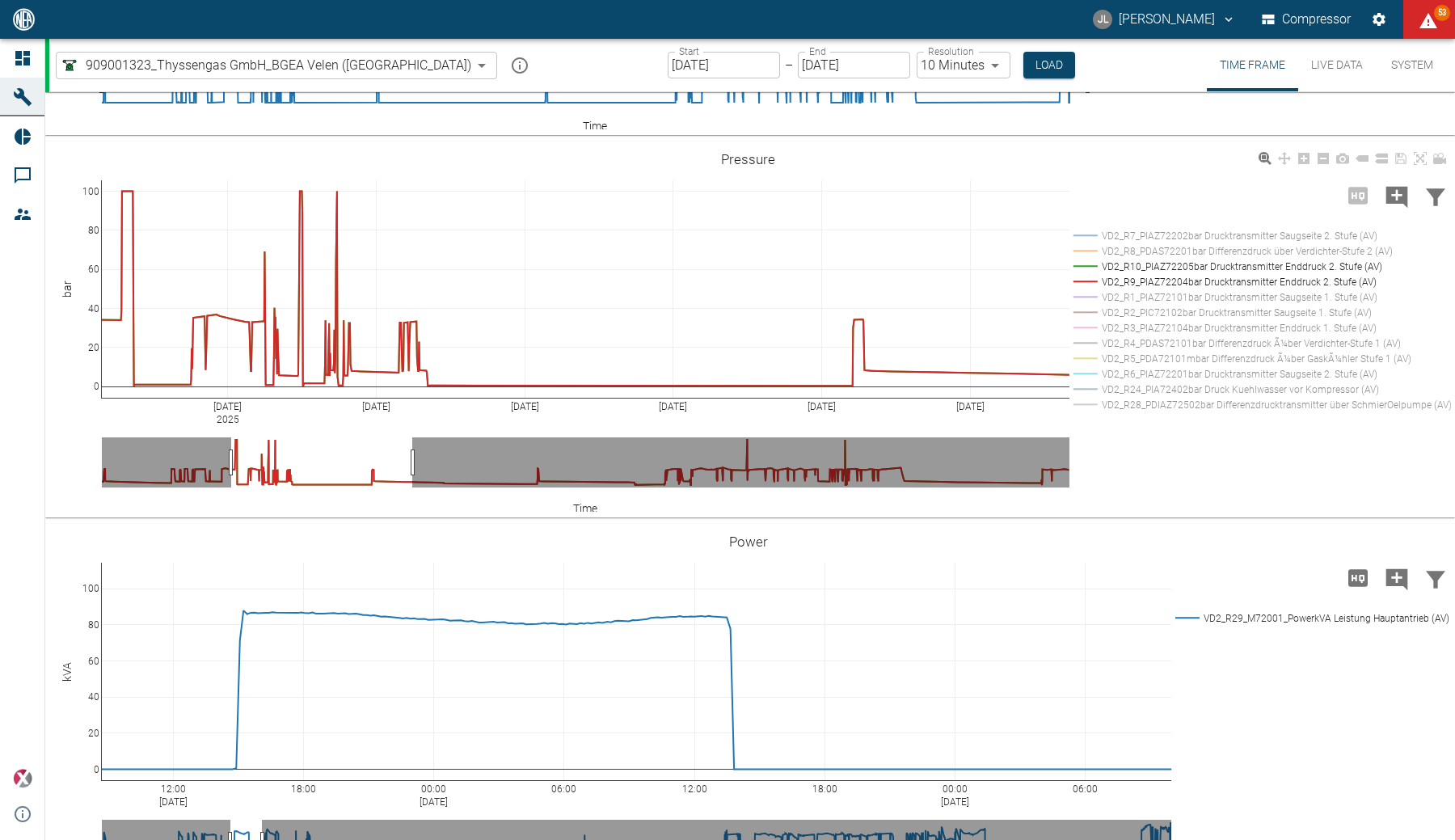
click at [1151, 274] on rect at bounding box center [1259, 266] width 378 height 15
click at [1179, 321] on rect at bounding box center [1259, 312] width 378 height 15
click at [1158, 336] on rect at bounding box center [1259, 328] width 378 height 15
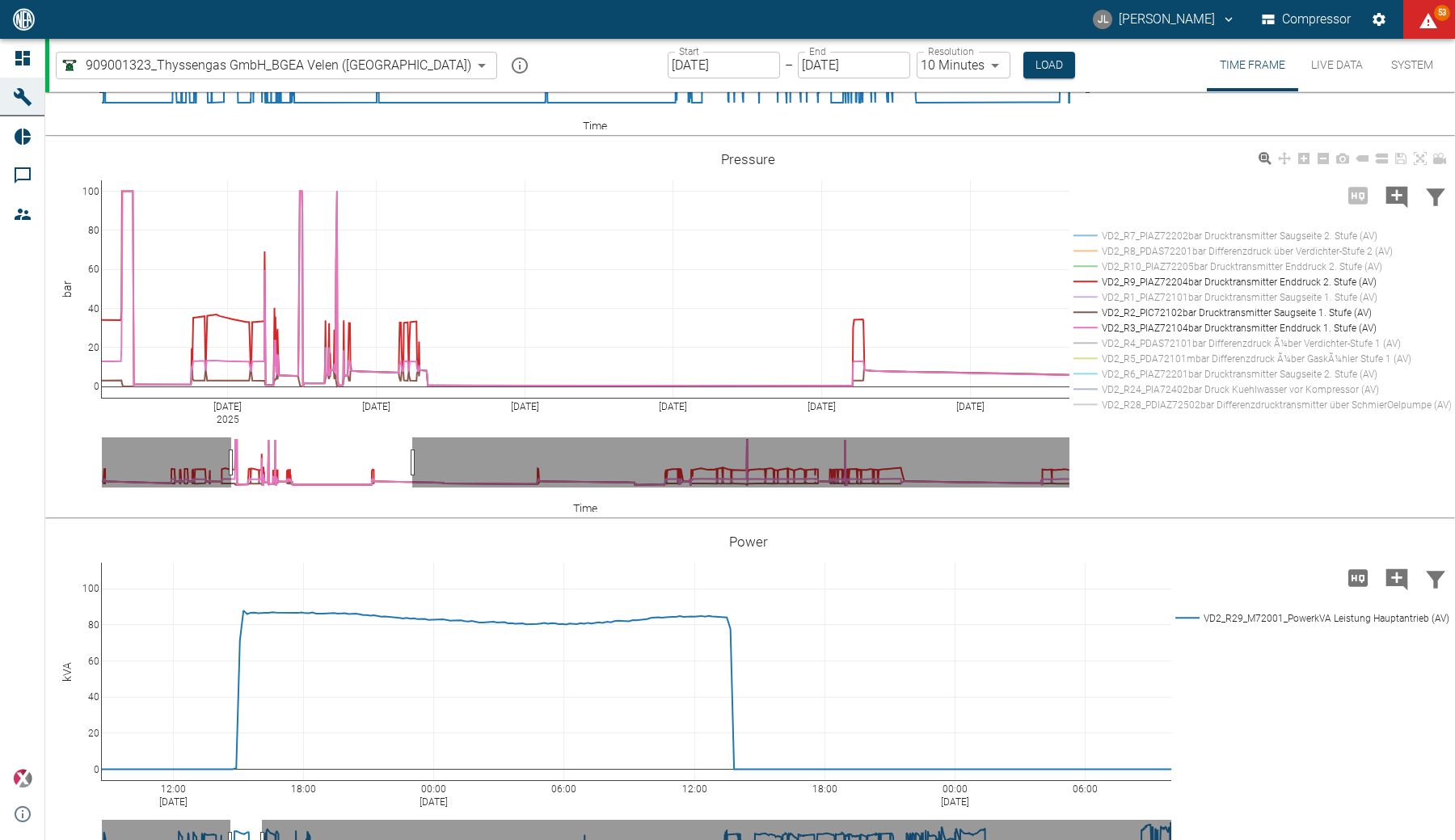
click at [1141, 351] on rect at bounding box center [1259, 343] width 378 height 15
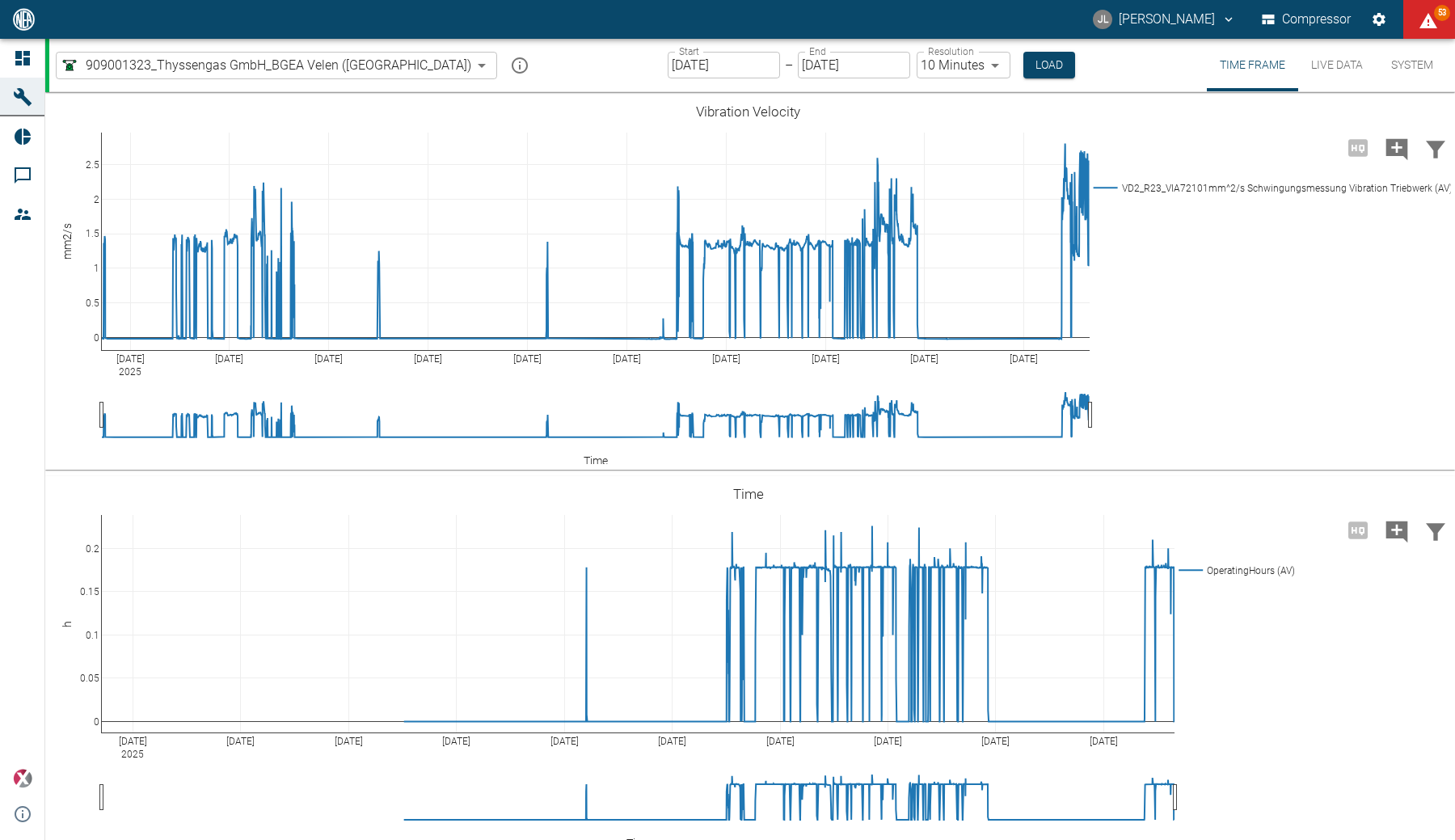
scroll to position [1778, 0]
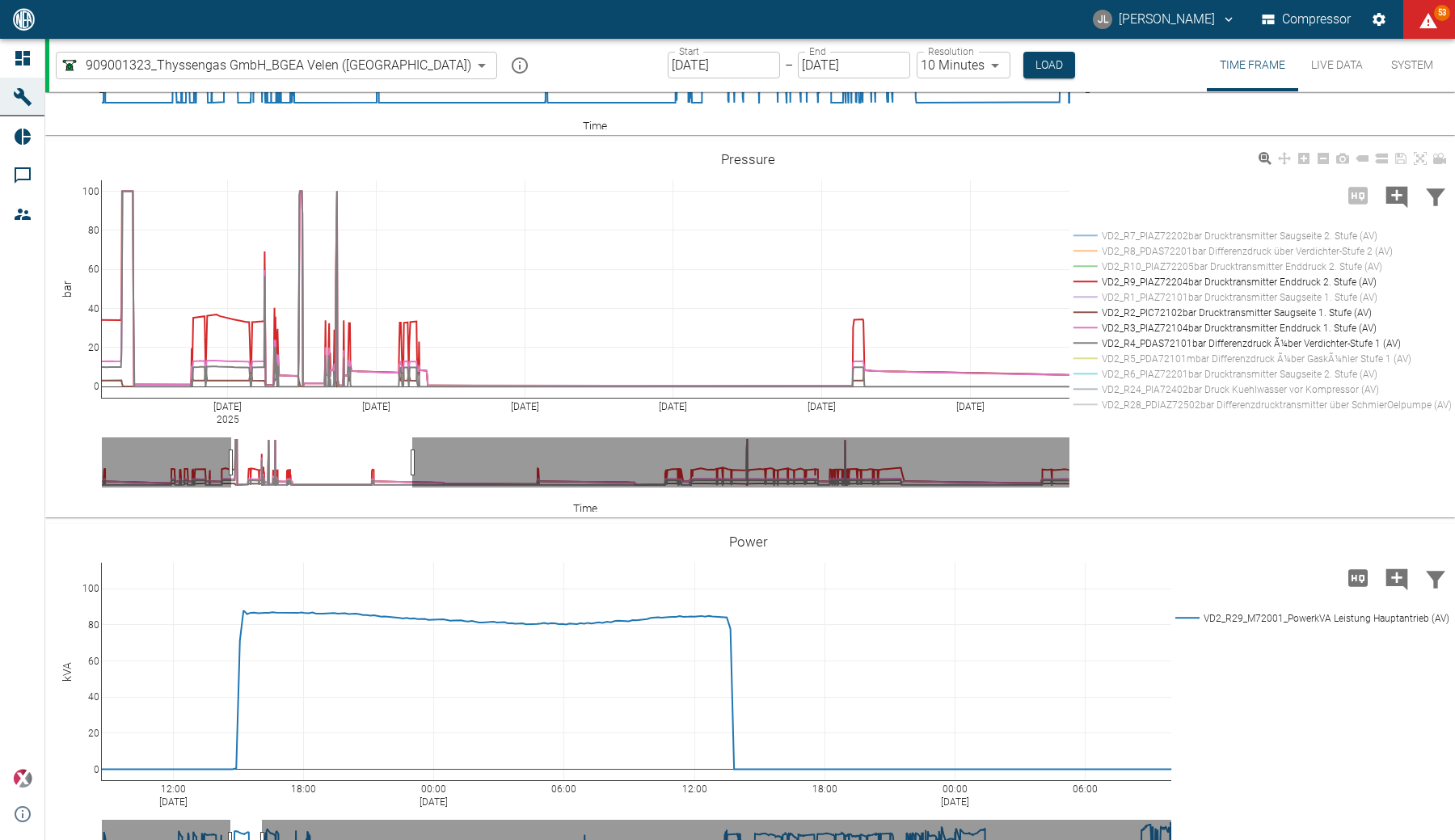
click at [1275, 336] on rect at bounding box center [1259, 328] width 378 height 15
click at [1139, 366] on rect at bounding box center [1259, 358] width 378 height 15
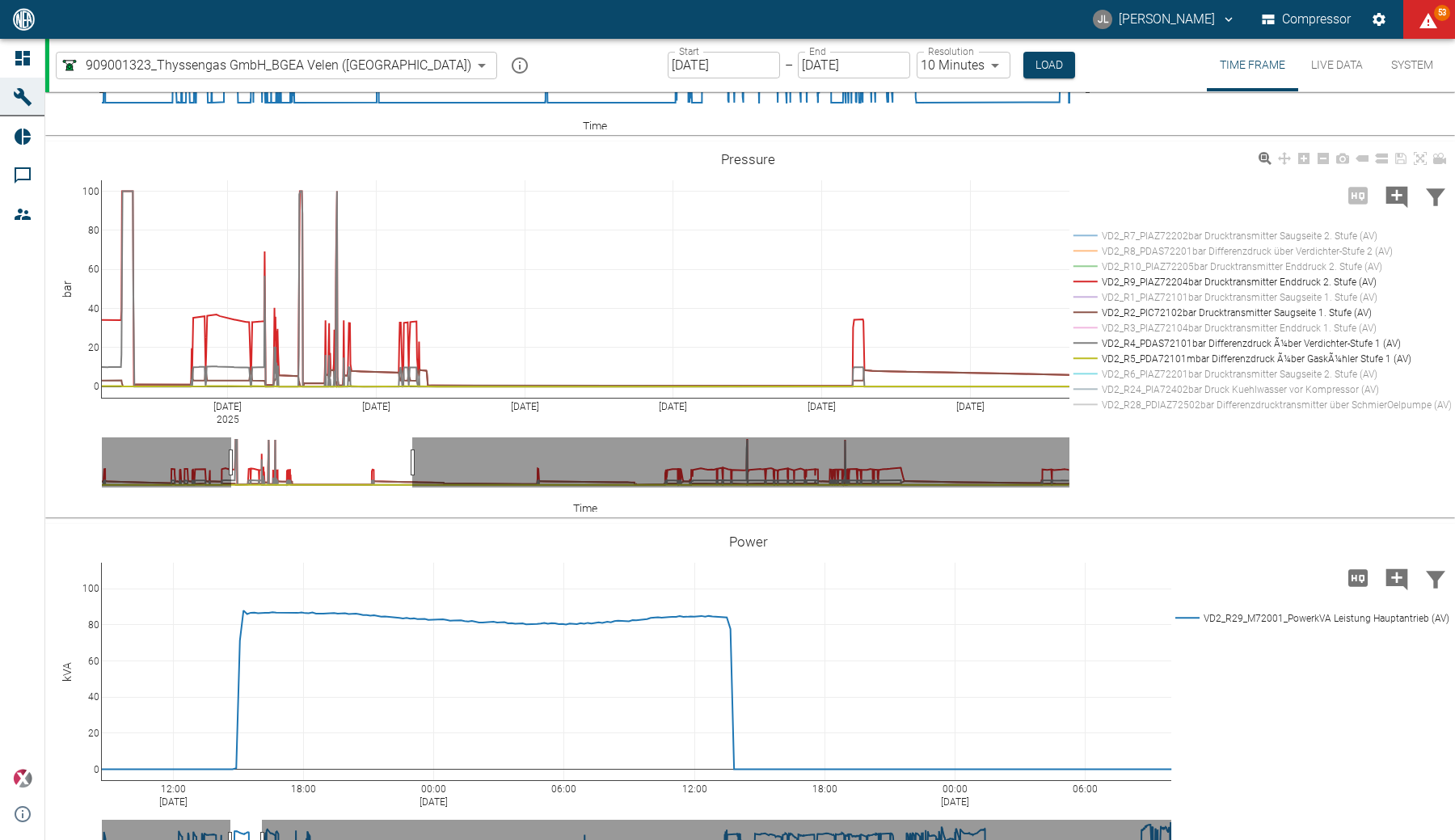
click at [1256, 243] on rect at bounding box center [1259, 236] width 378 height 15
click at [1247, 290] on rect at bounding box center [1259, 282] width 378 height 15
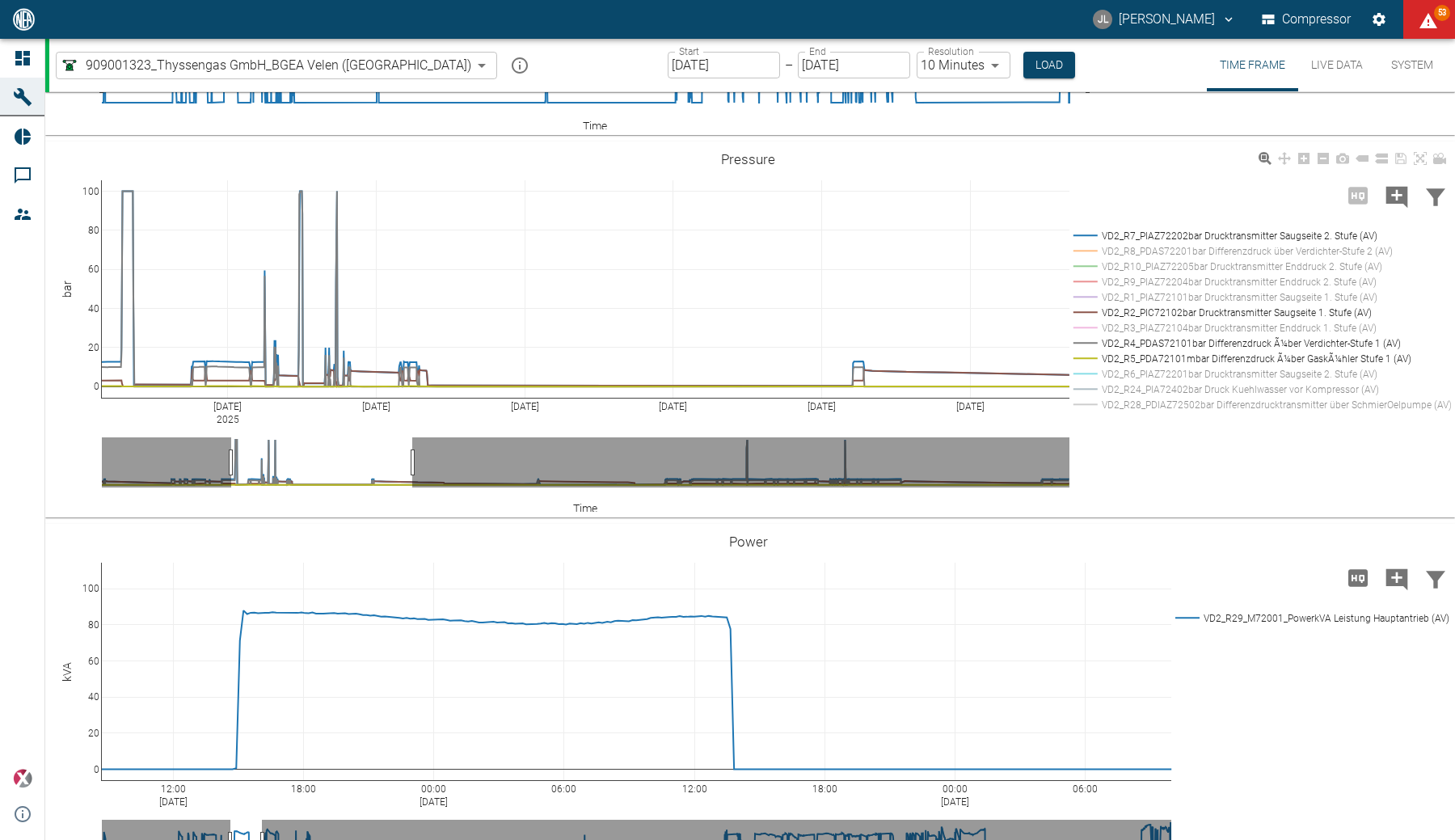
click at [1242, 321] on rect at bounding box center [1259, 312] width 378 height 15
click at [1185, 351] on rect at bounding box center [1259, 343] width 378 height 15
click at [1163, 366] on rect at bounding box center [1259, 358] width 378 height 15
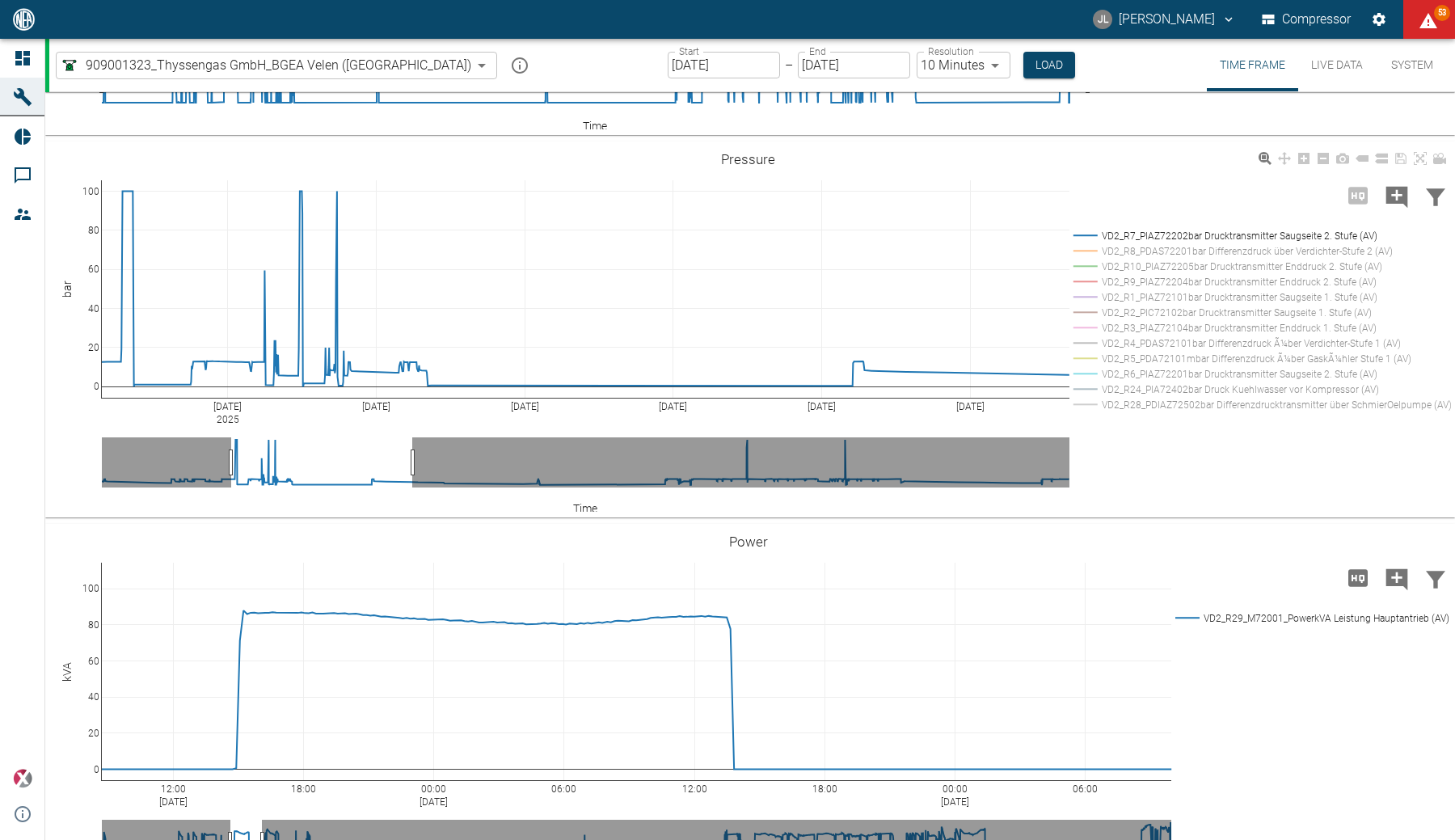
click at [1164, 382] on rect at bounding box center [1259, 373] width 378 height 15
click at [1317, 274] on rect at bounding box center [1259, 266] width 378 height 15
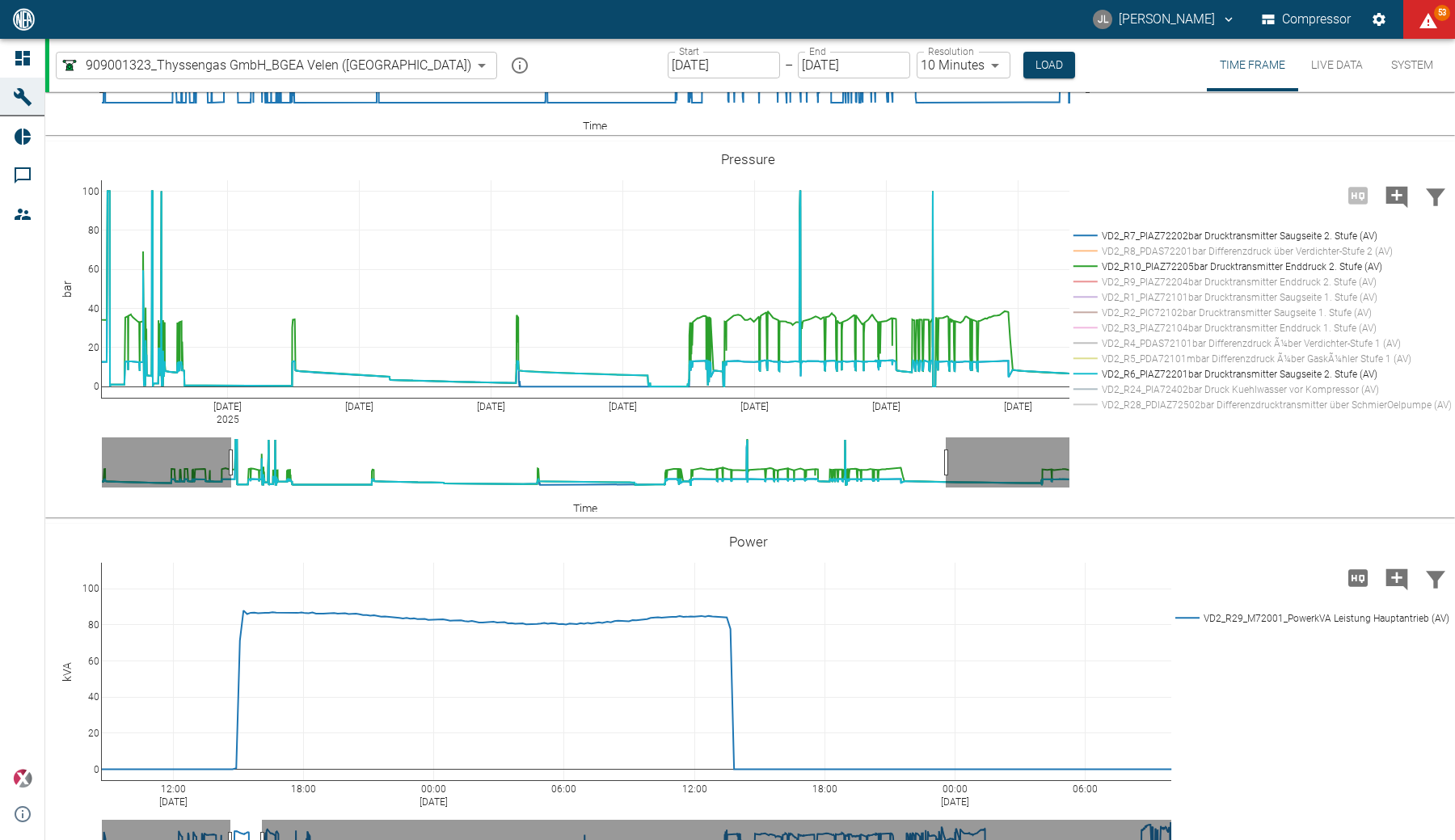
drag, startPoint x: 411, startPoint y: 545, endPoint x: 945, endPoint y: 538, distance: 534.0
click at [1170, 382] on rect at bounding box center [1259, 373] width 378 height 15
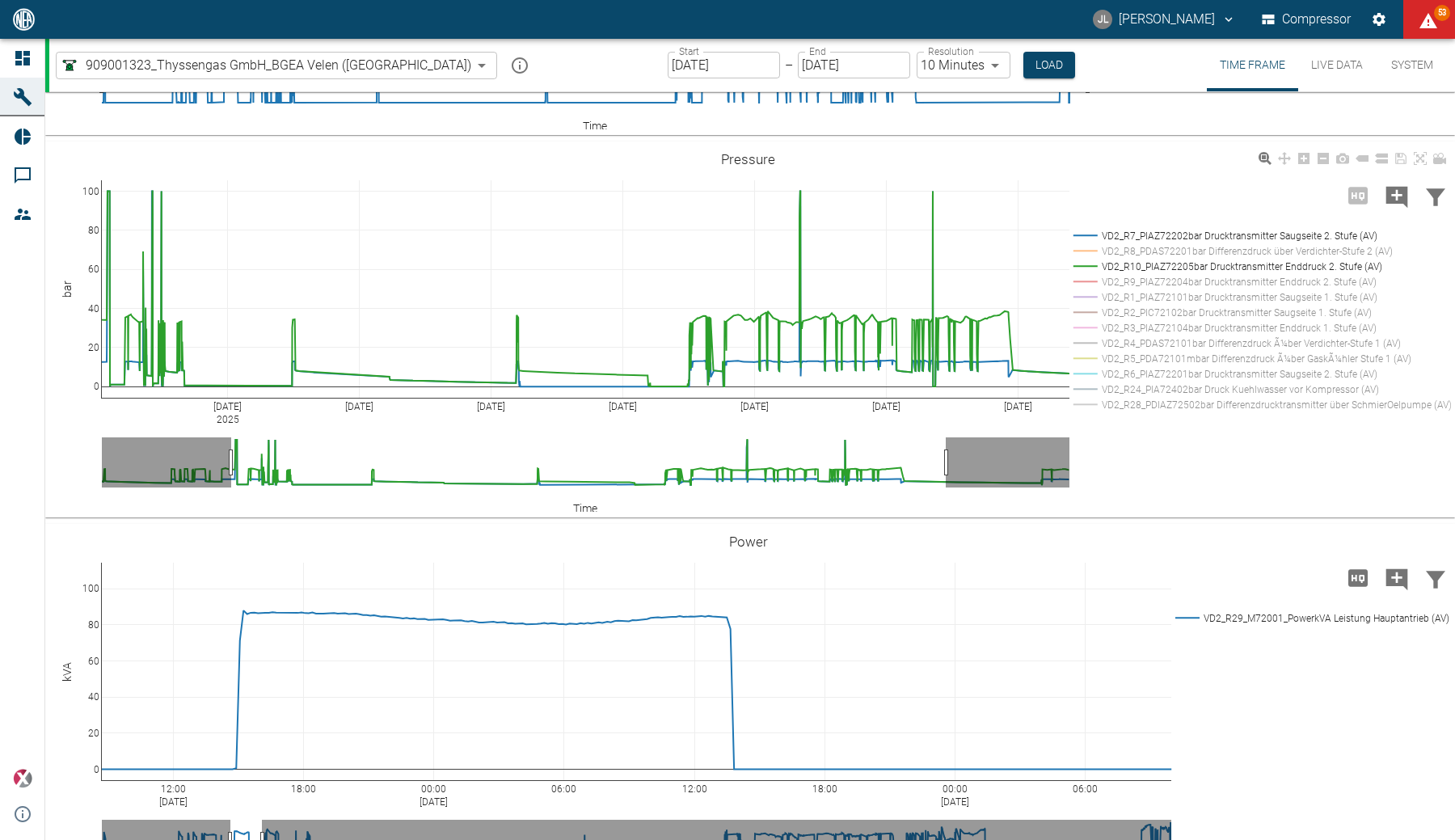
click at [1170, 382] on rect at bounding box center [1259, 373] width 378 height 15
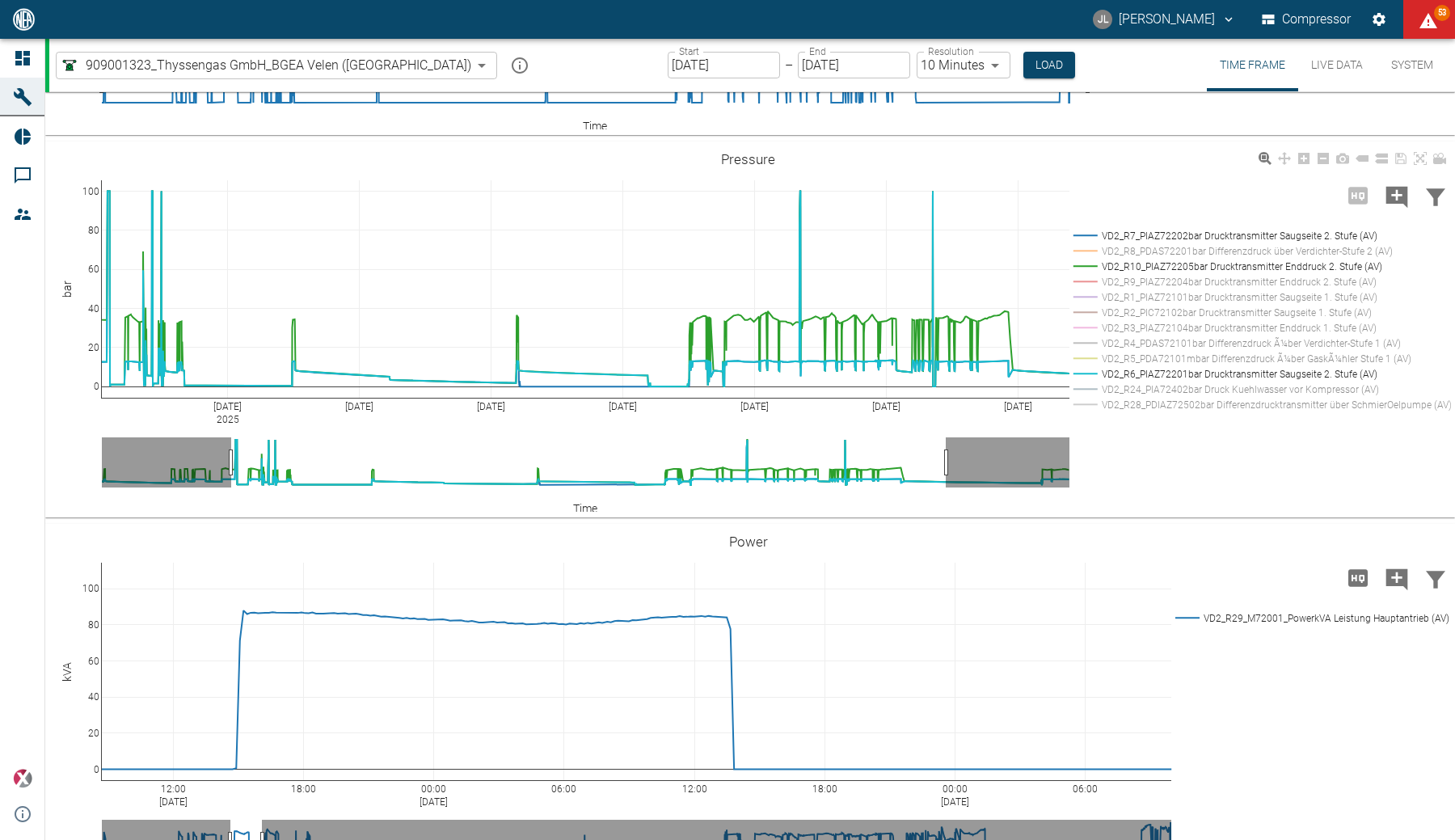
click at [1207, 274] on rect at bounding box center [1259, 266] width 378 height 15
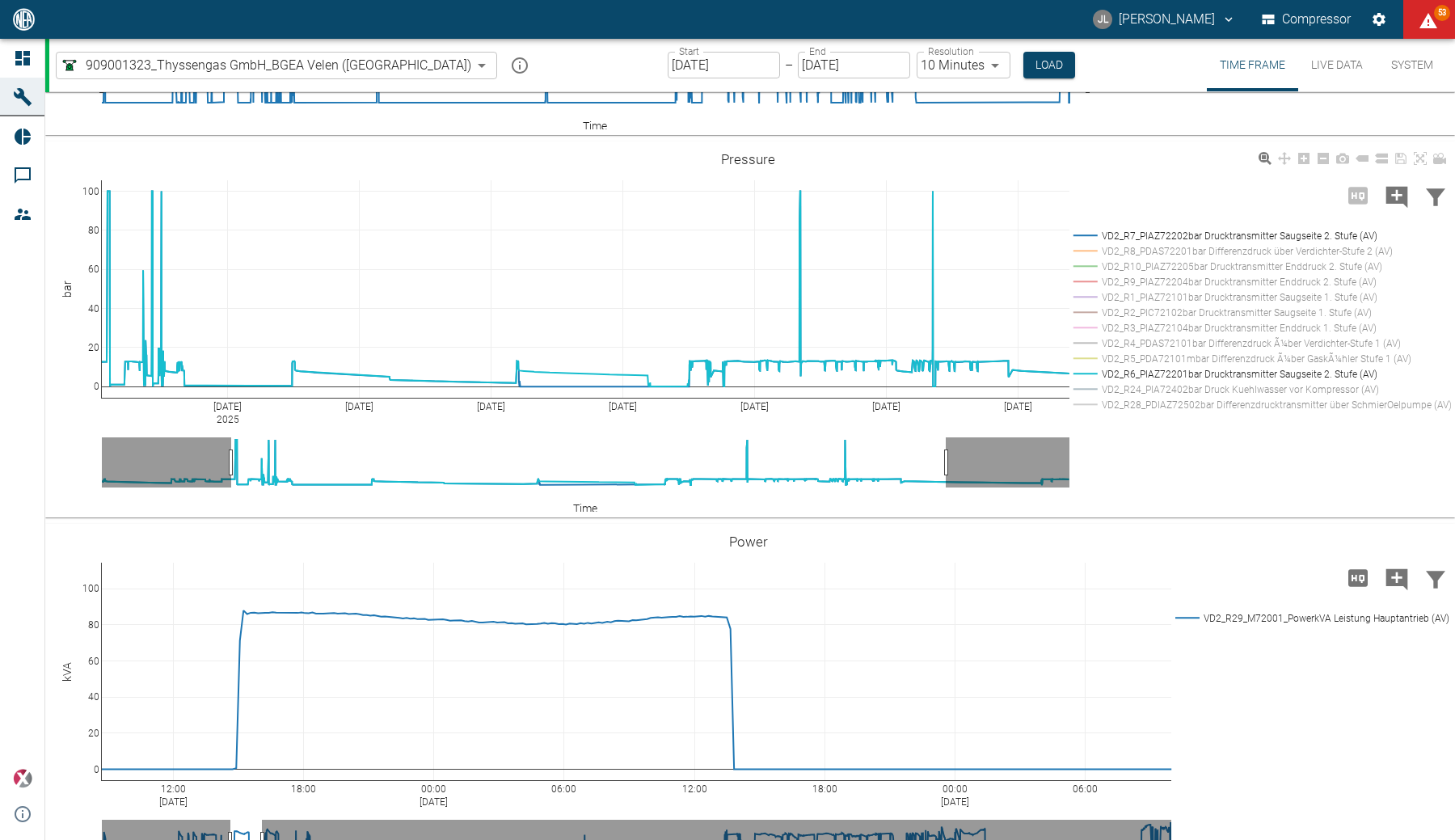
click at [1218, 274] on rect at bounding box center [1259, 266] width 378 height 15
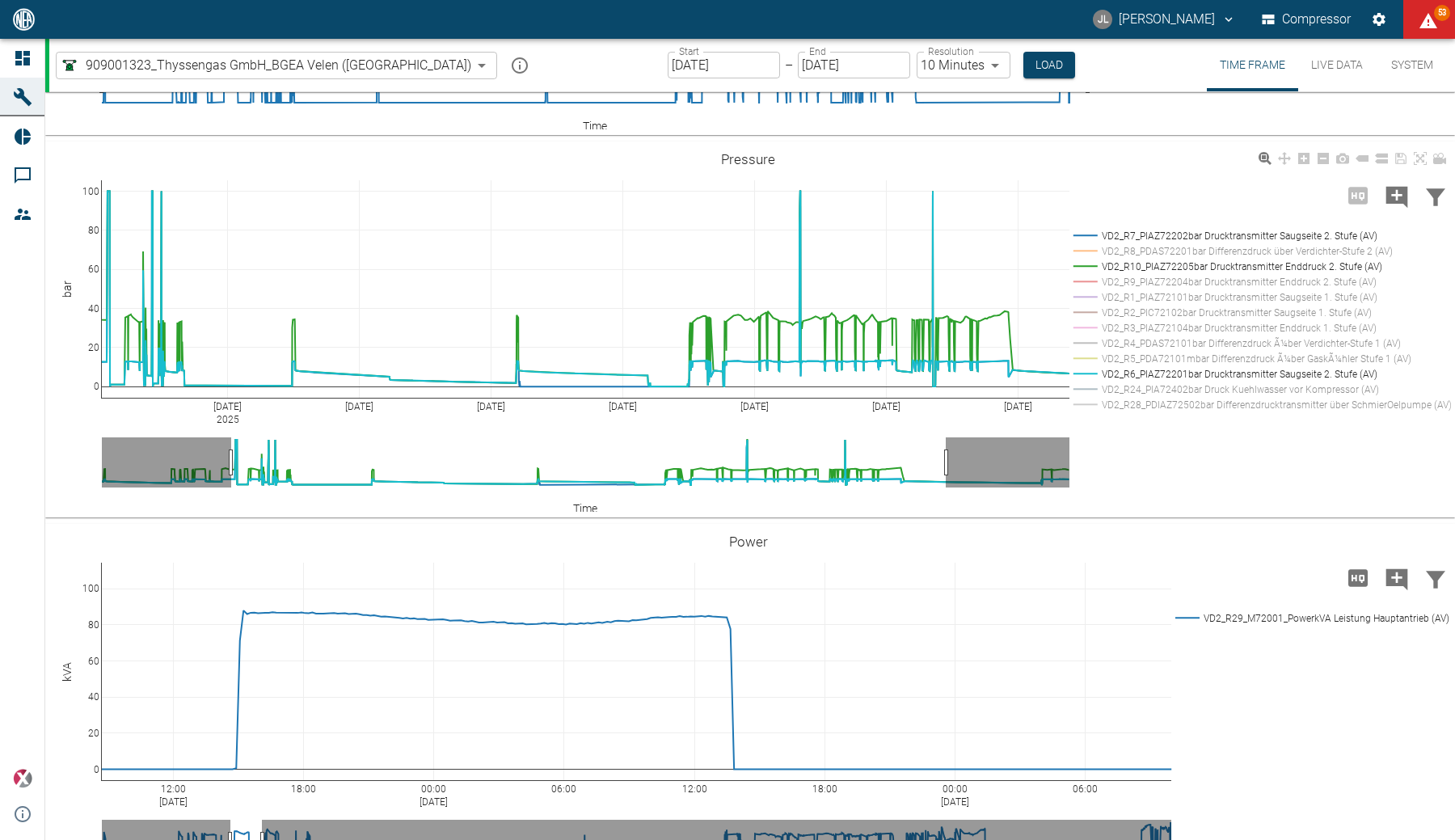
click at [1218, 274] on rect at bounding box center [1259, 266] width 378 height 15
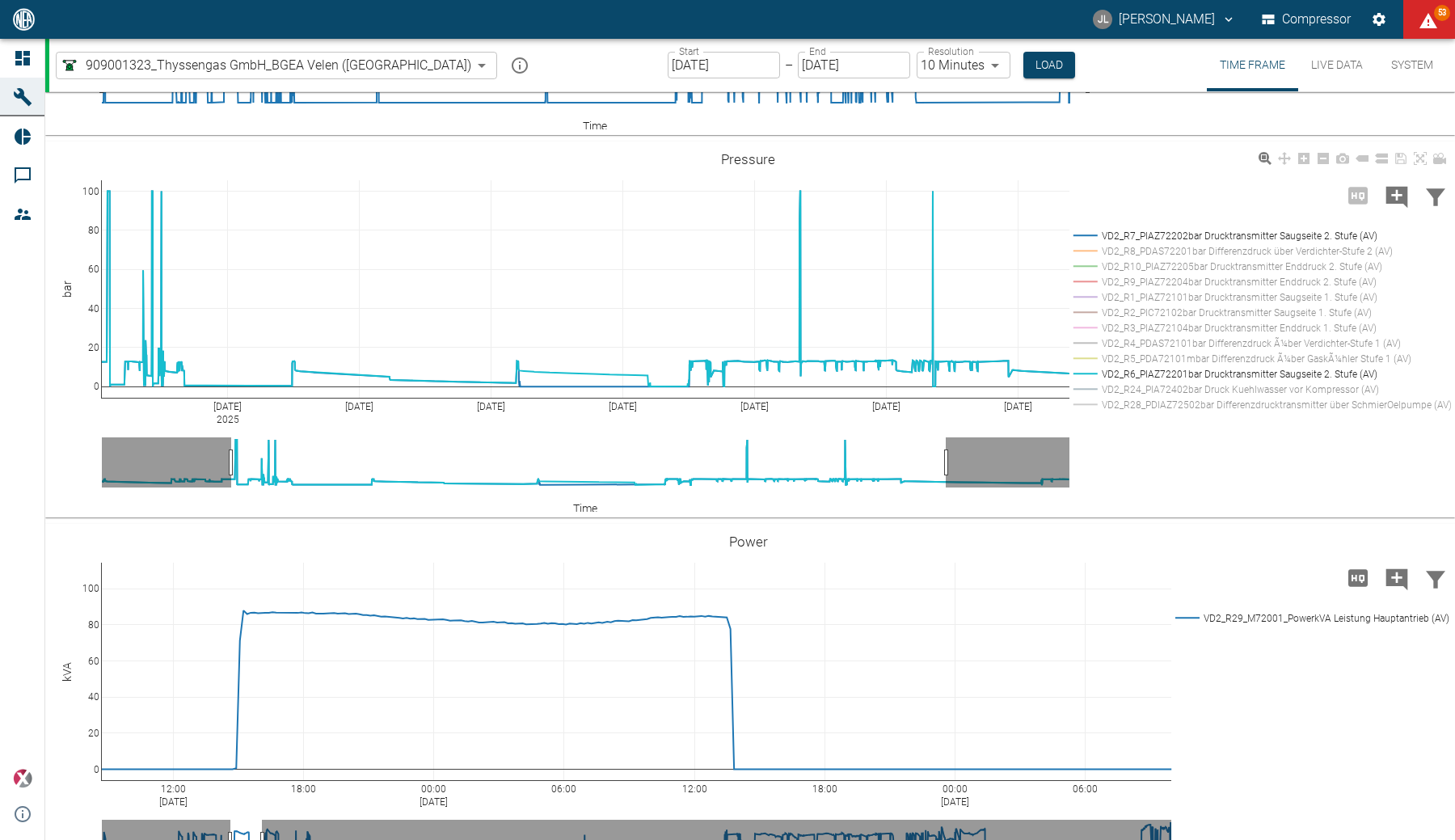
drag, startPoint x: 1192, startPoint y: 460, endPoint x: 1191, endPoint y: 442, distance: 18.0
click at [1192, 382] on rect at bounding box center [1259, 373] width 378 height 15
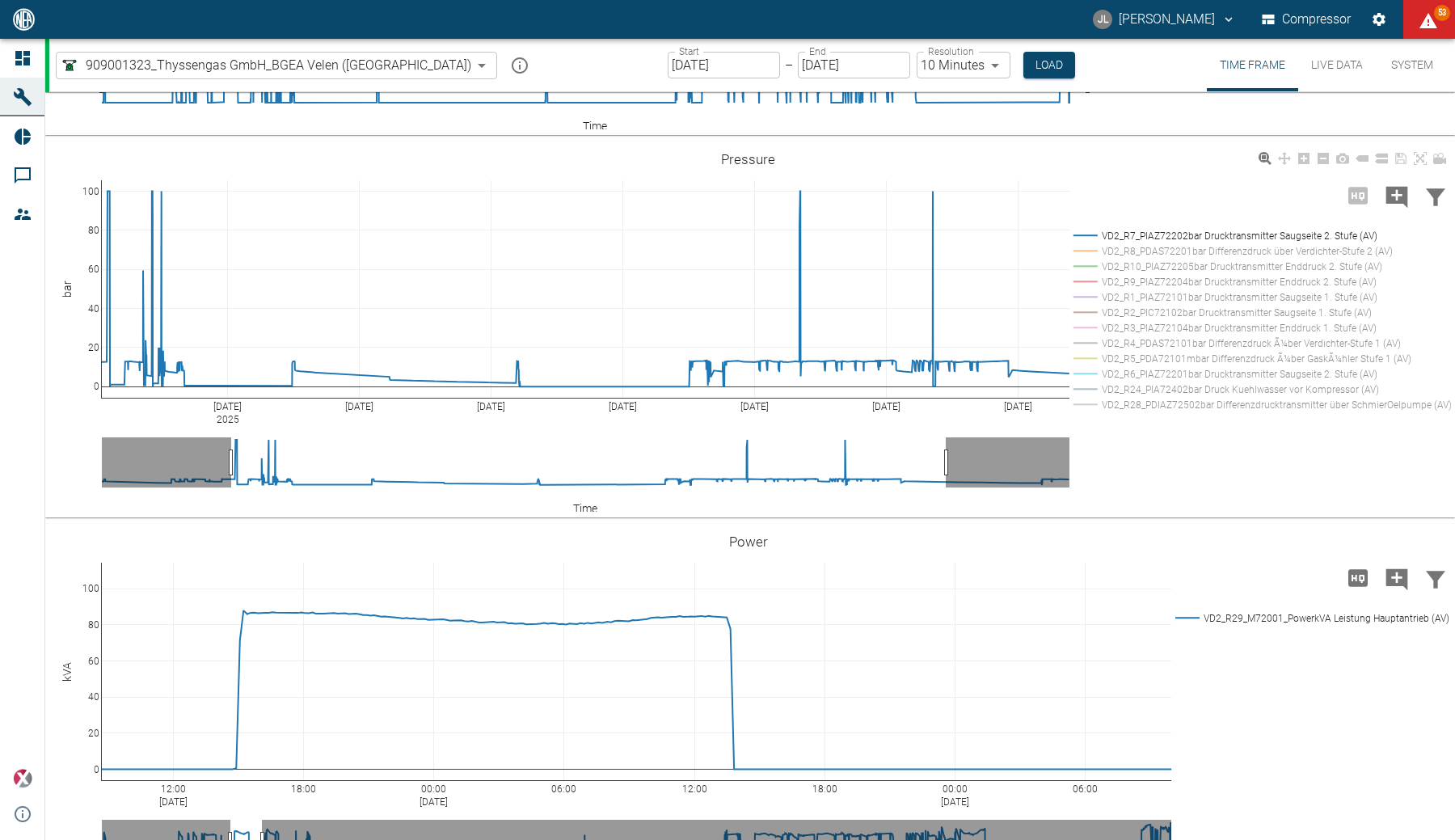
click at [1165, 274] on rect at bounding box center [1259, 266] width 378 height 15
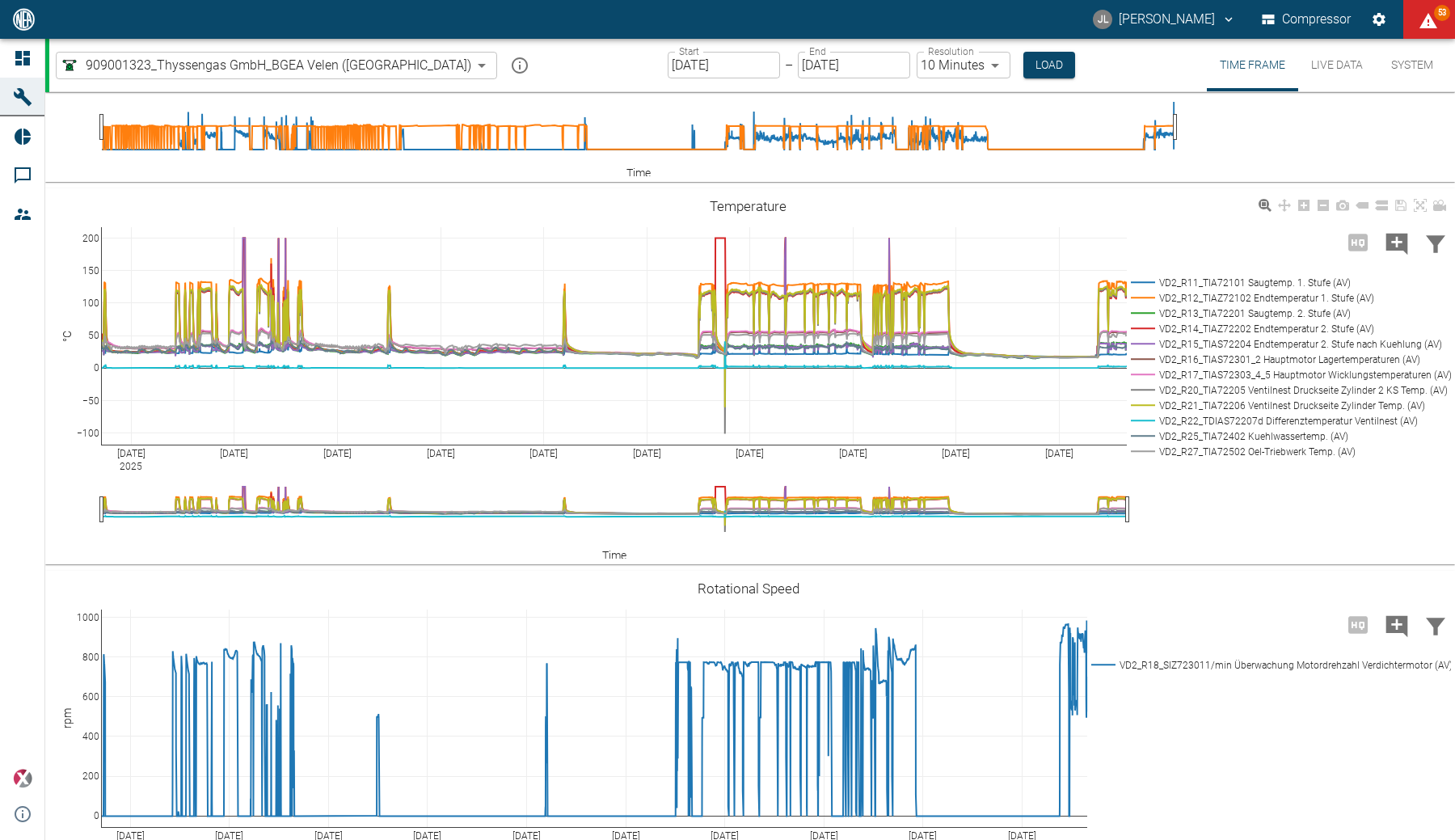
scroll to position [1050, 0]
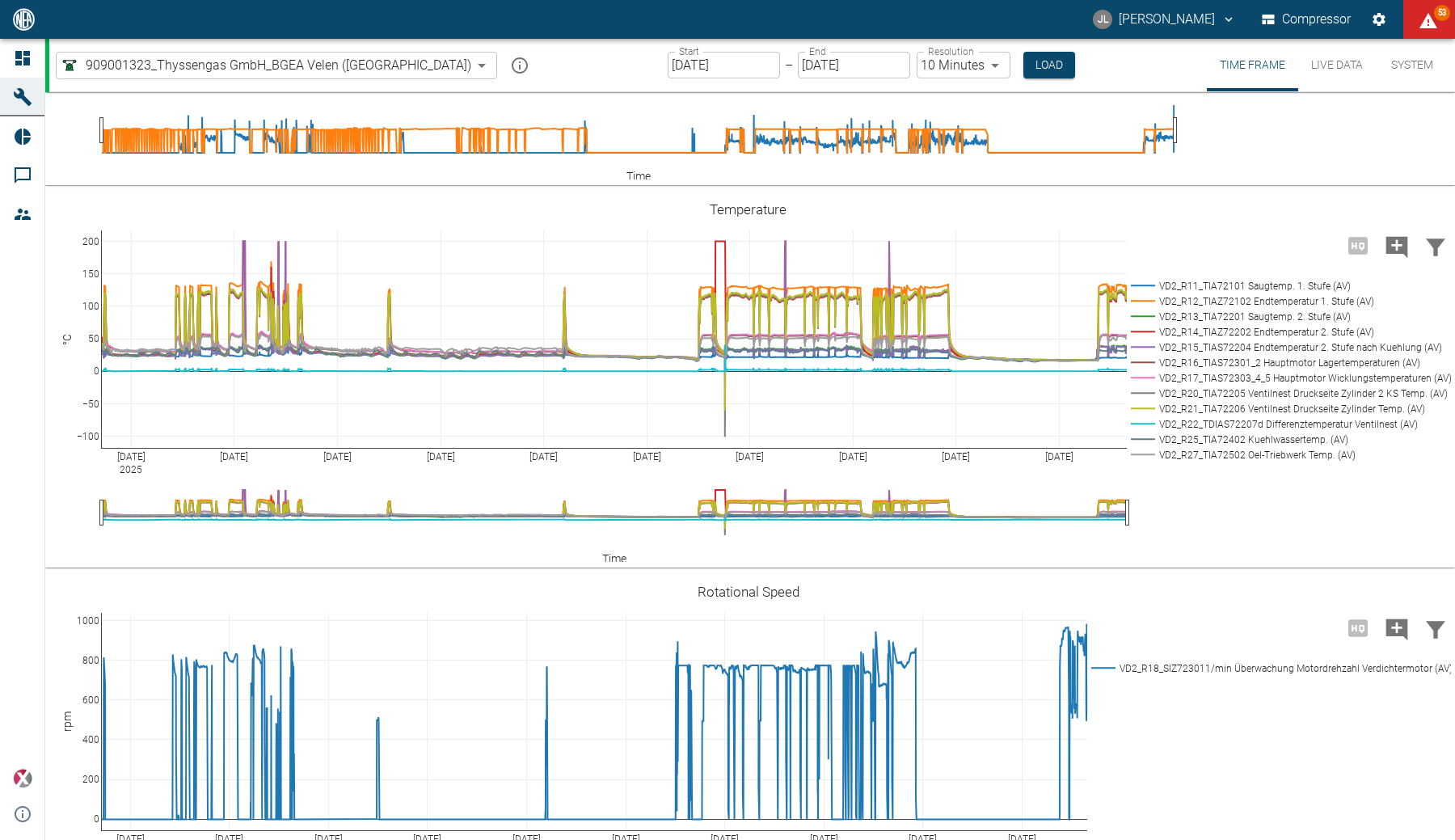
click at [668, 60] on input "[DATE]" at bounding box center [724, 65] width 112 height 27
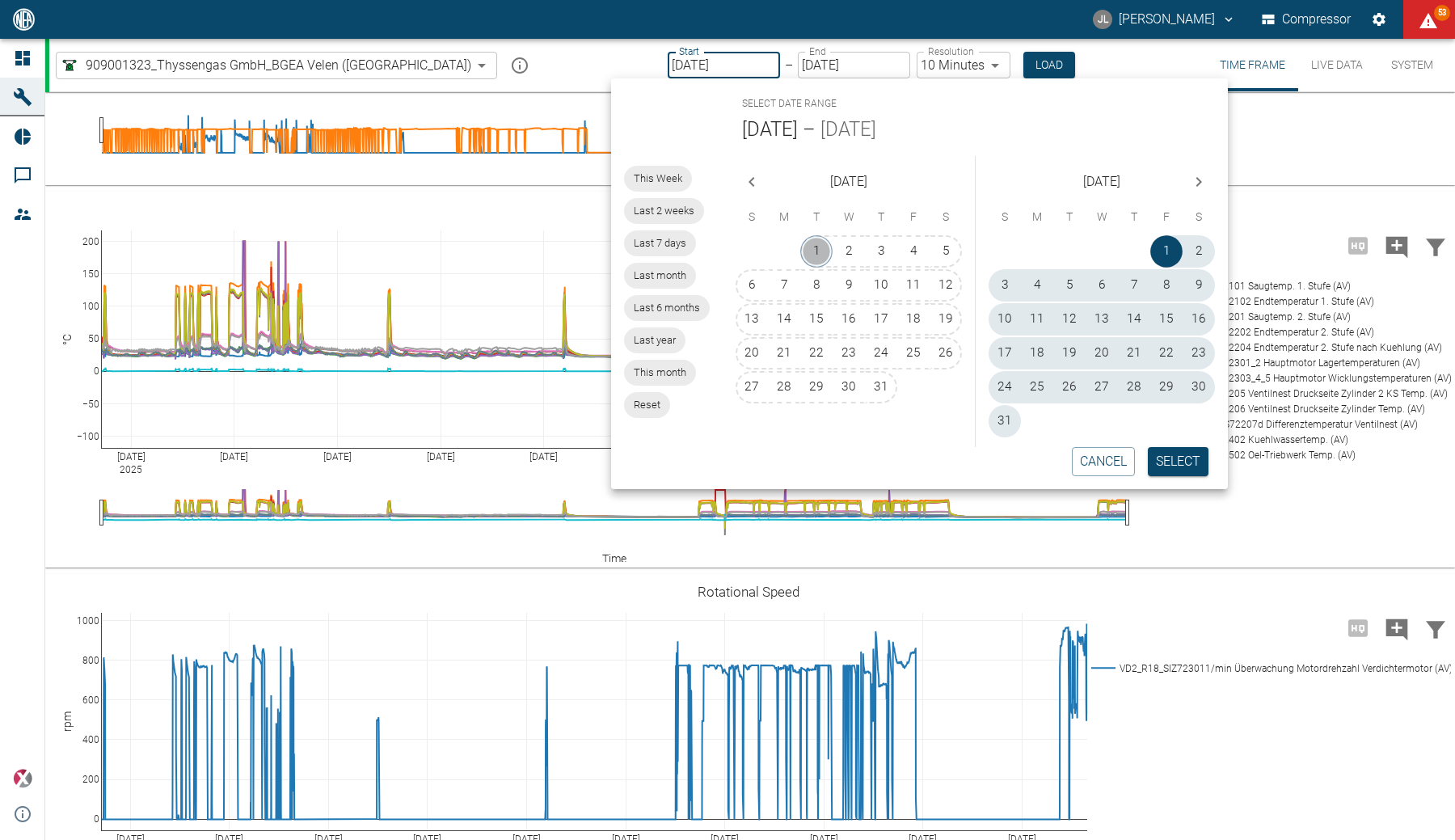
click at [808, 246] on button "1" at bounding box center [816, 251] width 33 height 33
type input "[DATE]"
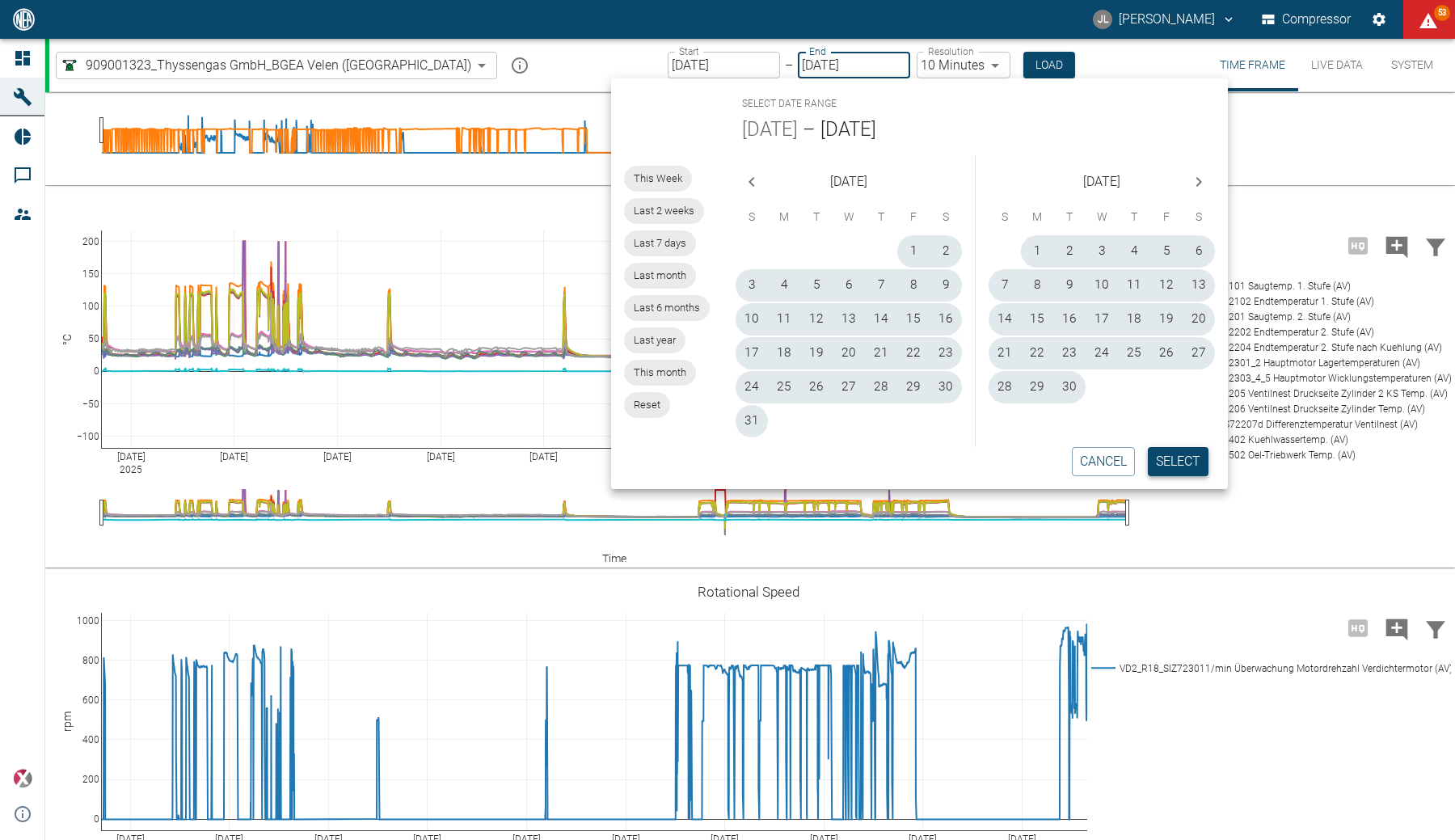
click at [1184, 465] on button "Select" at bounding box center [1178, 462] width 60 height 29
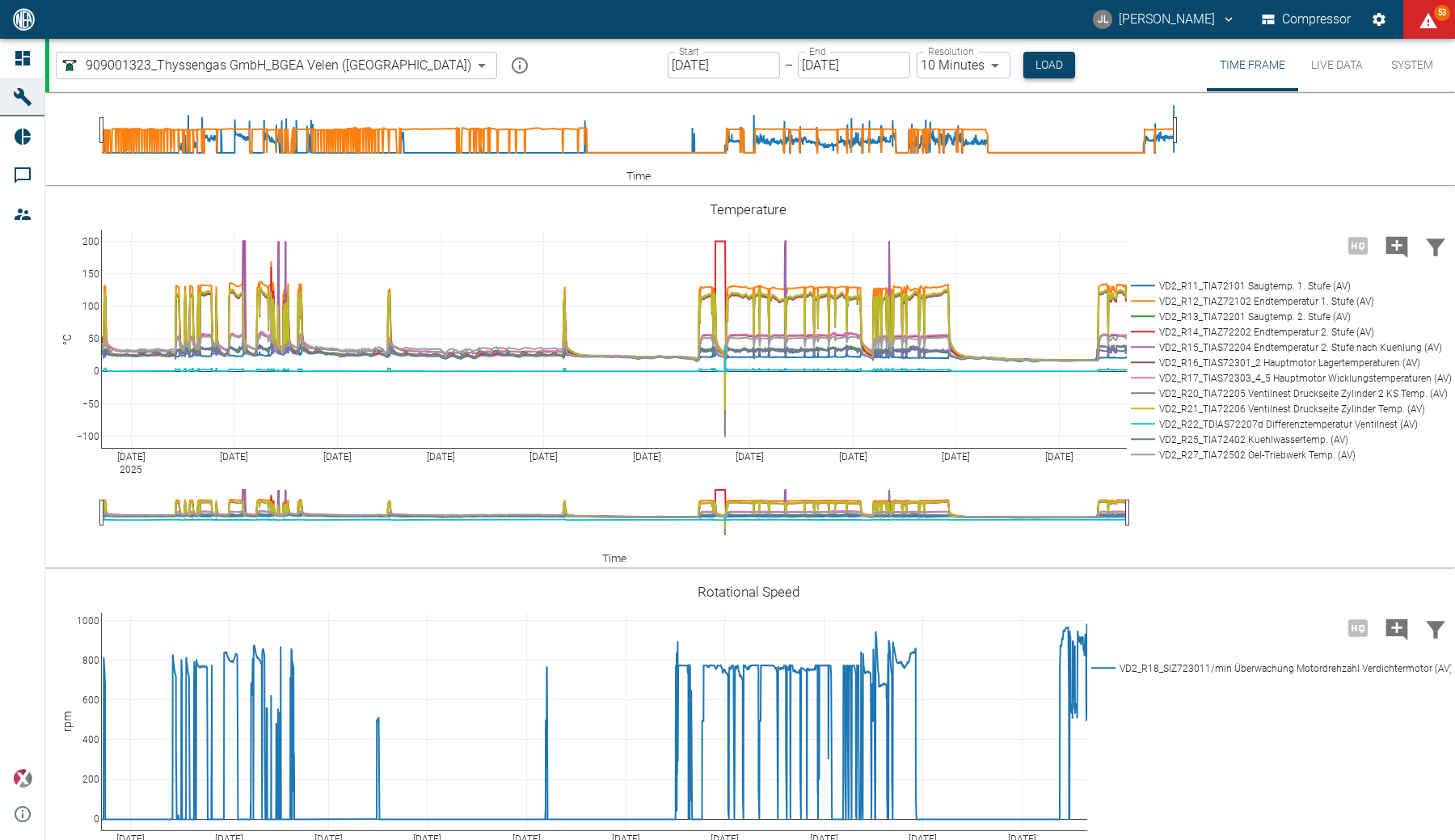
click at [1024, 64] on button "Load" at bounding box center [1050, 65] width 52 height 27
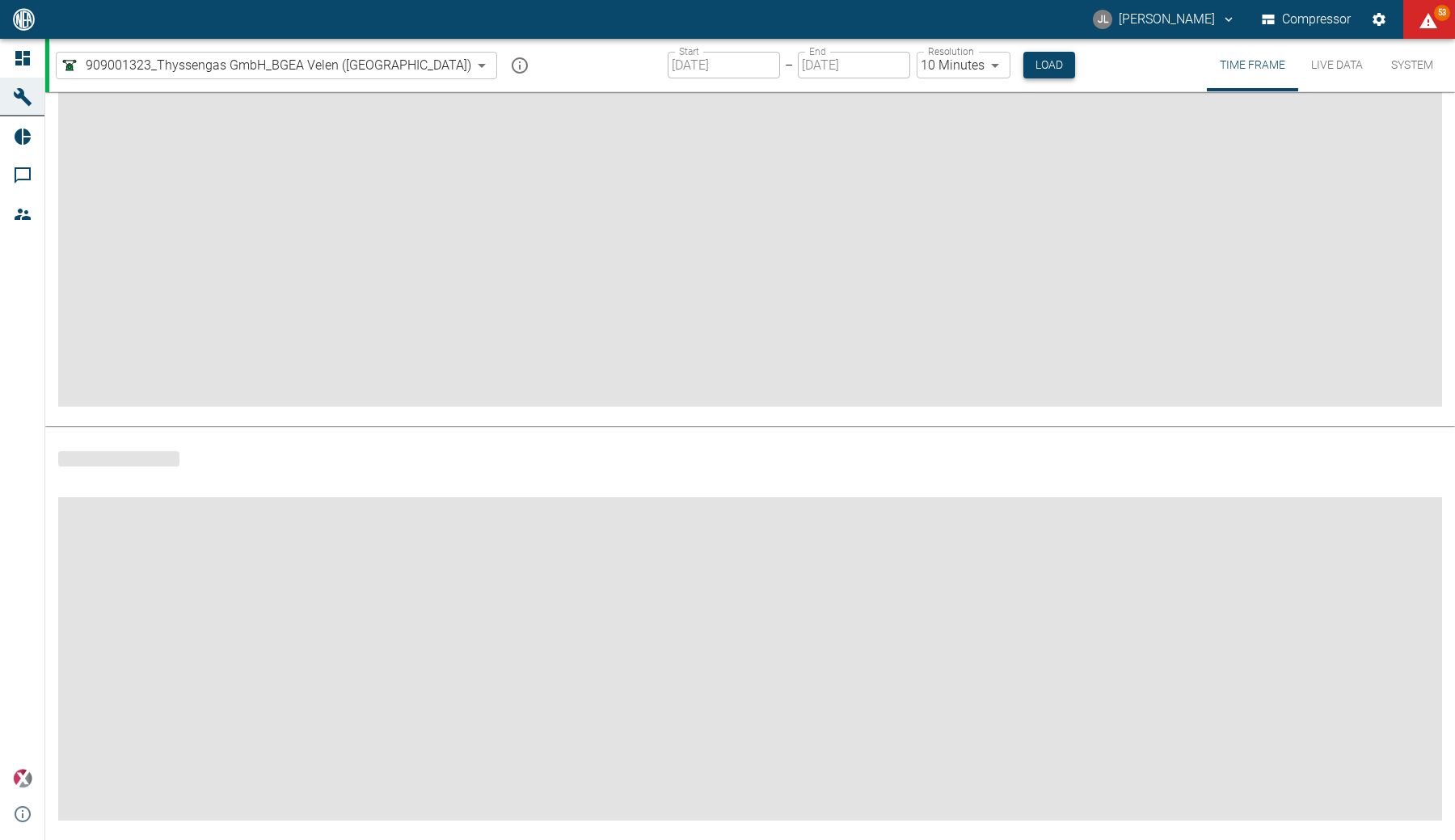
scroll to position [76, 0]
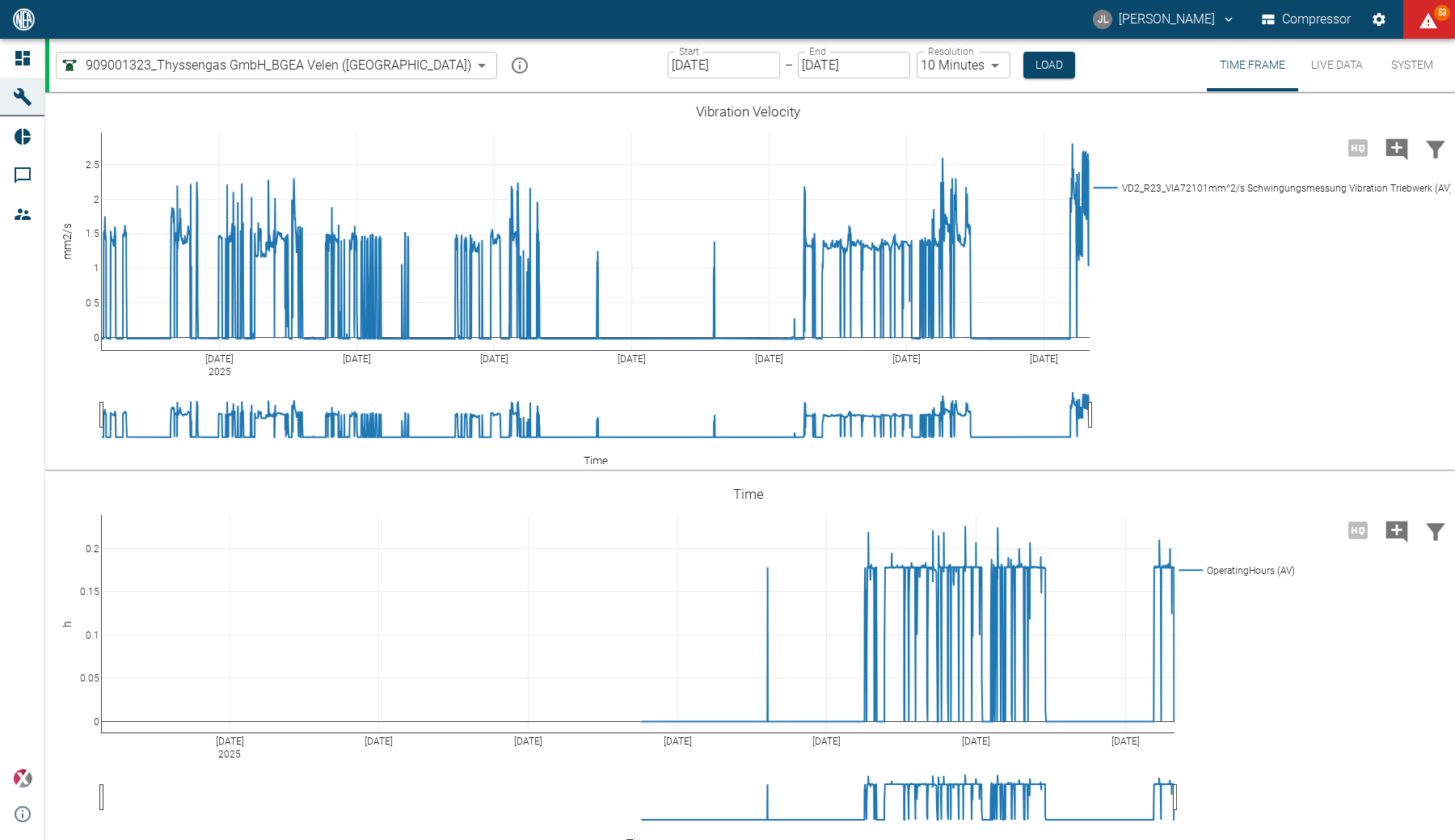
scroll to position [710, 0]
